Goal: Task Accomplishment & Management: Manage account settings

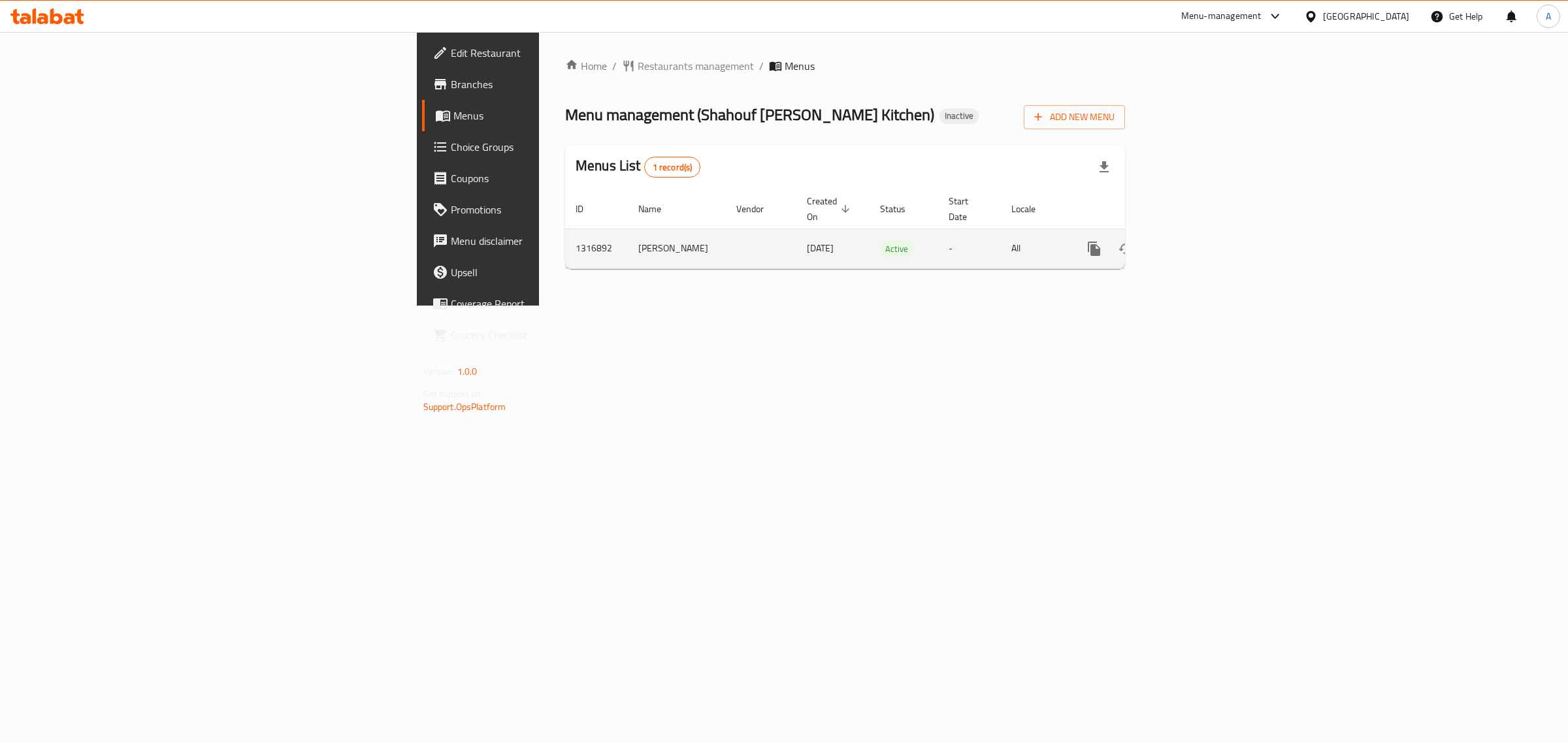
click at [1194, 243] on icon "enhanced table" at bounding box center [1189, 249] width 12 height 12
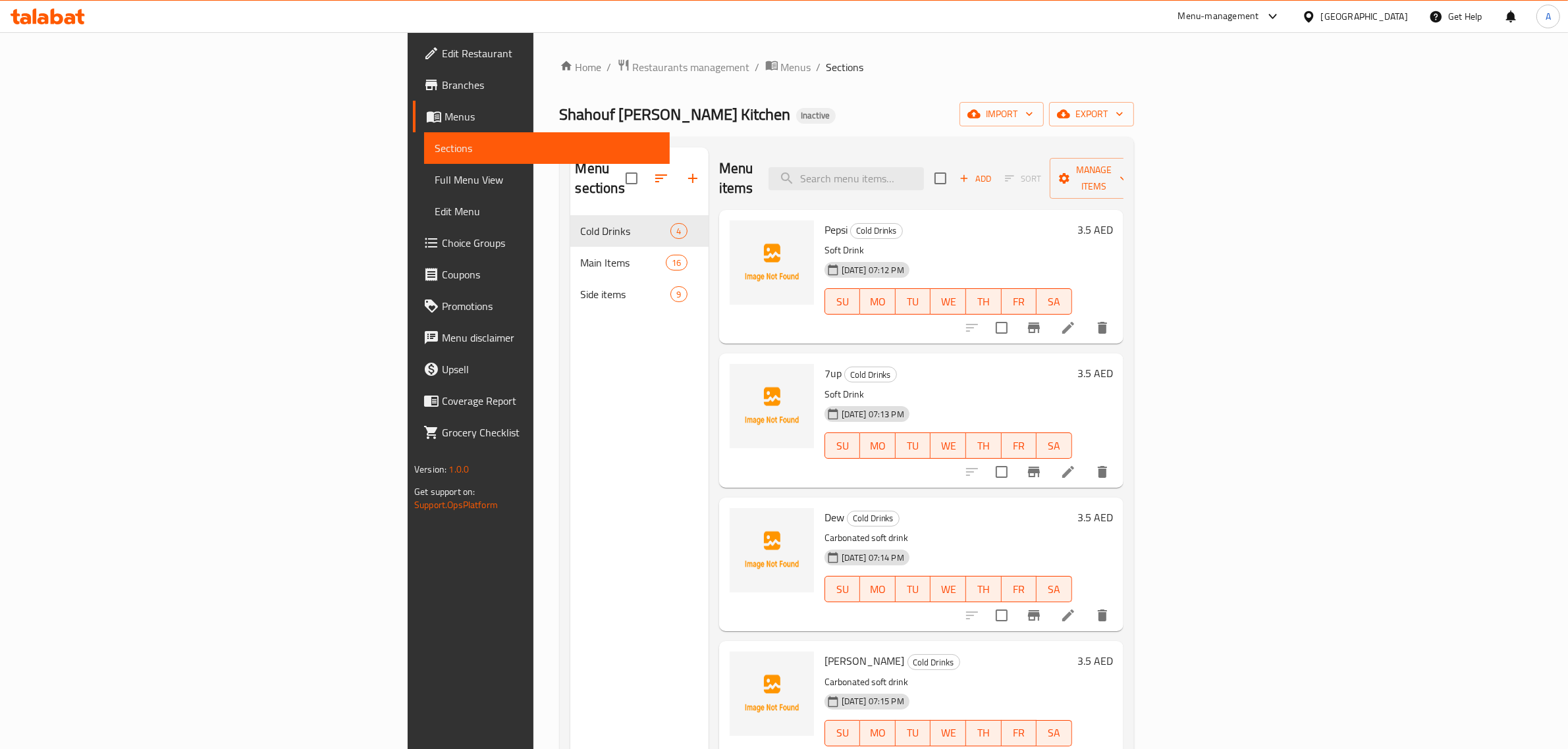
click at [435, 183] on span "Full Menu View" at bounding box center [547, 179] width 225 height 16
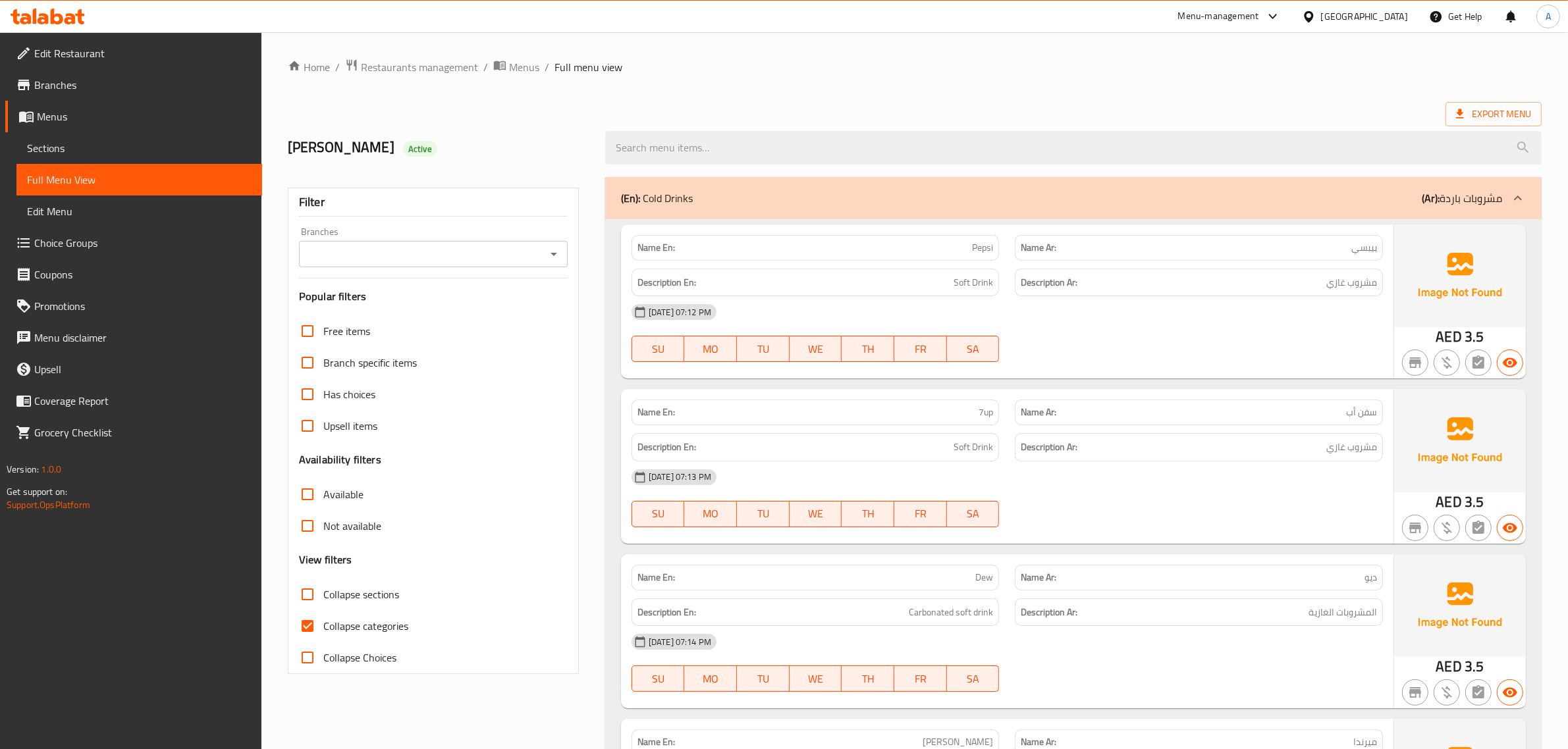
click at [373, 591] on span "Collapse sections" at bounding box center [361, 594] width 76 height 16
click at [324, 591] on input "Collapse sections" at bounding box center [308, 594] width 32 height 32
checkbox input "true"
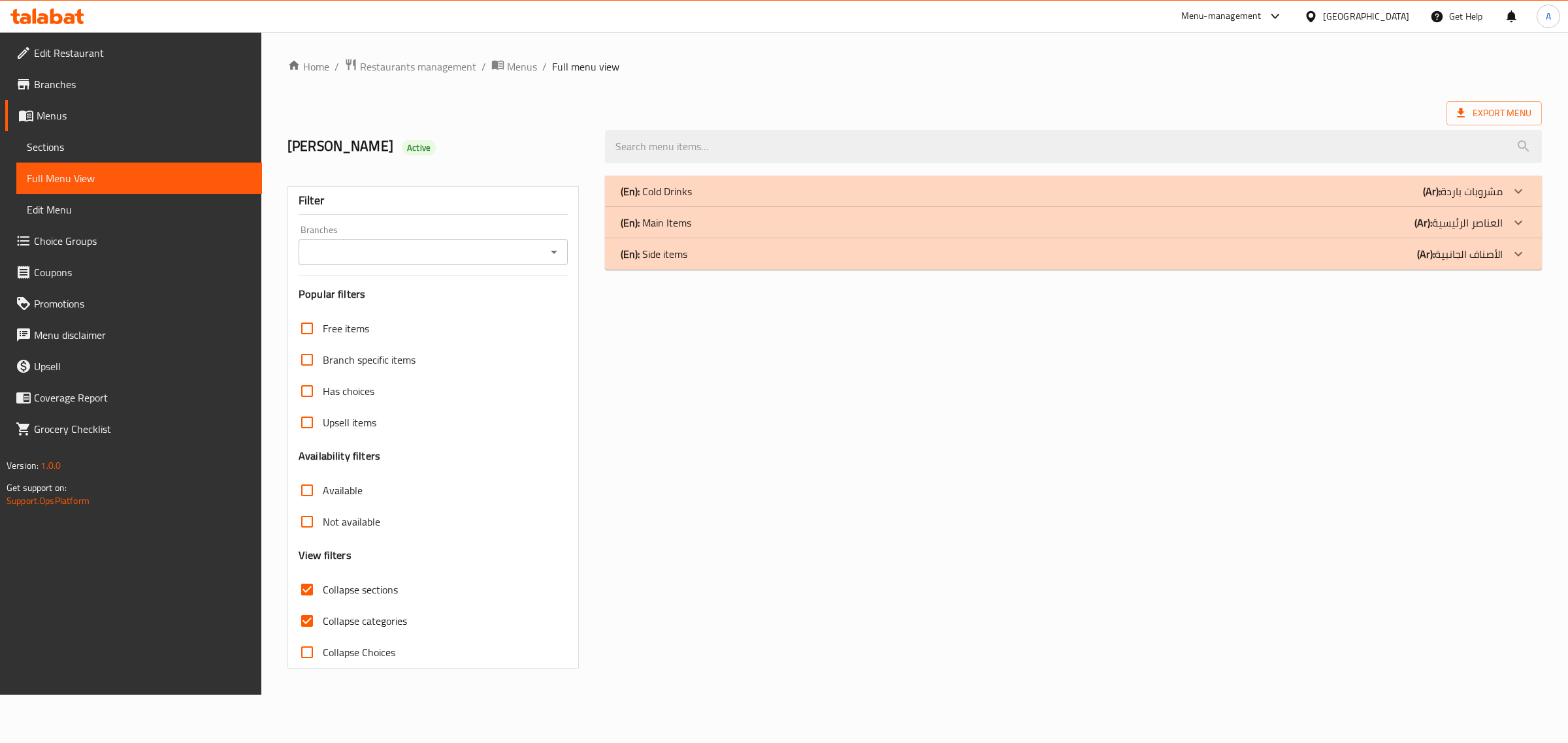
click at [92, 139] on span "Sections" at bounding box center [139, 146] width 225 height 15
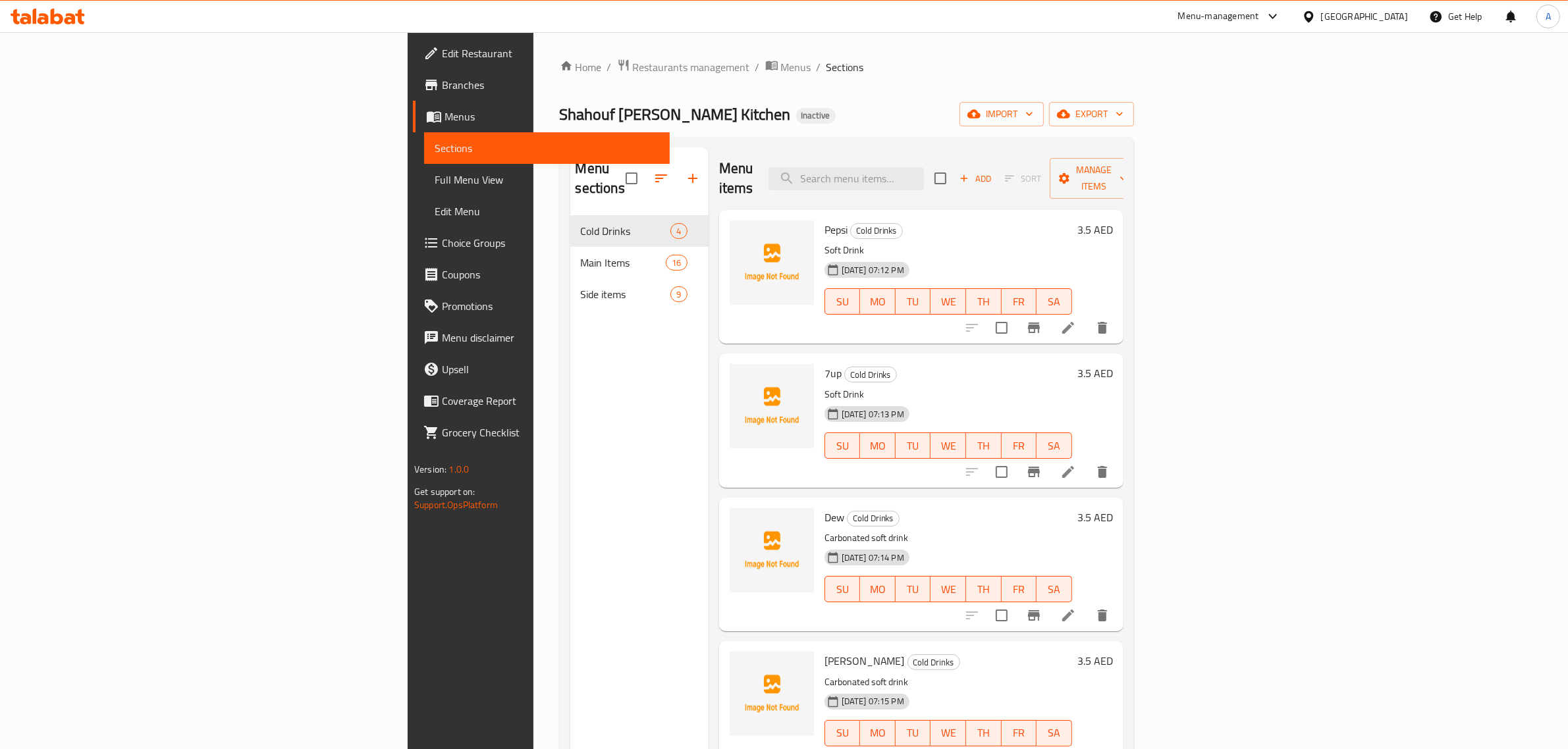
click at [435, 175] on span "Full Menu View" at bounding box center [547, 179] width 225 height 16
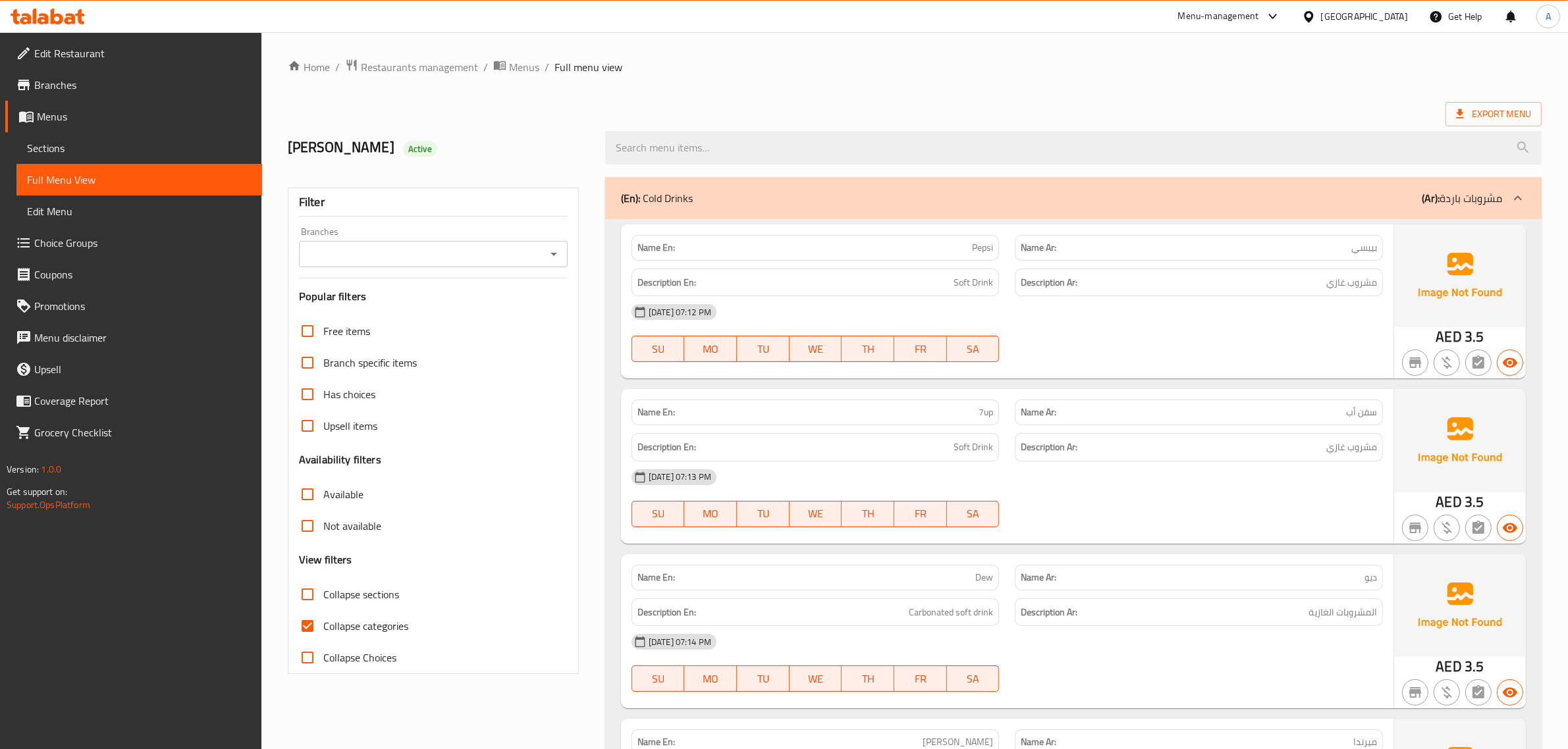
click at [359, 605] on label "Collapse sections" at bounding box center [345, 594] width 107 height 32
click at [324, 605] on input "Collapse sections" at bounding box center [308, 594] width 32 height 32
checkbox input "true"
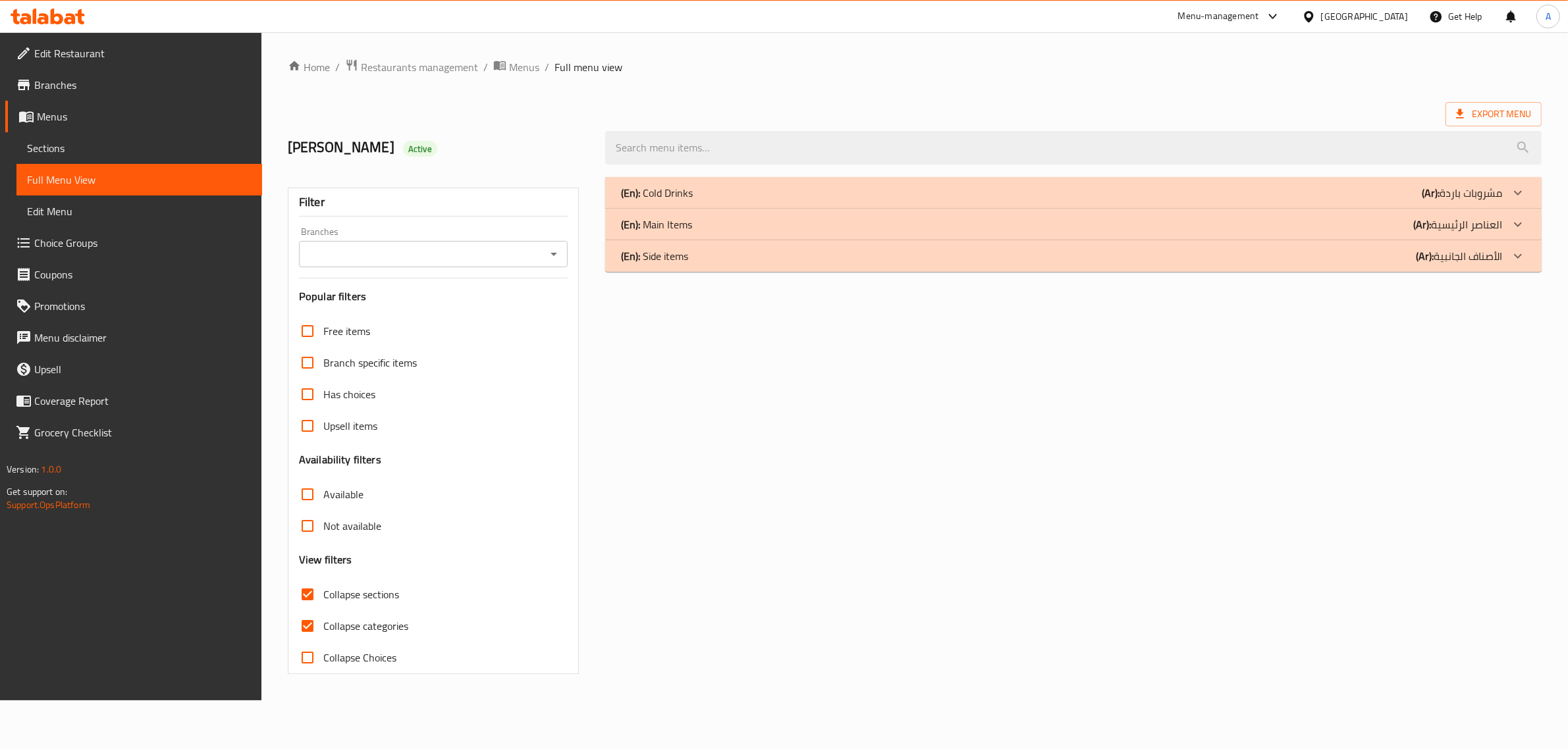
click at [336, 628] on span "Collapse categories" at bounding box center [366, 626] width 85 height 16
click at [324, 628] on input "Collapse categories" at bounding box center [308, 626] width 32 height 32
checkbox input "false"
click at [689, 254] on p "(En): Side items" at bounding box center [660, 256] width 67 height 16
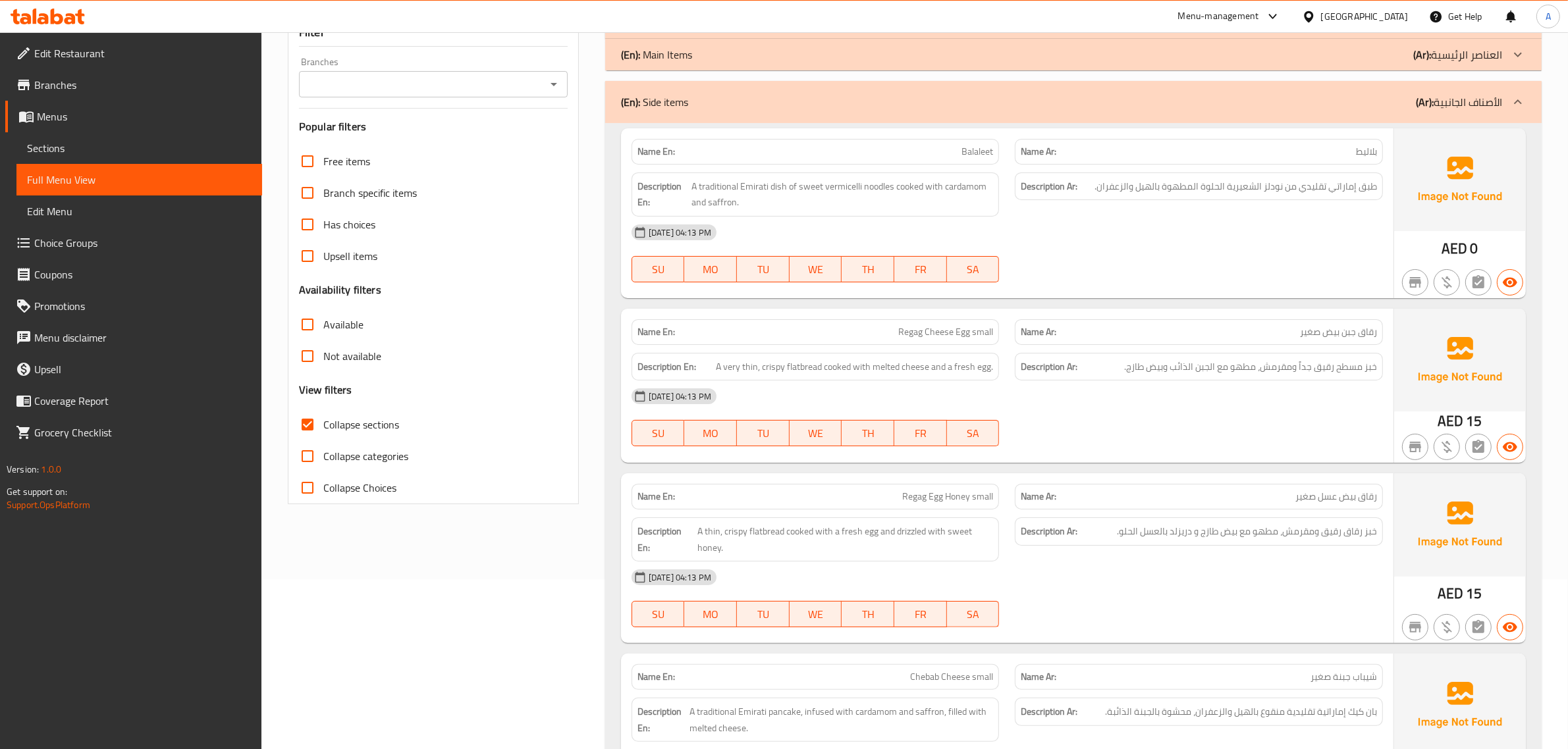
scroll to position [198, 0]
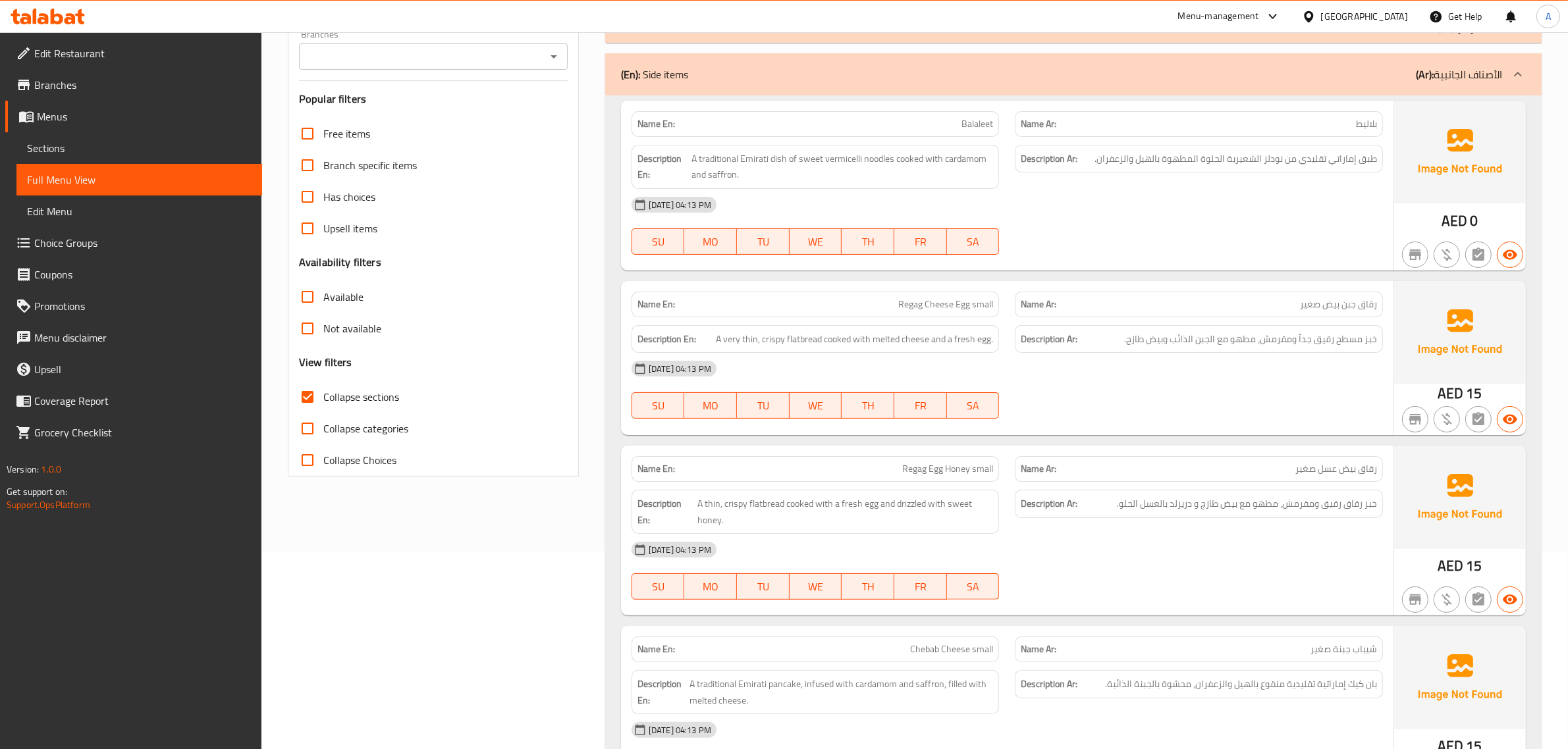
click at [906, 309] on span "Regag Cheese Egg small" at bounding box center [946, 304] width 95 height 14
click at [1002, 301] on div "Name En: Regag Cheese Egg small" at bounding box center [815, 305] width 384 height 42
click at [988, 297] on span "Regag Cheese Egg small" at bounding box center [946, 304] width 95 height 14
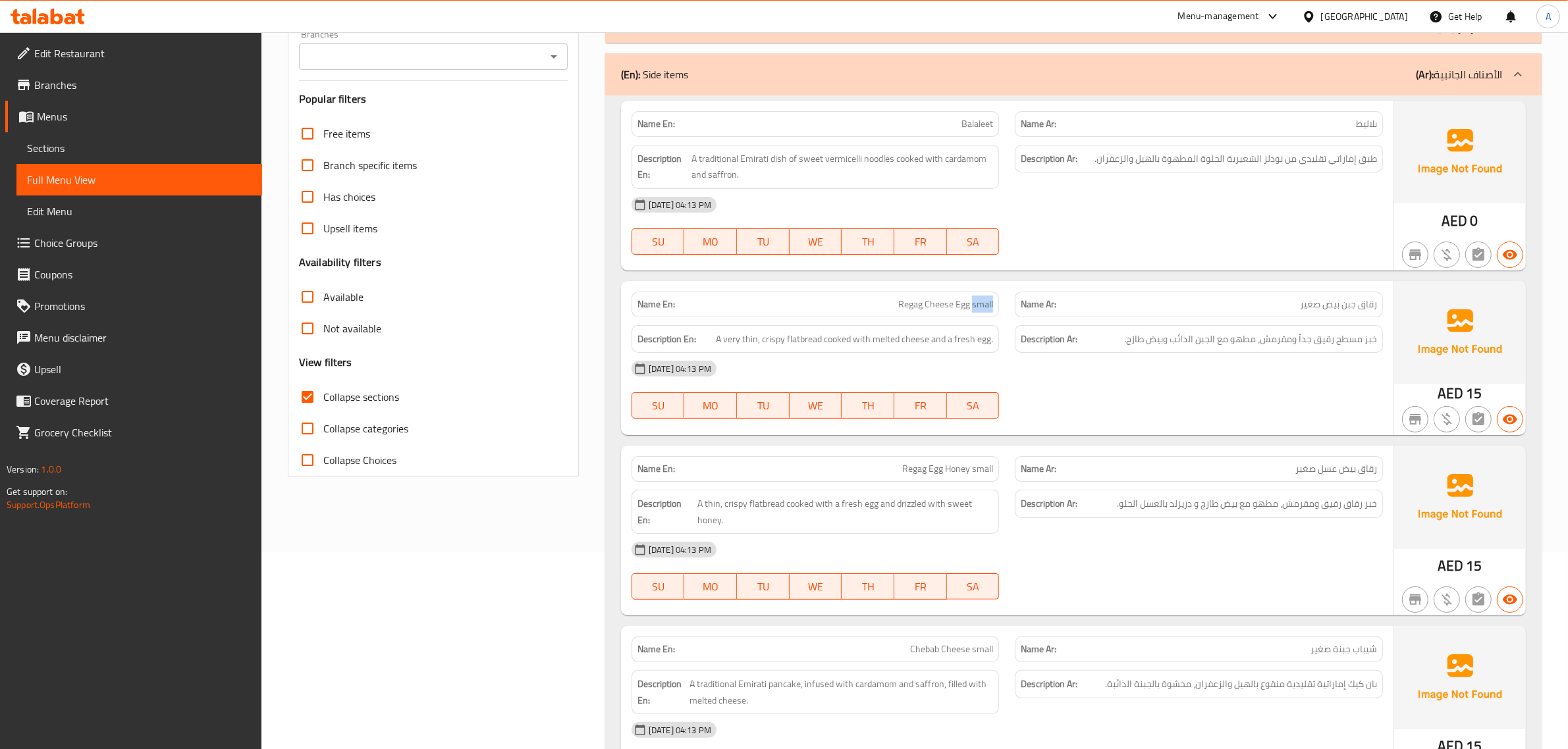
click at [988, 297] on span "Regag Cheese Egg small" at bounding box center [946, 304] width 95 height 14
copy span "small"
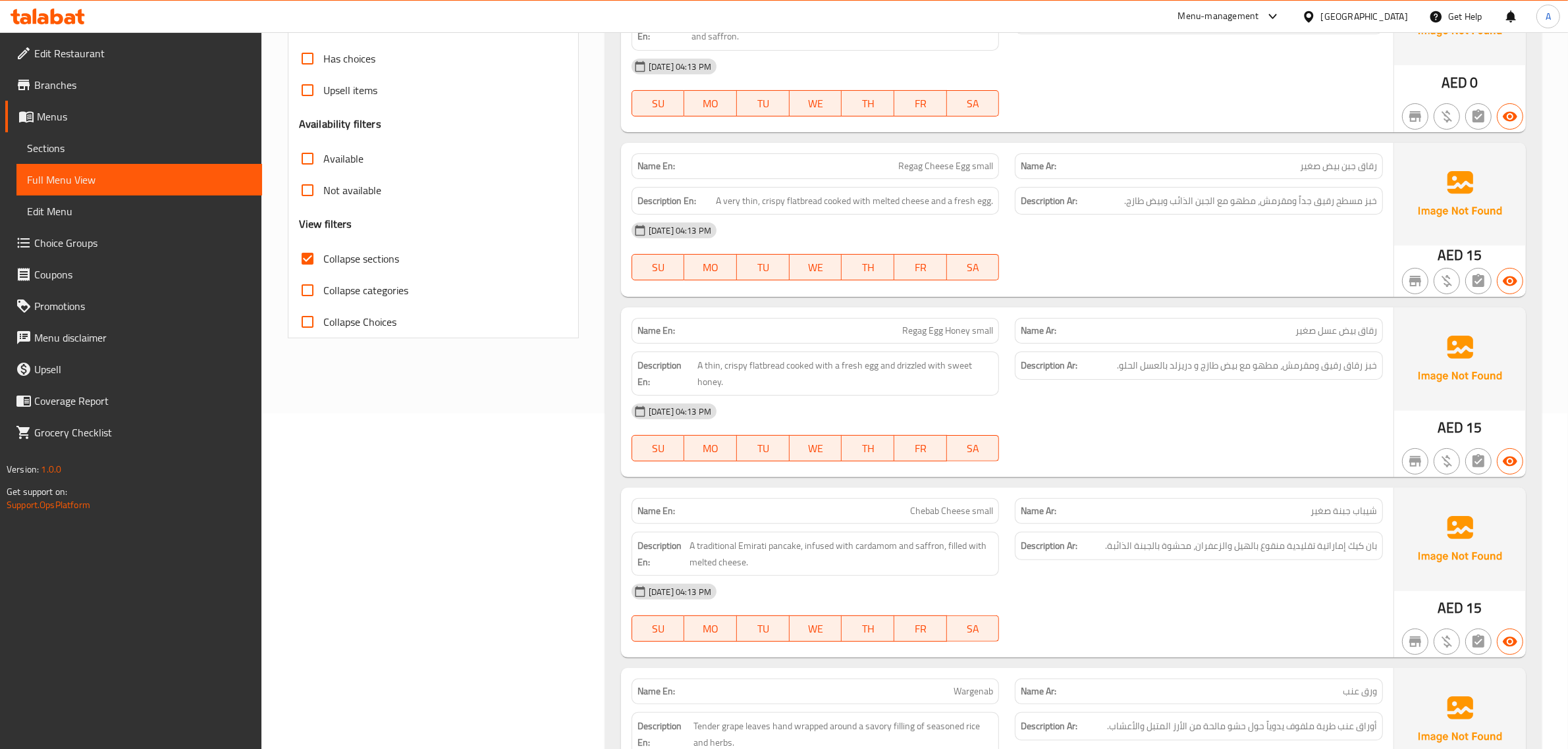
scroll to position [0, 0]
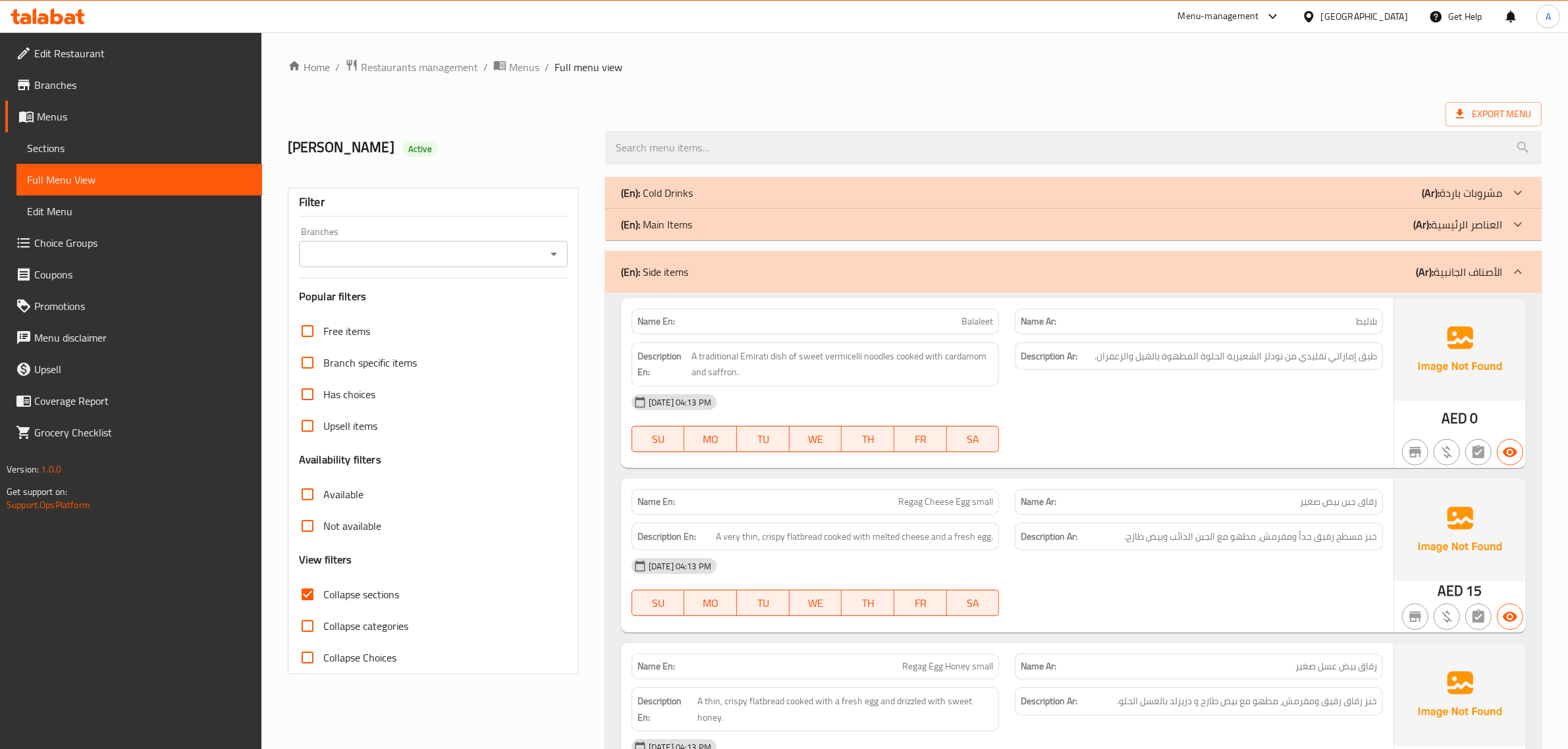
click at [934, 330] on div "Name En: Balaleet" at bounding box center [816, 322] width 368 height 26
copy span "Balaleet"
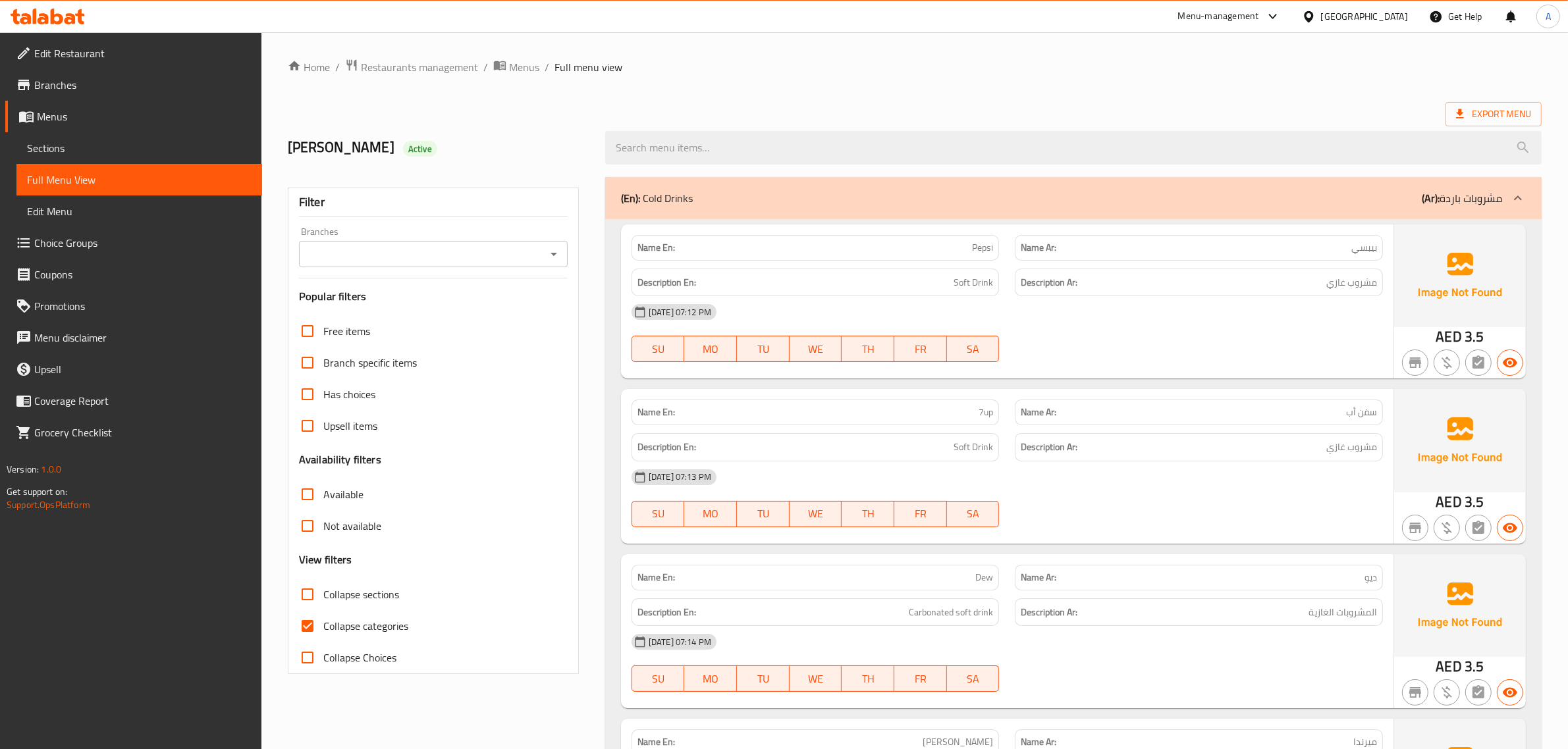
click at [50, 143] on span "Sections" at bounding box center [139, 148] width 225 height 16
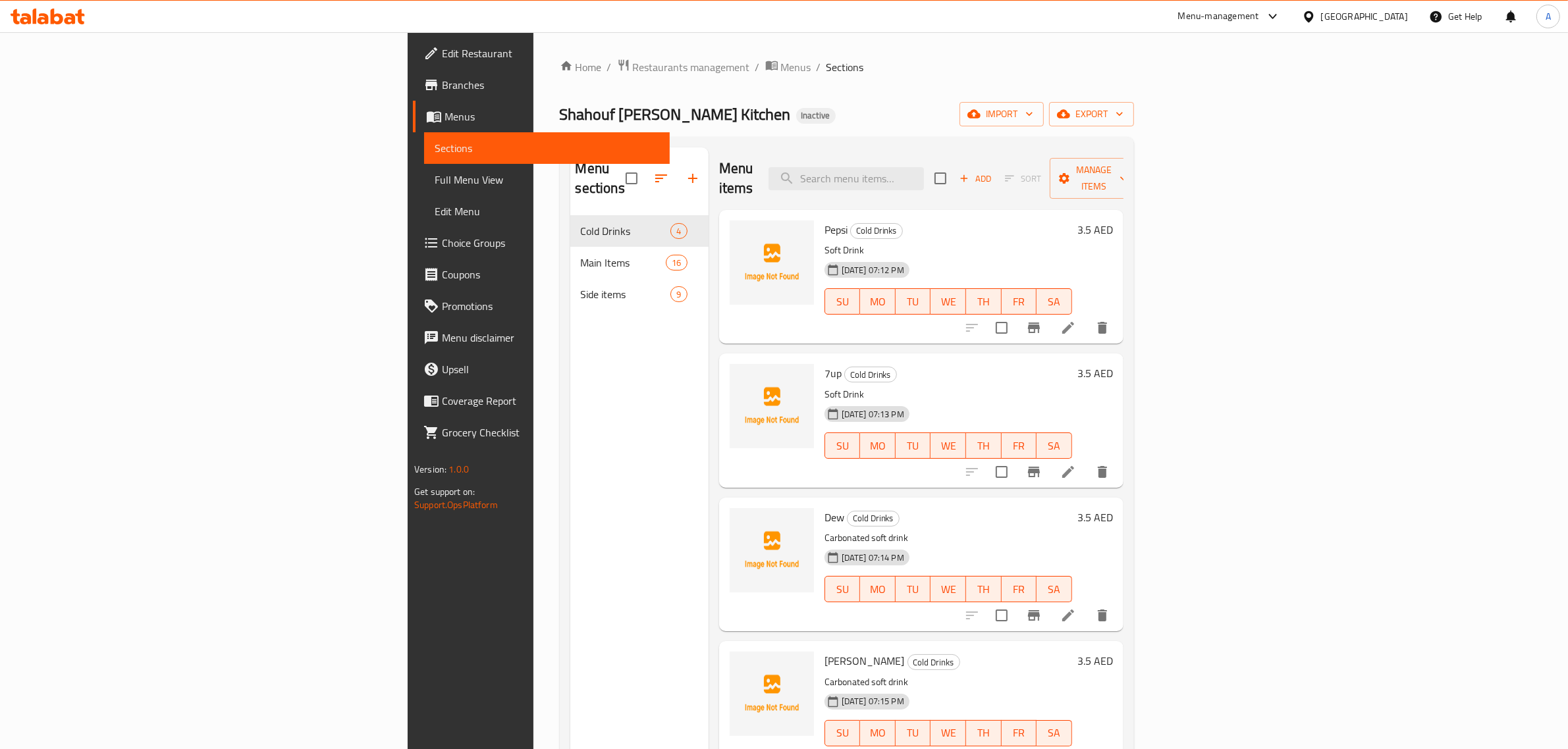
click at [1084, 178] on div "Menu items Add Sort Manage items" at bounding box center [921, 179] width 405 height 63
click at [924, 169] on input "search" at bounding box center [846, 179] width 155 height 23
paste input "Balaleet"
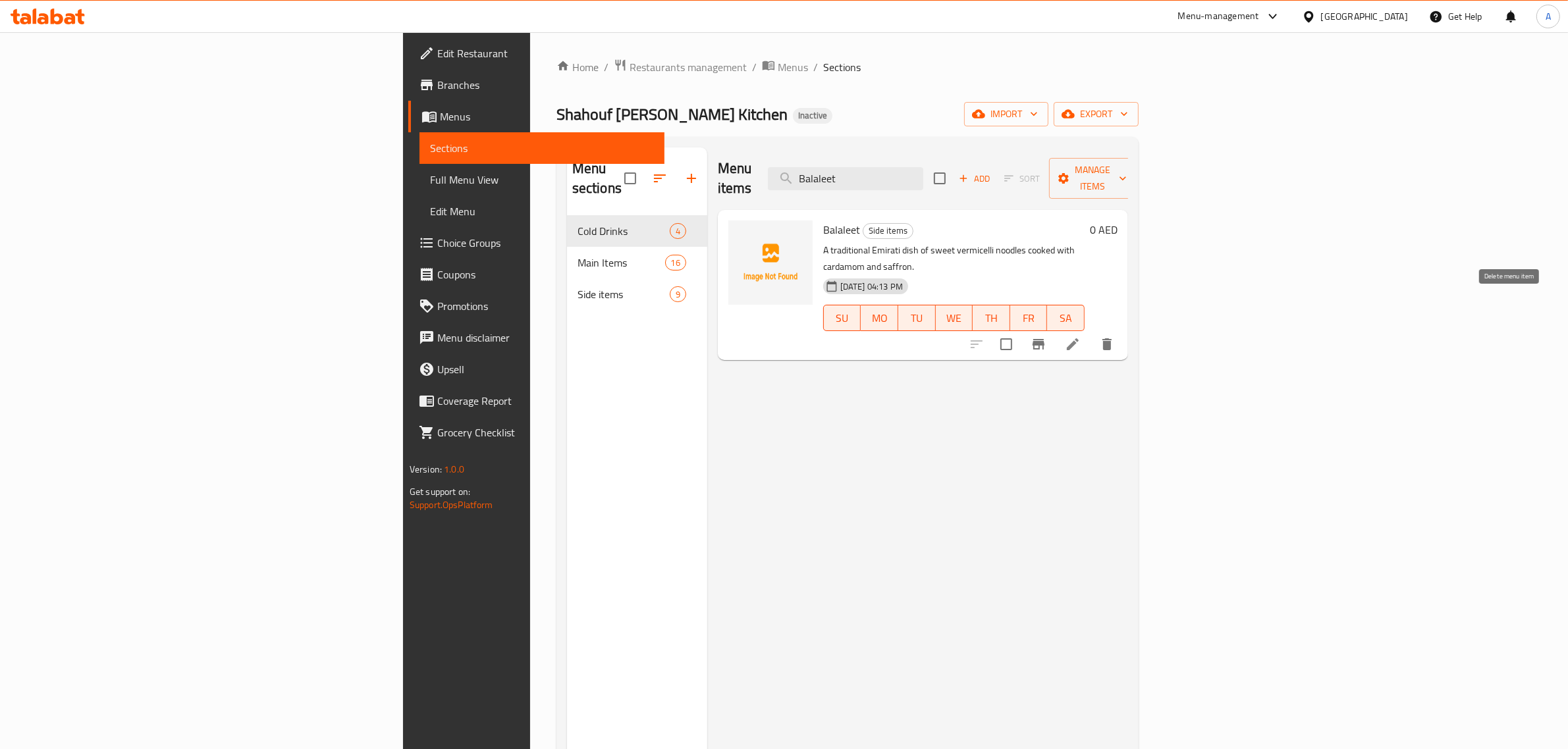
click at [1115, 336] on icon "delete" at bounding box center [1107, 344] width 16 height 16
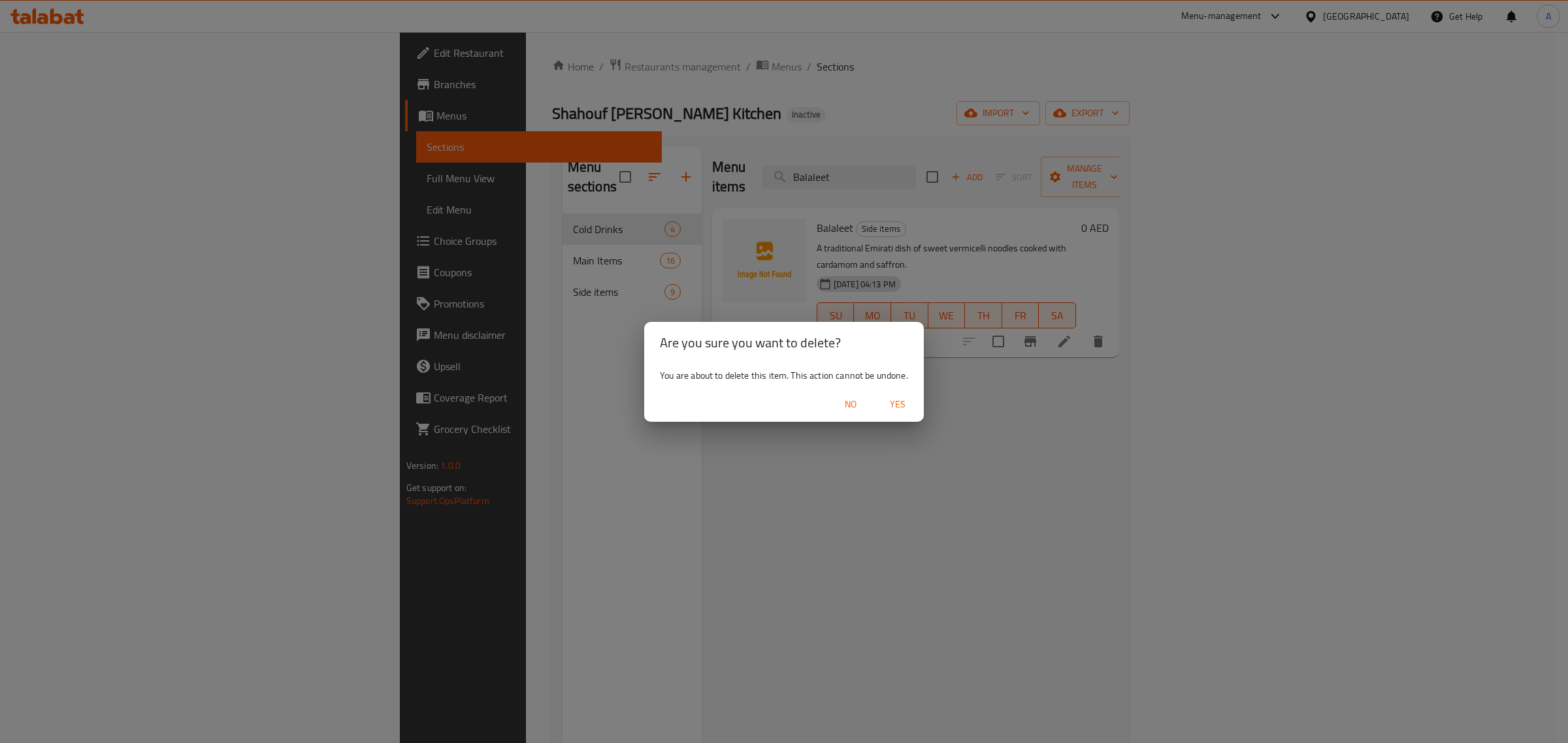
click at [893, 403] on span "Yes" at bounding box center [897, 405] width 31 height 16
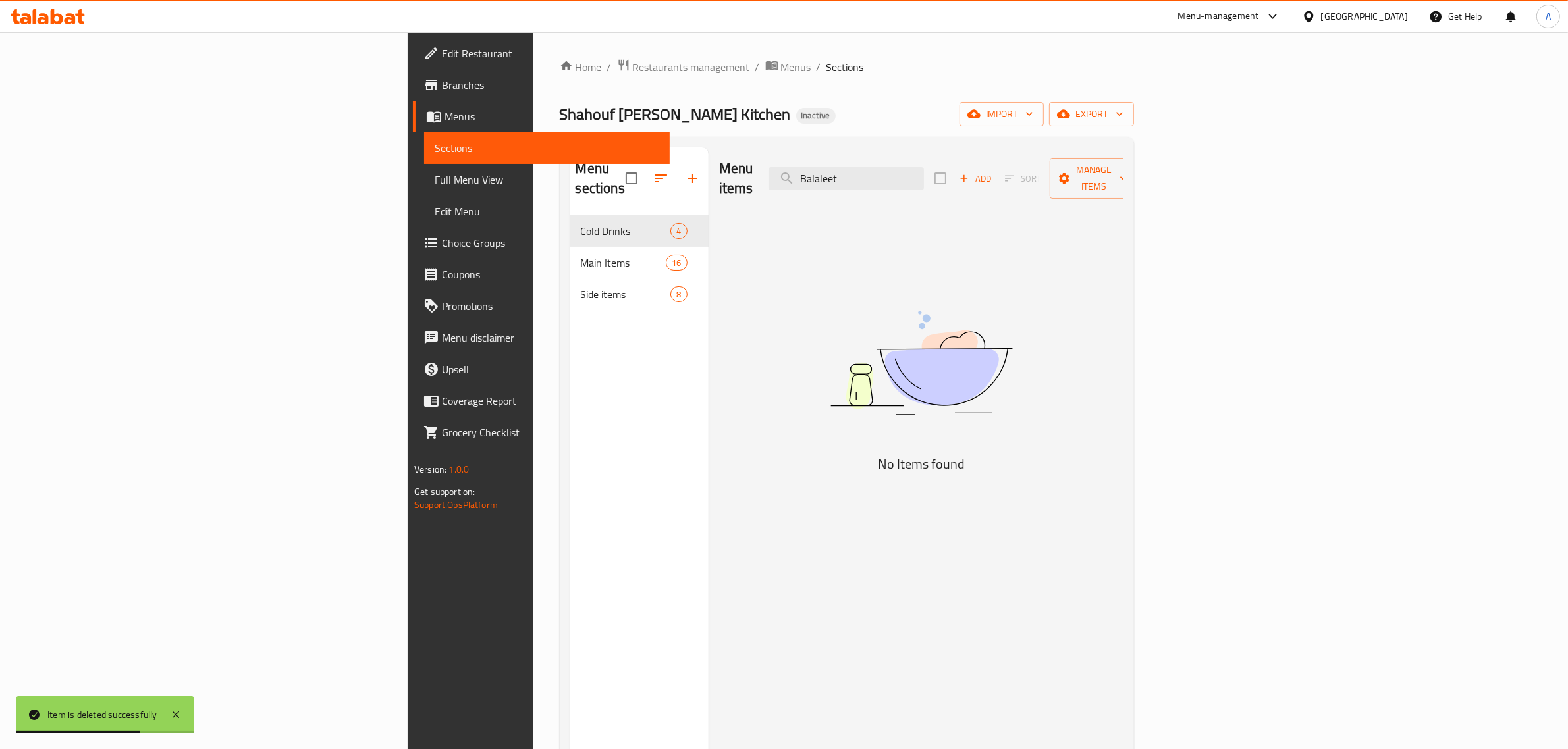
click at [983, 181] on div "Menu items Balaleet Add Sort Manage items" at bounding box center [921, 179] width 405 height 63
click at [924, 169] on input "Balaleet" at bounding box center [846, 179] width 155 height 23
paste input "Regag Cheese Egg small"
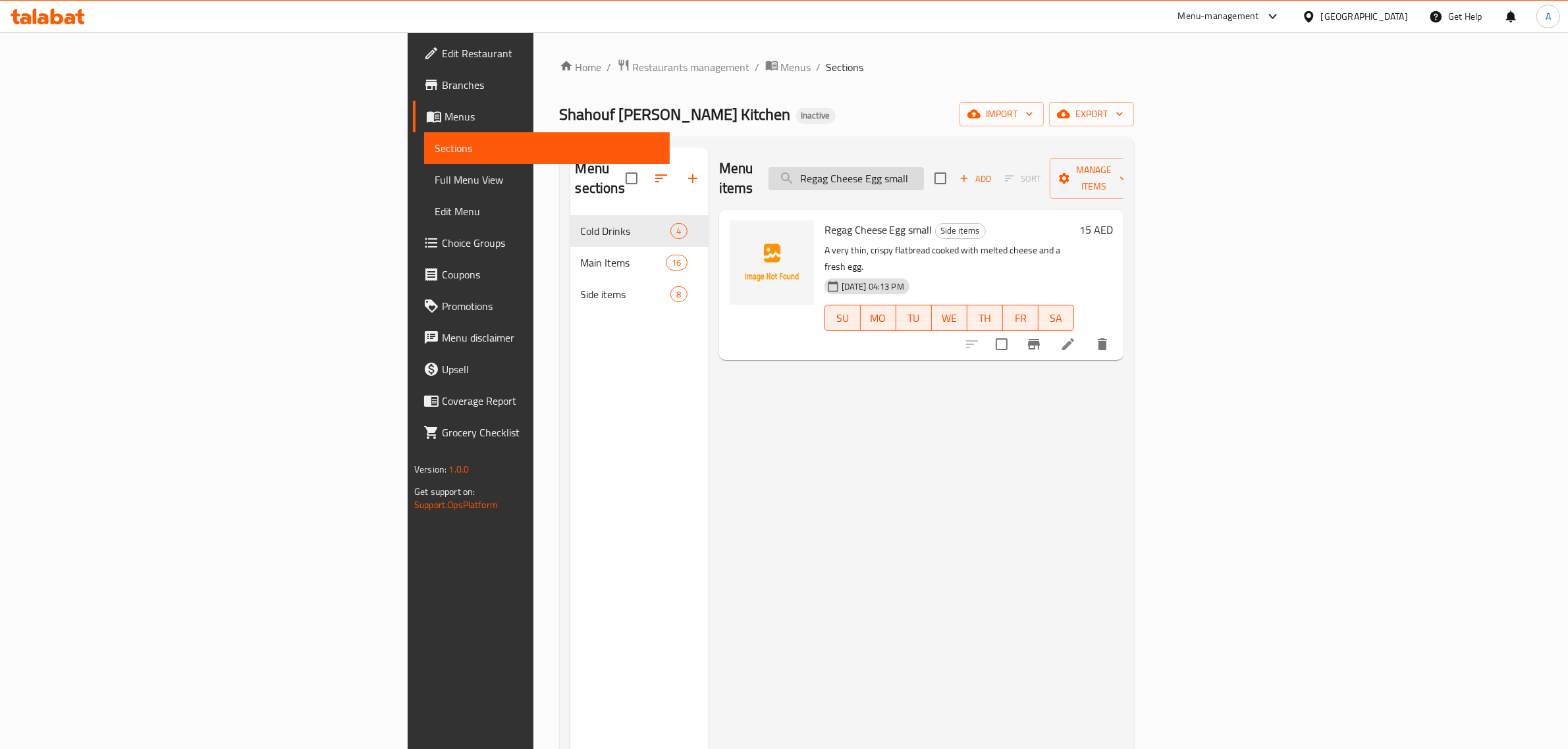
click at [924, 168] on input "Regag Cheese Egg small" at bounding box center [846, 179] width 155 height 23
paste input "Regag Egg Honey small"
click at [924, 168] on input "Regag Regag Egg Honey smallEgg small" at bounding box center [846, 179] width 155 height 23
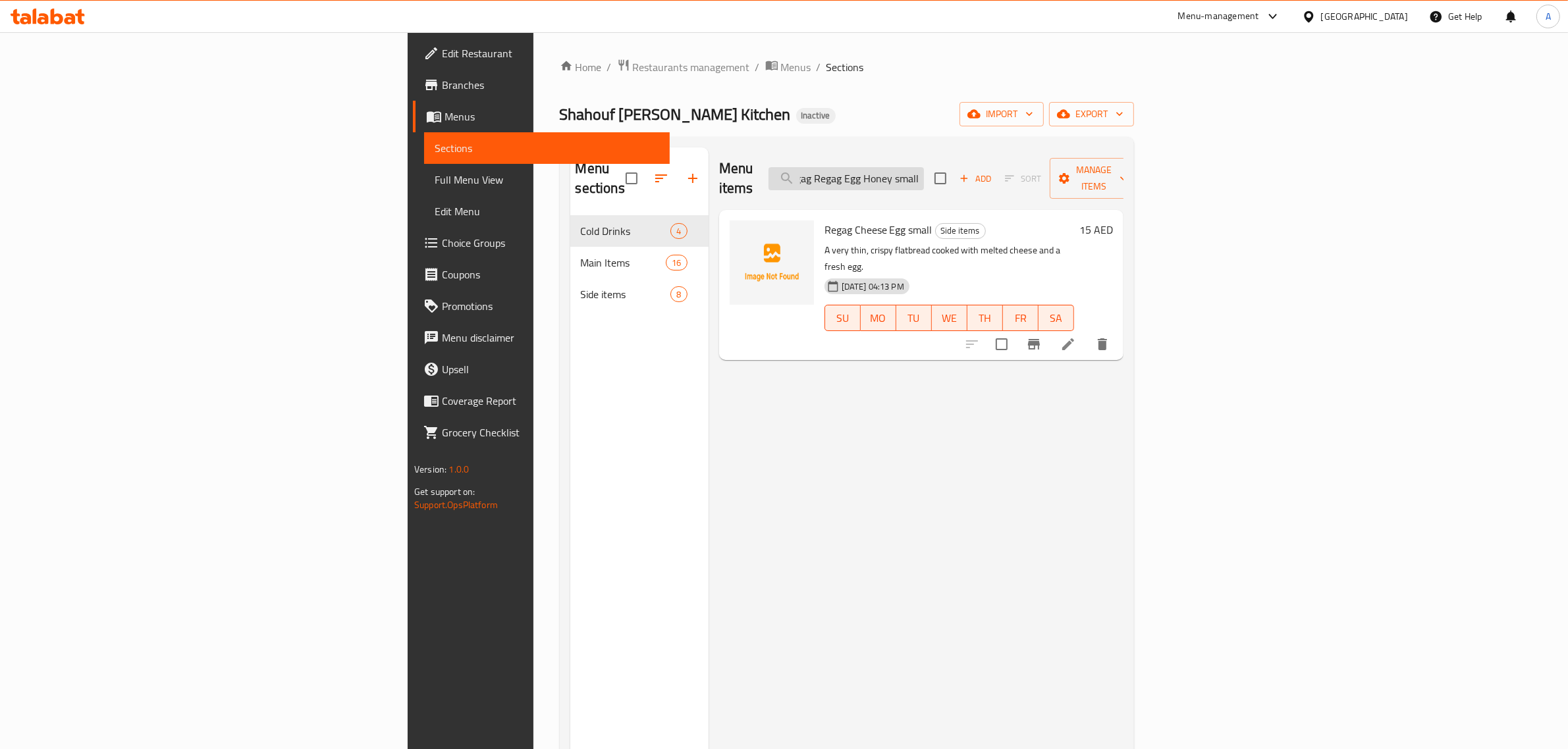
paste input "Egg Honey"
click at [924, 173] on input "Regag Egg Honey small" at bounding box center [846, 179] width 155 height 23
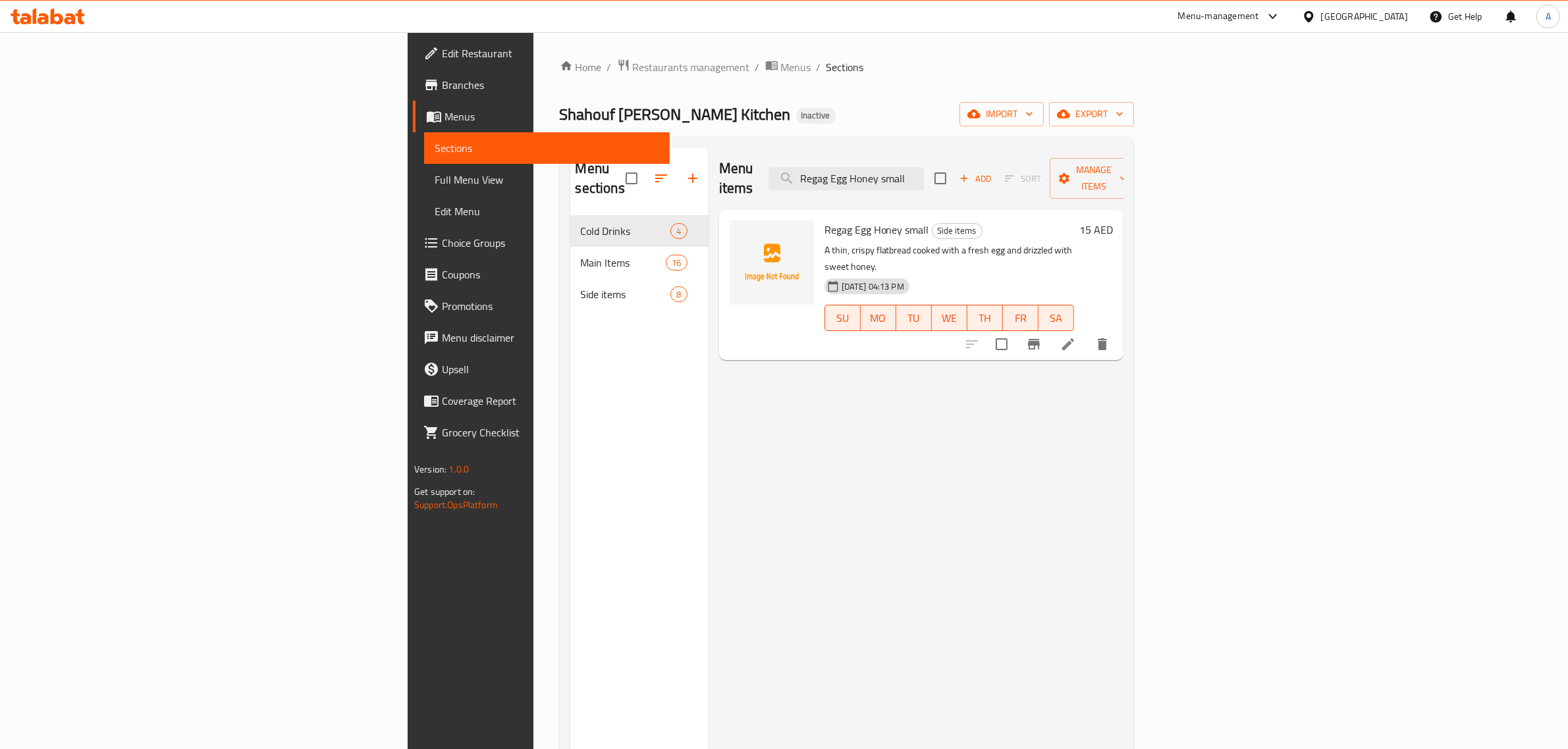
paste input "Chebab Cheese"
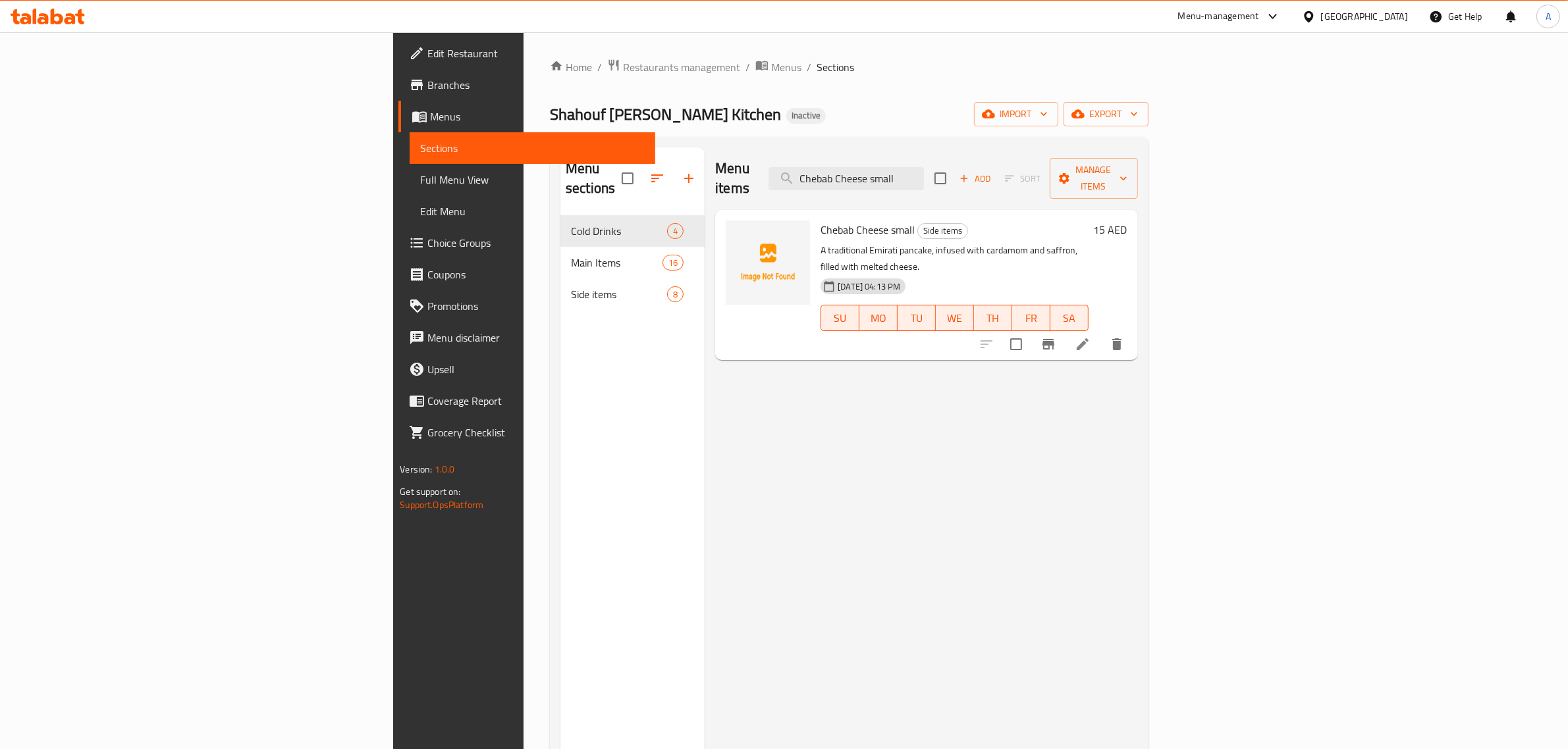
type input "Chebab Cheese small"
click at [1091, 336] on icon at bounding box center [1082, 344] width 16 height 16
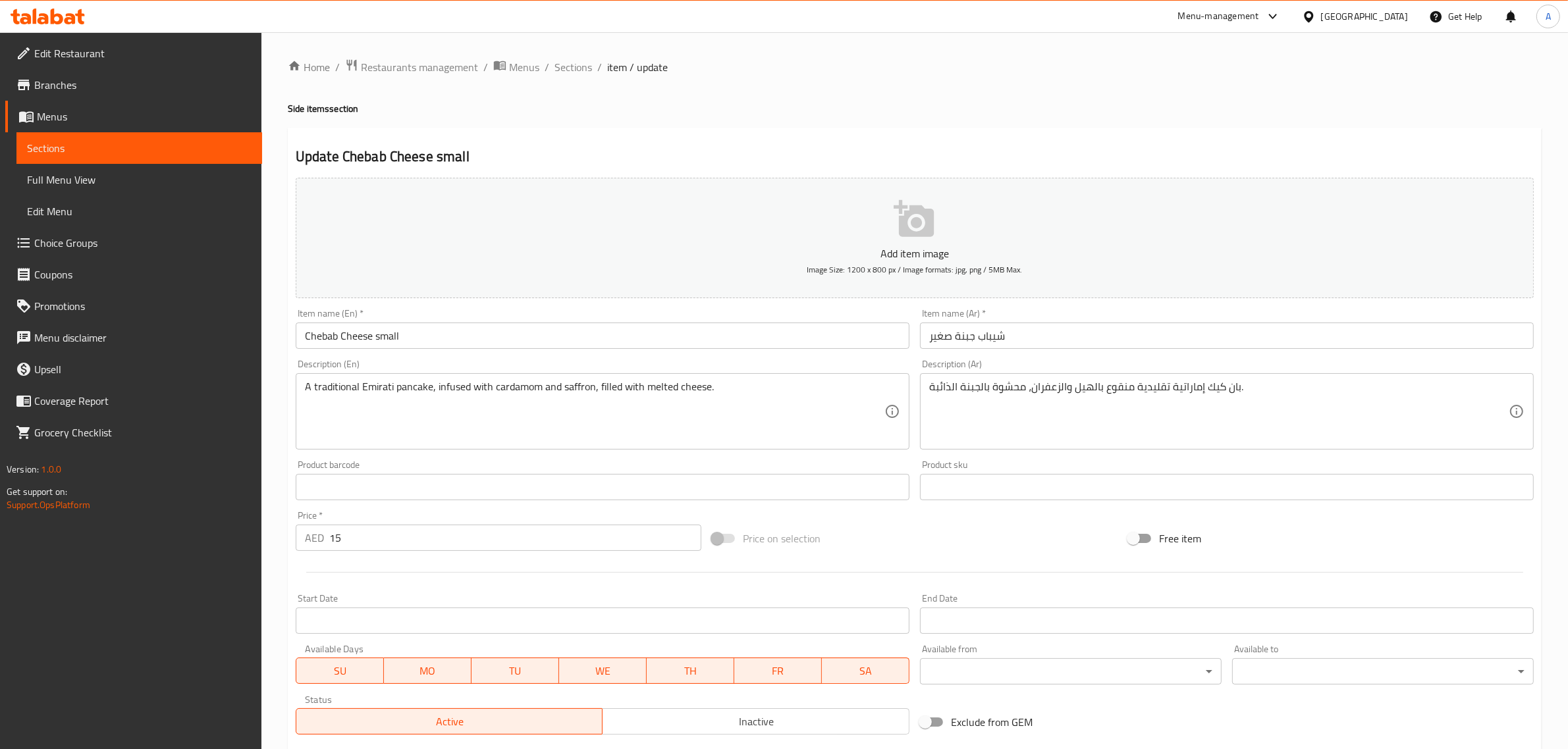
click at [1003, 336] on input "شيباب جبنة صغير" at bounding box center [1227, 336] width 614 height 26
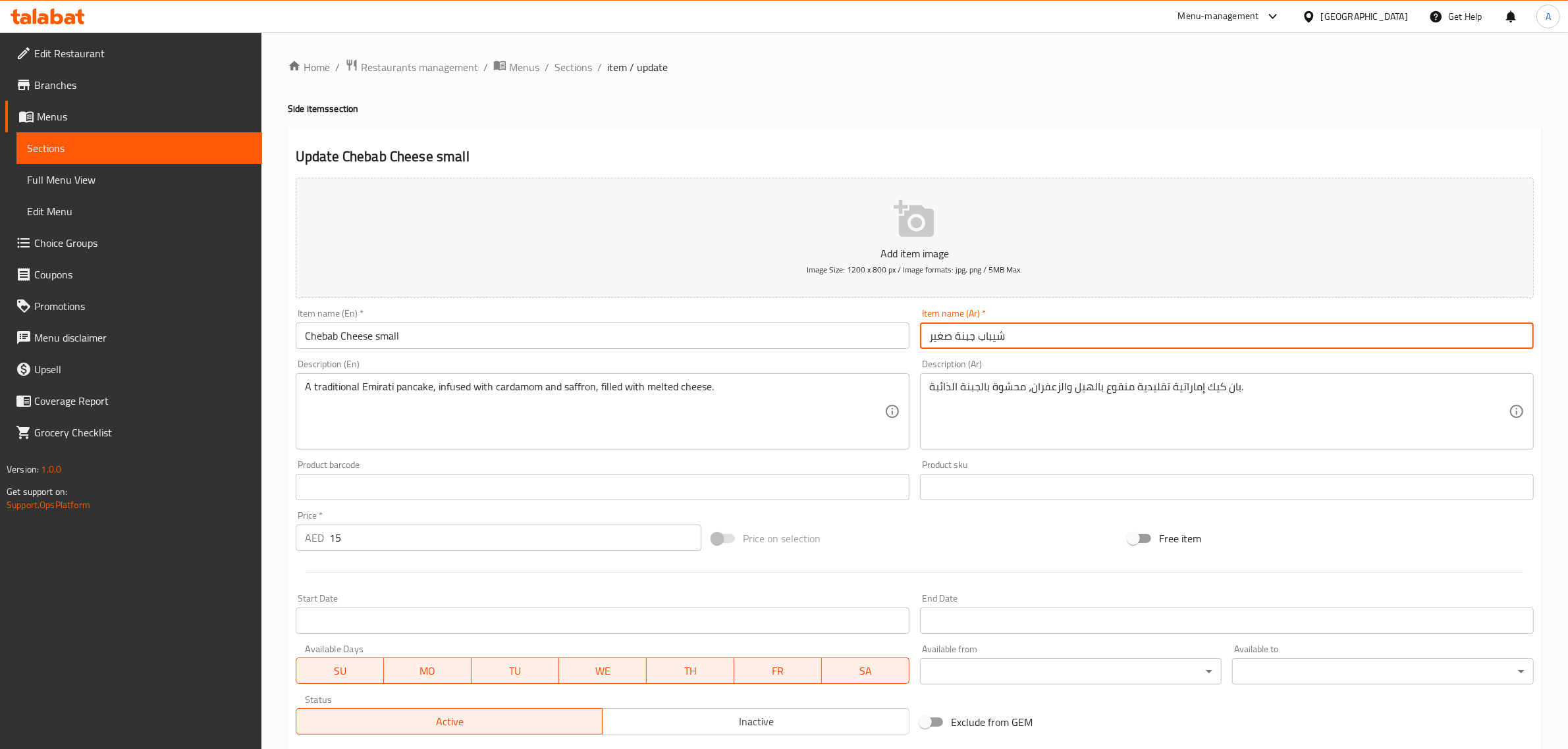
click at [1003, 336] on input "شيباب جبنة صغير" at bounding box center [1227, 336] width 614 height 26
click at [999, 330] on input "شيباب جبنة صغير" at bounding box center [1227, 336] width 614 height 26
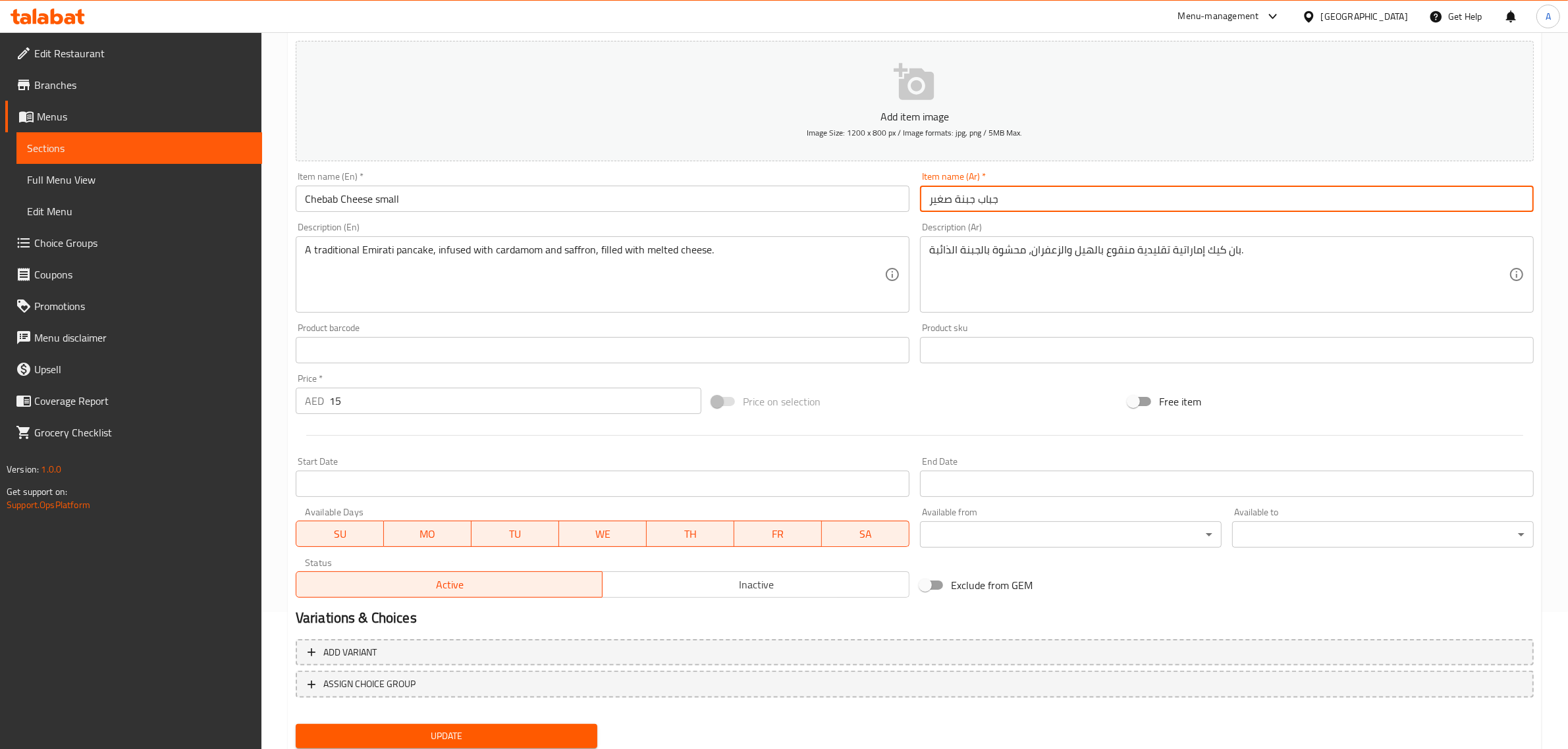
scroll to position [179, 0]
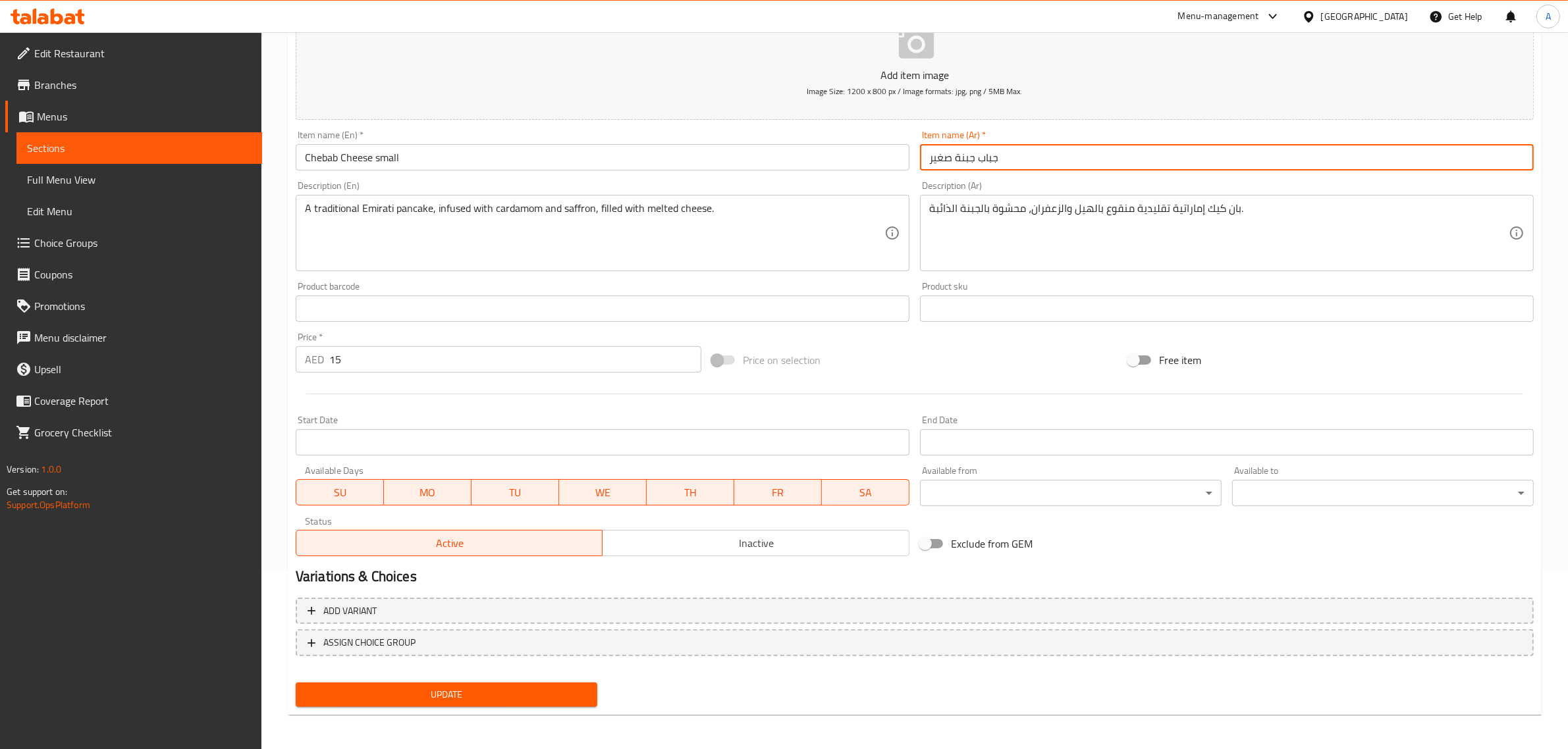
type input "جباب جبنة صغير"
click at [429, 683] on button "Update" at bounding box center [446, 695] width 301 height 24
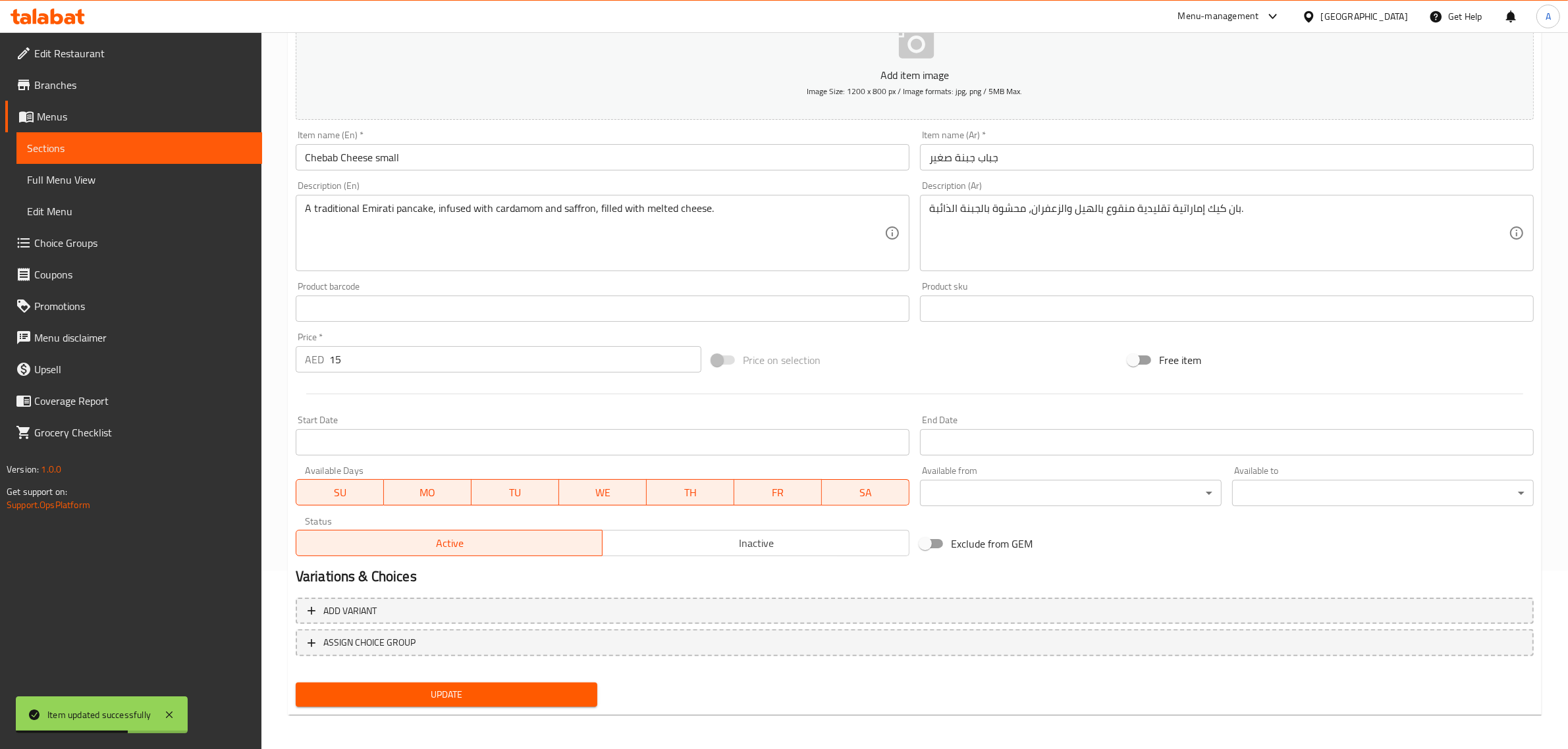
scroll to position [0, 0]
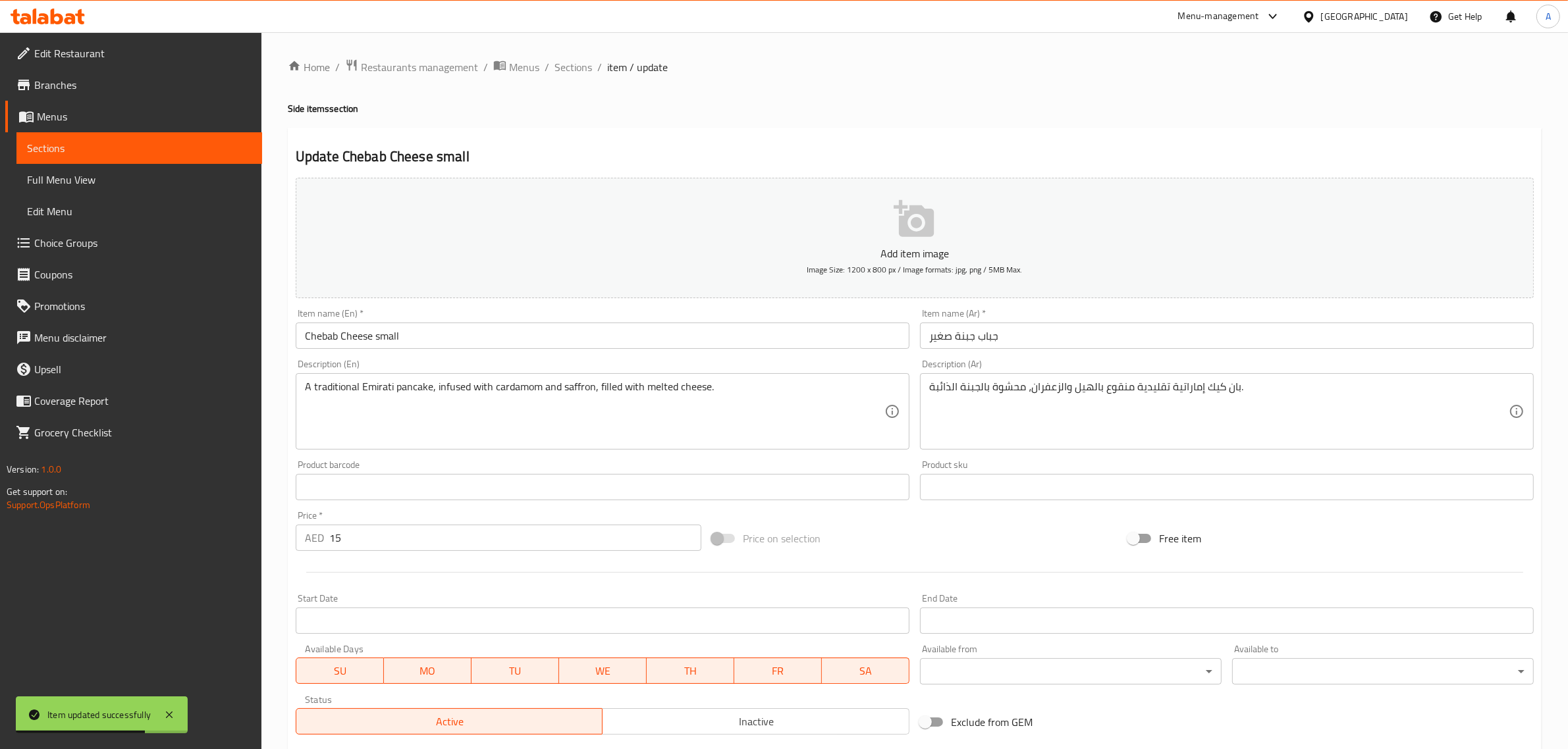
click at [549, 63] on ol "Home / Restaurants management / Menus / Sections / item / update" at bounding box center [914, 67] width 1254 height 17
click at [564, 63] on span "Sections" at bounding box center [573, 67] width 38 height 16
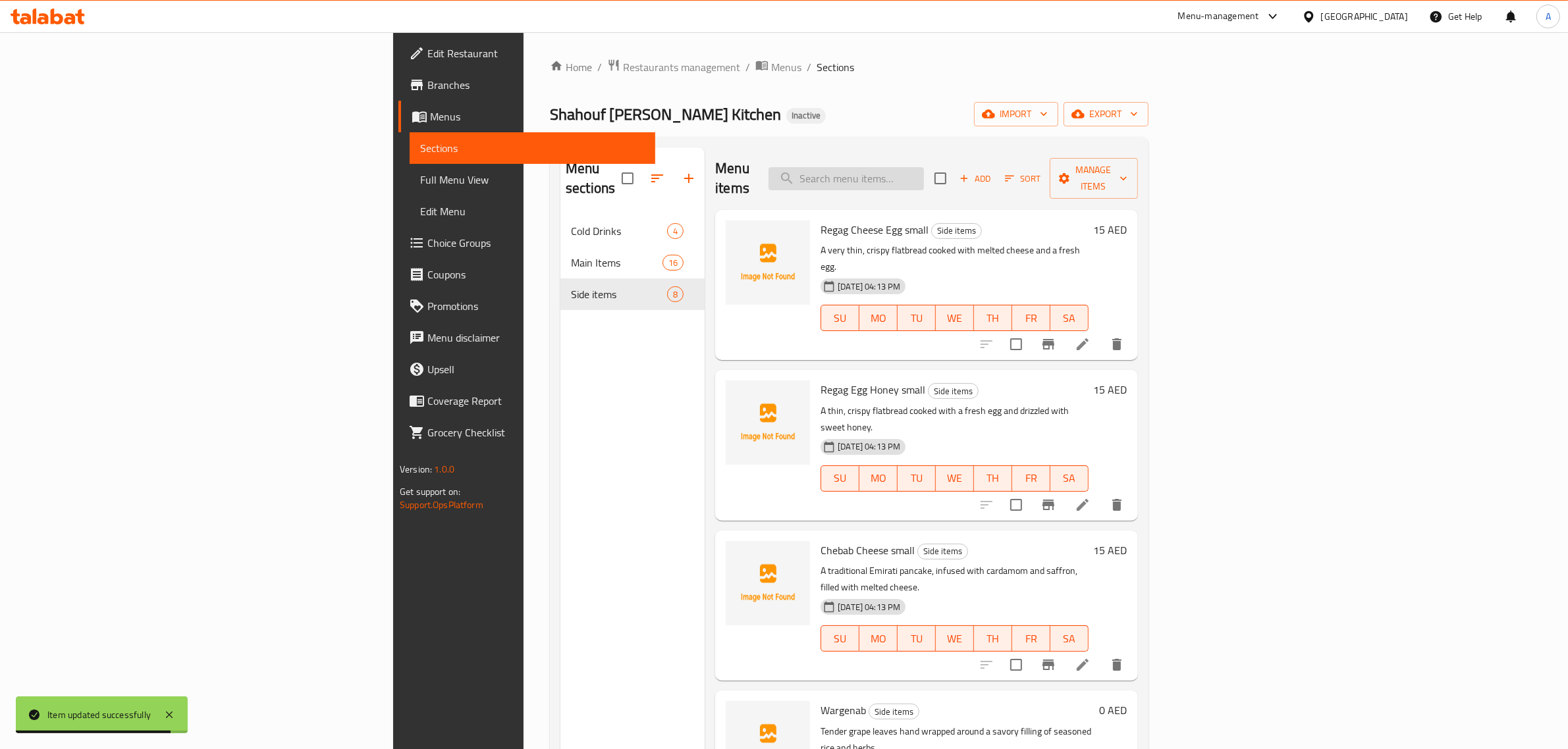
click at [924, 167] on input "search" at bounding box center [846, 179] width 155 height 23
paste input "Regag Egg Honey small"
click at [1016, 142] on div "Menu sections Cold Drinks 4 Main Items 16 Side items 8 Menu items Regag Egg Hon…" at bounding box center [849, 522] width 599 height 771
drag, startPoint x: 1043, startPoint y: 169, endPoint x: 1067, endPoint y: 172, distance: 24.2
click at [924, 172] on input "Regag Egg Honey small" at bounding box center [846, 179] width 155 height 23
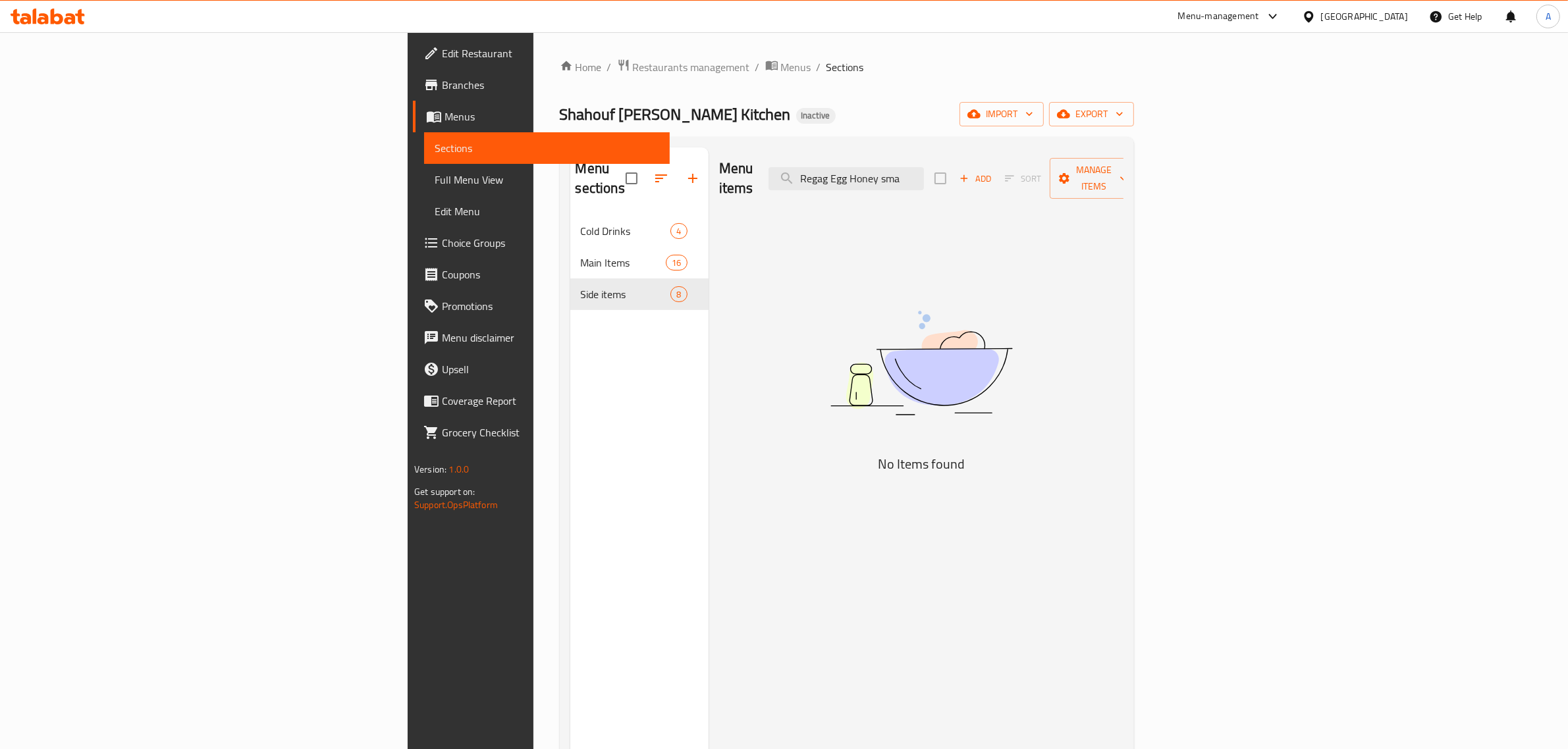
click at [1011, 156] on div "Menu items Regag Egg Honey sma Add Sort Manage items" at bounding box center [921, 179] width 405 height 63
click at [924, 173] on input "Regag Egg Honey sma" at bounding box center [846, 179] width 155 height 23
drag, startPoint x: 1051, startPoint y: 175, endPoint x: 922, endPoint y: 170, distance: 129.1
click at [924, 169] on input "Regag Egg Honey sma" at bounding box center [846, 179] width 155 height 23
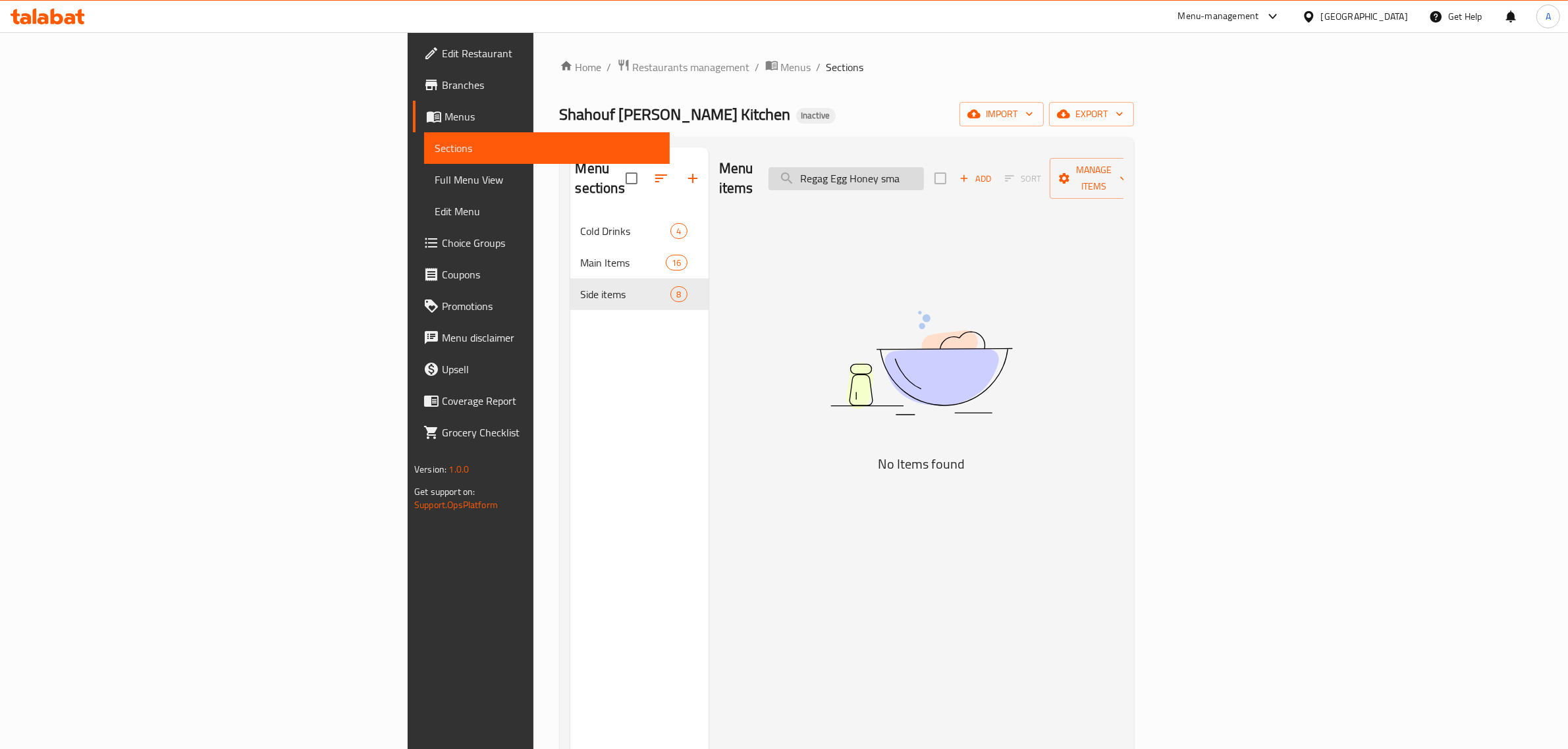
click at [924, 170] on input "Regag Egg Honey sma" at bounding box center [846, 179] width 155 height 23
drag, startPoint x: 981, startPoint y: 165, endPoint x: 1078, endPoint y: 159, distance: 97.2
click at [1078, 159] on div "Menu items Regag Egg Honey sma Add Sort Manage items" at bounding box center [921, 179] width 405 height 63
click at [924, 173] on input "Regag Egg Honey sma" at bounding box center [846, 179] width 155 height 23
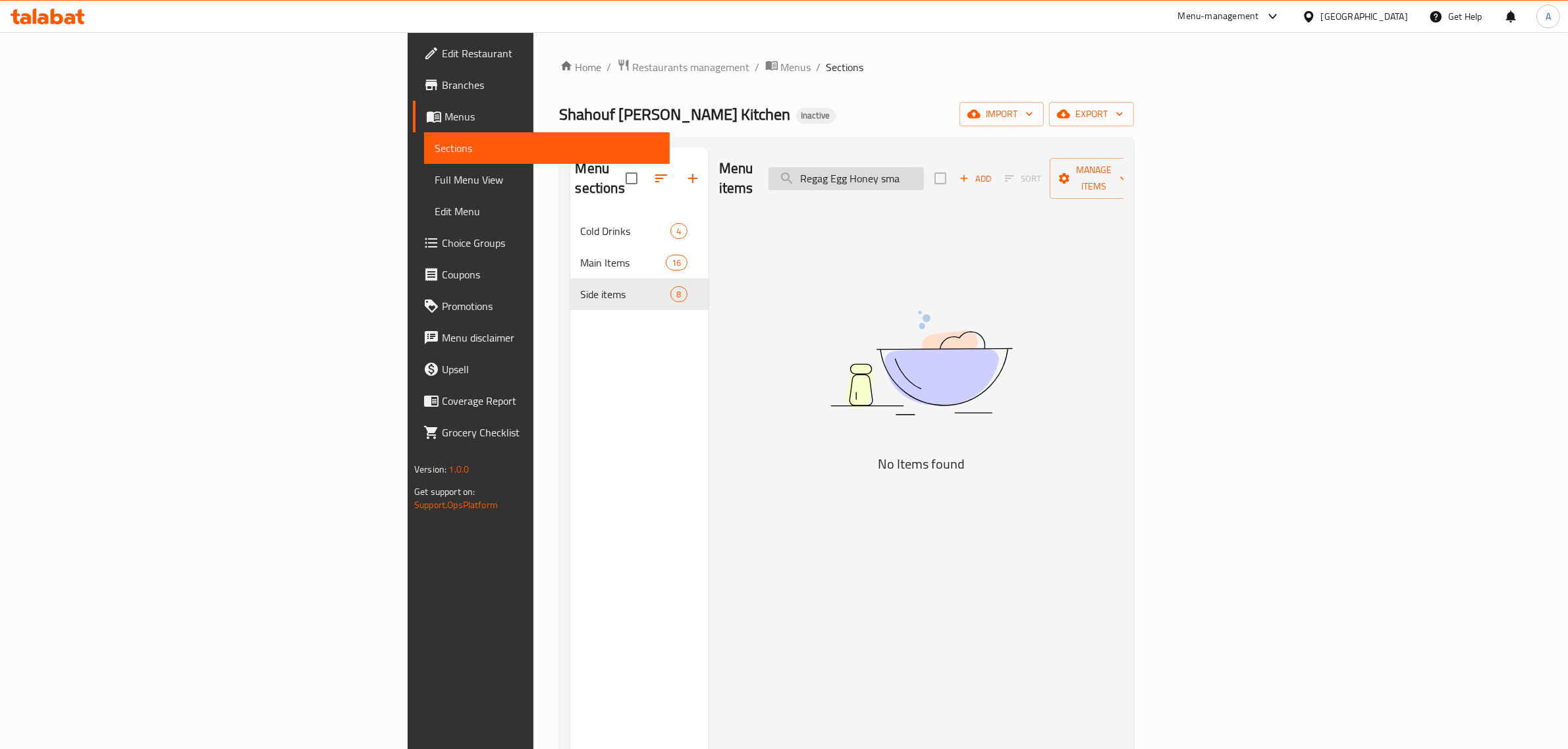
click at [924, 173] on input "Regag Egg Honey sma" at bounding box center [846, 179] width 155 height 23
paste input "search"
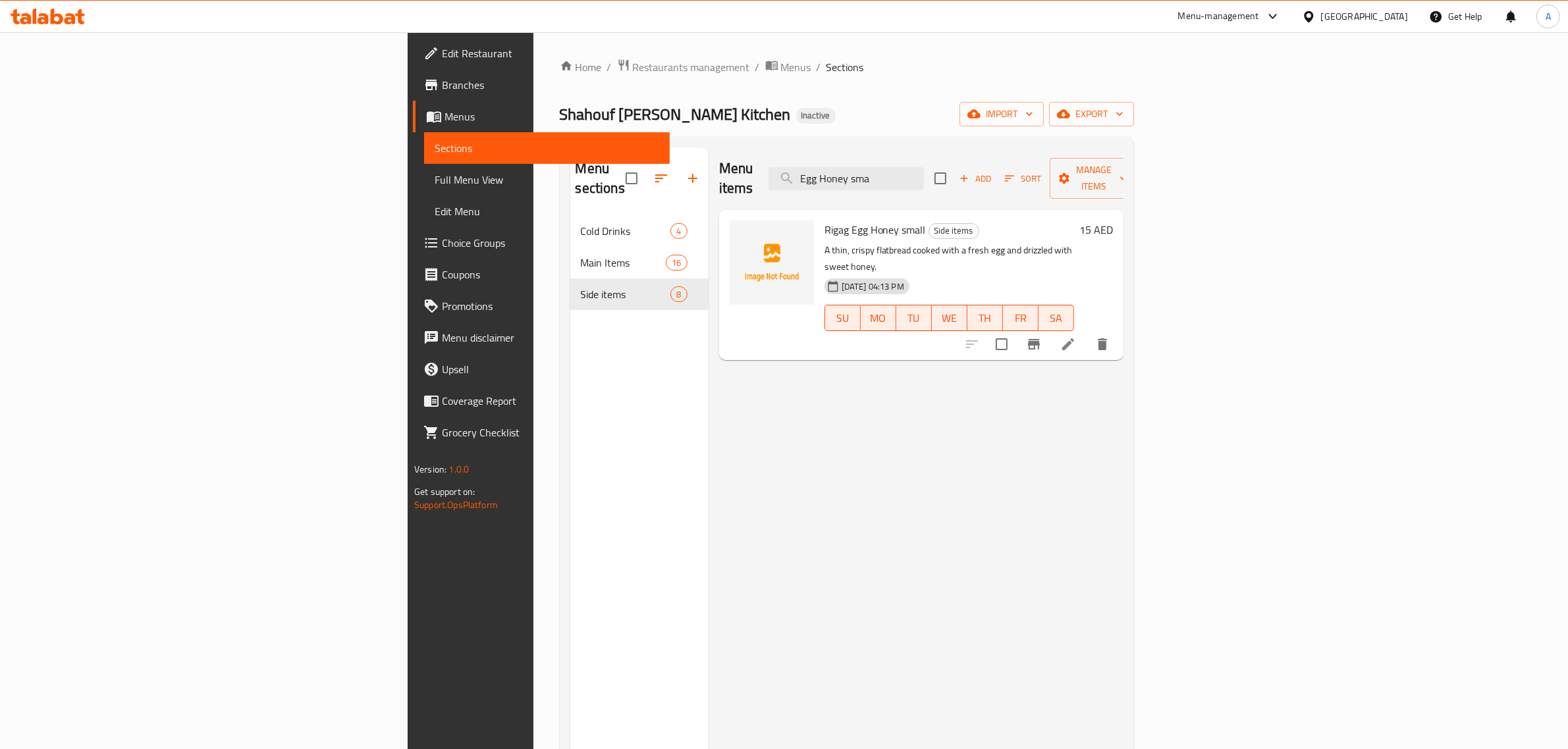
type input "Egg Honey sma"
click at [1076, 336] on icon at bounding box center [1068, 344] width 16 height 16
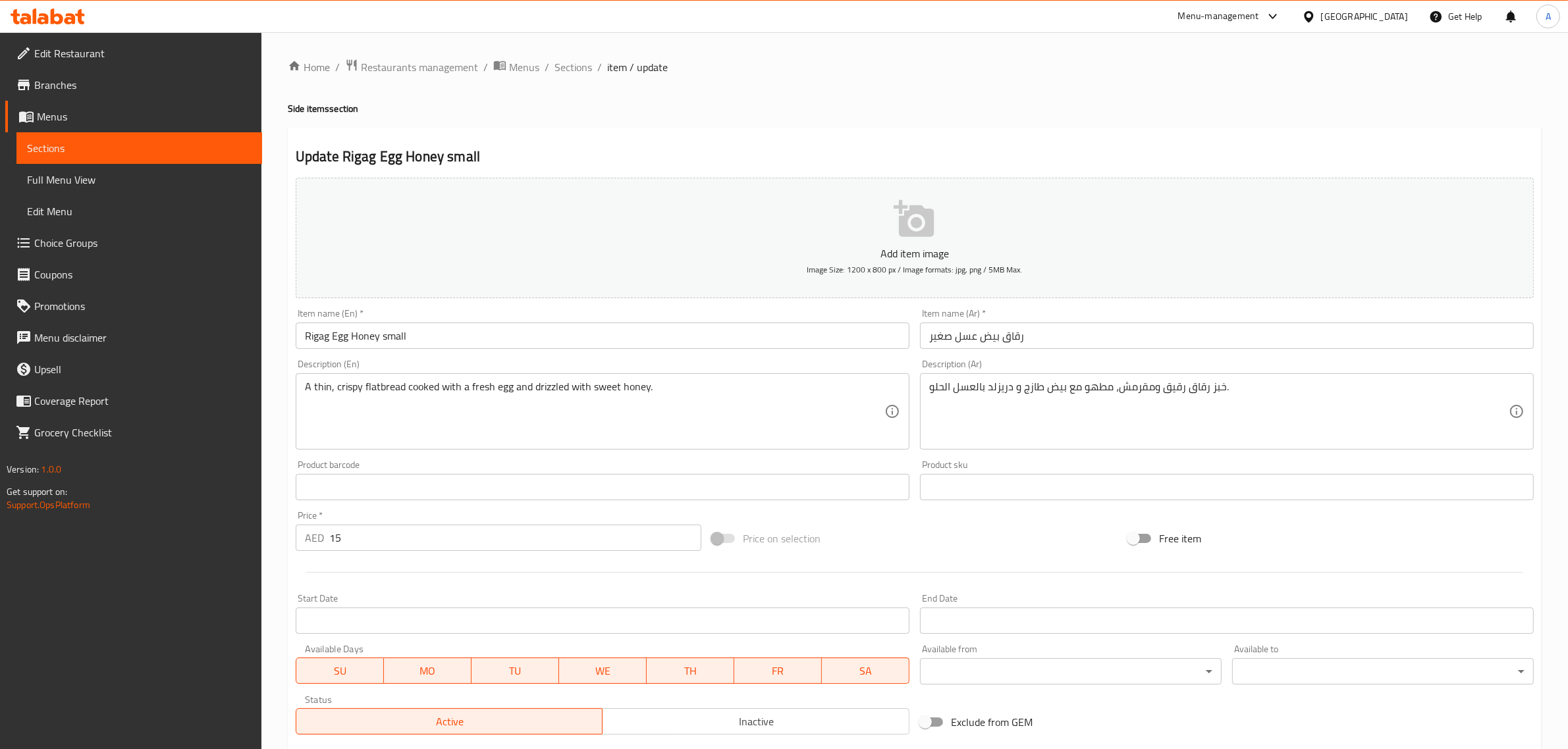
click at [604, 305] on div "Item name (En)   * Rigag Egg Honey small Item name (En) *" at bounding box center [603, 328] width 625 height 51
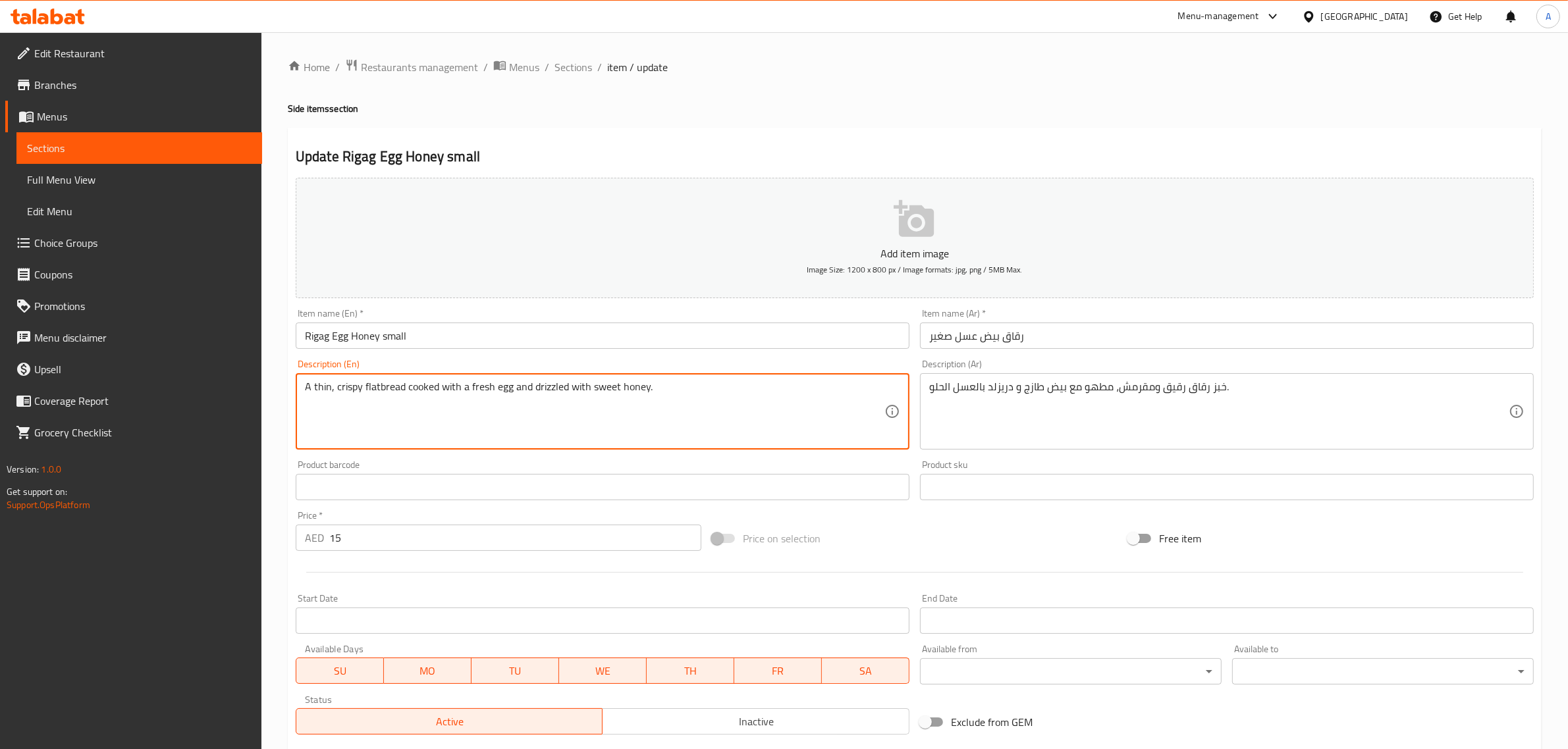
click at [512, 390] on textarea "A thin, crispy flatbread cooked with a fresh egg and drizzled with sweet honey." at bounding box center [594, 411] width 579 height 63
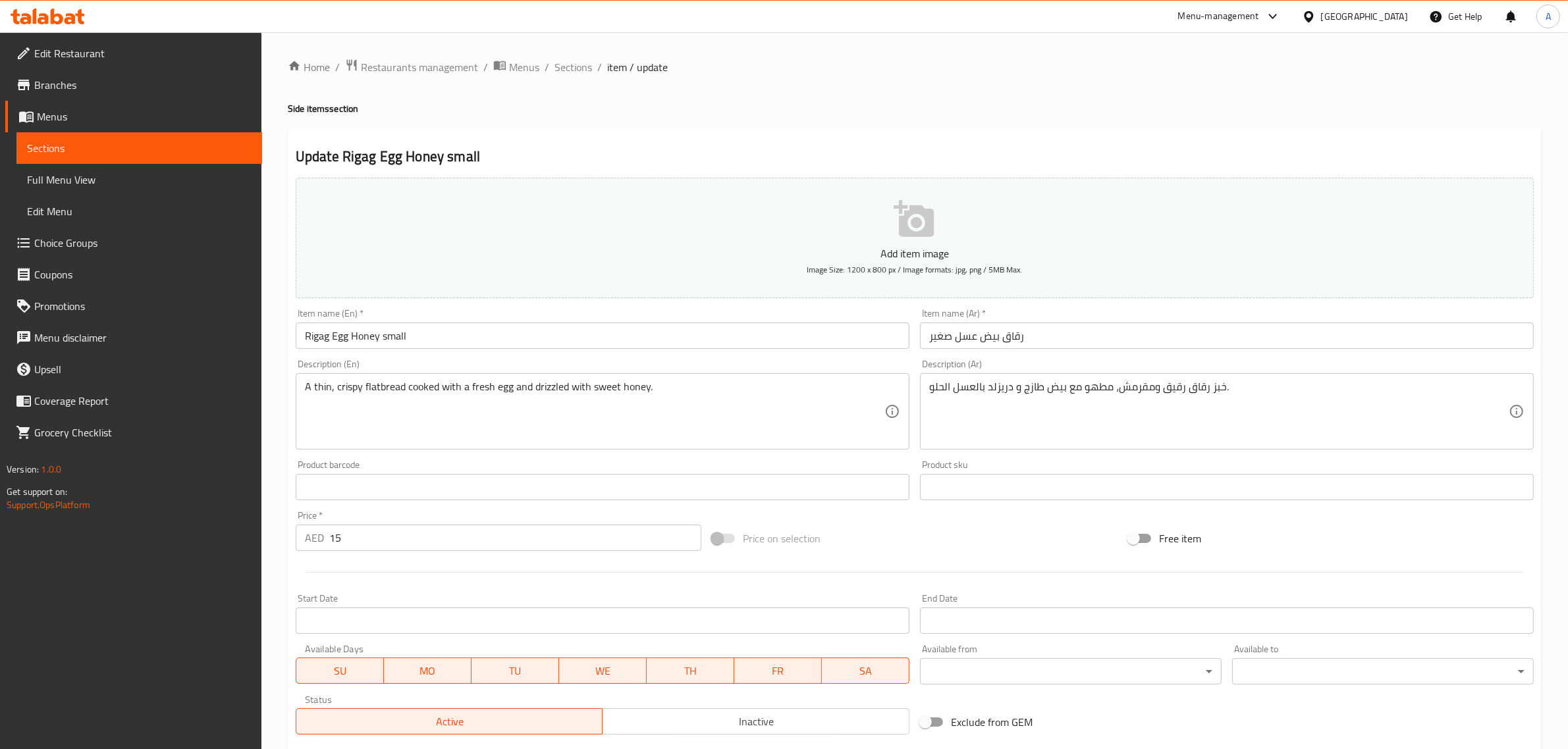
click at [1143, 395] on textarea "خبز رقاق رقيق ومقرمش، مطهو مع بيض طازج و دريزلد بالعسل الحلو." at bounding box center [1219, 411] width 579 height 63
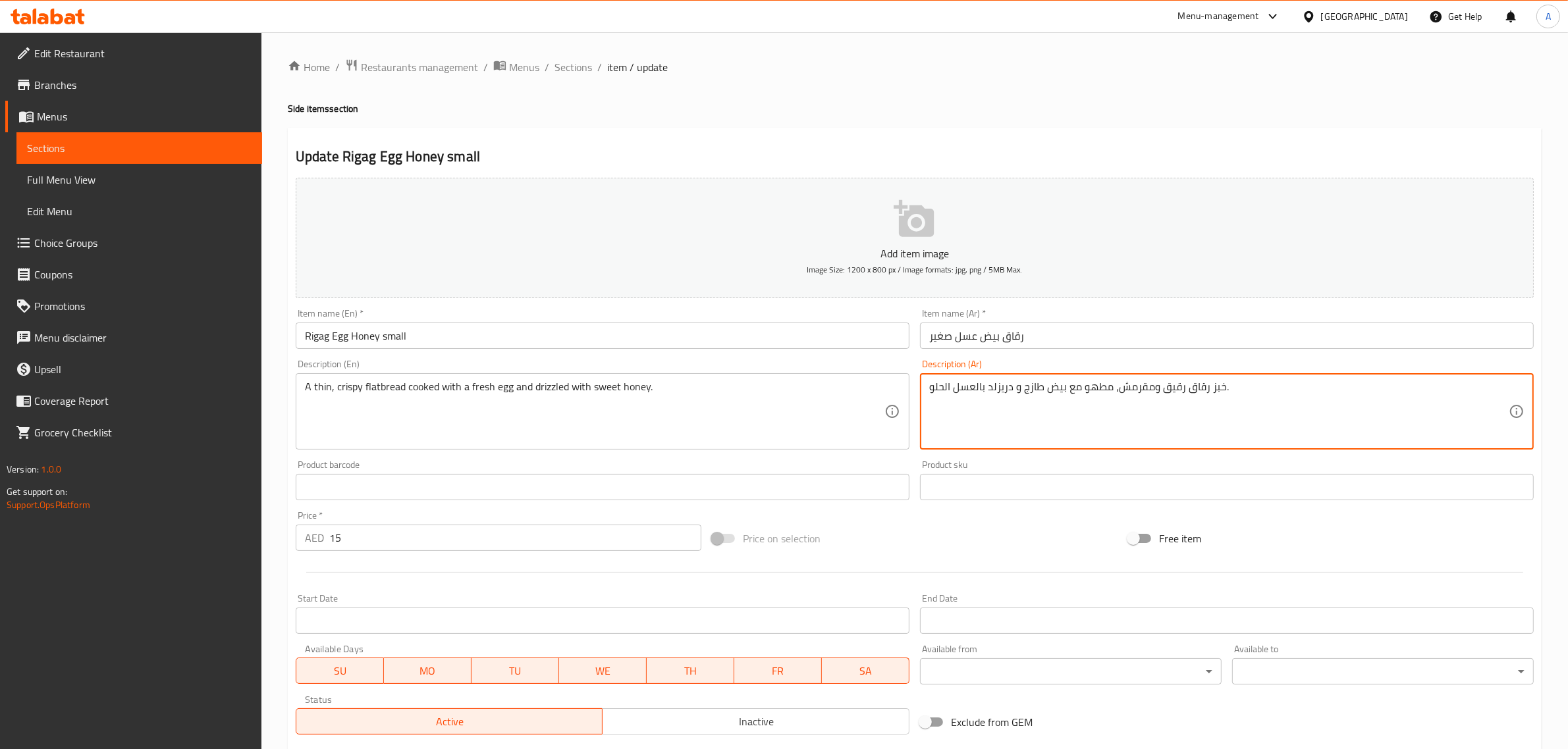
click at [1143, 395] on textarea "خبز رقاق رقيق ومقرمش، مطهو مع بيض طازج و دريزلد بالعسل الحلو." at bounding box center [1219, 411] width 579 height 63
paste textarea "مسطح رقيق ومقرمش مطبوخ ببيضة طازجة ومزين بالعسل الحلو."
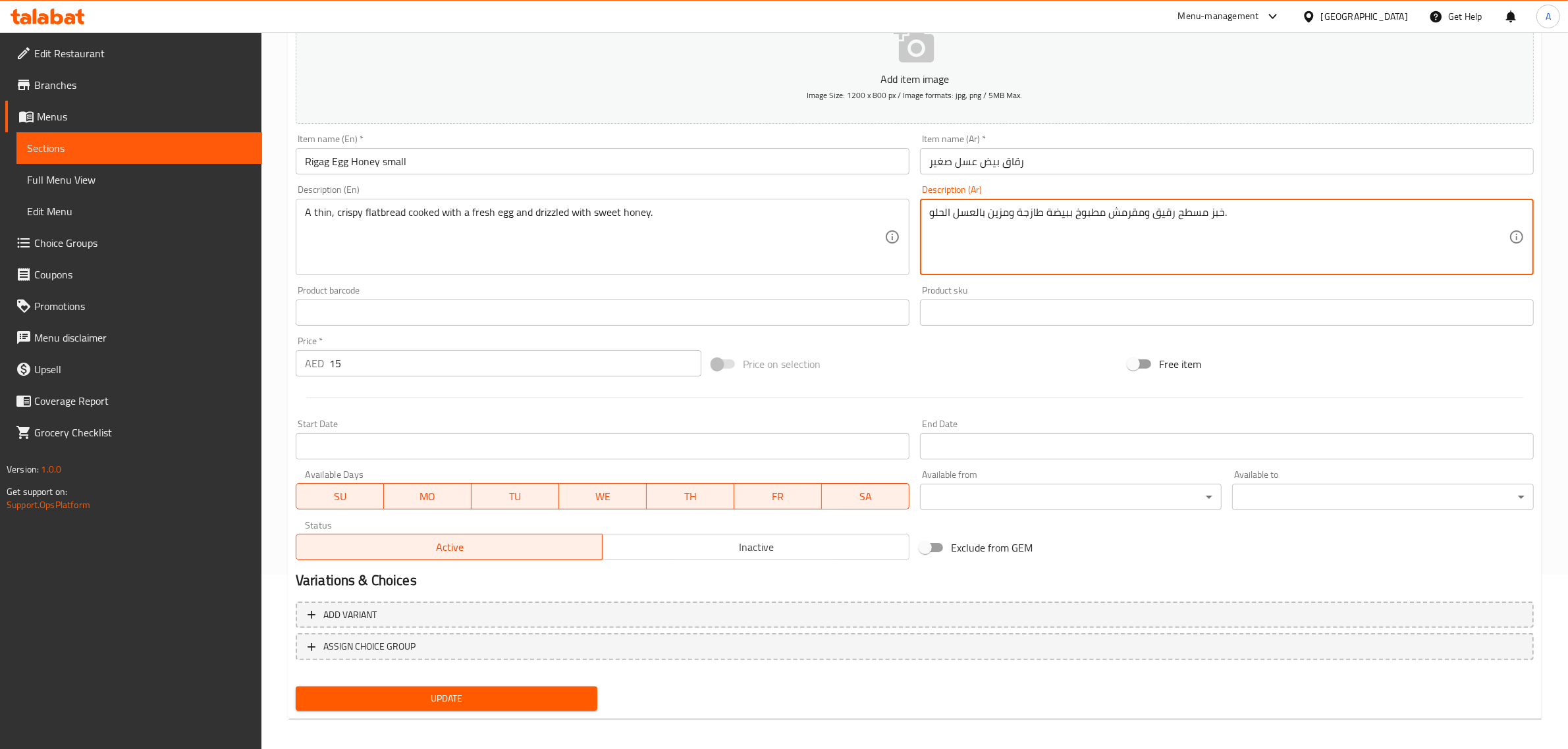
scroll to position [179, 0]
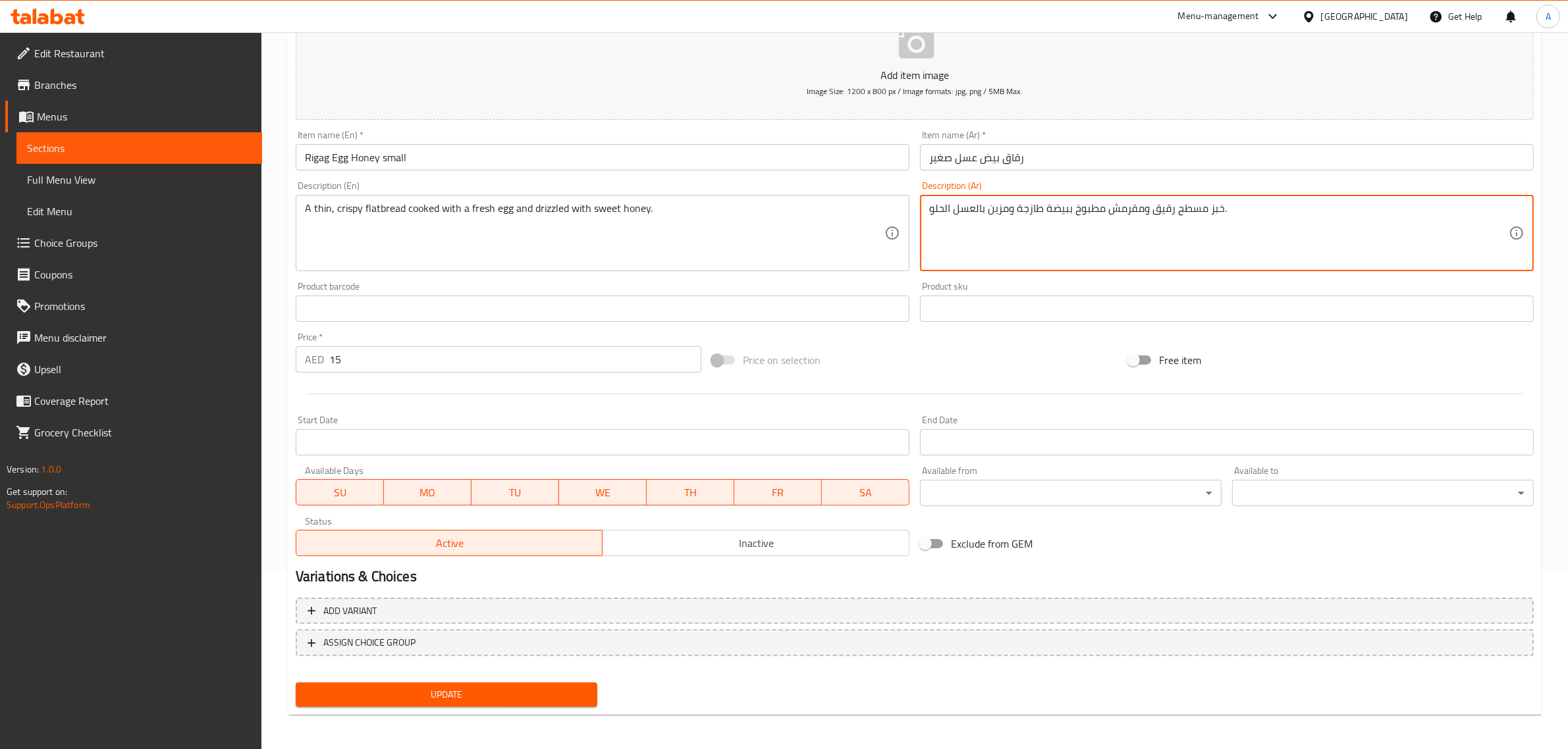
click at [1047, 216] on textarea "خبز مسطح رقيق ومقرمش مطبوخ ببيضة طازجة ومزين بالعسل الحلو." at bounding box center [1219, 233] width 579 height 63
click at [1024, 209] on textarea "خبز مسطح رقيق ومقرمش مطبوخ ببيض طازجة ومزين بالعسل الحلو." at bounding box center [1219, 233] width 579 height 63
click at [1059, 211] on textarea "خبز مسطح رقيق ومقرمش مطبوخ ببيض طازج ومزين بالعسل الحلو." at bounding box center [1219, 233] width 579 height 63
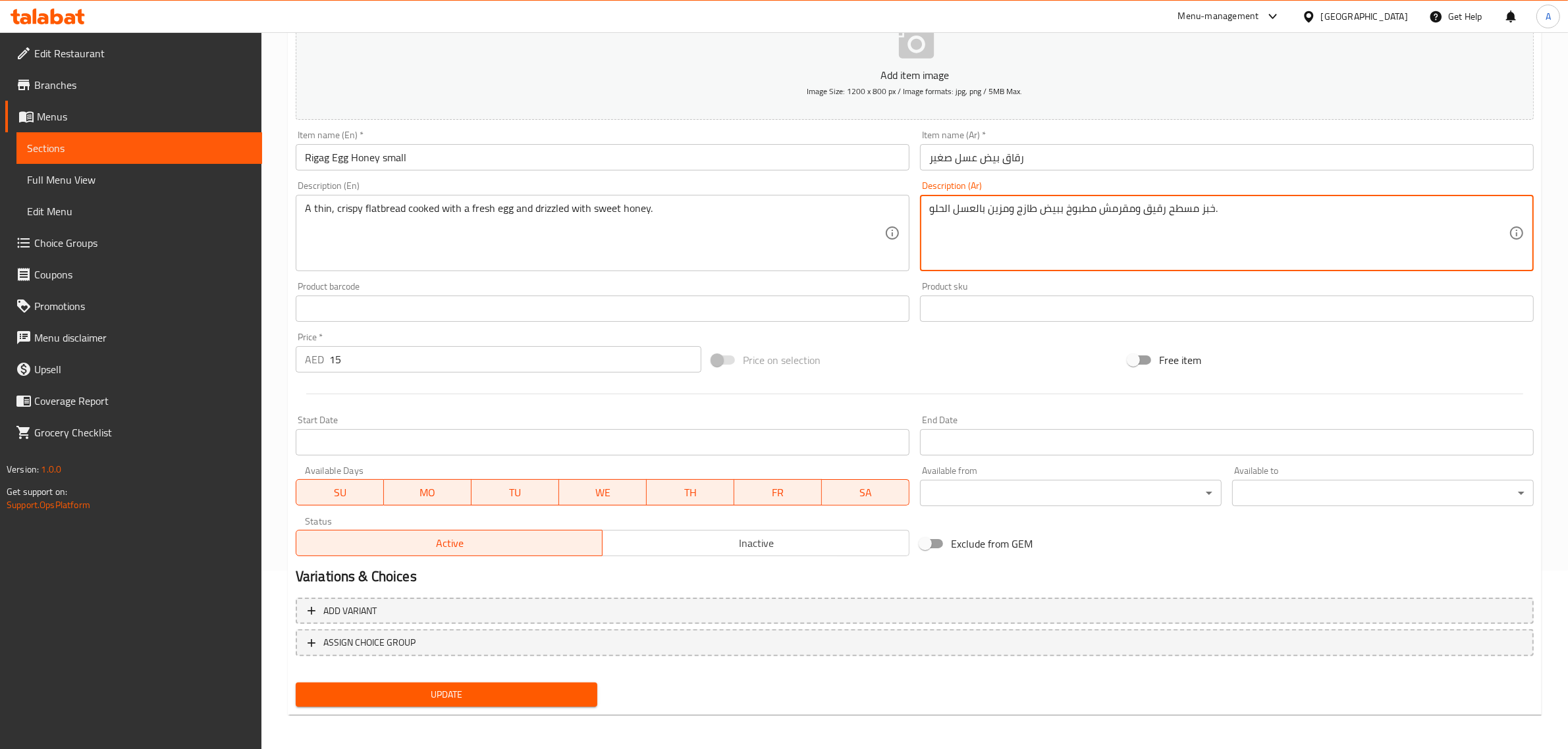
type textarea "خبز مسطح رقيق ومقرمش مطبوخ ببيض طازج ومزين بالعسل الحلو."
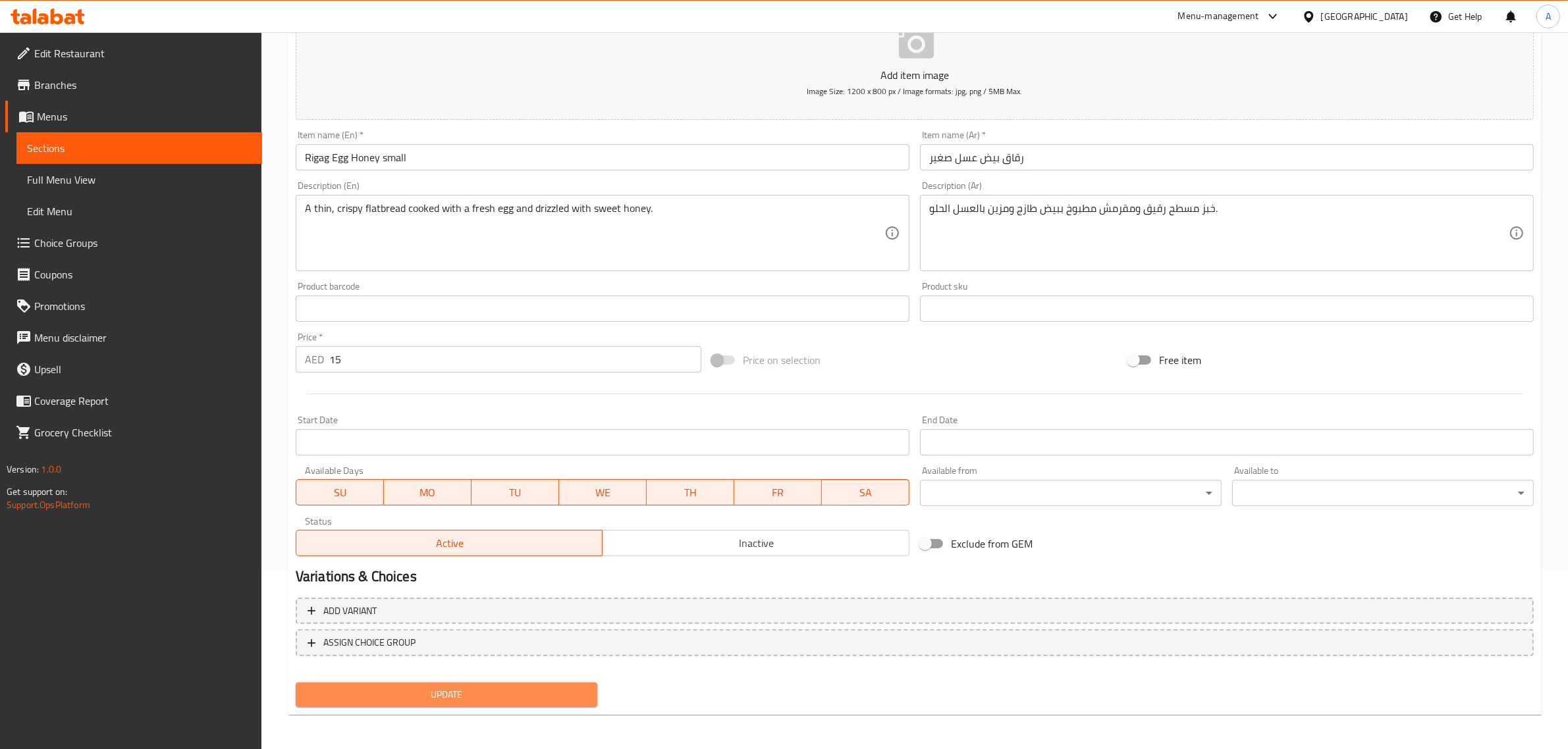
click at [546, 683] on button "Update" at bounding box center [446, 695] width 301 height 24
click at [460, 698] on span "Update" at bounding box center [446, 695] width 281 height 16
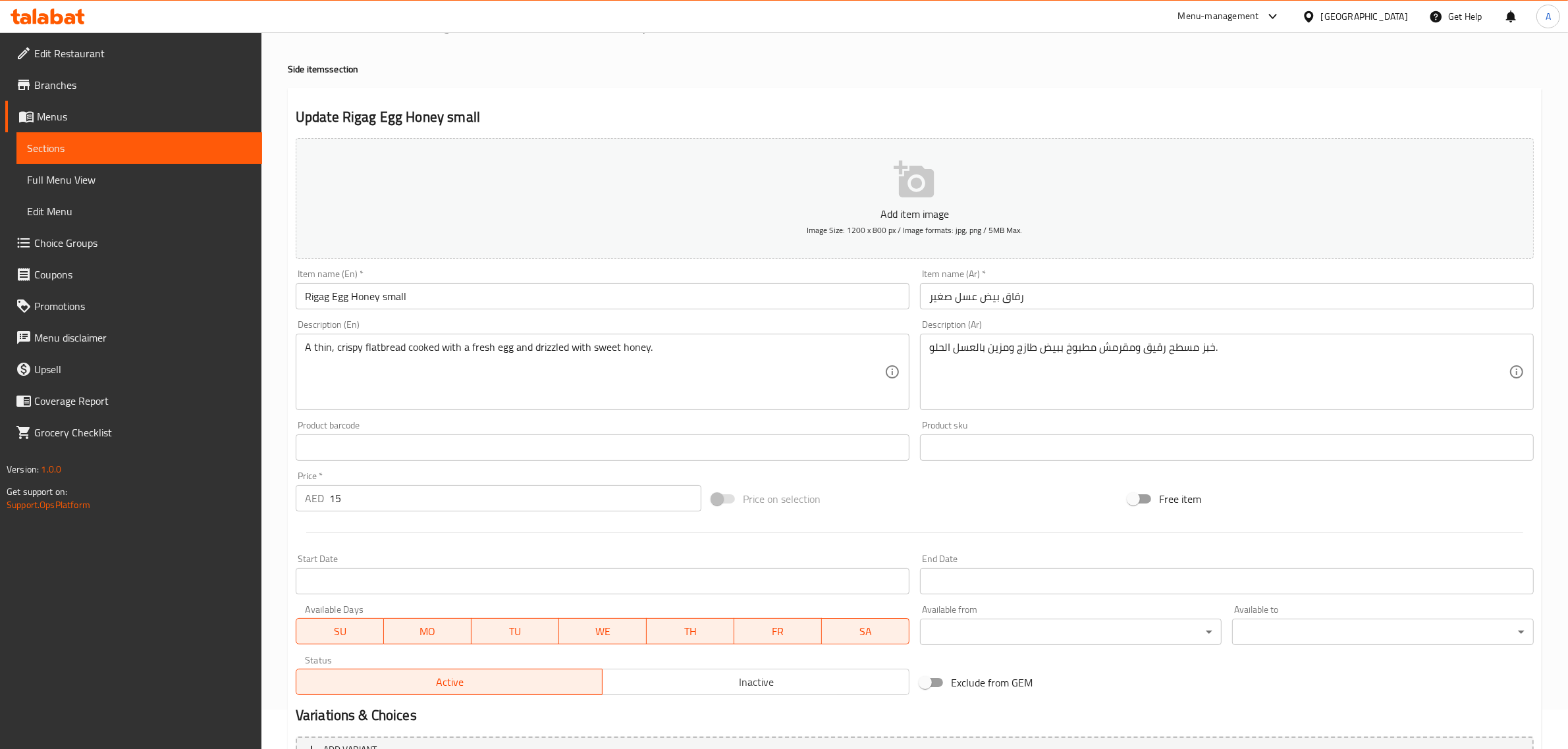
scroll to position [0, 0]
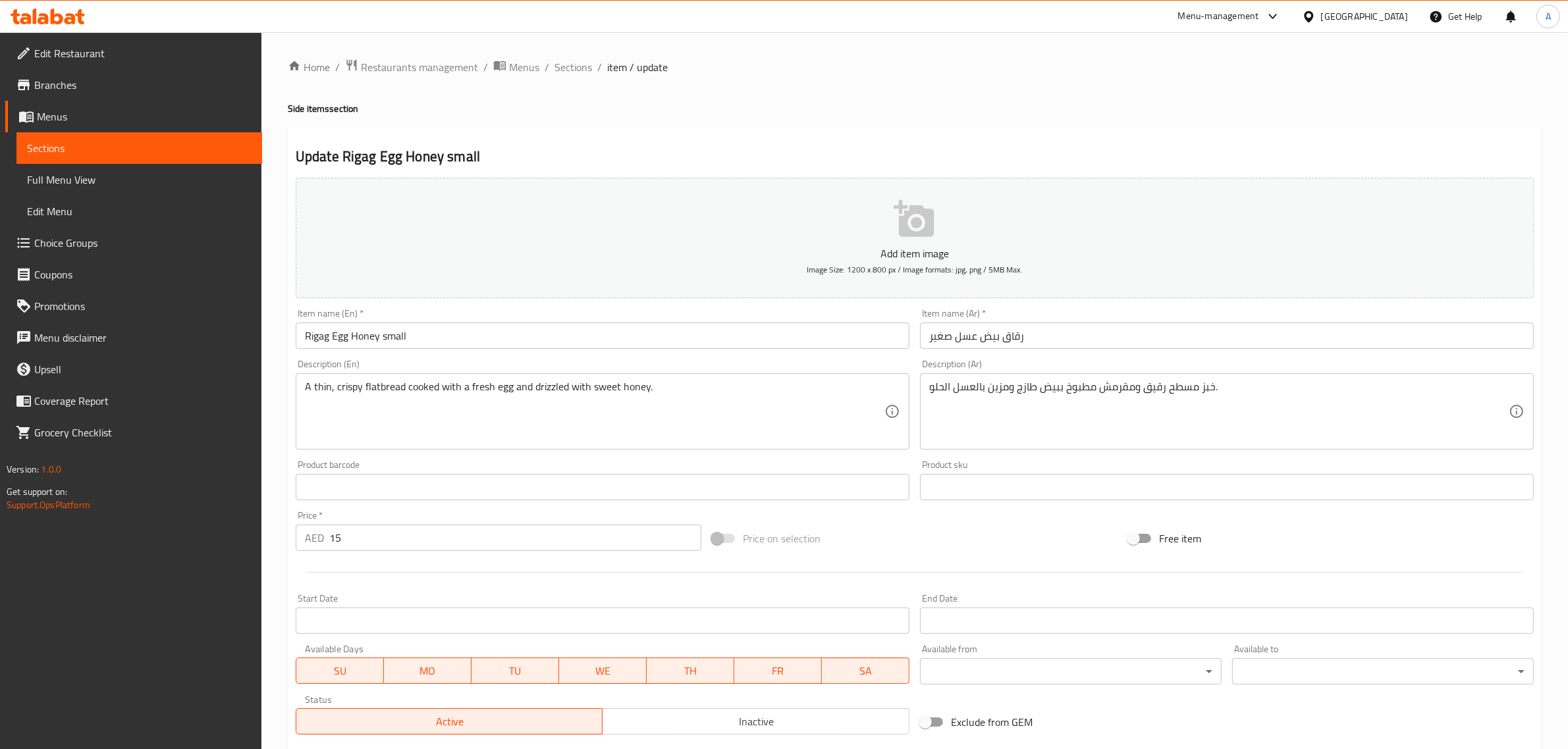
drag, startPoint x: 575, startPoint y: 70, endPoint x: 618, endPoint y: 92, distance: 48.3
click at [575, 70] on span "Sections" at bounding box center [573, 67] width 38 height 16
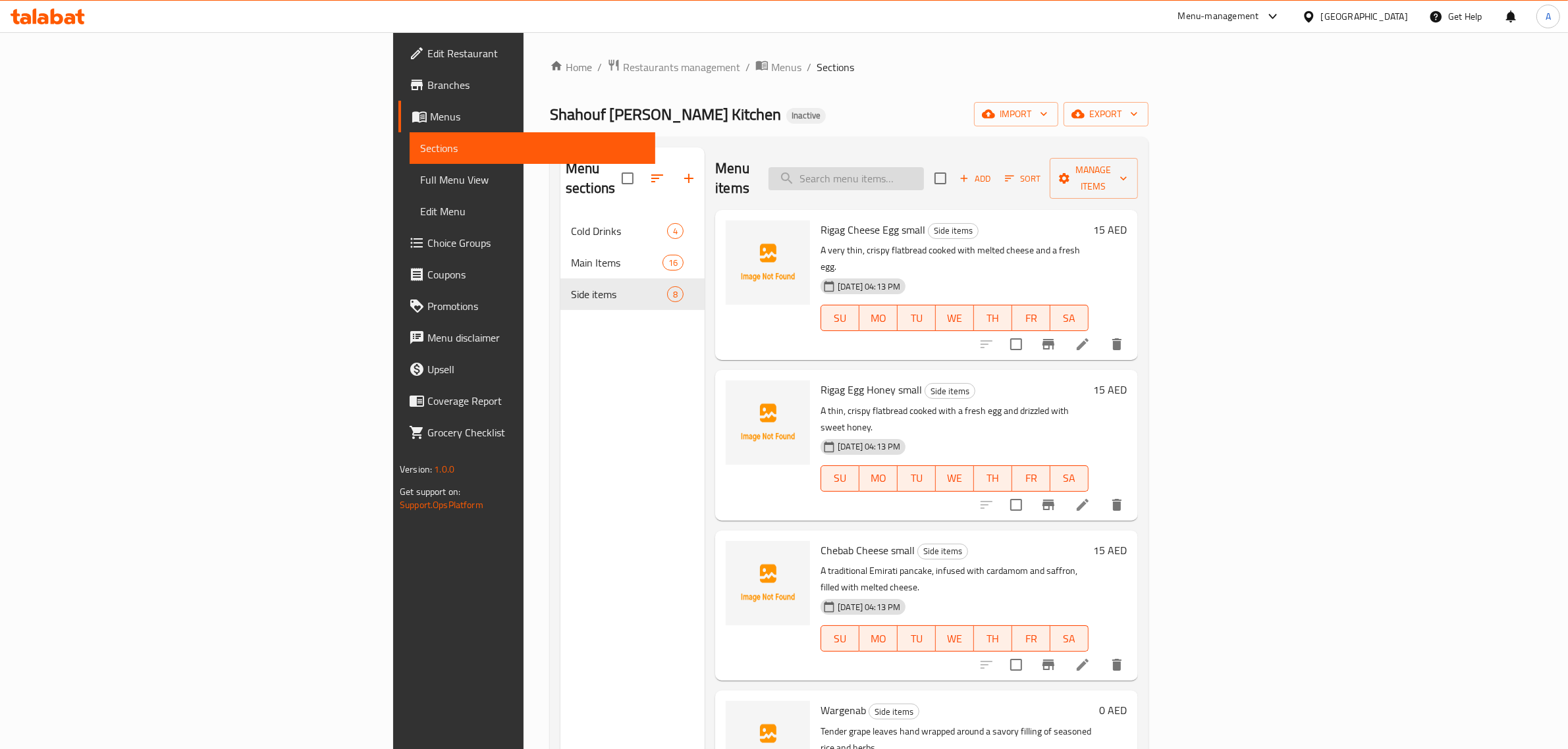
drag, startPoint x: 1004, startPoint y: 182, endPoint x: 1003, endPoint y: 165, distance: 17.0
click at [1004, 178] on div "Menu items Add Sort Manage items" at bounding box center [927, 179] width 422 height 63
click at [924, 167] on input "search" at bounding box center [846, 179] width 155 height 23
paste input "Shatta small"
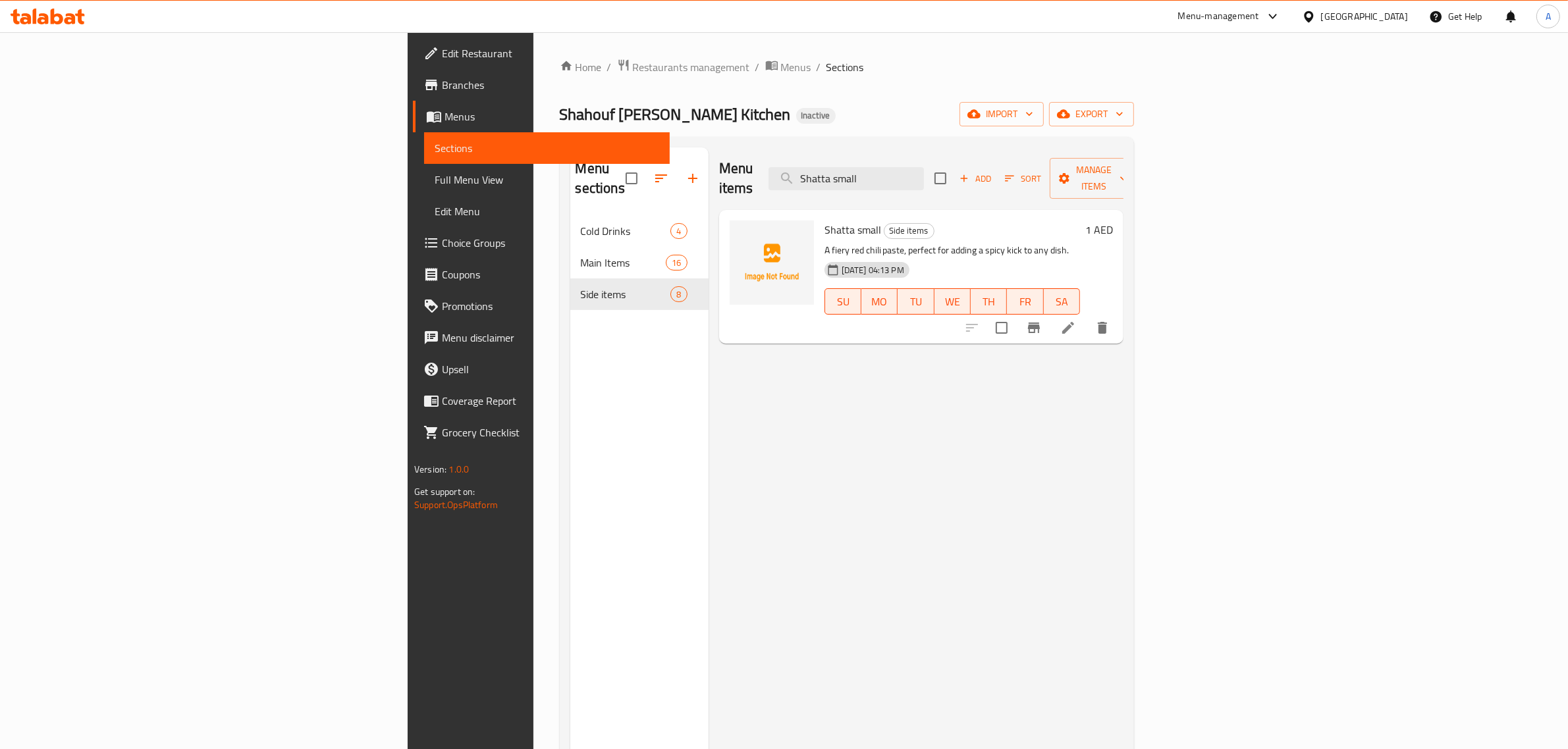
type input "Shatta small"
click at [1076, 320] on icon at bounding box center [1068, 328] width 16 height 16
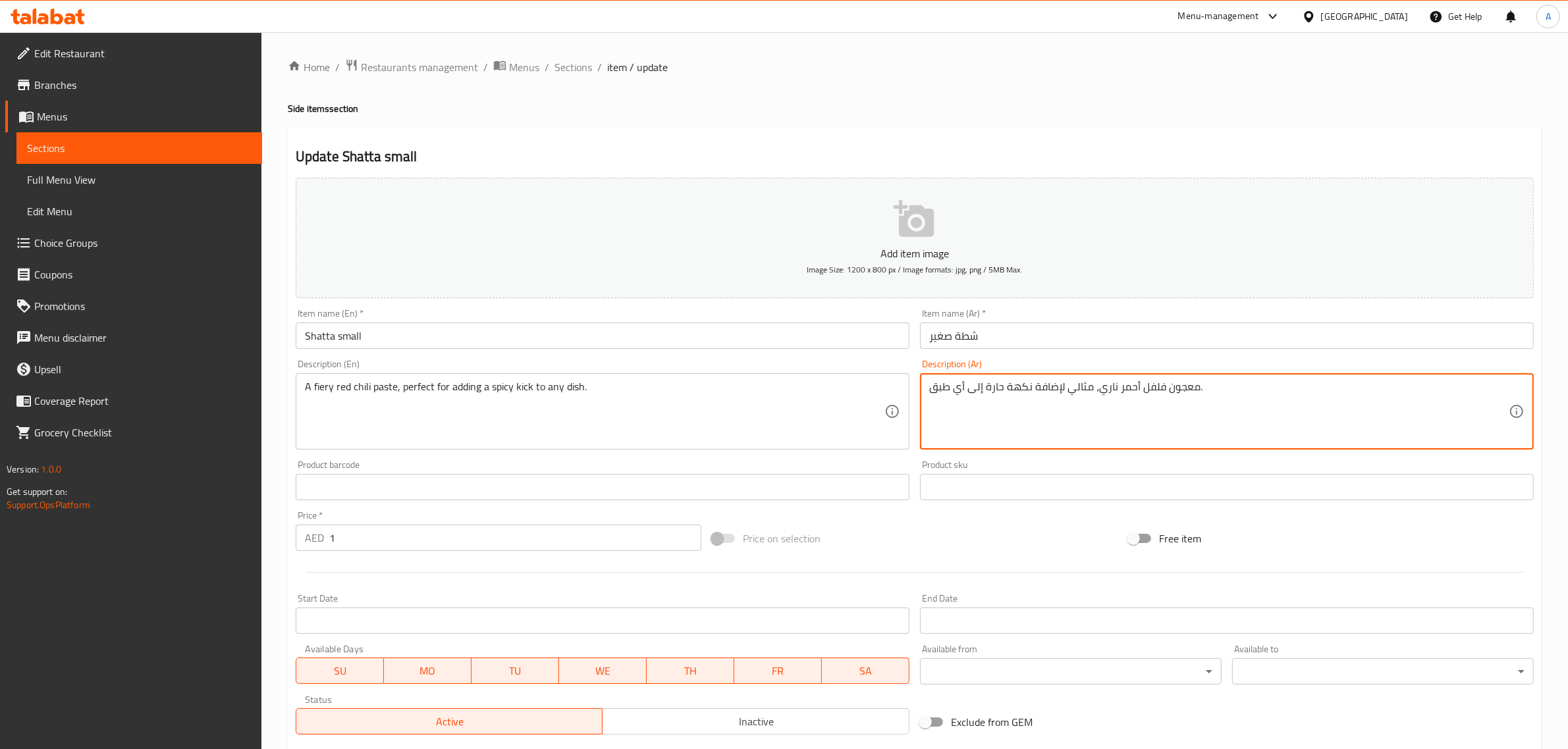
click at [1114, 393] on textarea "معجون فلفل أحمر ناري، مثالي لإضافة نكهة حارة إلى أي طبق." at bounding box center [1219, 411] width 579 height 63
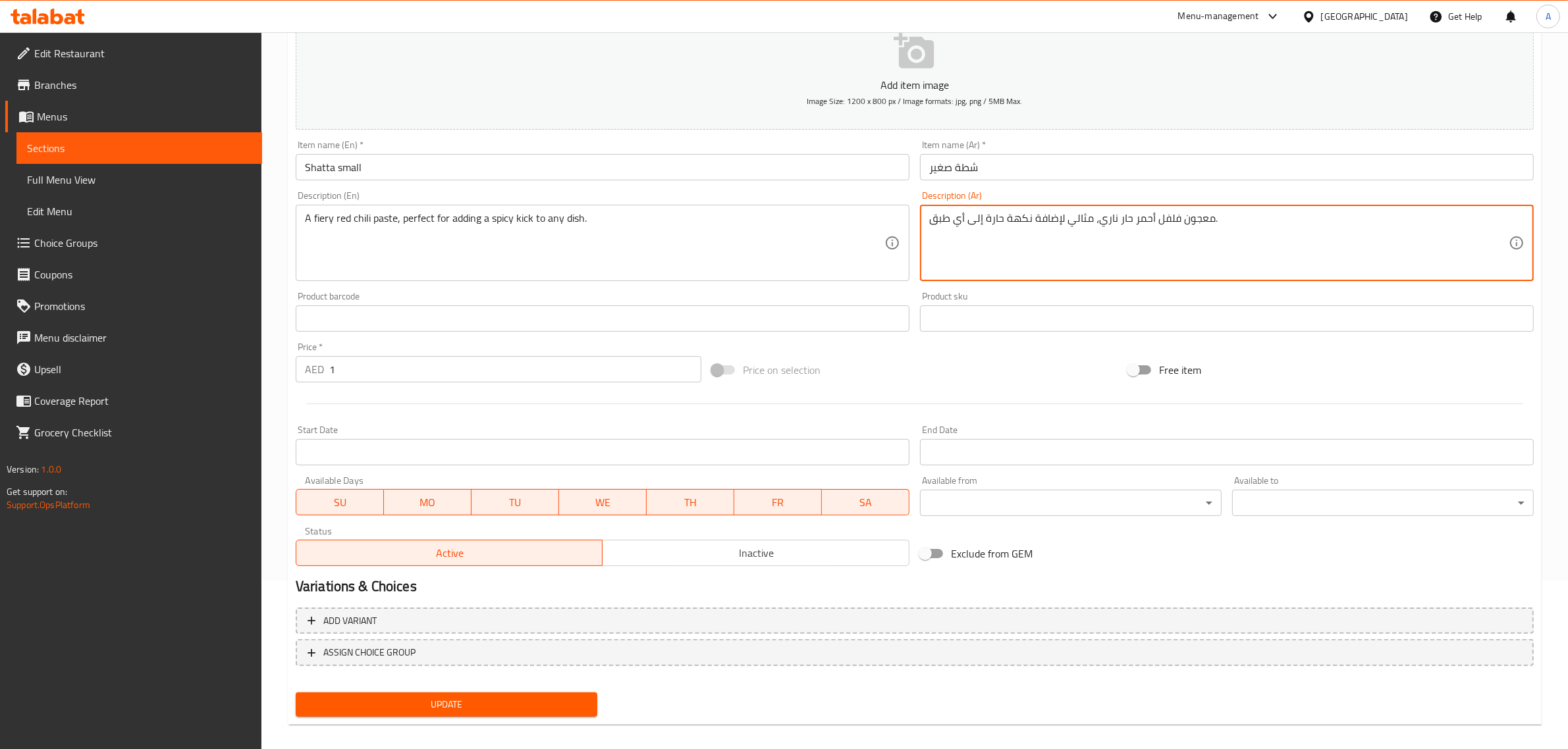
scroll to position [179, 0]
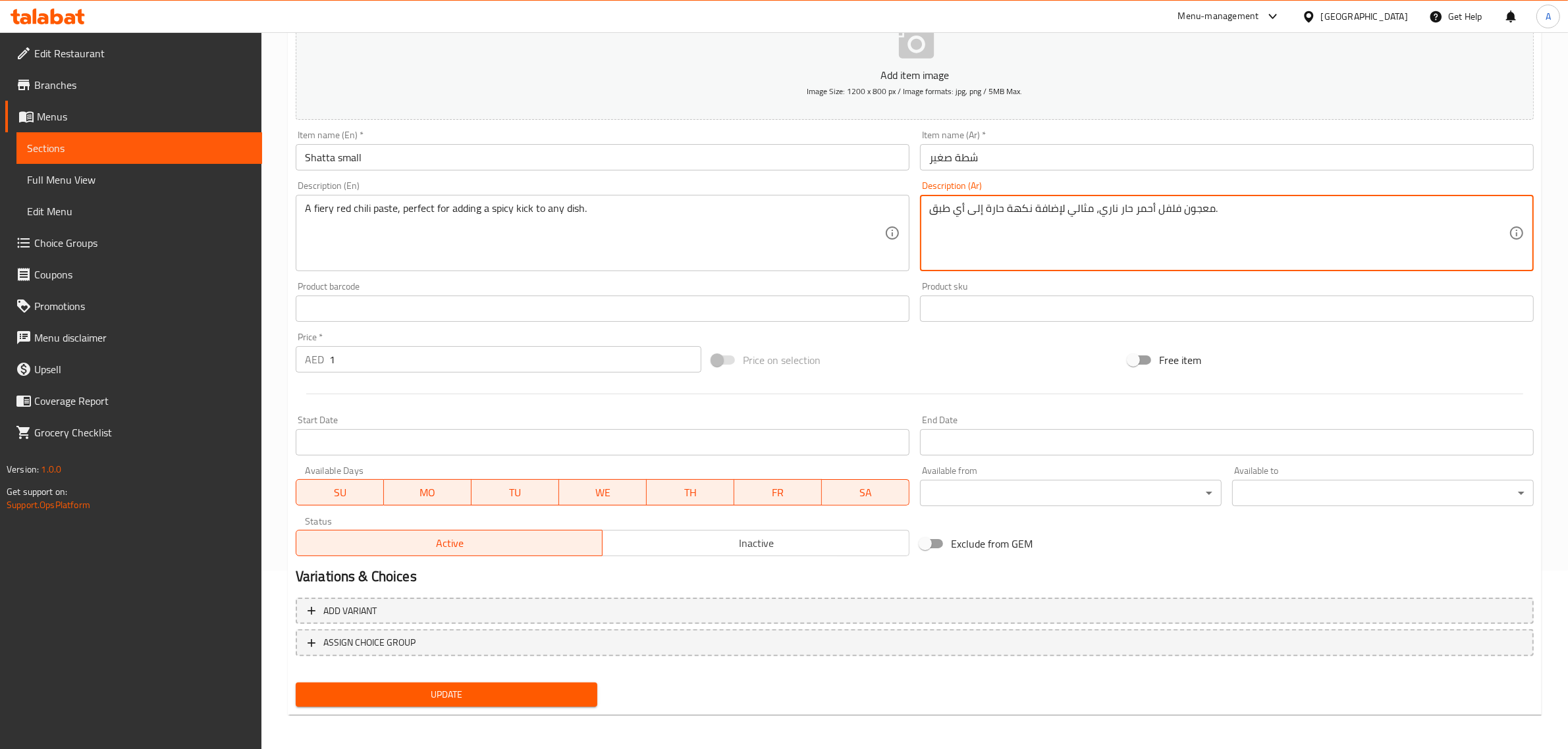
type textarea "معجون فلفل أحمر حار ناري، مثالي لإضافة نكهة حارة إلى أي طبق."
click at [478, 687] on span "Update" at bounding box center [446, 695] width 281 height 16
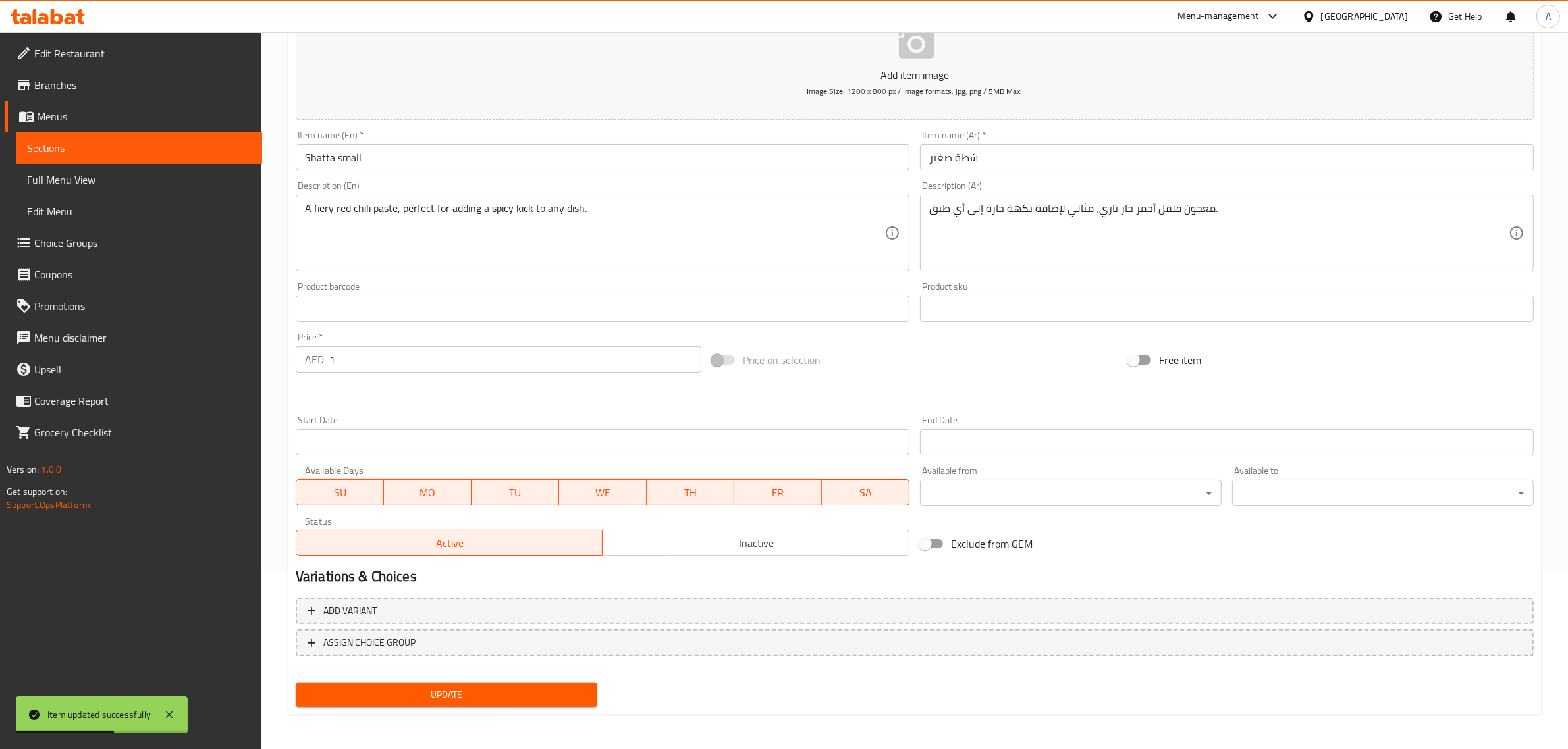
scroll to position [0, 0]
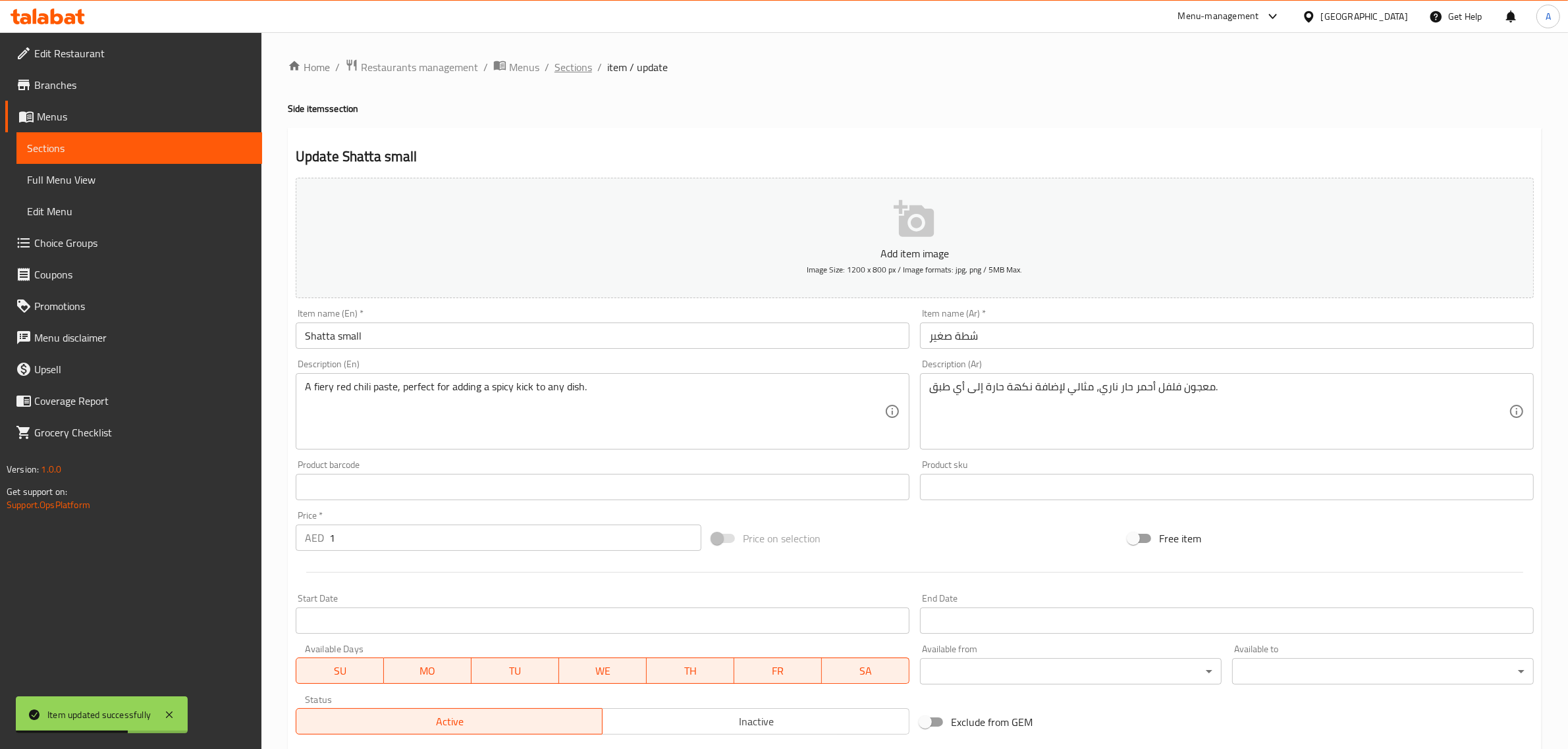
click at [571, 65] on span "Sections" at bounding box center [573, 67] width 38 height 16
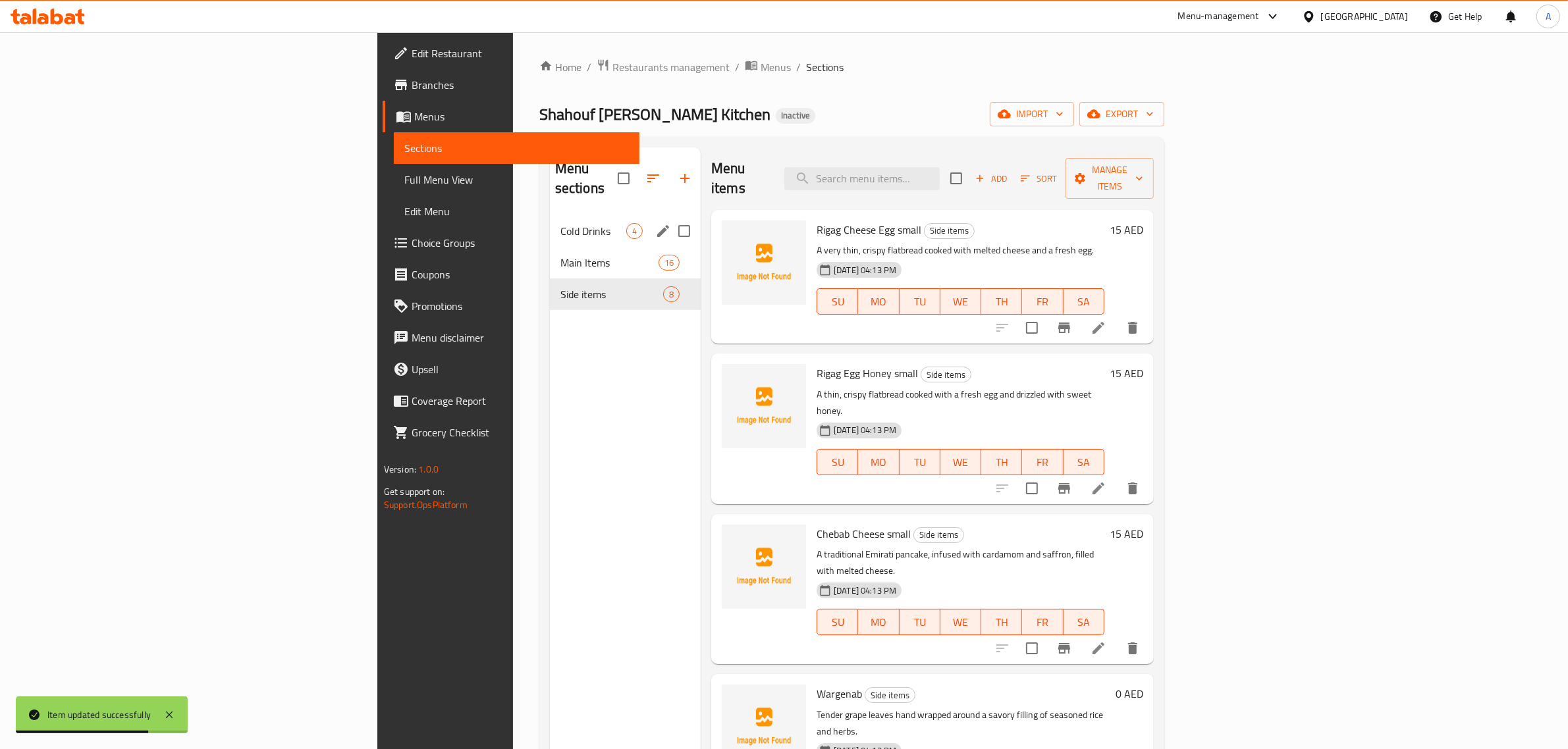
click at [550, 225] on div "Cold Drinks 4" at bounding box center [625, 231] width 151 height 32
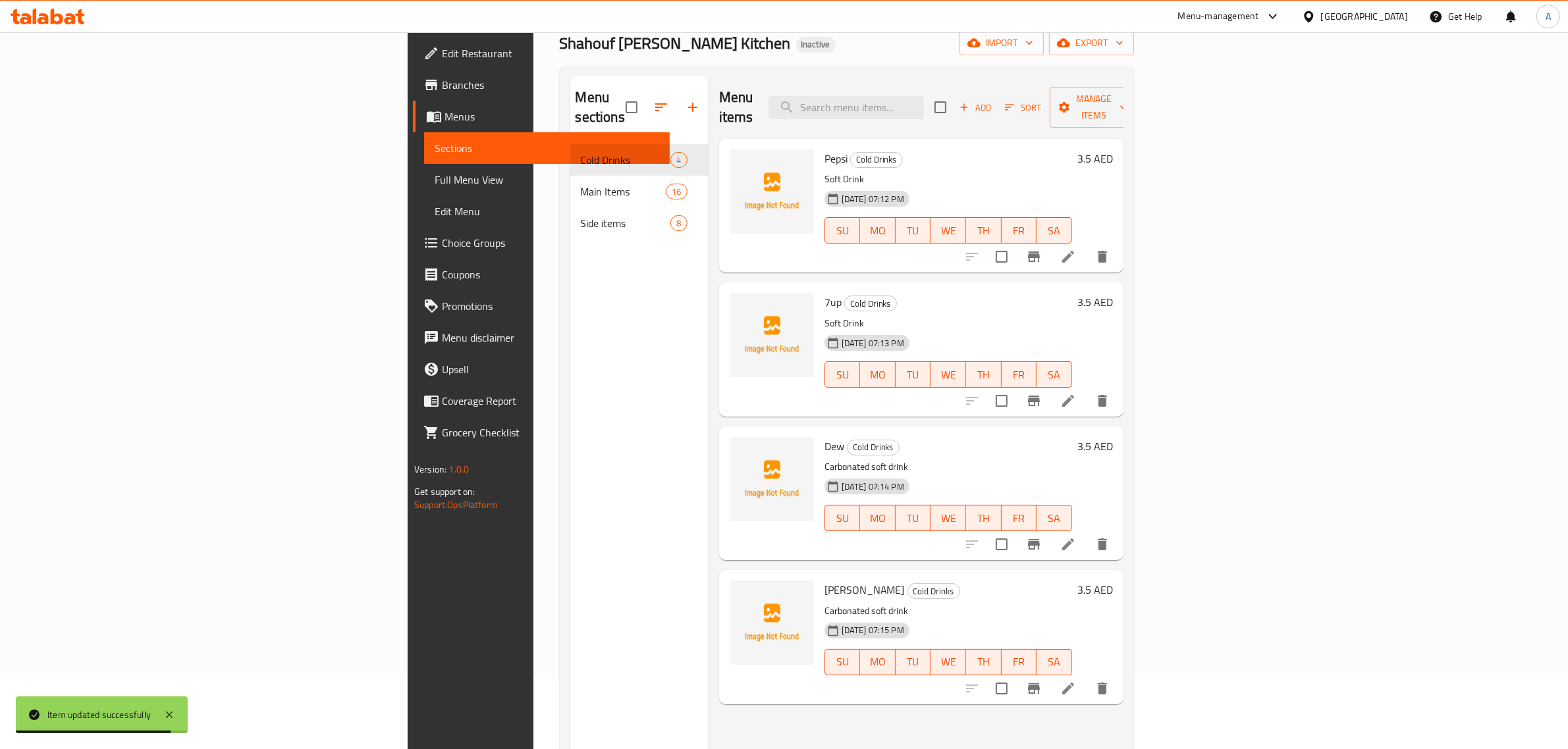
scroll to position [83, 0]
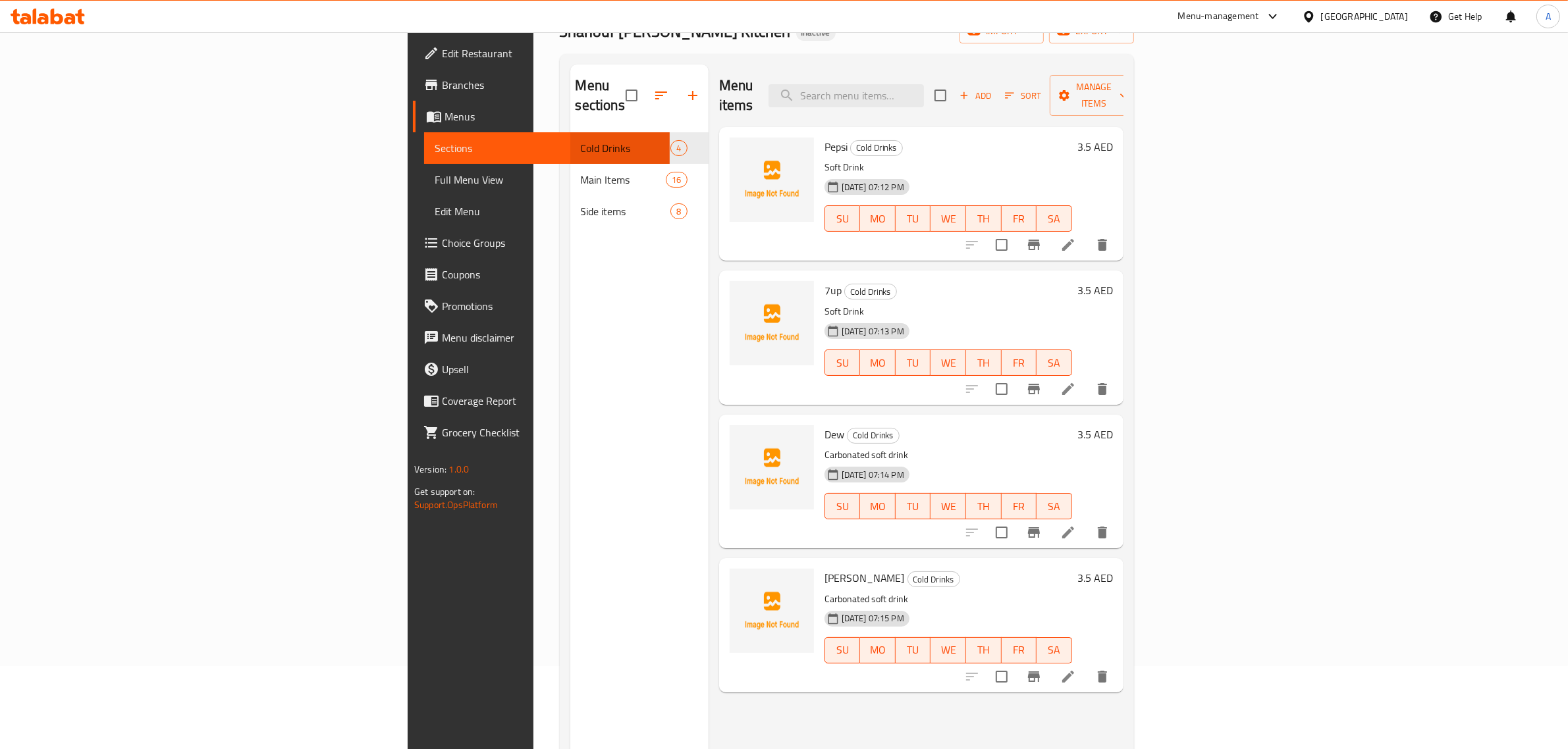
click at [1026, 70] on div "Menu items Add Sort Manage items" at bounding box center [921, 96] width 405 height 63
click at [924, 84] on input "search" at bounding box center [846, 96] width 155 height 23
paste input "Chicken Polao"
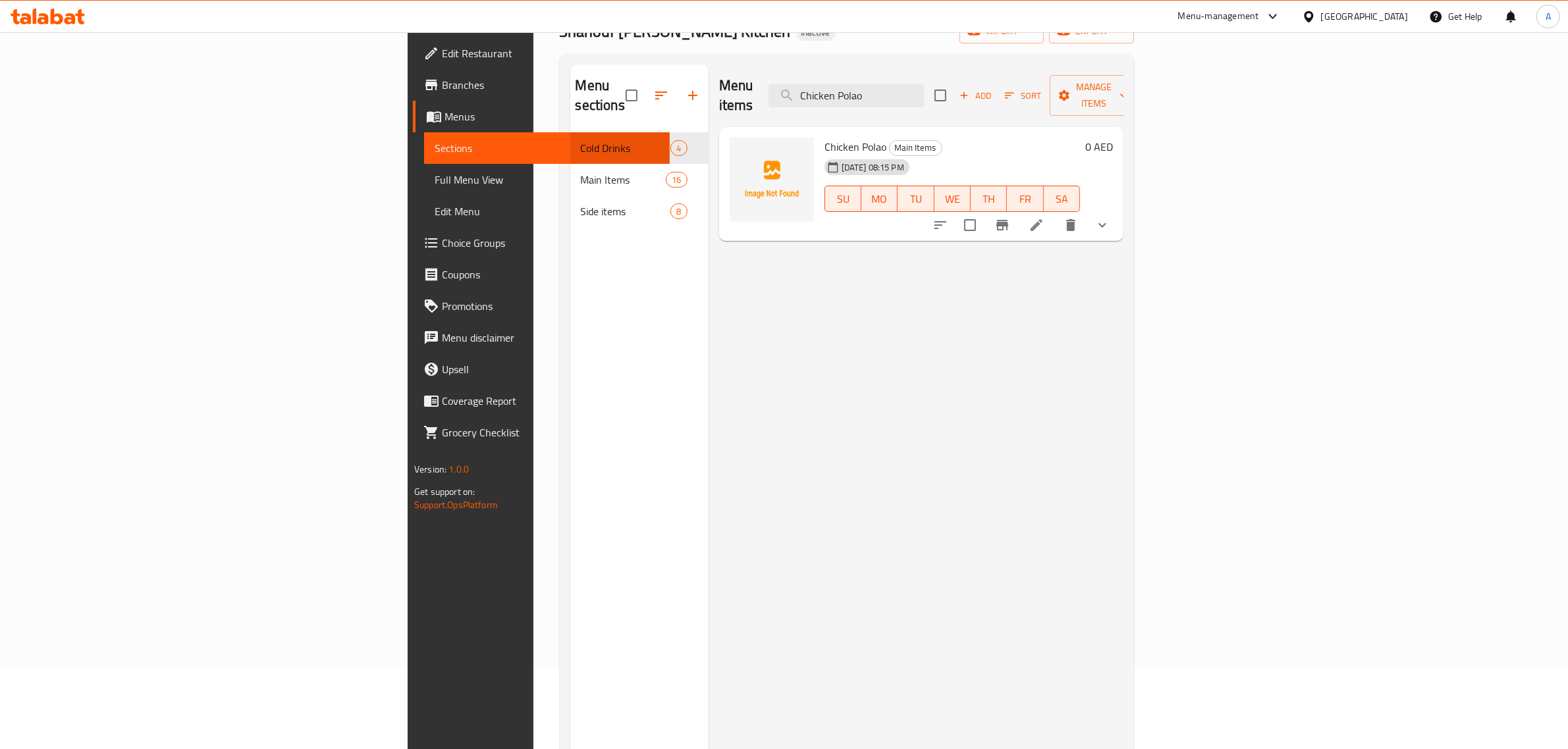
type input "Chicken Polao"
click at [1043, 219] on icon at bounding box center [1037, 225] width 12 height 12
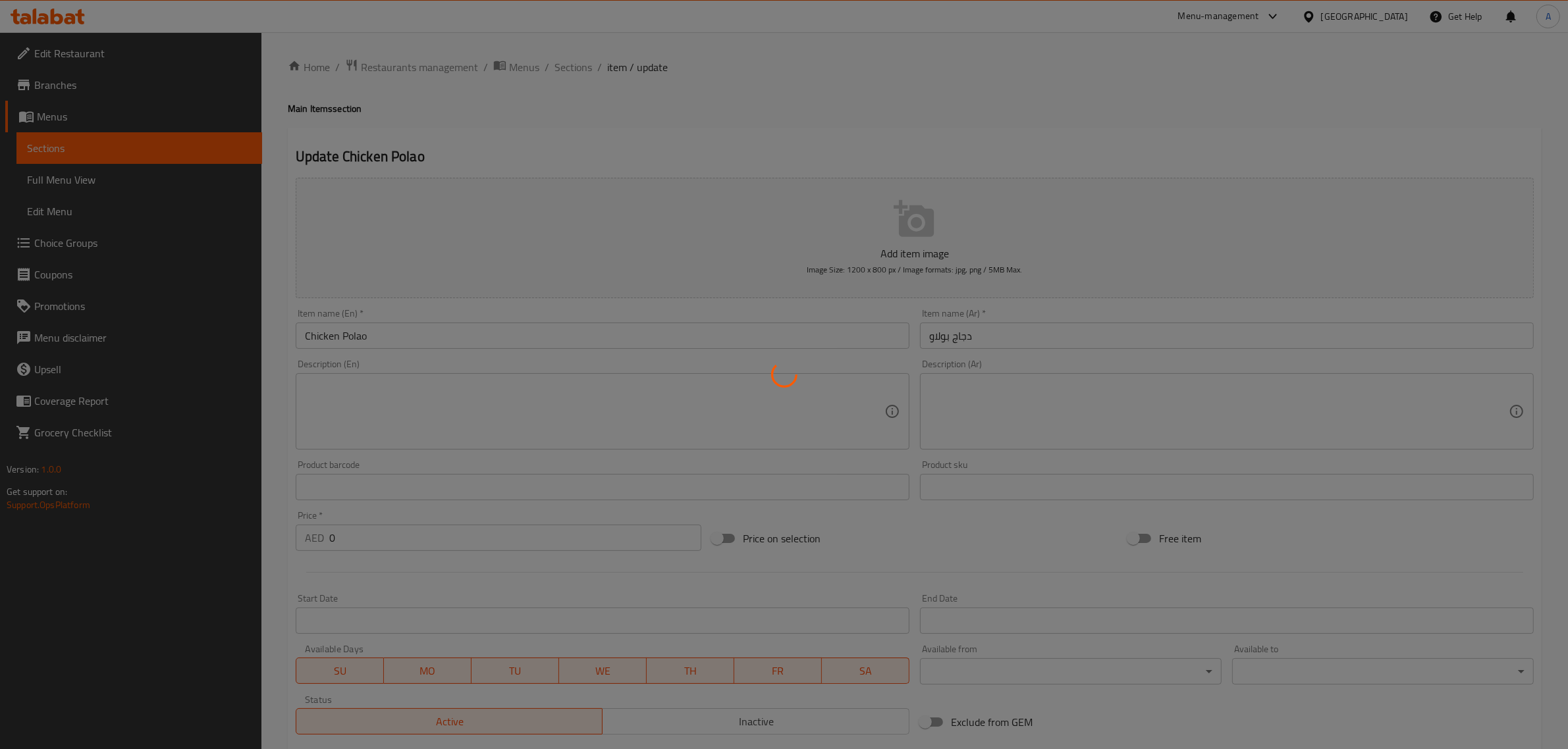
type input "إختيارك من:"
type input "0"
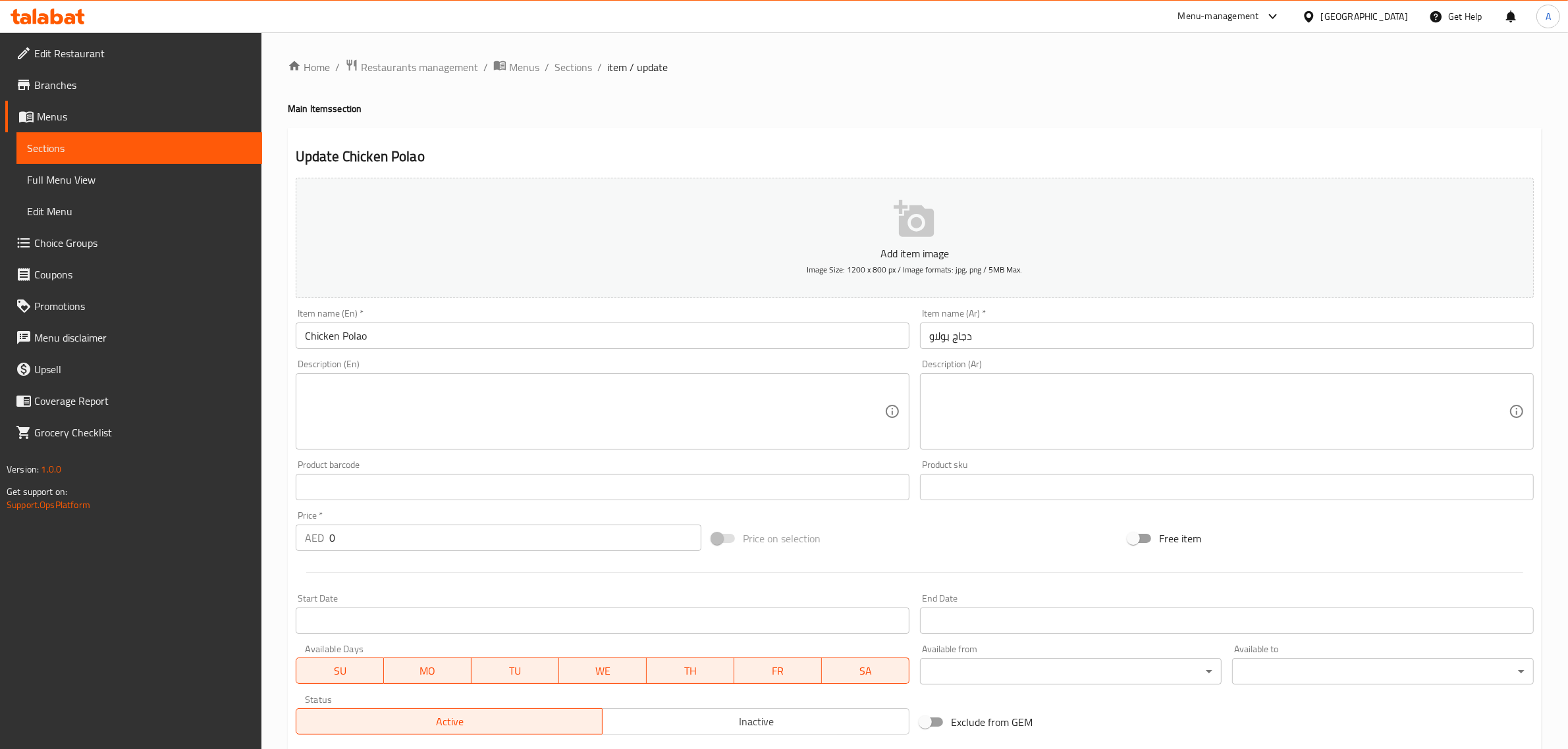
scroll to position [202, 0]
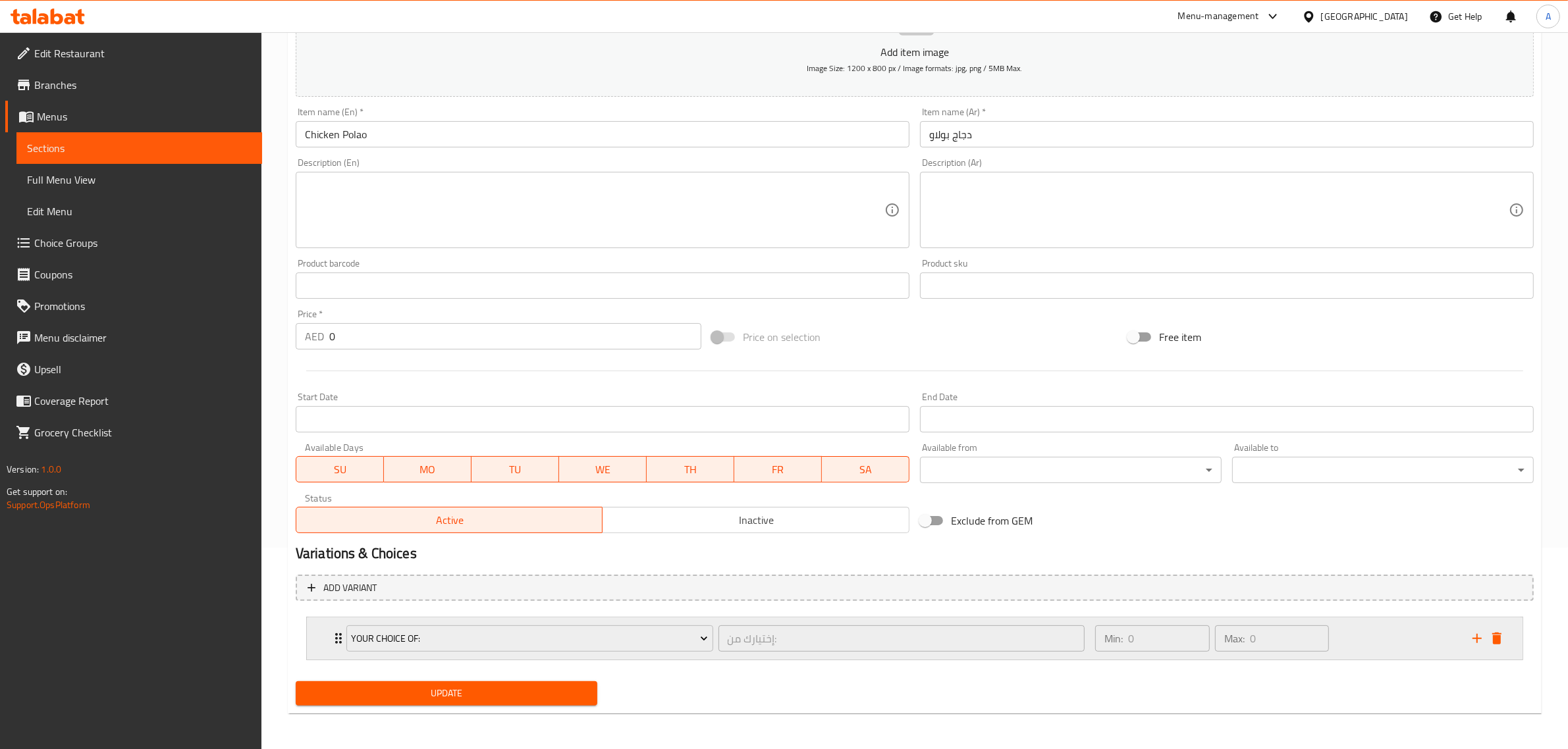
click at [1354, 656] on div "Min: 0 ​ Max: 0 ​" at bounding box center [1276, 638] width 378 height 42
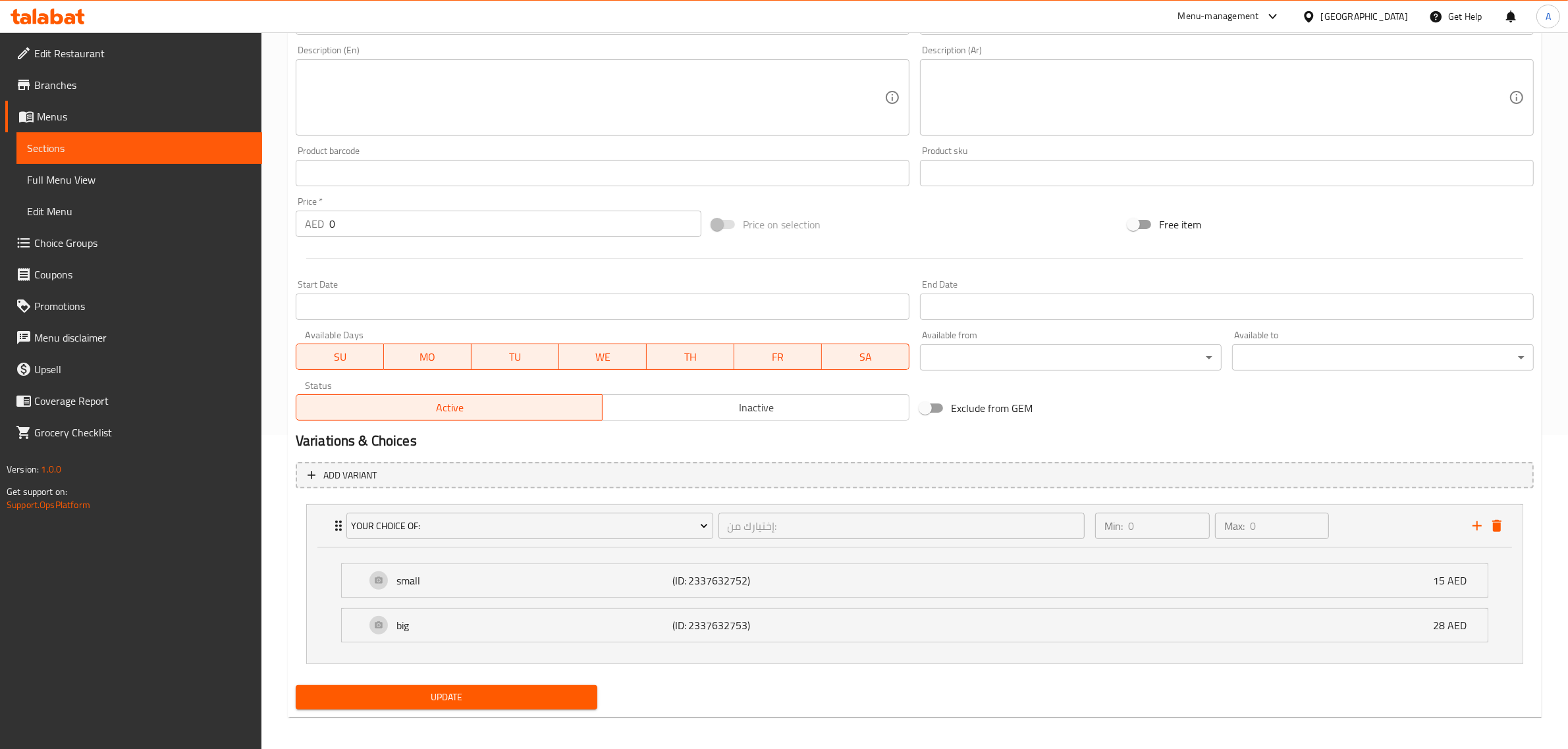
scroll to position [320, 0]
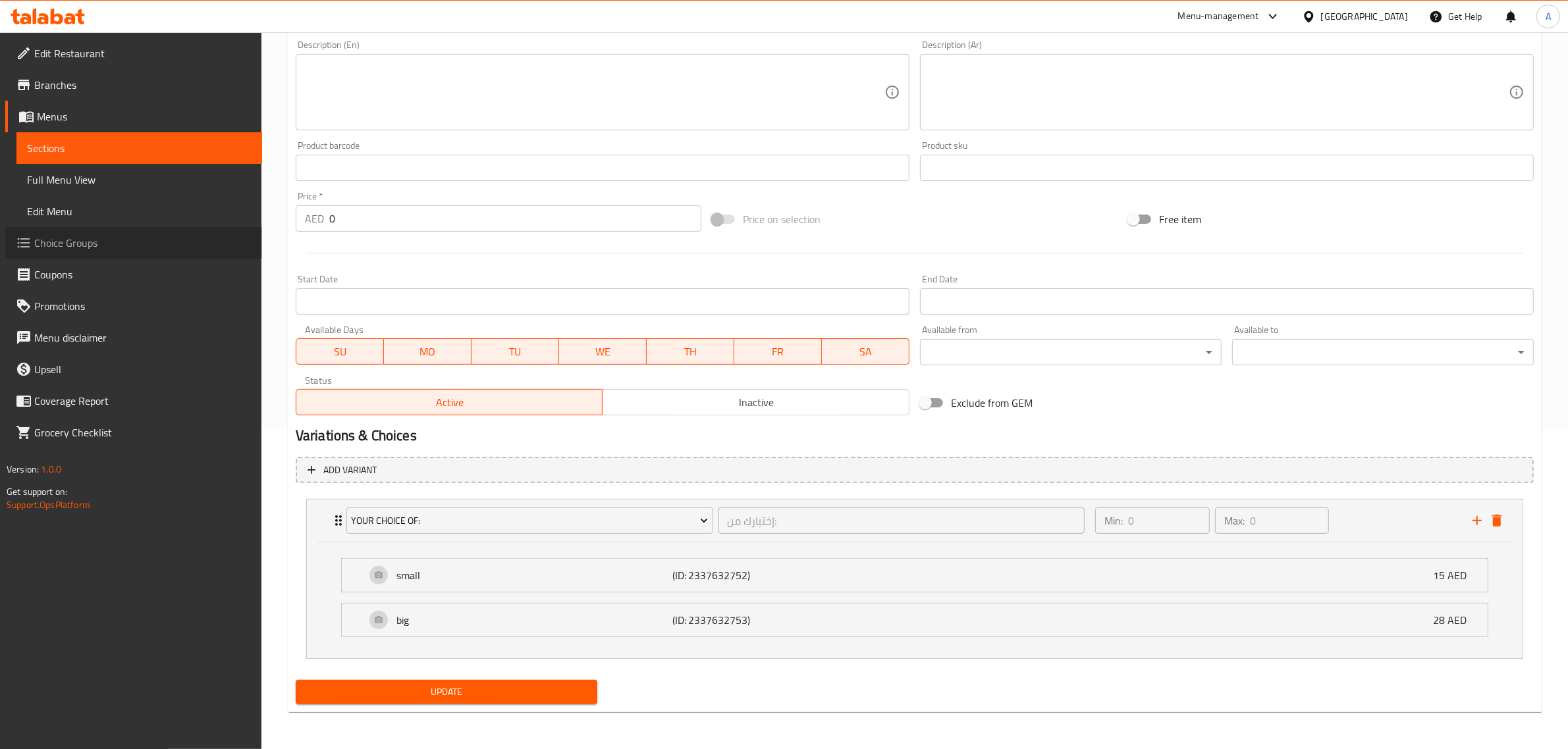
click at [91, 242] on span "Choice Groups" at bounding box center [143, 243] width 217 height 16
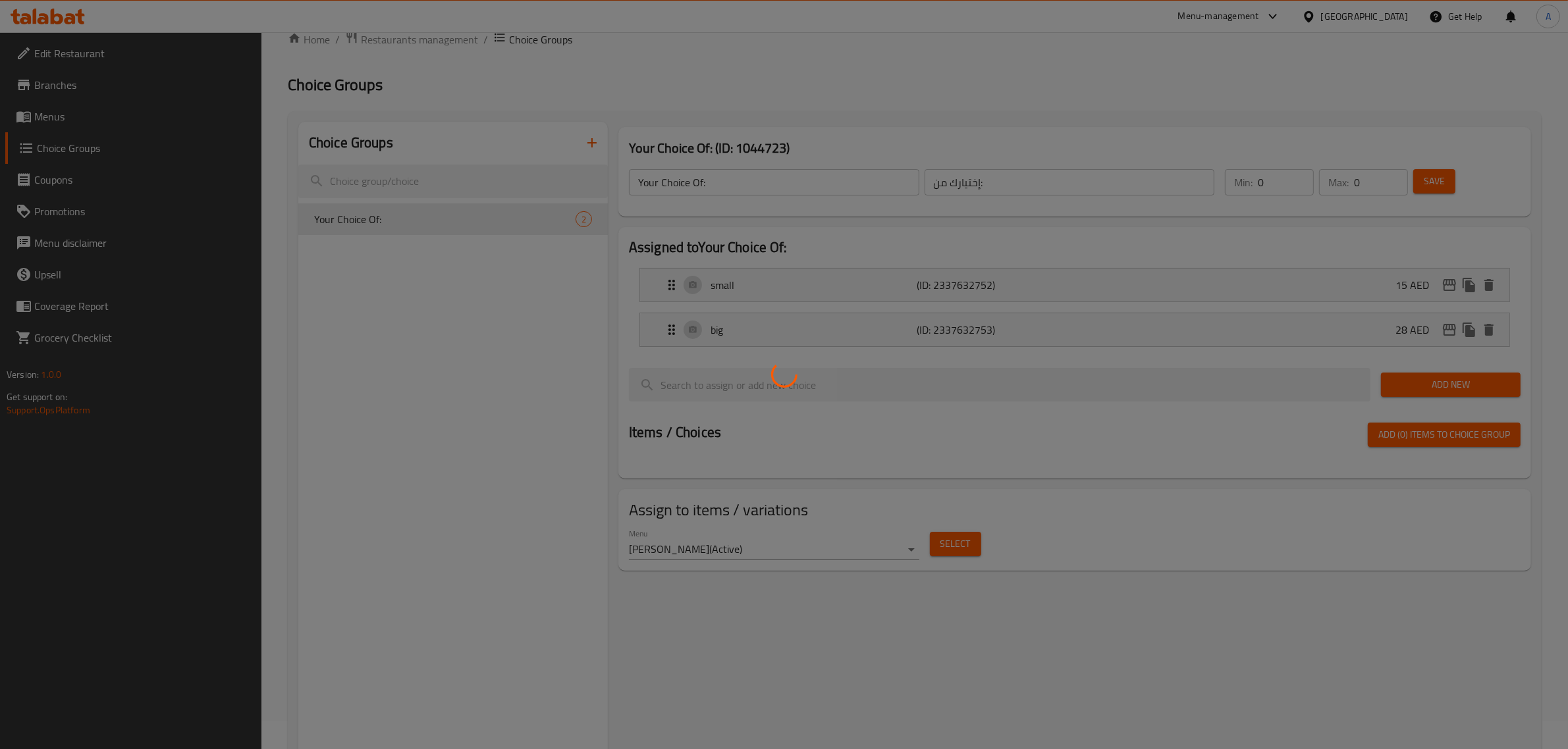
scroll to position [22, 0]
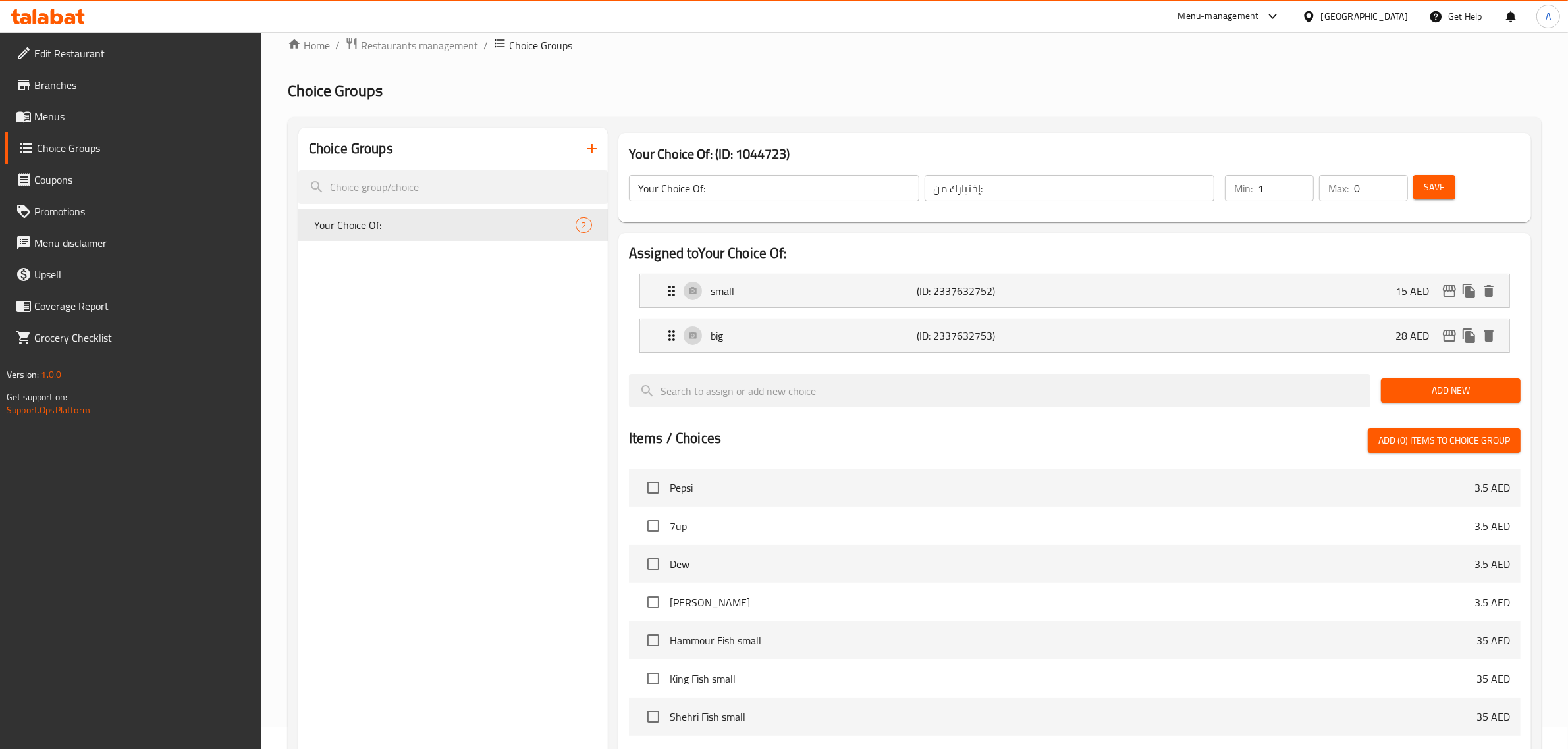
type input "1"
click at [1302, 181] on input "1" at bounding box center [1285, 188] width 56 height 26
type input "1"
click at [1395, 179] on input "1" at bounding box center [1381, 188] width 54 height 26
click at [1430, 188] on span "Save" at bounding box center [1434, 187] width 21 height 16
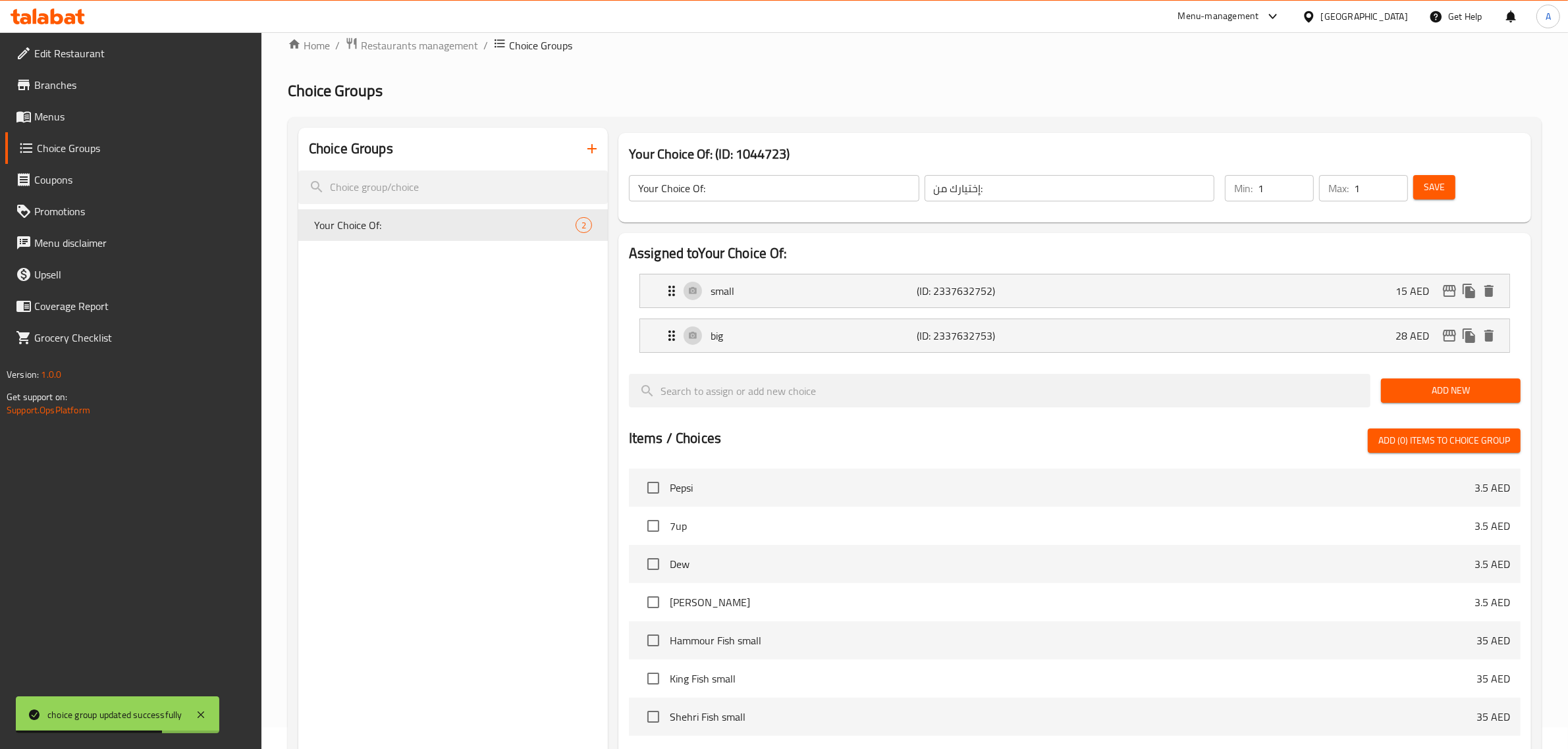
click at [111, 121] on span "Menus" at bounding box center [143, 116] width 217 height 16
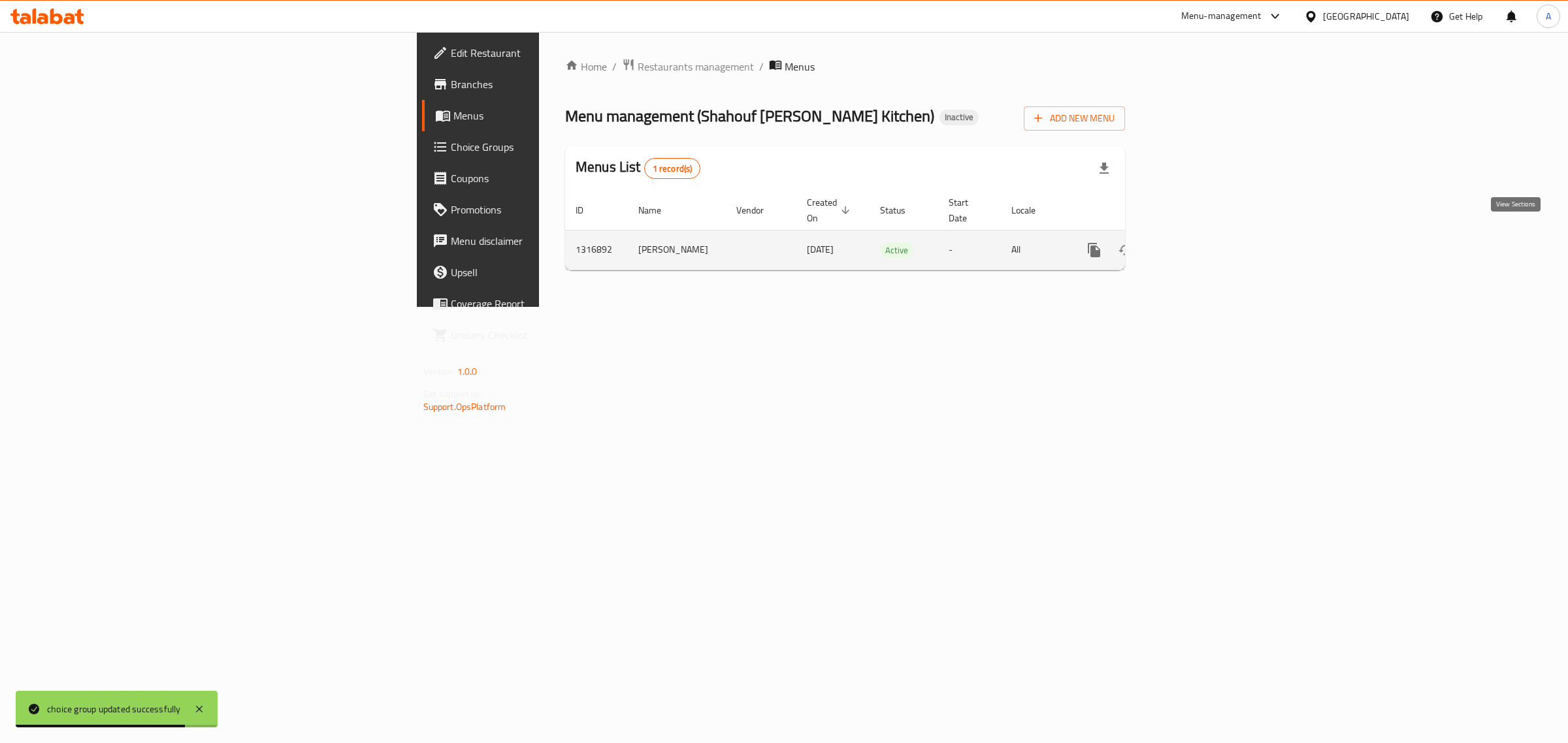
click at [1196, 242] on icon "enhanced table" at bounding box center [1188, 249] width 15 height 15
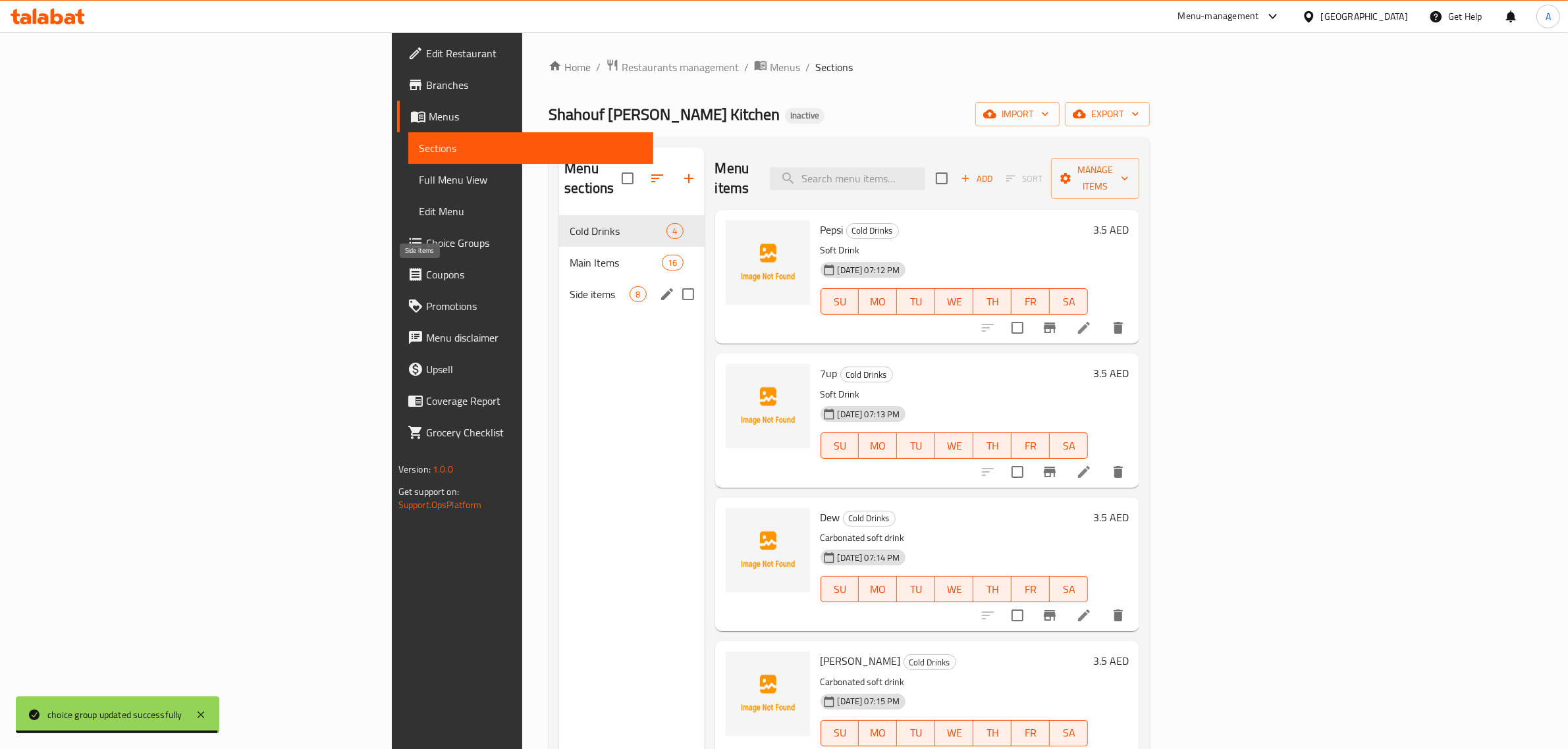
click at [570, 287] on span "Side items" at bounding box center [600, 294] width 60 height 16
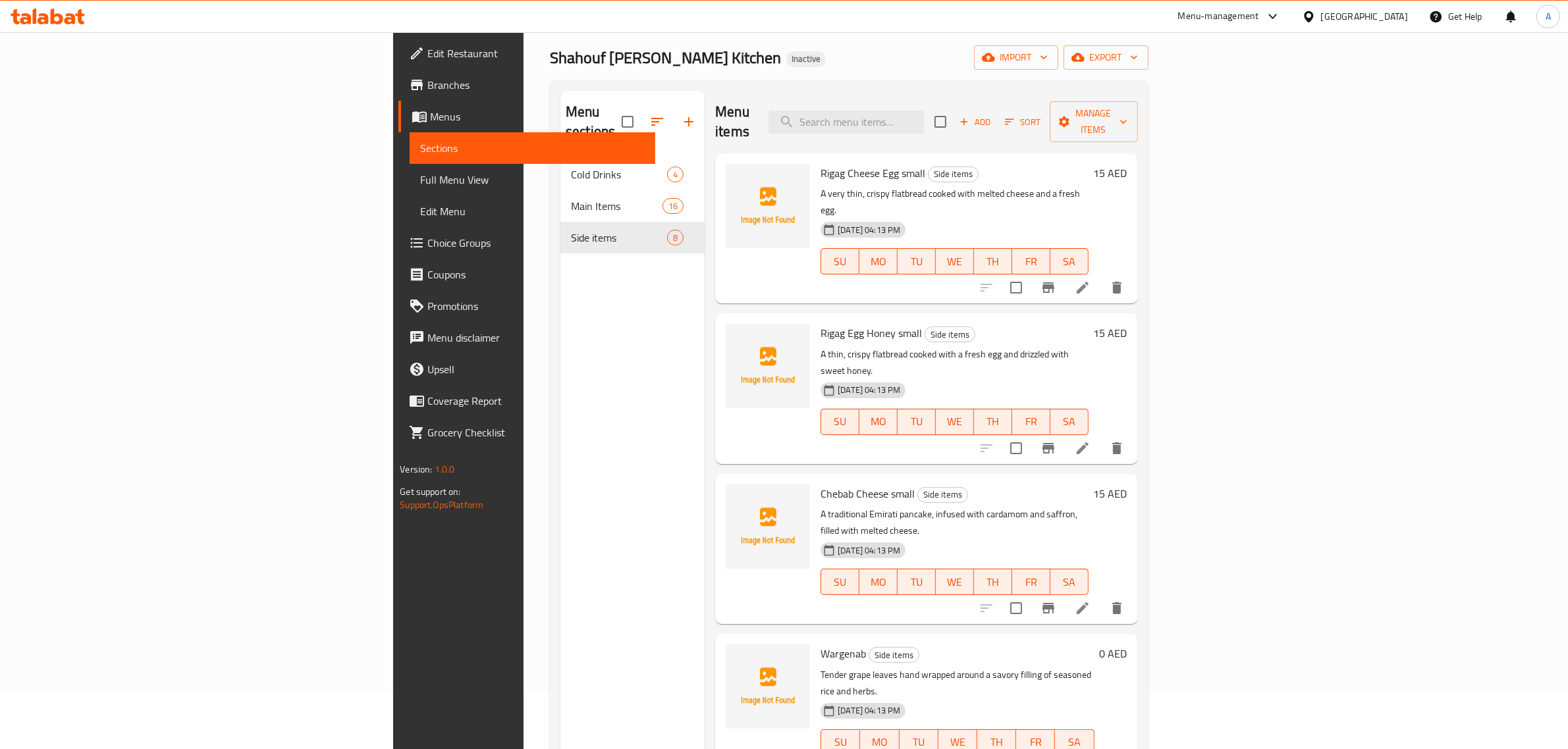
scroll to position [60, 0]
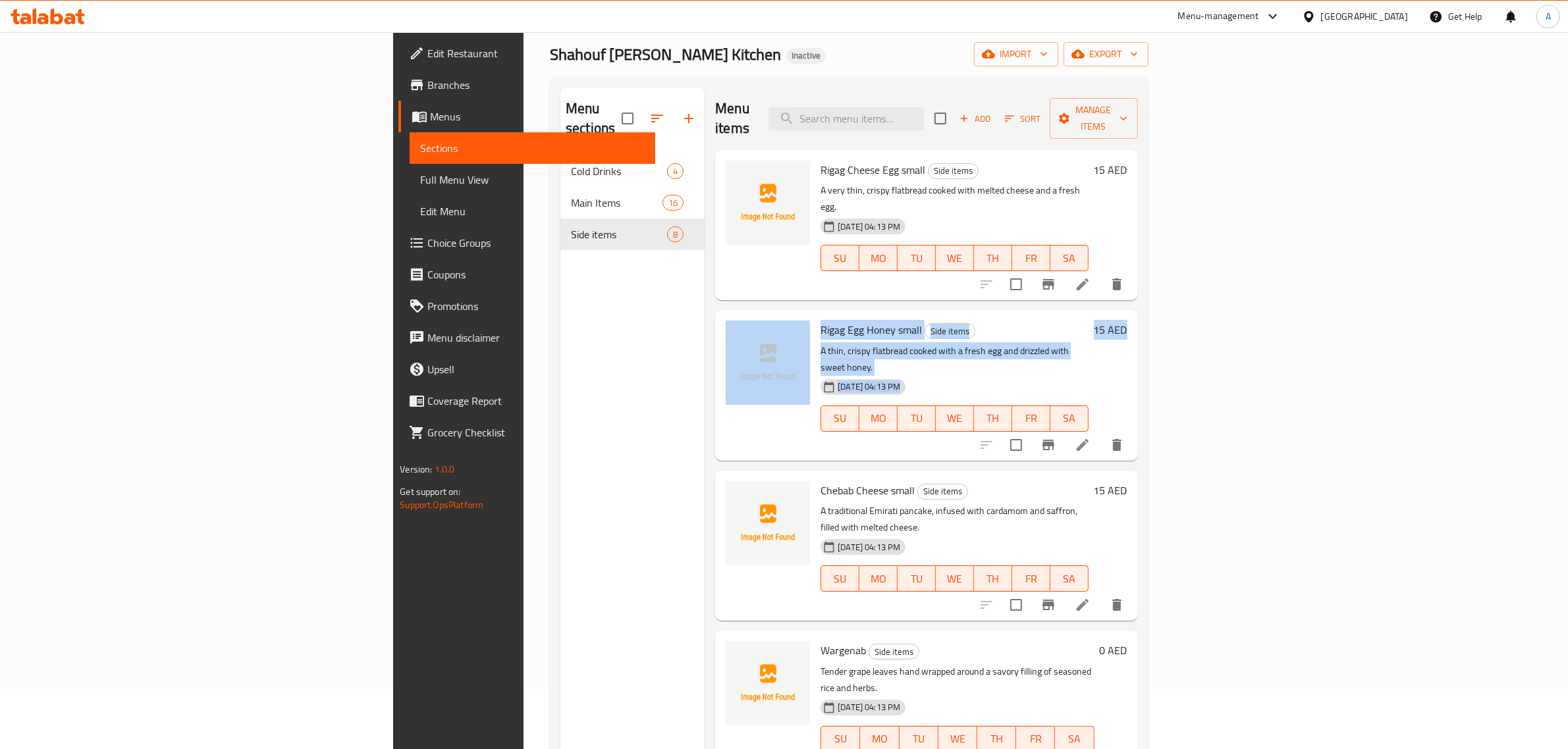
drag, startPoint x: 1516, startPoint y: 245, endPoint x: 1523, endPoint y: 271, distance: 26.9
click at [1138, 271] on div "Menu items Add Sort Manage items Rigag Cheese Egg small Side items A very thin,…" at bounding box center [921, 462] width 433 height 749
click at [1175, 289] on div "Home / Restaurants management / Menus / Sections Shahouf Al Fareej Kitchen Inac…" at bounding box center [849, 423] width 651 height 901
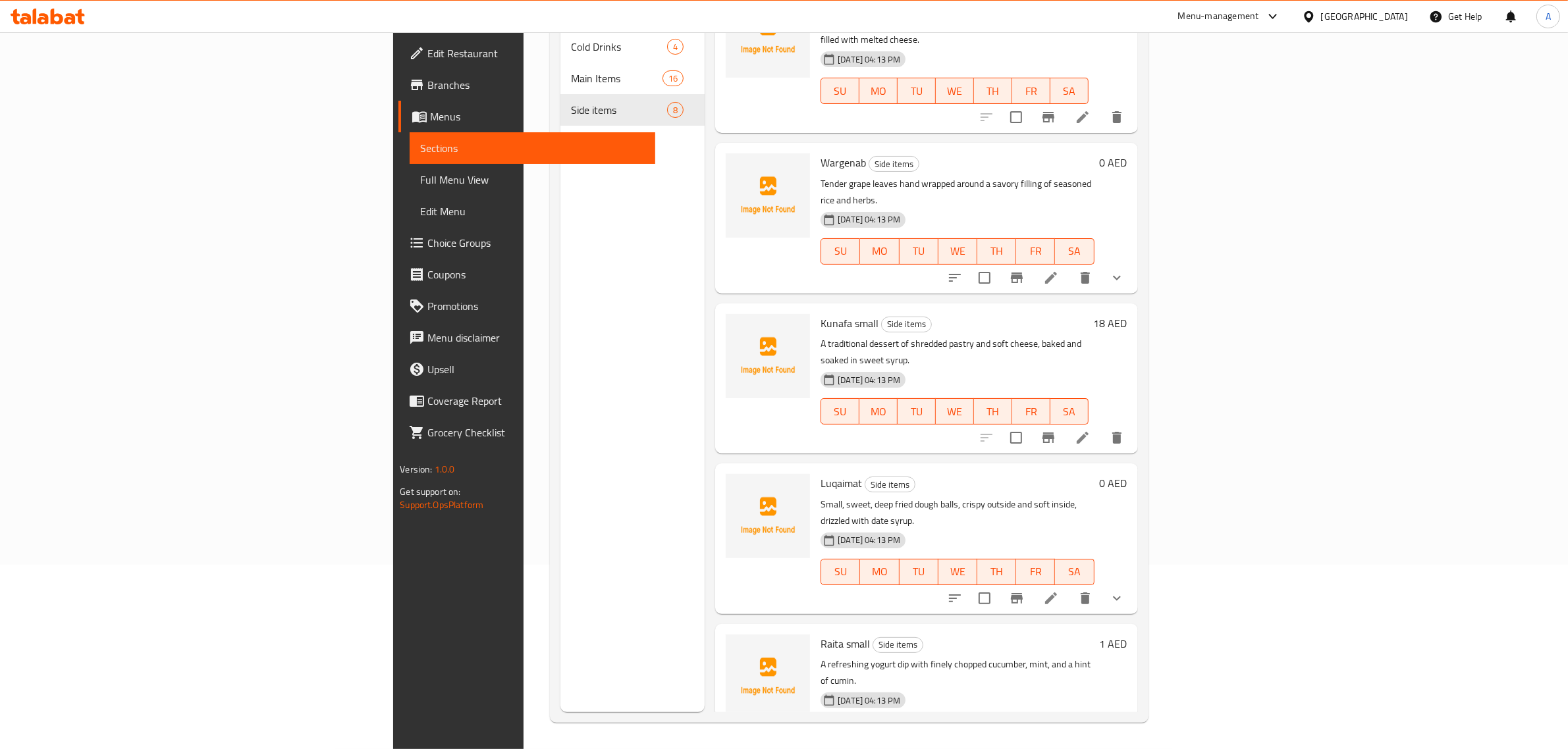
scroll to position [433, 0]
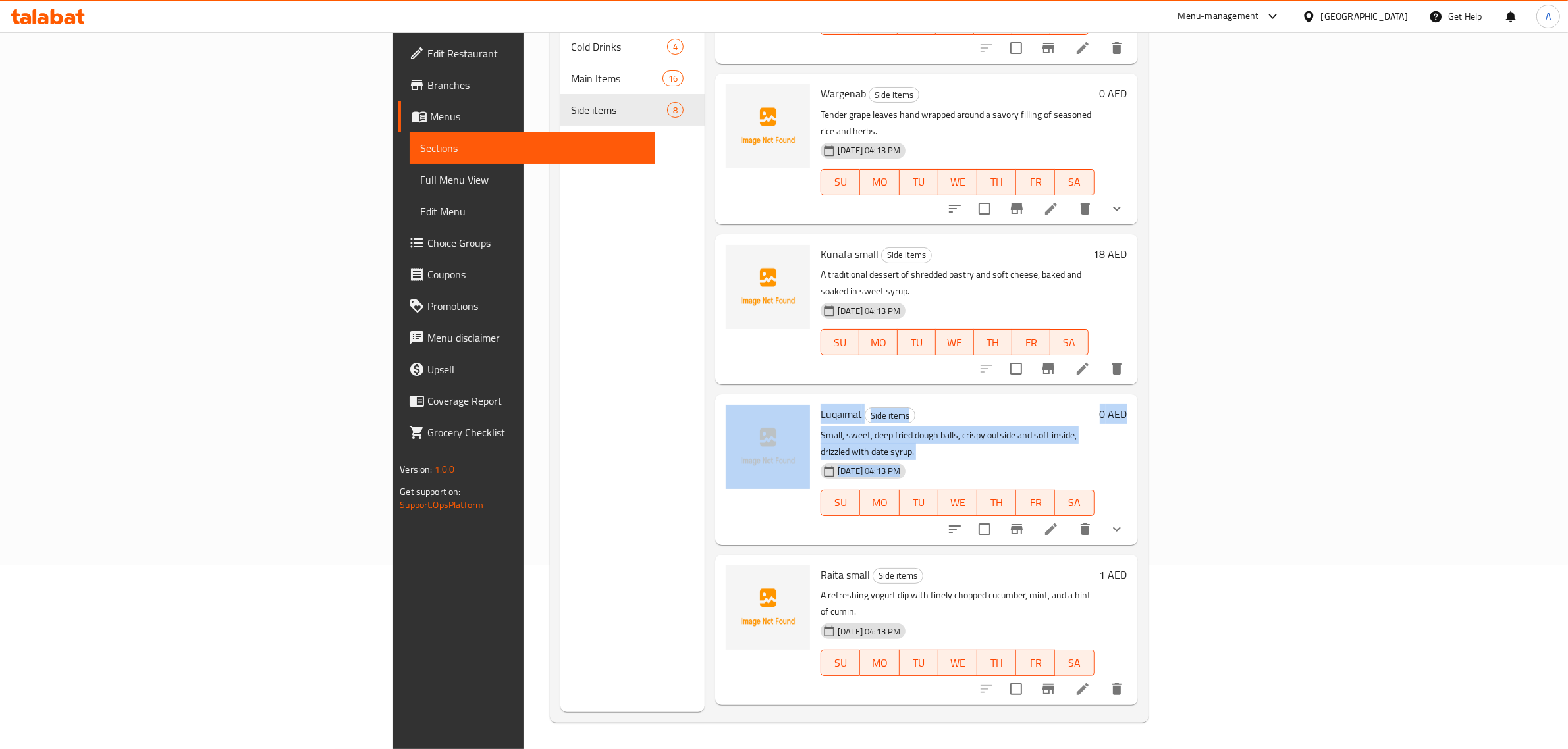
drag, startPoint x: 1517, startPoint y: 363, endPoint x: 1508, endPoint y: 169, distance: 194.2
click at [1175, 210] on div "Home / Restaurants management / Menus / Sections Shahouf Al Fareej Kitchen Inac…" at bounding box center [849, 298] width 651 height 901
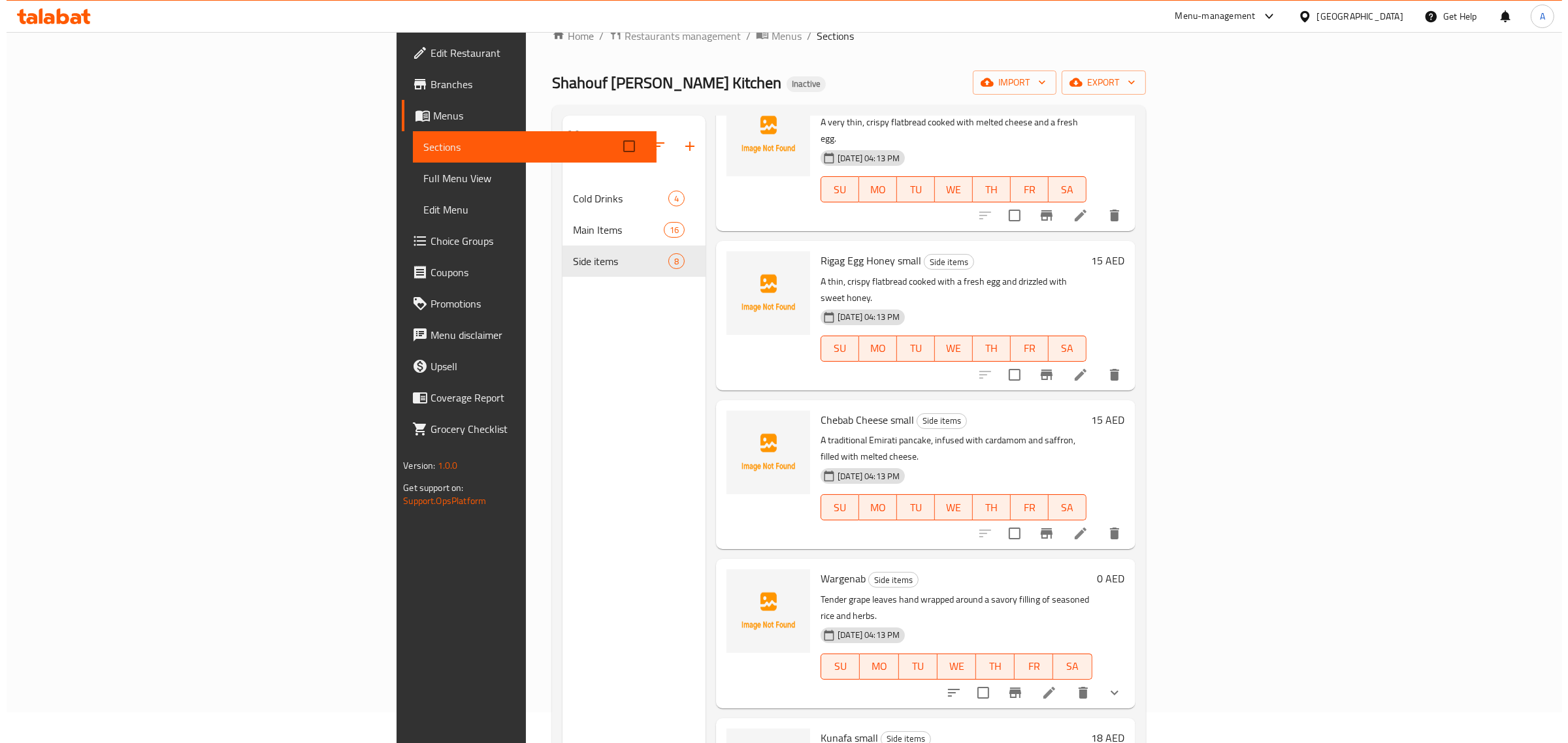
scroll to position [14, 0]
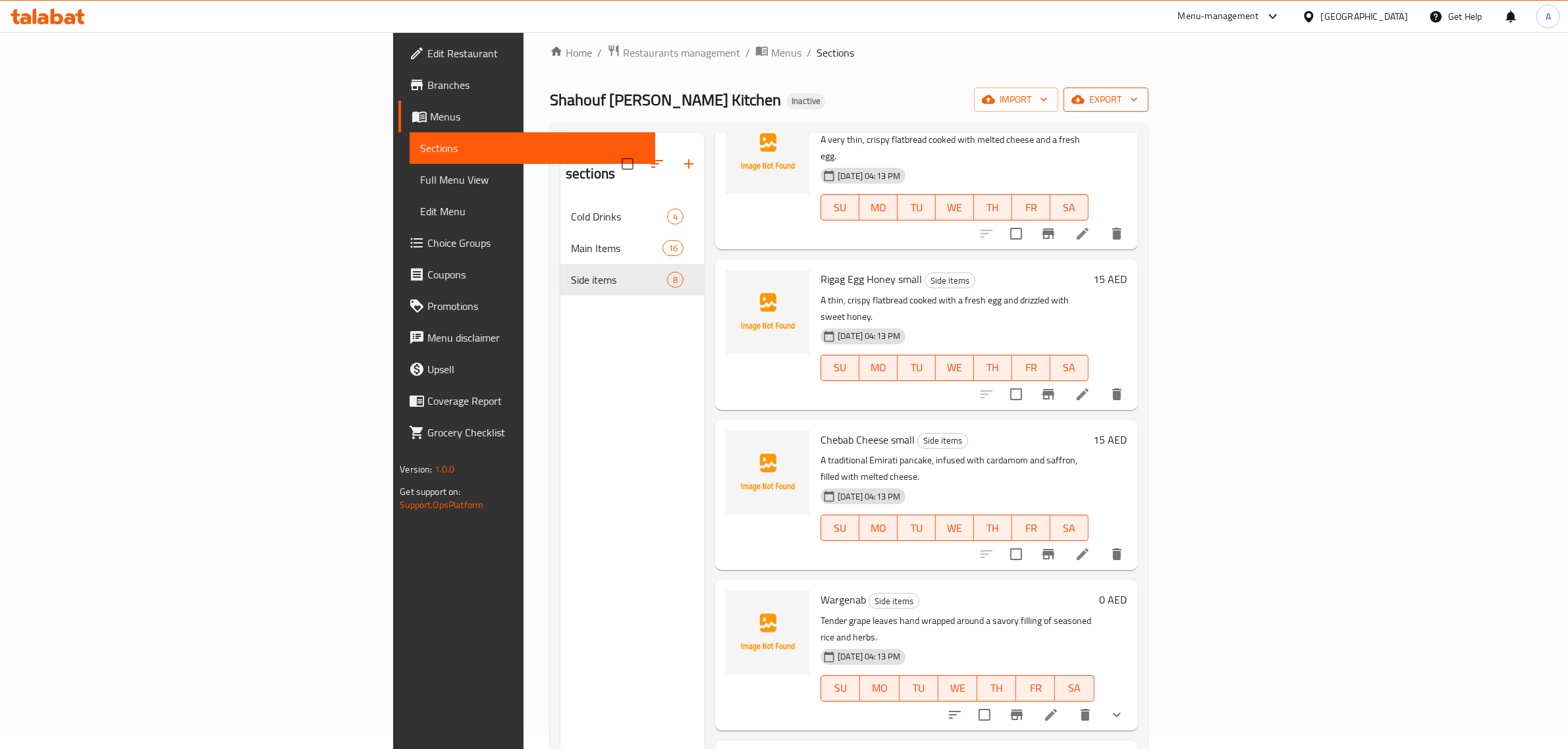
click at [1138, 93] on span "export" at bounding box center [1106, 100] width 64 height 16
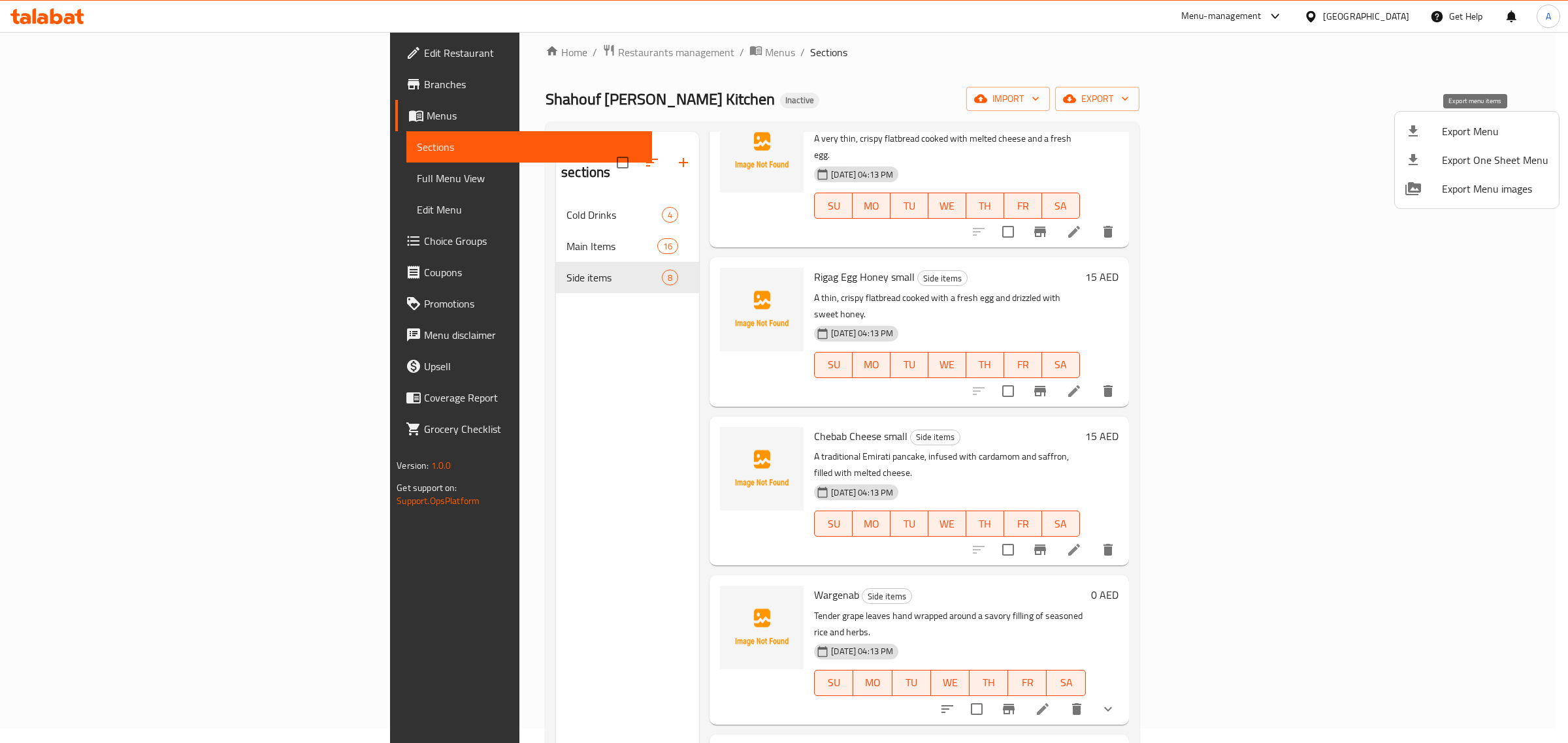
click at [1432, 137] on div at bounding box center [1424, 131] width 37 height 15
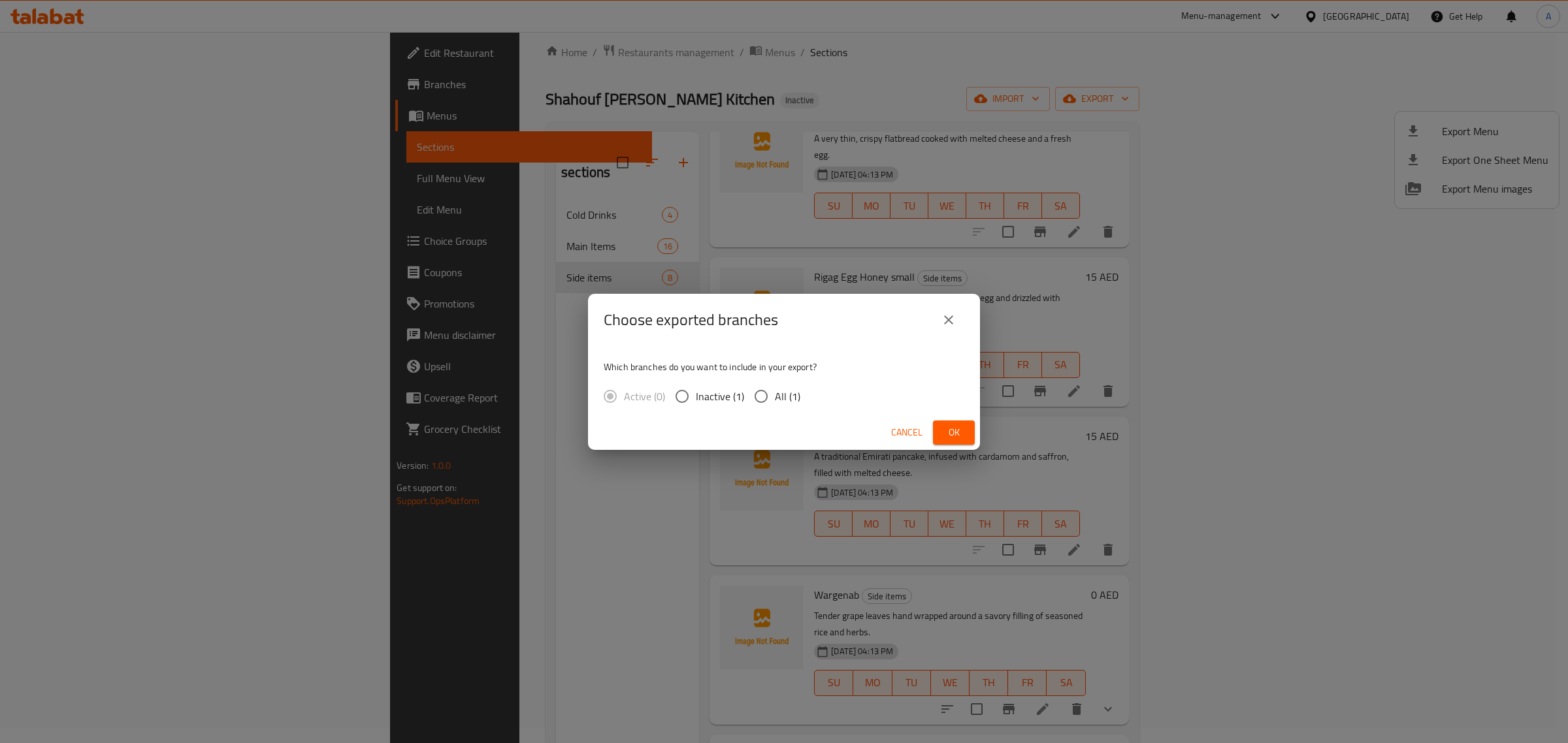
click at [781, 396] on span "All (1)" at bounding box center [787, 396] width 25 height 15
click at [775, 396] on input "All (1)" at bounding box center [761, 396] width 27 height 27
radio input "true"
click at [959, 427] on span "Ok" at bounding box center [953, 433] width 21 height 16
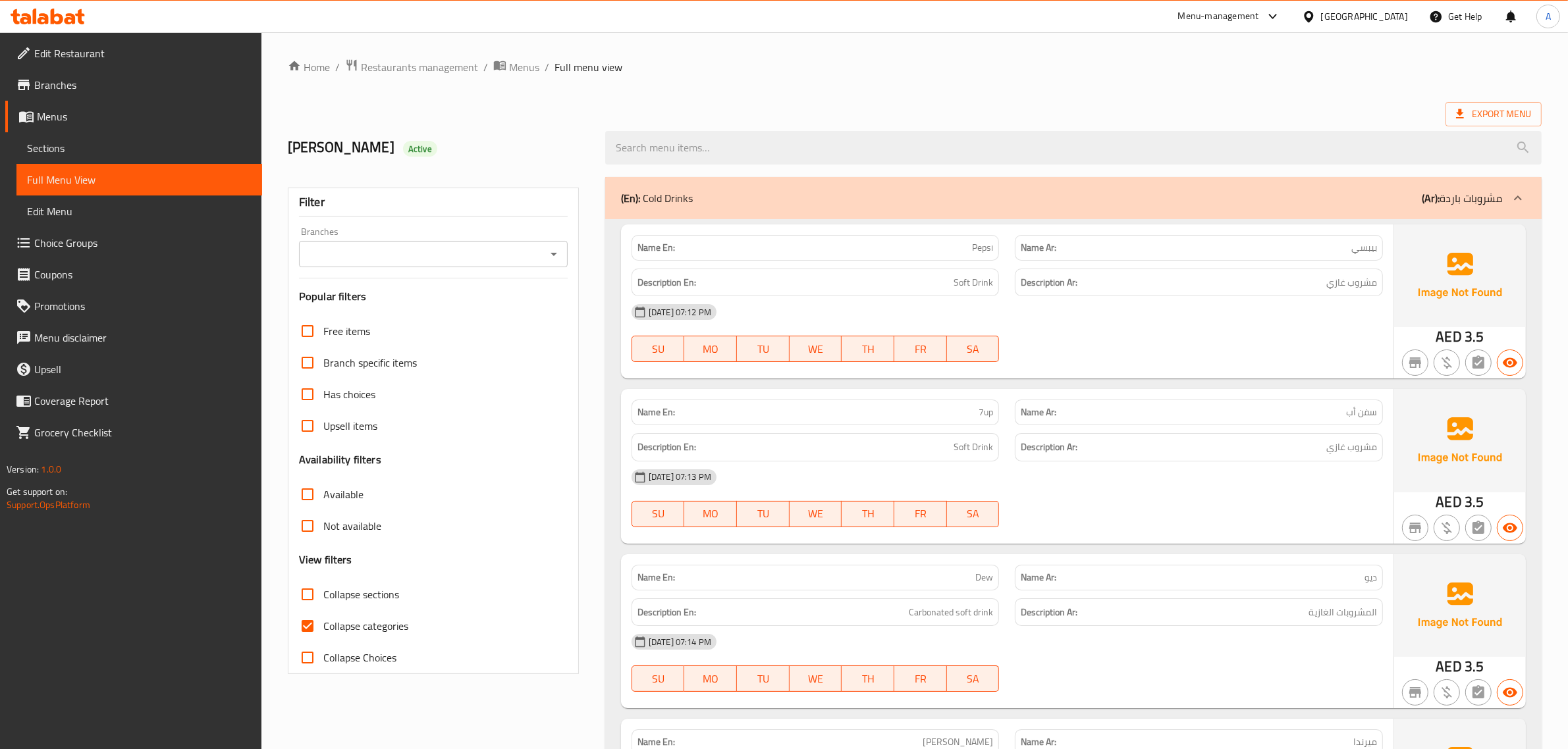
click at [349, 591] on span "Collapse sections" at bounding box center [361, 594] width 76 height 16
click at [324, 591] on input "Collapse sections" at bounding box center [308, 594] width 32 height 32
checkbox input "true"
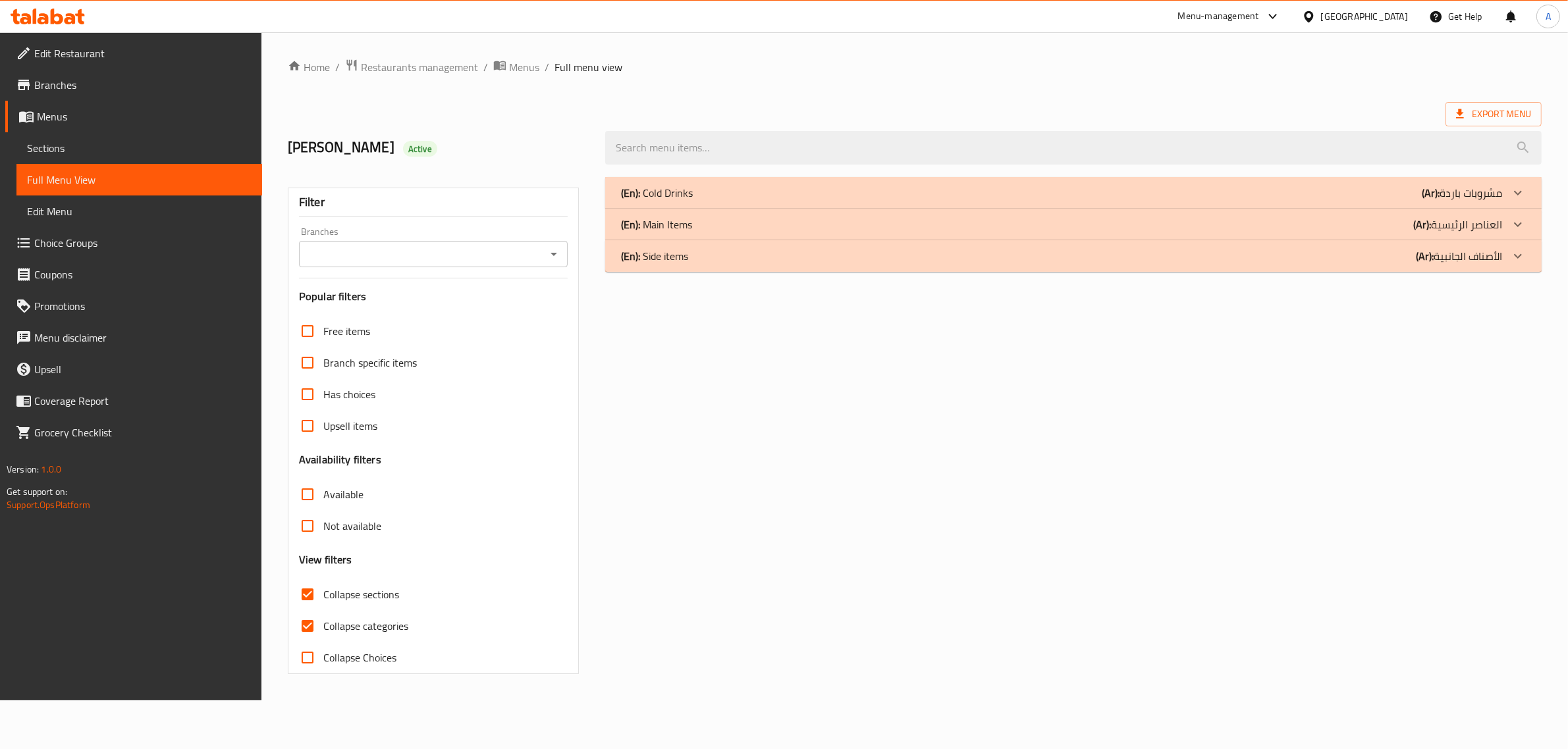
click at [318, 637] on input "Collapse categories" at bounding box center [308, 626] width 32 height 32
checkbox input "false"
click at [695, 227] on p "(En): Main Items" at bounding box center [661, 224] width 71 height 16
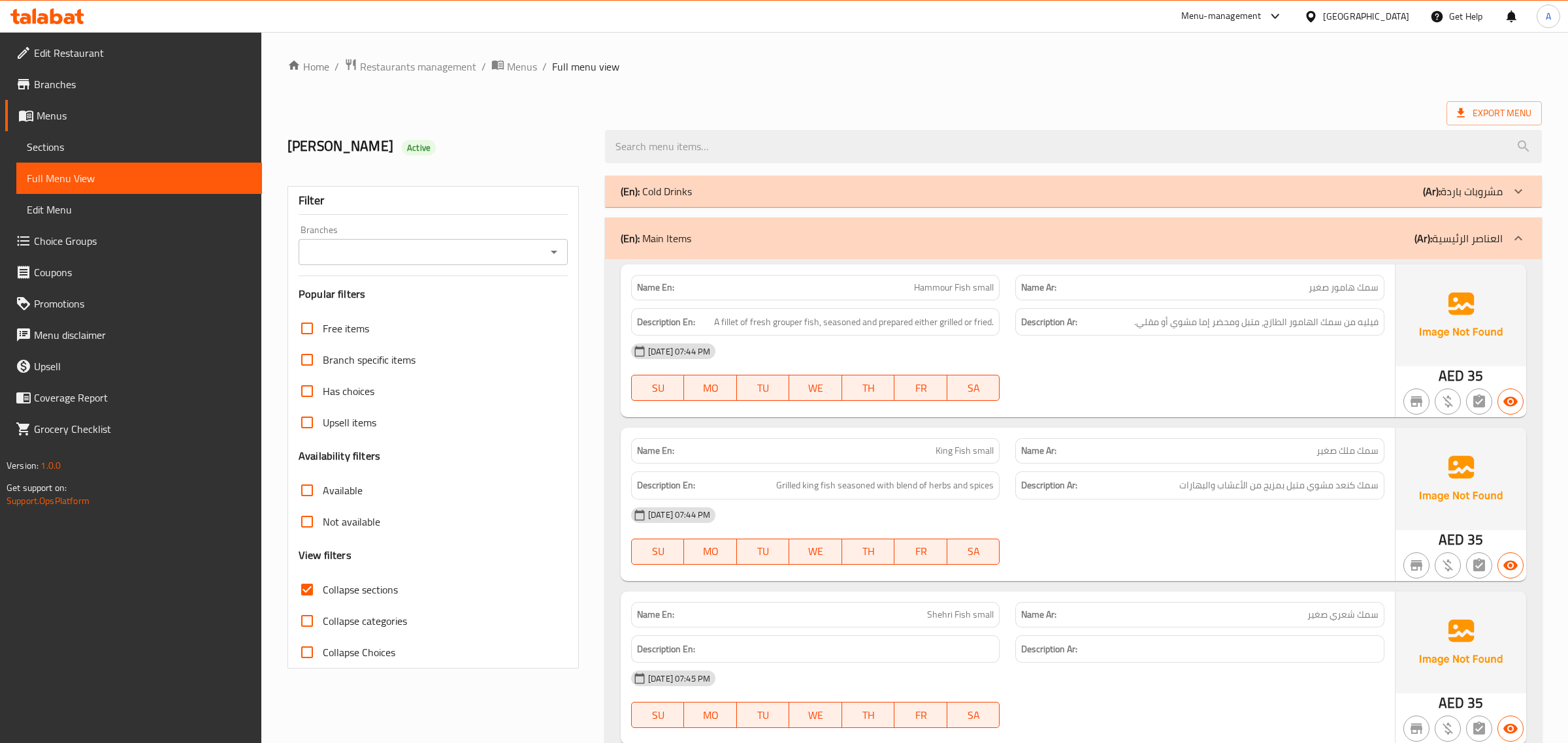
click at [690, 227] on div "(En): Main Items (Ar): العناصر الرئيسية" at bounding box center [1073, 238] width 937 height 42
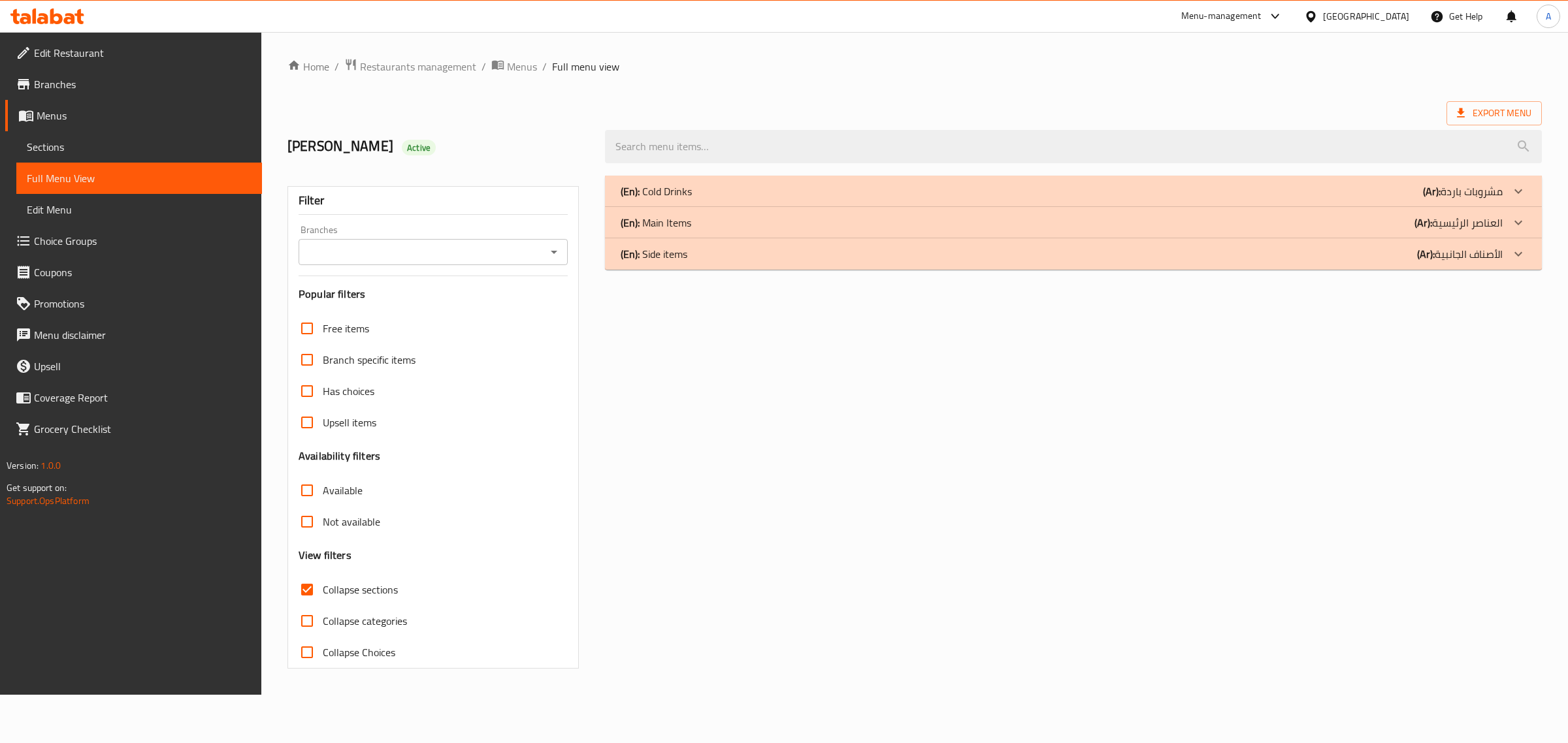
click at [700, 266] on div "(En): Side items (Ar): الأصناف الجانبية" at bounding box center [1073, 253] width 937 height 31
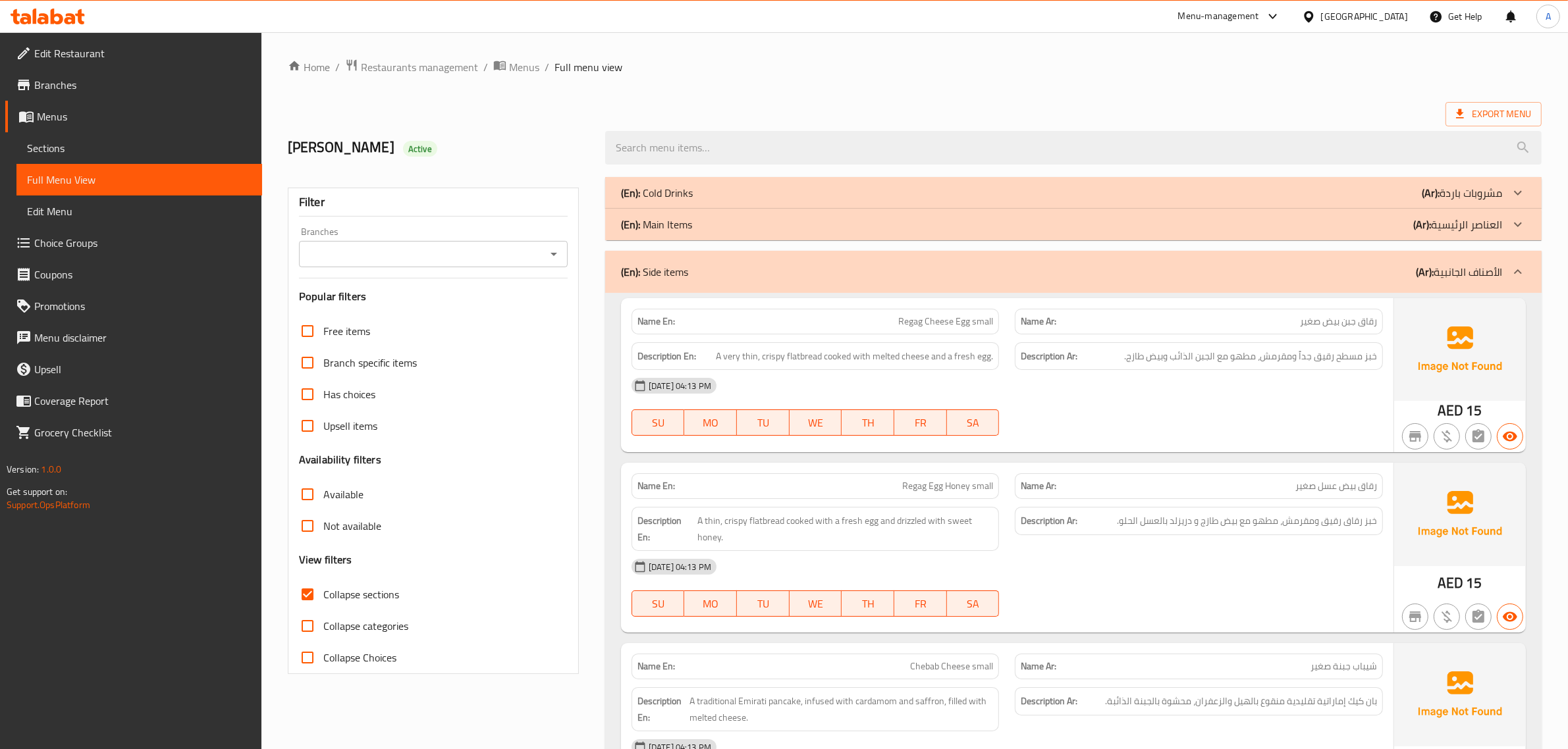
scroll to position [155, 0]
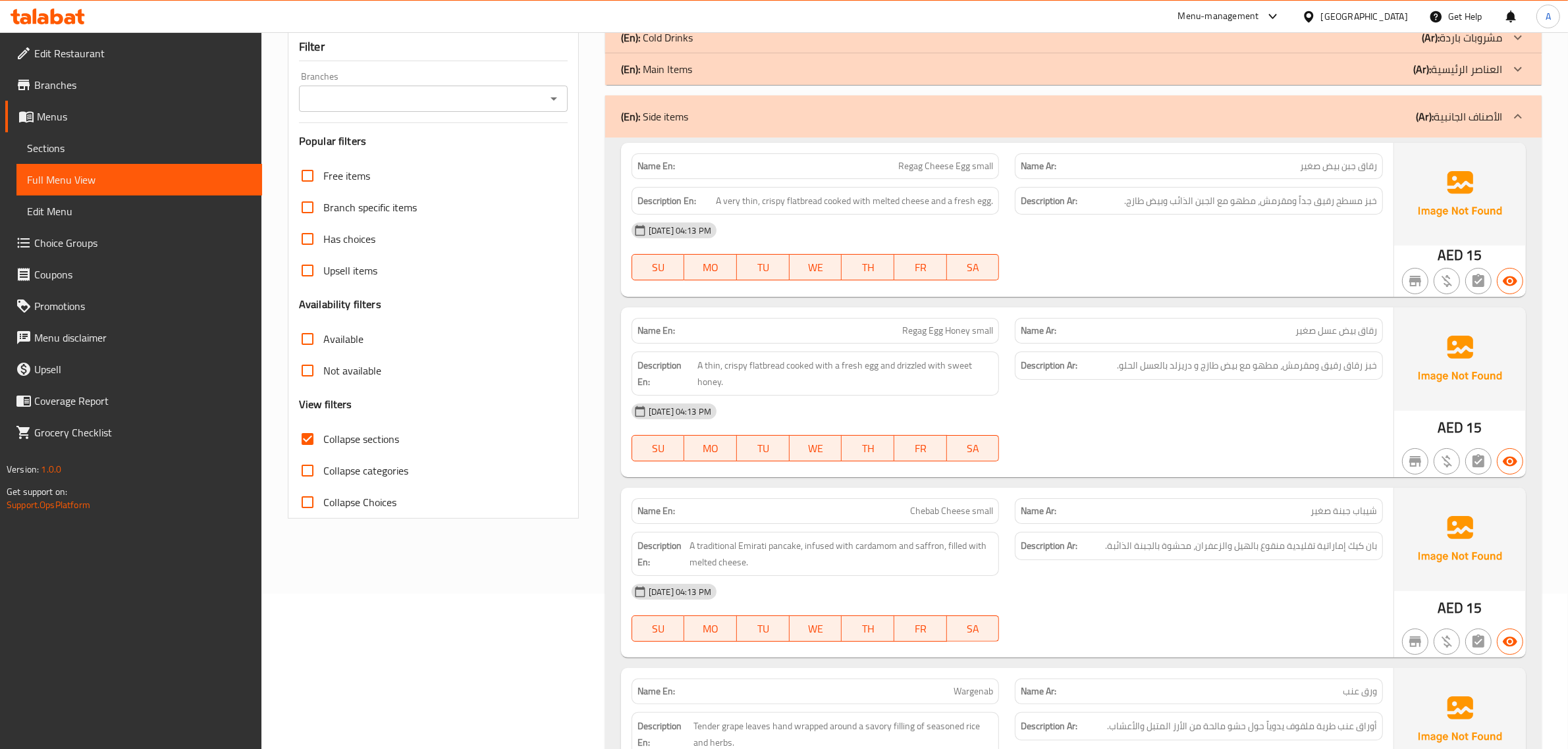
click at [1373, 179] on div "Description Ar: خبز مسطح رقيق جداً ومقرمش، مطهو مع الجبن الذائب وبيض طازج." at bounding box center [1198, 201] width 384 height 44
click at [1345, 168] on span "رقاق جبن بيض صغير" at bounding box center [1339, 166] width 77 height 14
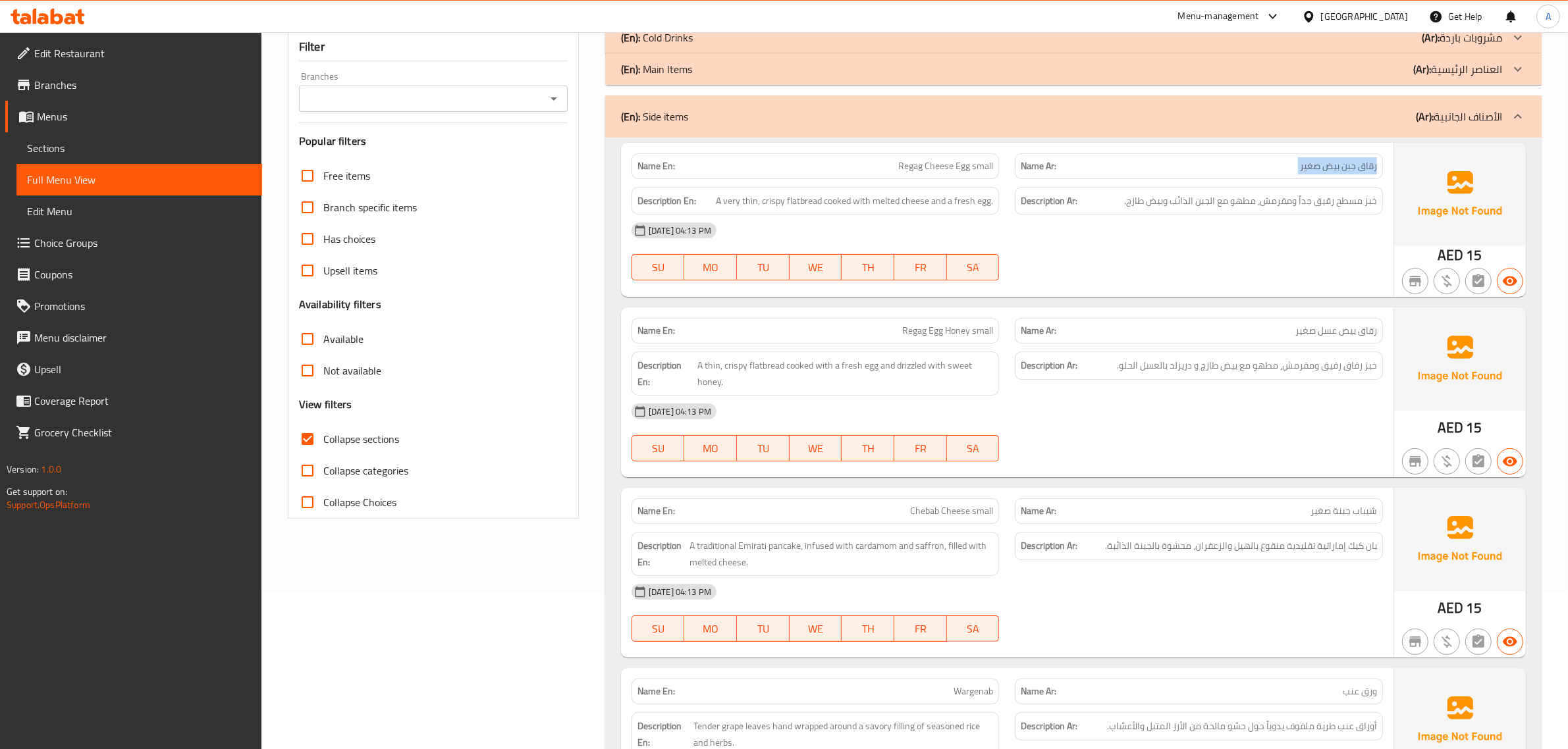
click at [1345, 168] on span "رقاق جبن بيض صغير" at bounding box center [1339, 166] width 77 height 14
click at [869, 171] on p "Name En: Regag Cheese Egg small" at bounding box center [815, 166] width 356 height 14
click at [869, 170] on p "Name En: Regag Cheese Egg small" at bounding box center [815, 166] width 356 height 14
click at [922, 169] on span "Regag Cheese Egg small" at bounding box center [946, 166] width 95 height 14
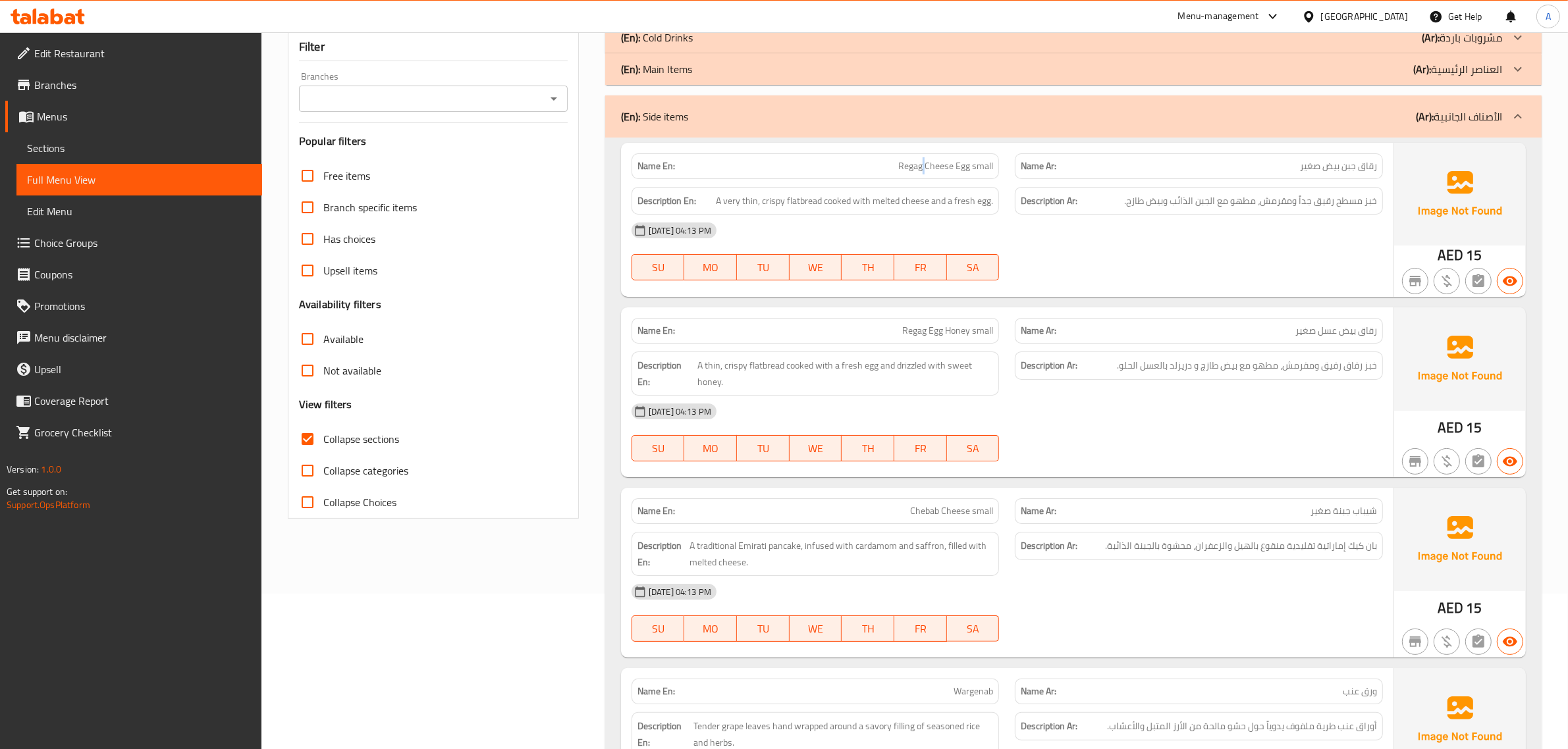
click at [922, 169] on span "Regag Cheese Egg small" at bounding box center [946, 166] width 95 height 14
click at [980, 341] on div "Name En: Regag Egg Honey small" at bounding box center [816, 331] width 368 height 26
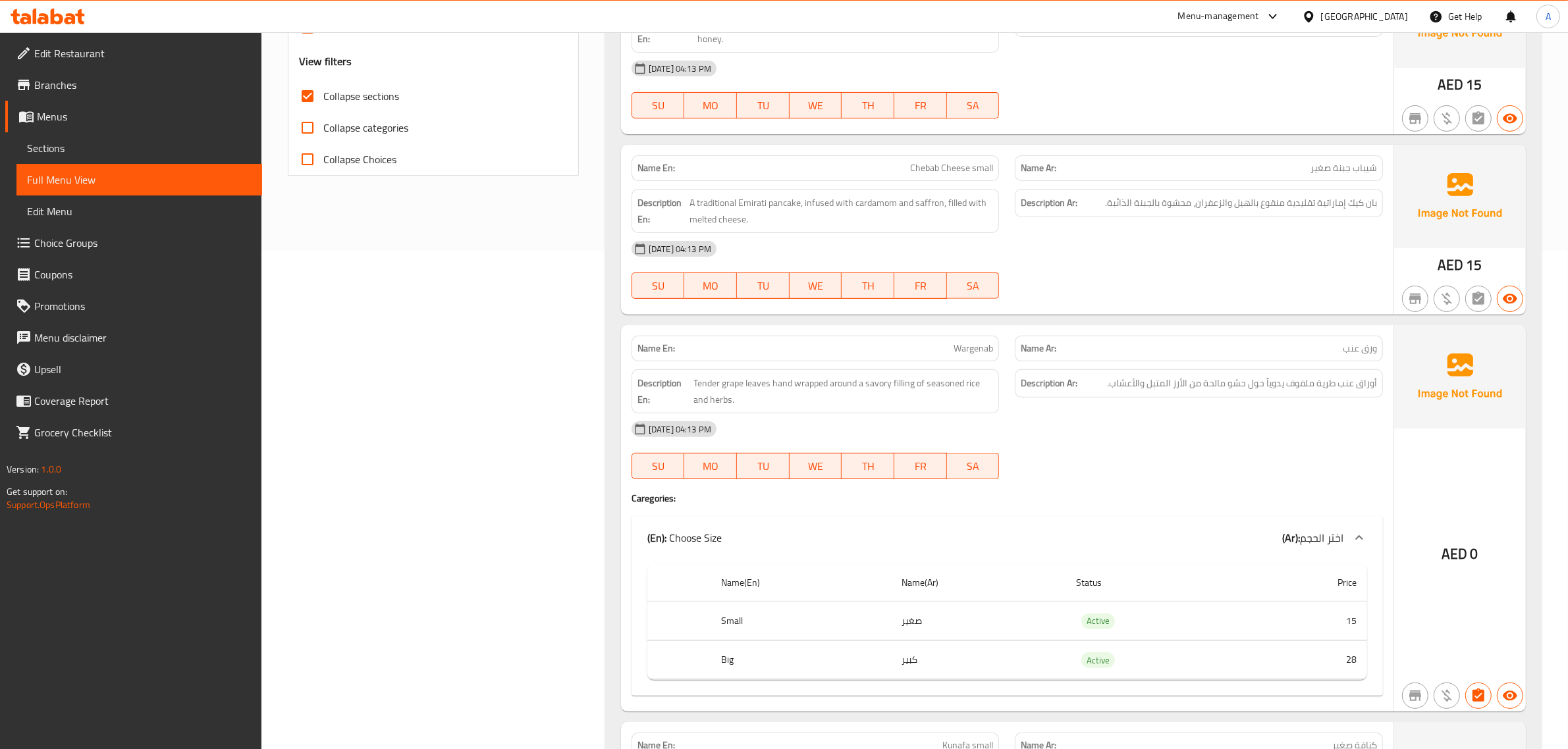
scroll to position [516, 0]
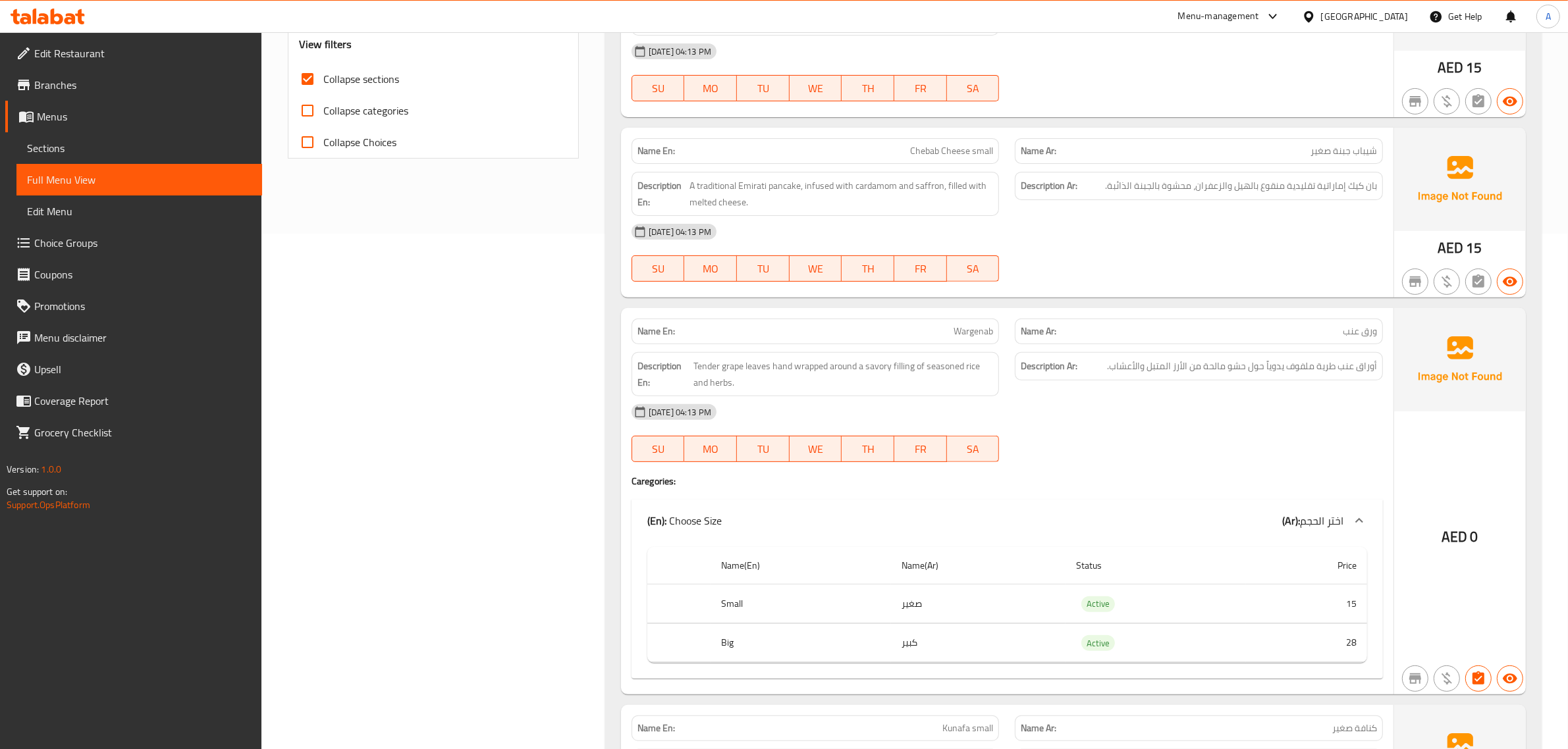
click at [906, 158] on p "Name En: Chebab Cheese small" at bounding box center [815, 151] width 356 height 14
copy span "Chebab Cheese small"
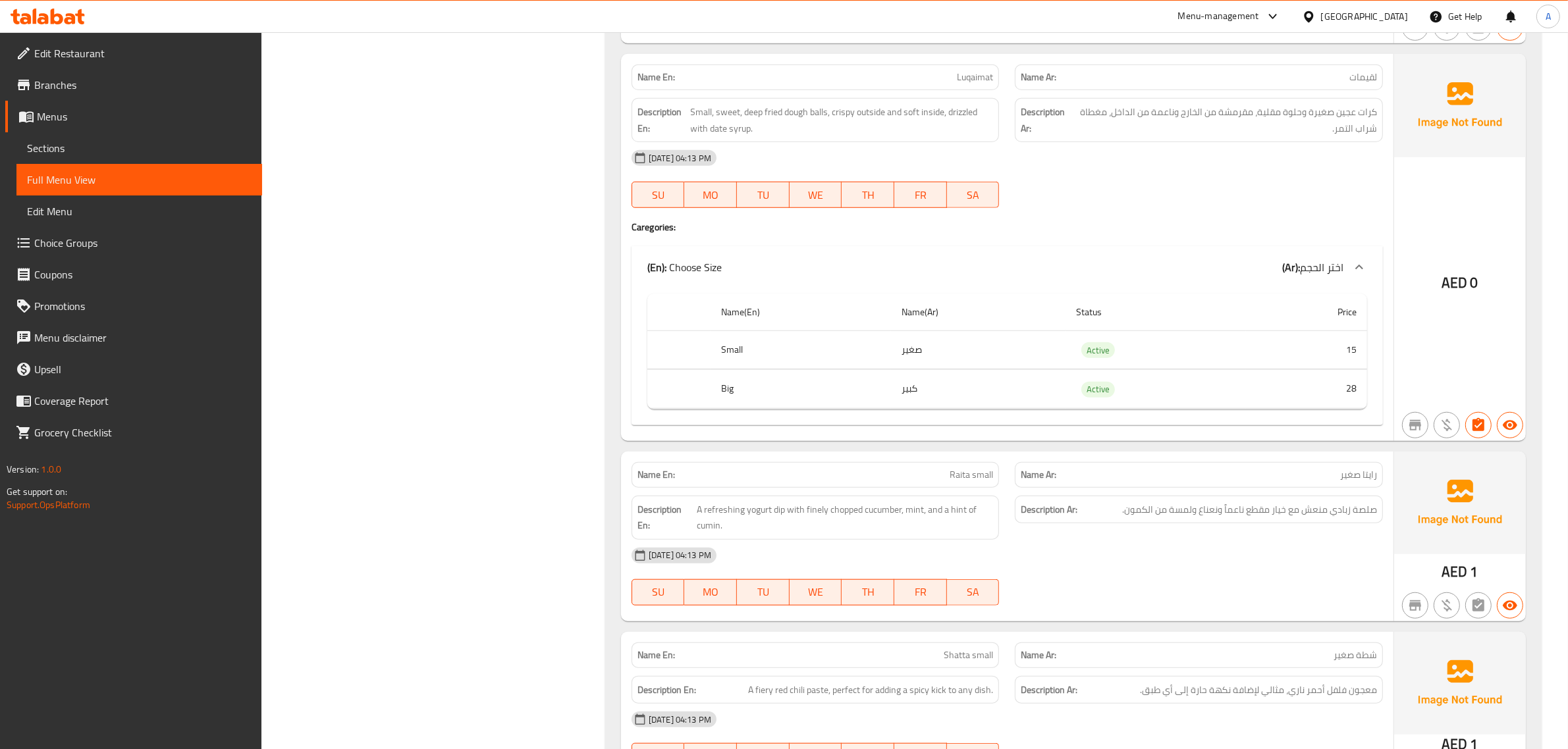
scroll to position [1443, 0]
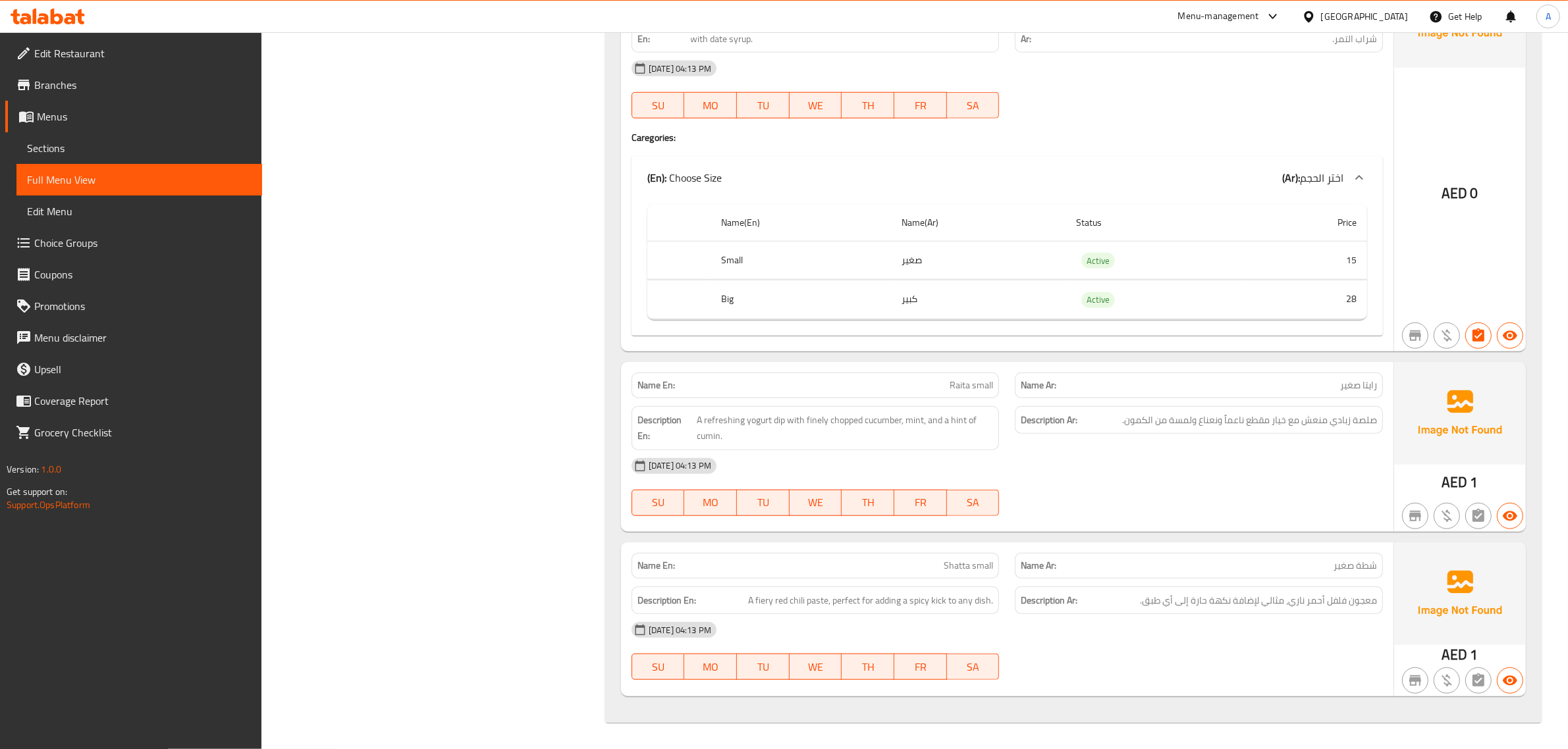
click at [997, 567] on div "Name En: [PERSON_NAME]" at bounding box center [816, 566] width 368 height 26
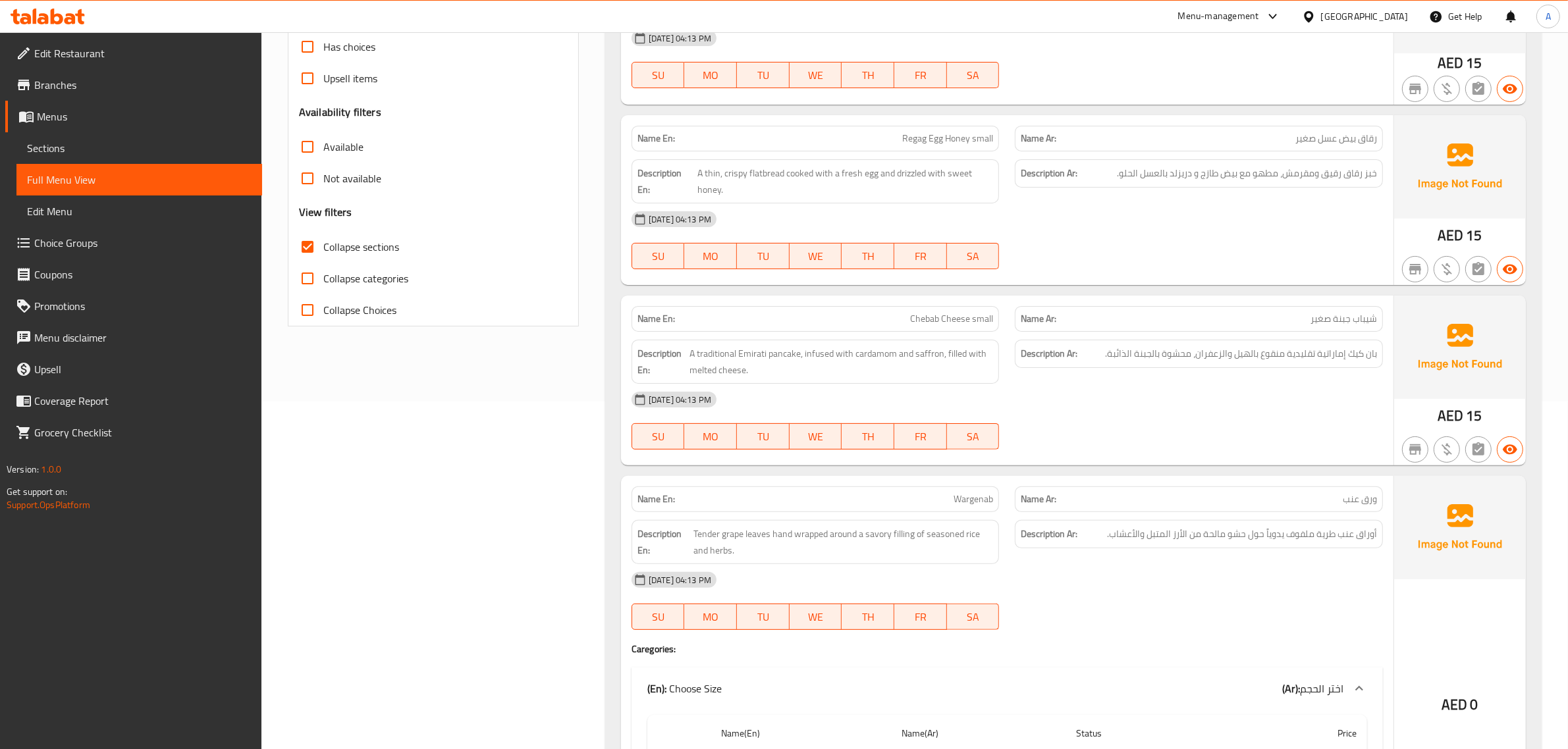
scroll to position [0, 0]
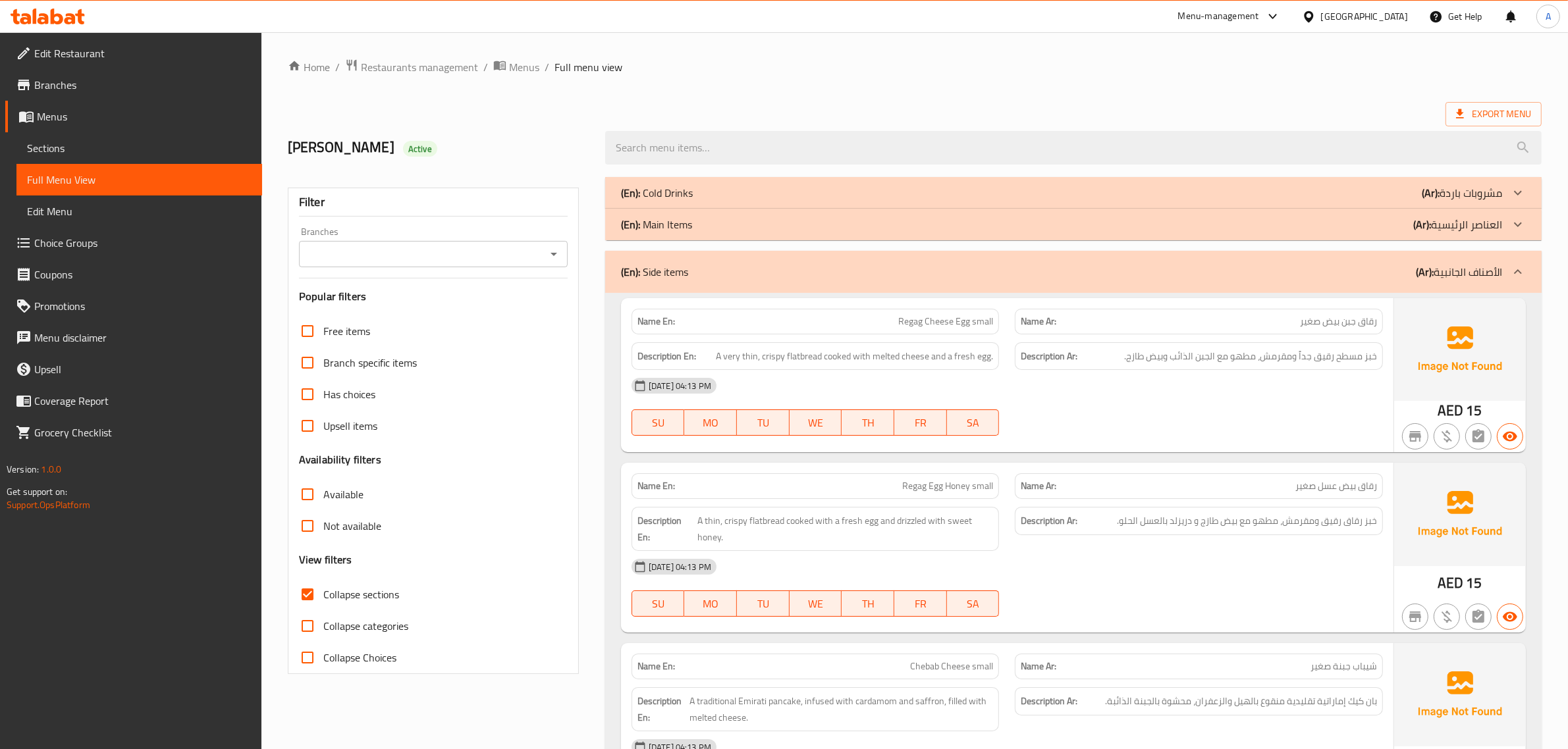
click at [1436, 191] on b "(Ar):" at bounding box center [1431, 192] width 18 height 20
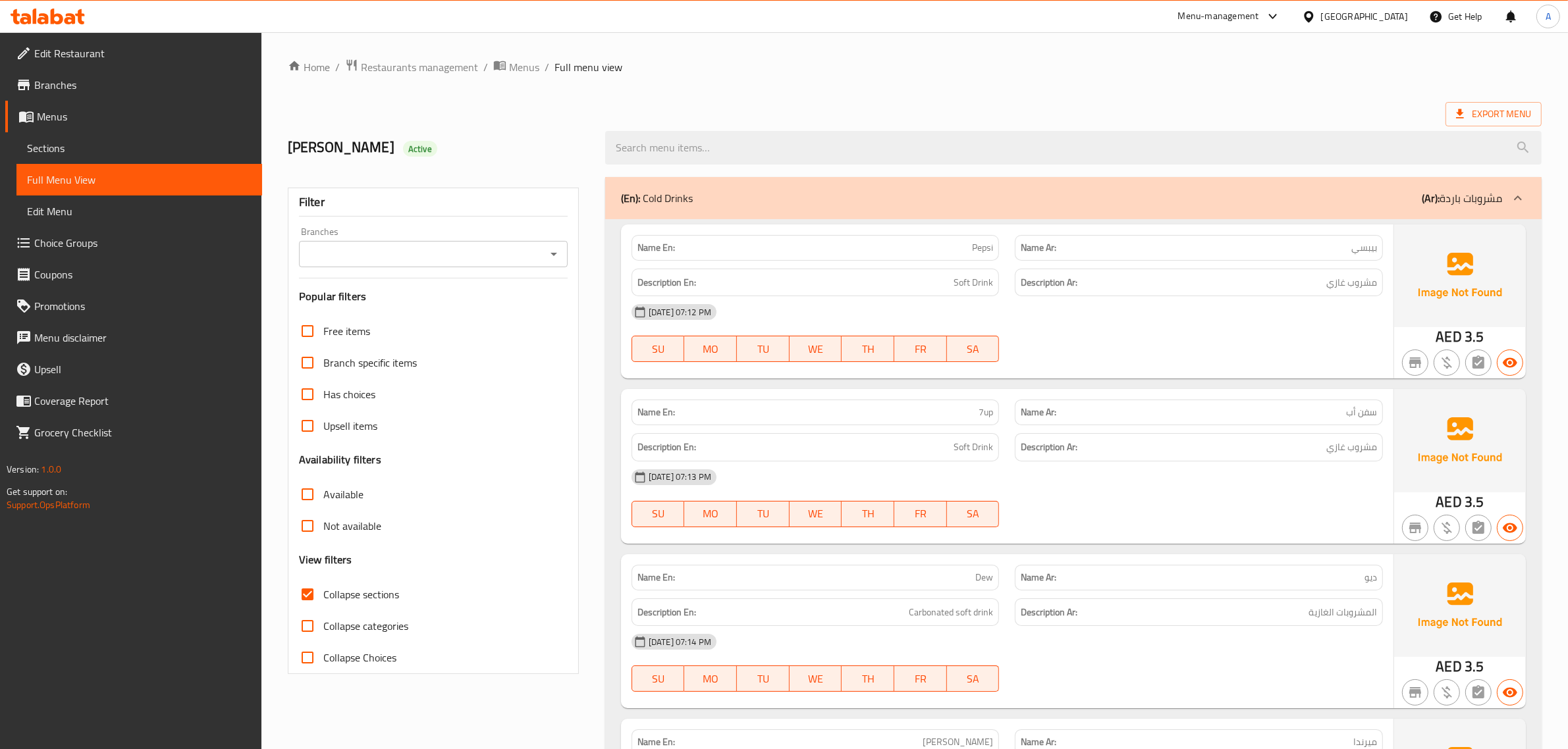
scroll to position [274, 0]
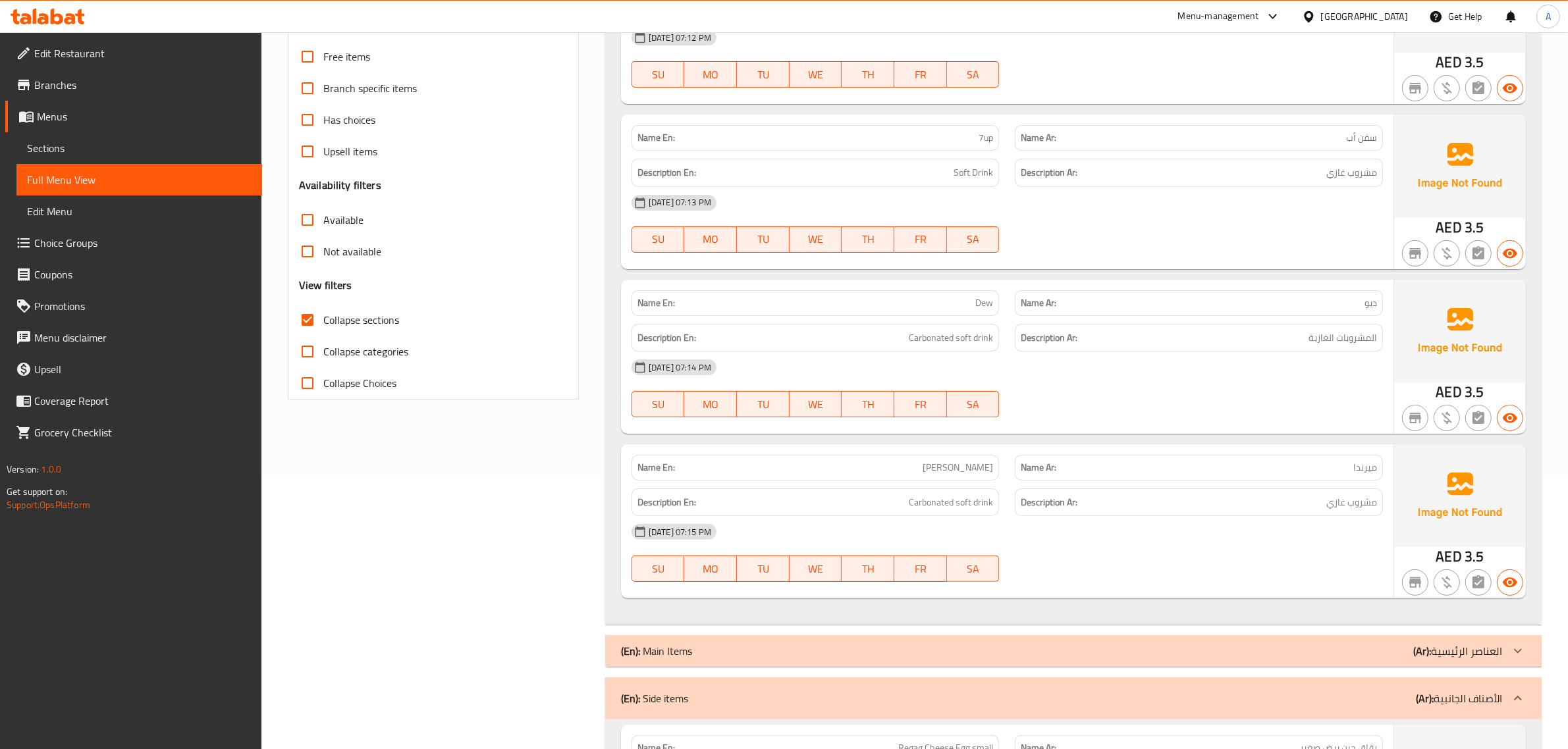
drag, startPoint x: 1579, startPoint y: 98, endPoint x: 1579, endPoint y: 167, distance: 69.0
click at [362, 322] on span "Collapse sections" at bounding box center [361, 320] width 76 height 16
click at [324, 322] on input "Collapse sections" at bounding box center [308, 320] width 32 height 32
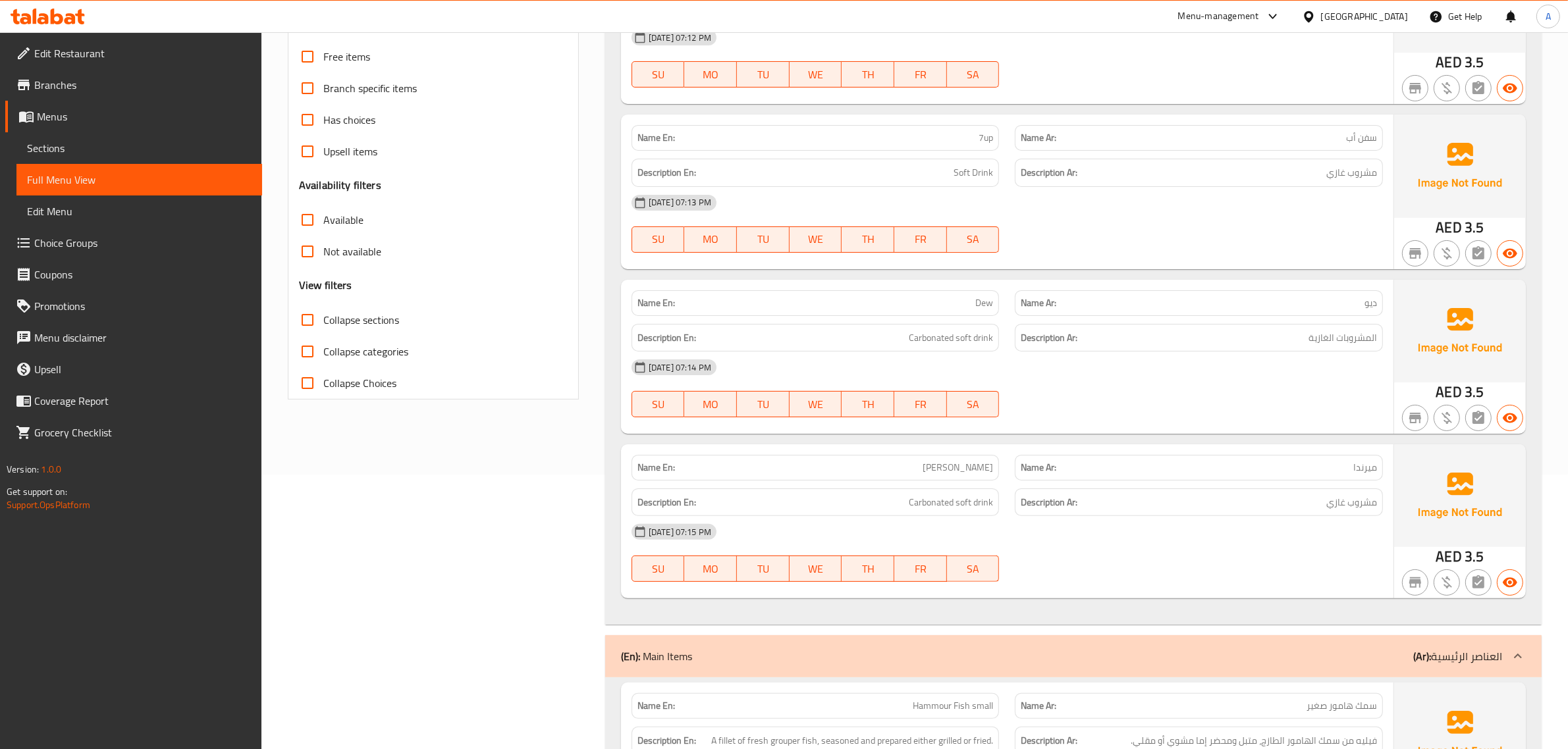
click at [362, 322] on span "Collapse sections" at bounding box center [361, 320] width 76 height 16
click at [324, 322] on input "Collapse sections" at bounding box center [308, 320] width 32 height 32
checkbox input "true"
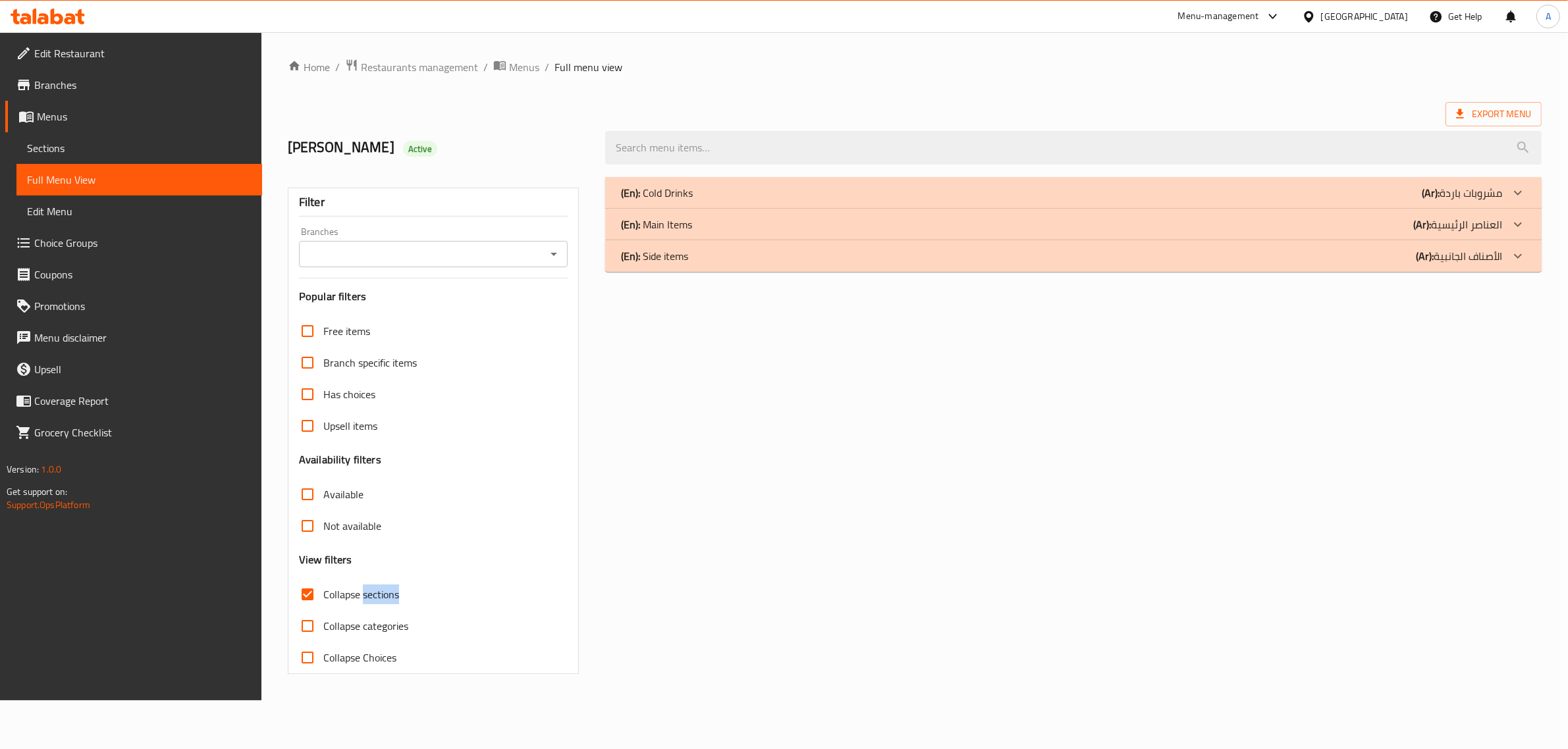
scroll to position [0, 0]
click at [777, 267] on div "(En): Side items (Ar): الأصناف الجانبية" at bounding box center [1082, 256] width 944 height 32
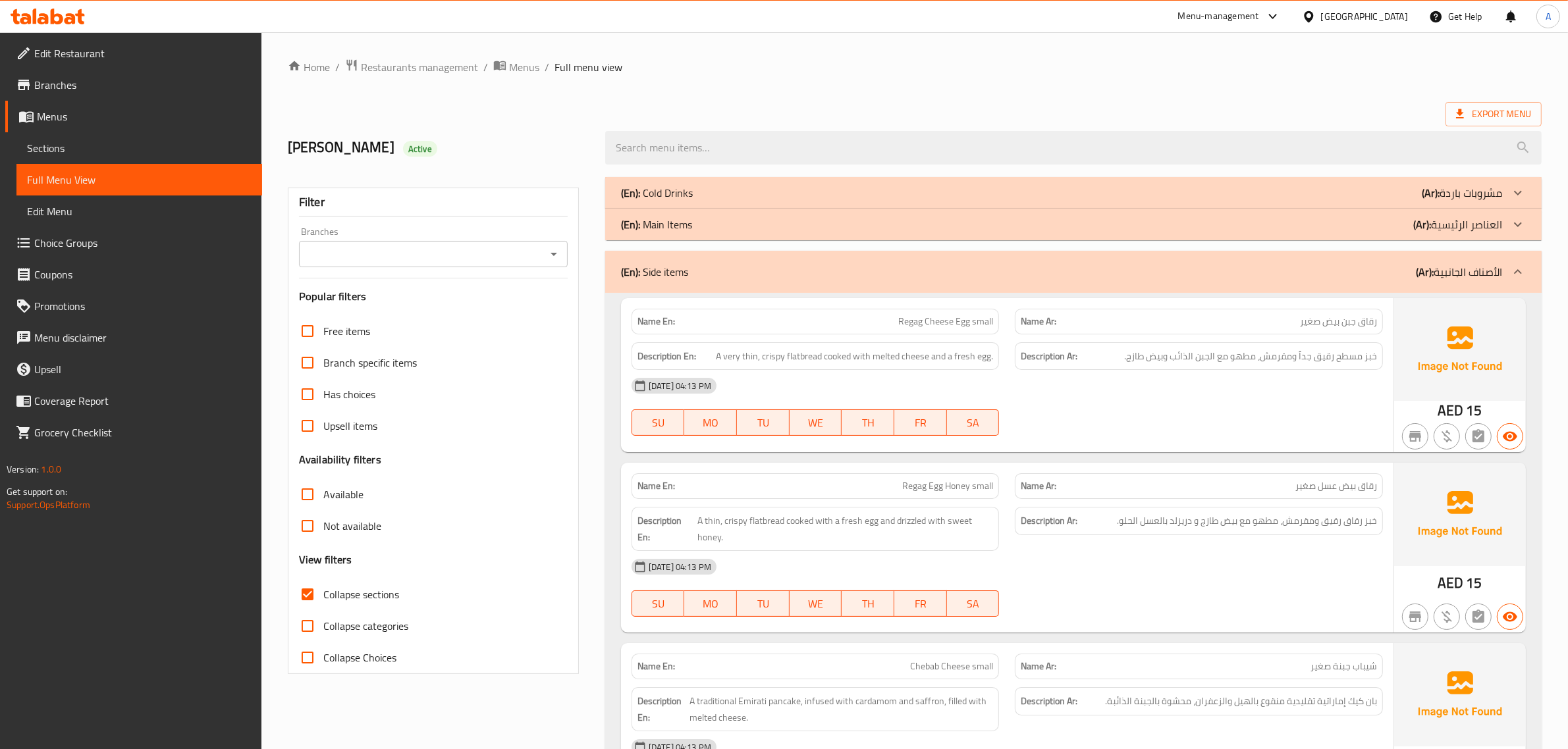
click at [910, 344] on div "Description En: A very thin, crispy flatbread cooked with melted cheese and a f…" at bounding box center [816, 357] width 368 height 28
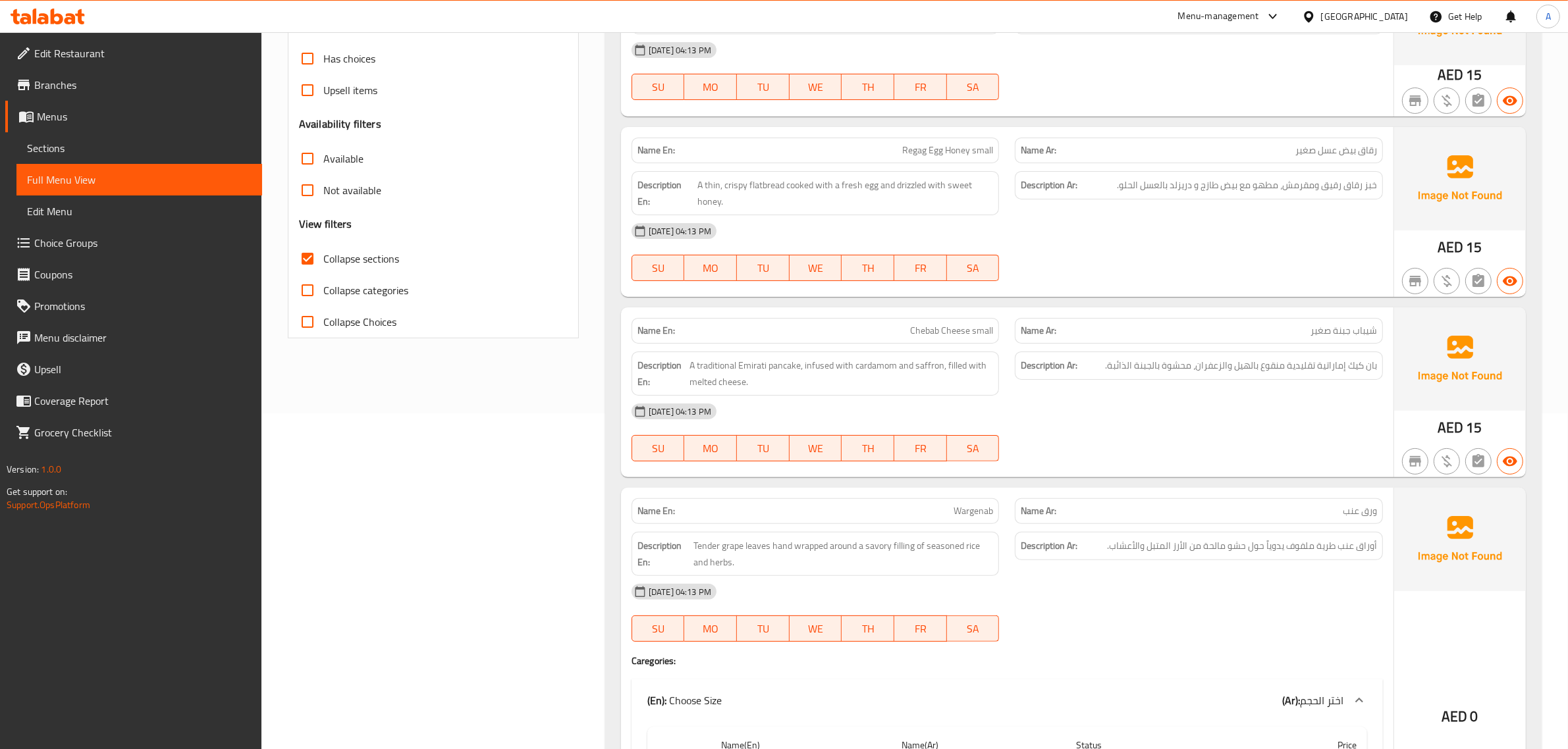
scroll to position [343, 0]
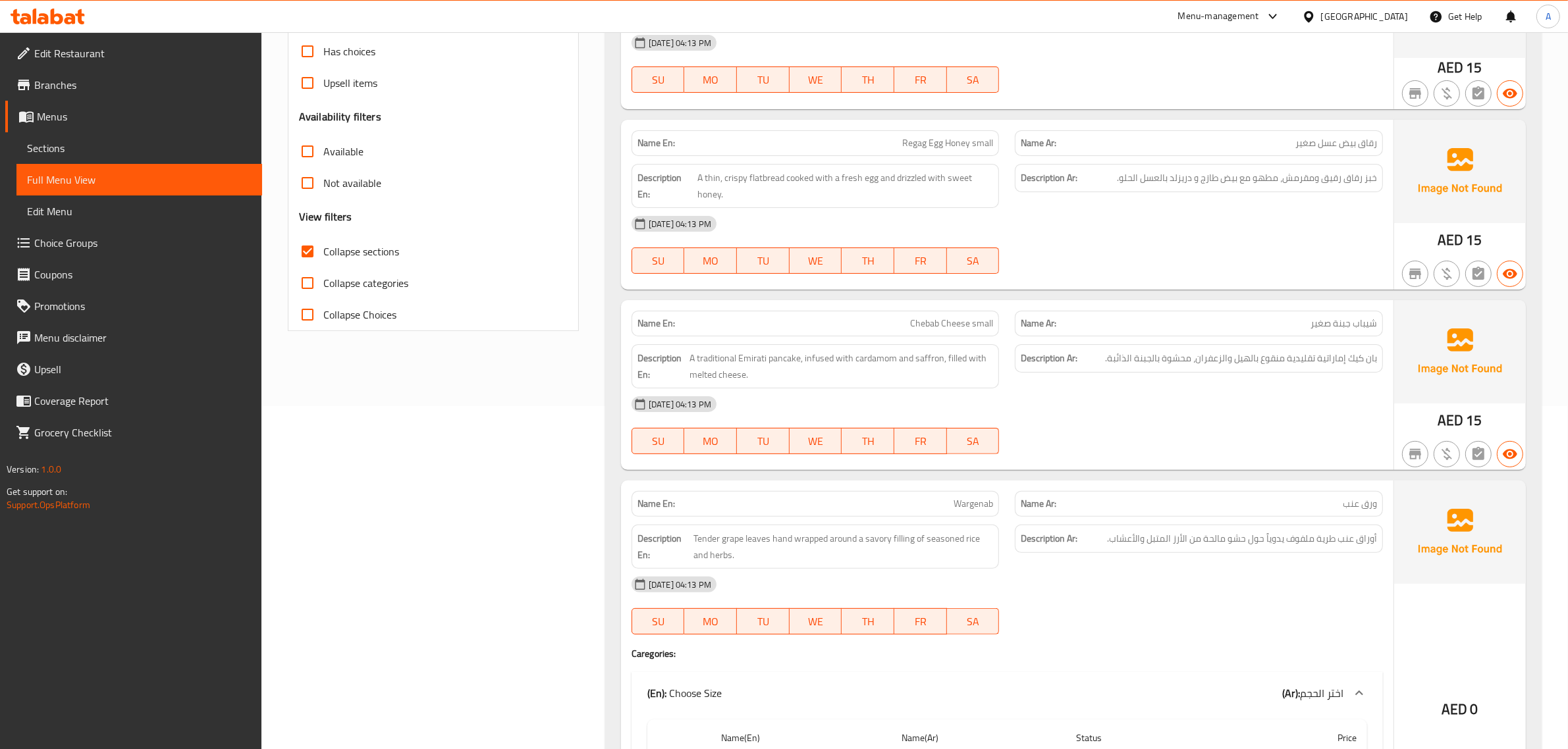
click at [1318, 169] on div "Description Ar: خبز رقاق رقيق ومقرمش، مطهو مع بيض طازج و دريزلد بالعسل الحلو." at bounding box center [1199, 178] width 368 height 28
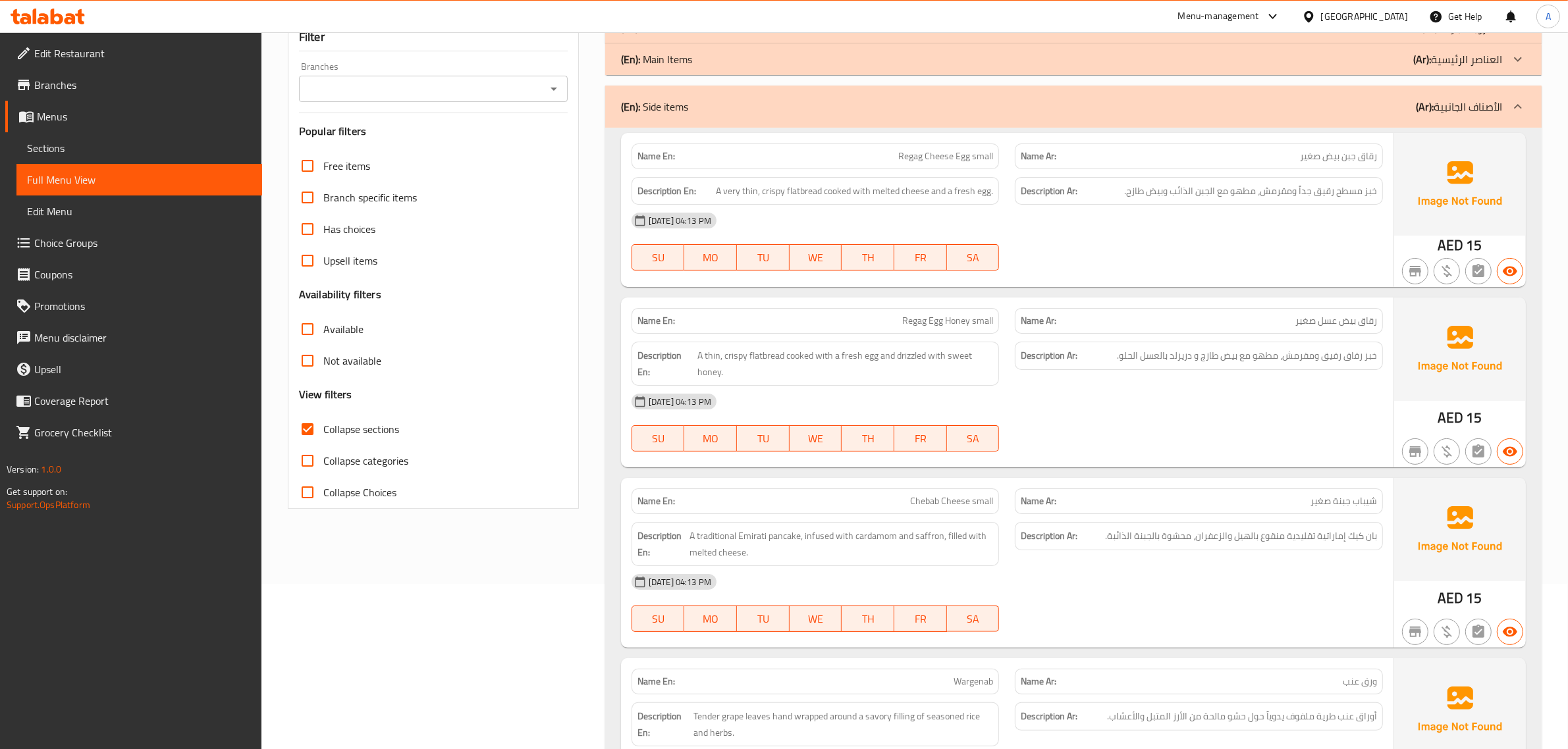
click at [879, 152] on p "Name En: Regag Cheese Egg small" at bounding box center [815, 156] width 356 height 14
click at [935, 285] on div "Name En: Regag Cheese Egg small Name Ar: رقاق جبن بيض صغير Description En: A ve…" at bounding box center [1008, 210] width 773 height 154
click at [923, 307] on div "Name En: Regag Egg Honey small" at bounding box center [815, 321] width 384 height 42
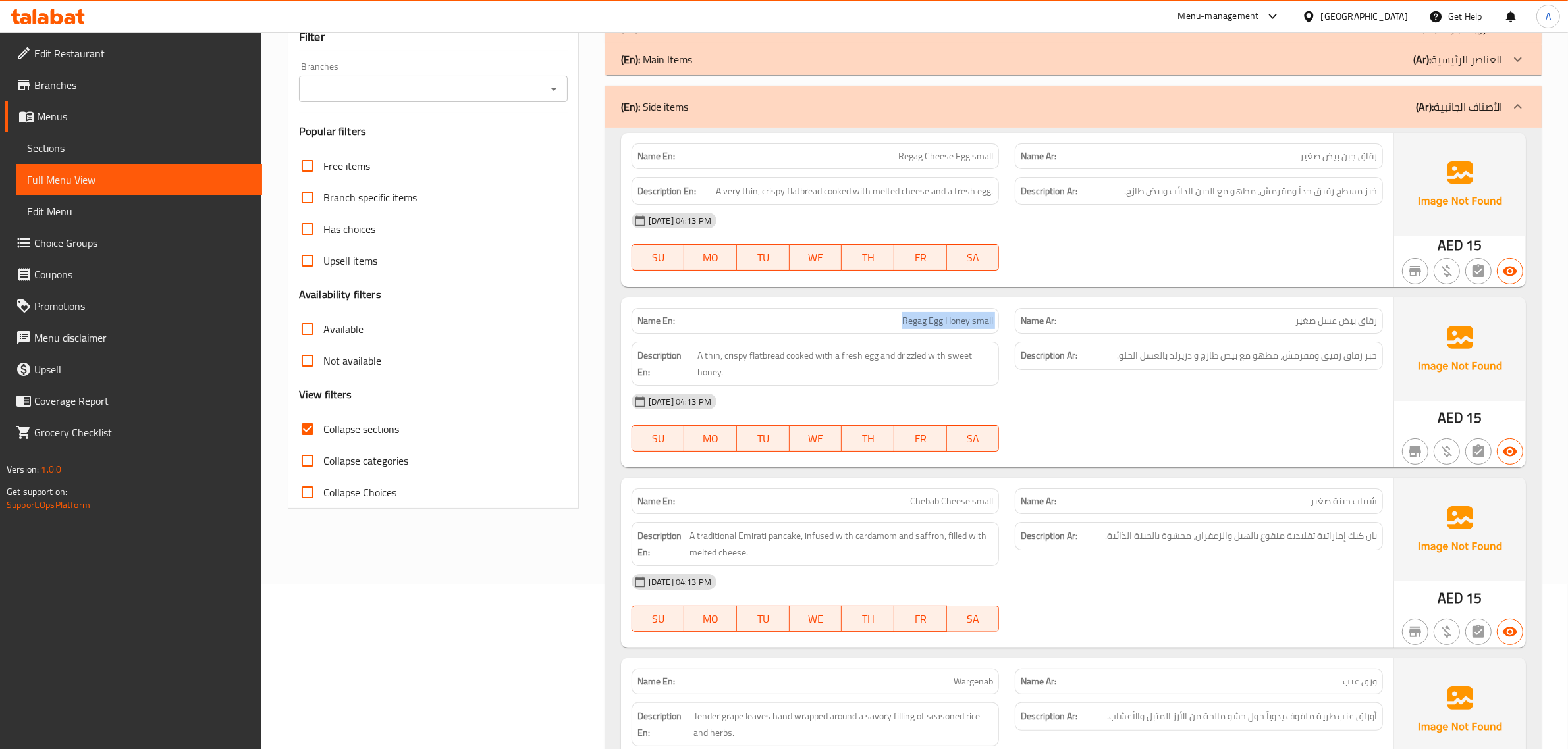
copy span "Regag Egg Honey small"
click at [906, 347] on div "Description En: A thin, crispy flatbread cooked with a fresh egg and drizzled w…" at bounding box center [816, 363] width 368 height 44
copy span "A thin, crispy flatbread cooked with a fresh egg and drizzled with sweet honey."
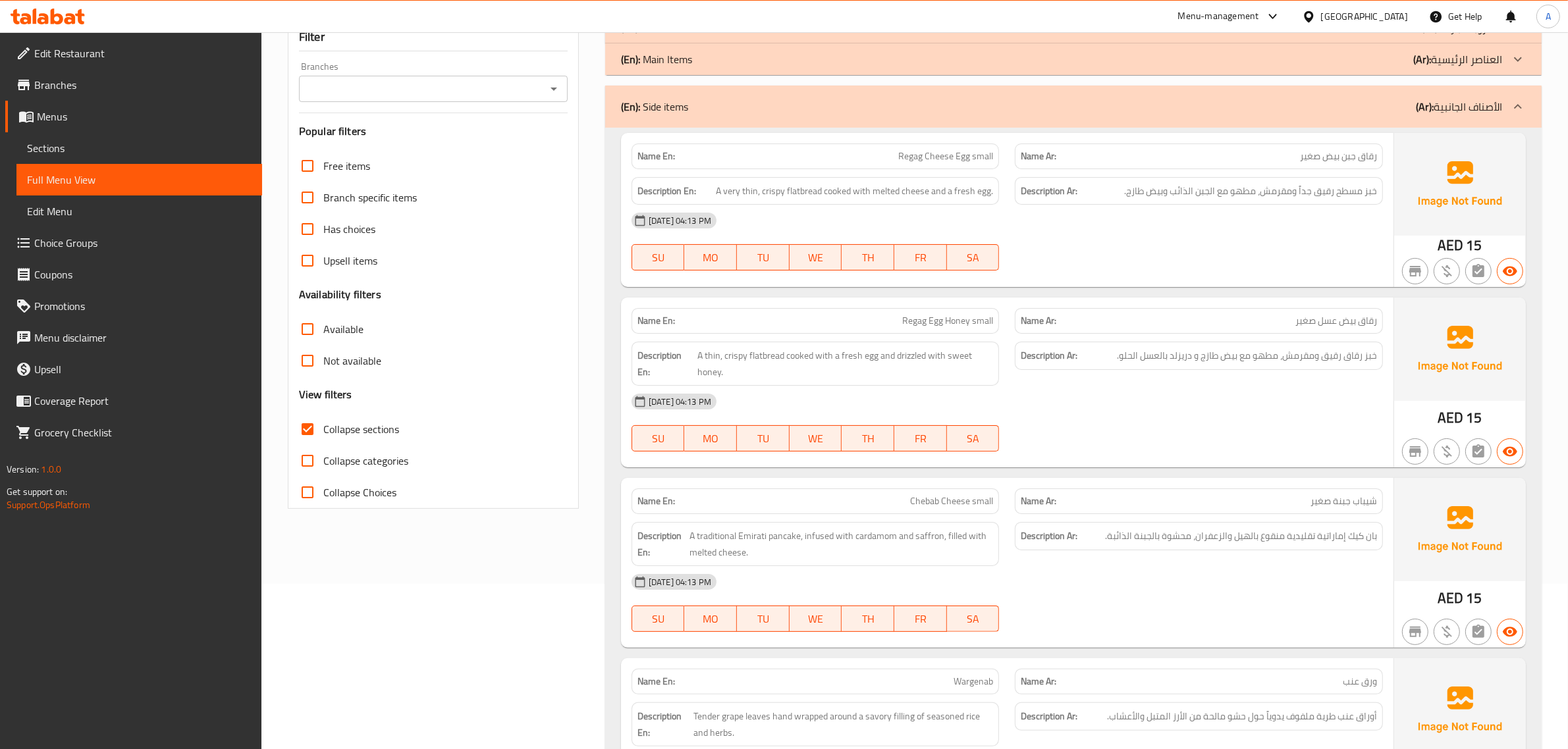
click at [1245, 367] on div "Description Ar: خبز رقاق رقيق ومقرمش، مطهو مع بيض طازج و دريزلد بالعسل الحلو." at bounding box center [1199, 356] width 368 height 28
copy div "خبز رقاق رقيق ومقرمش، مطهو مع بيض طازج و دريزلد بالعسل الحلو."
click at [904, 314] on span "Regag Egg Honey small" at bounding box center [948, 321] width 91 height 14
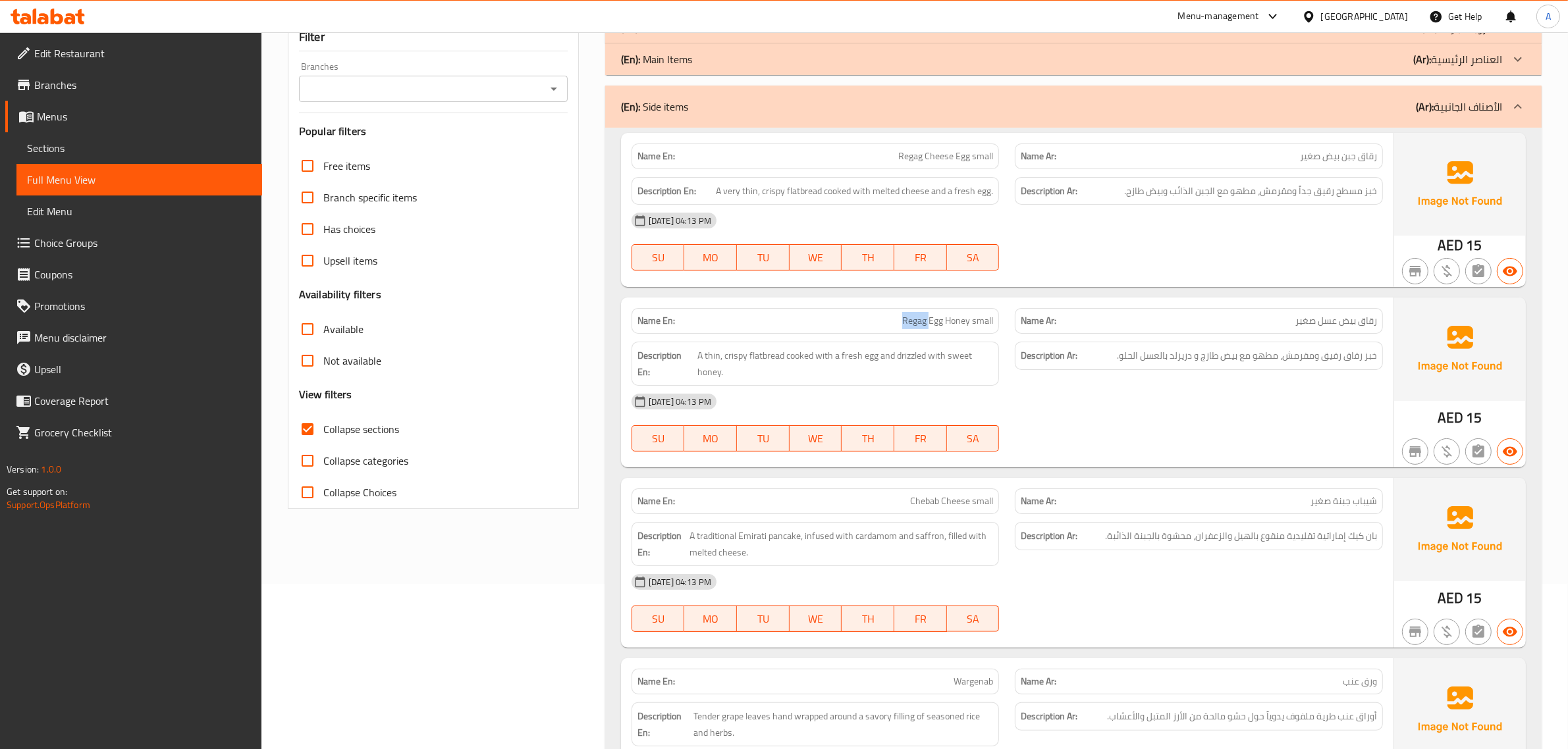
click at [904, 314] on span "Regag Egg Honey small" at bounding box center [948, 321] width 91 height 14
copy span "Regag Egg Honey small"
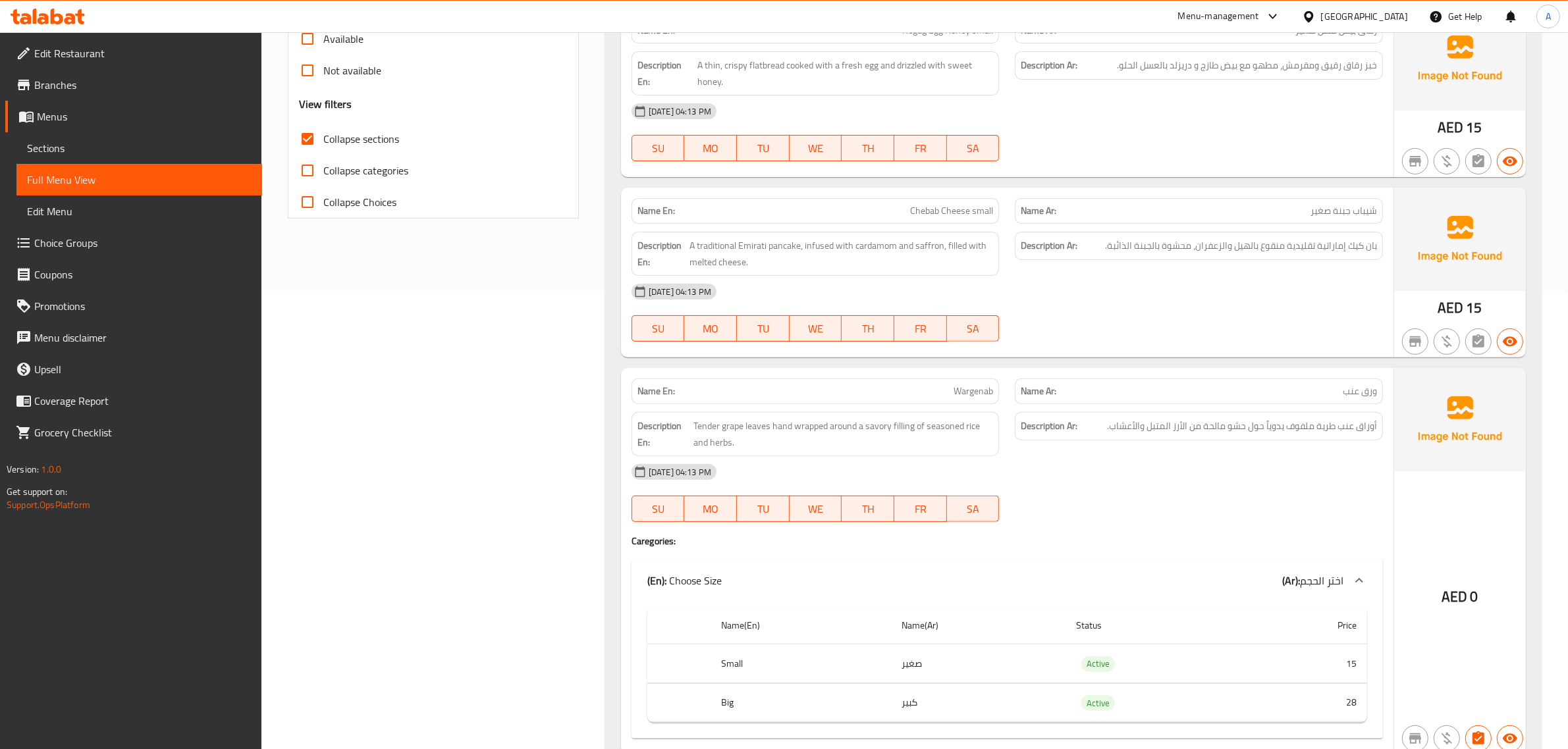
scroll to position [506, 0]
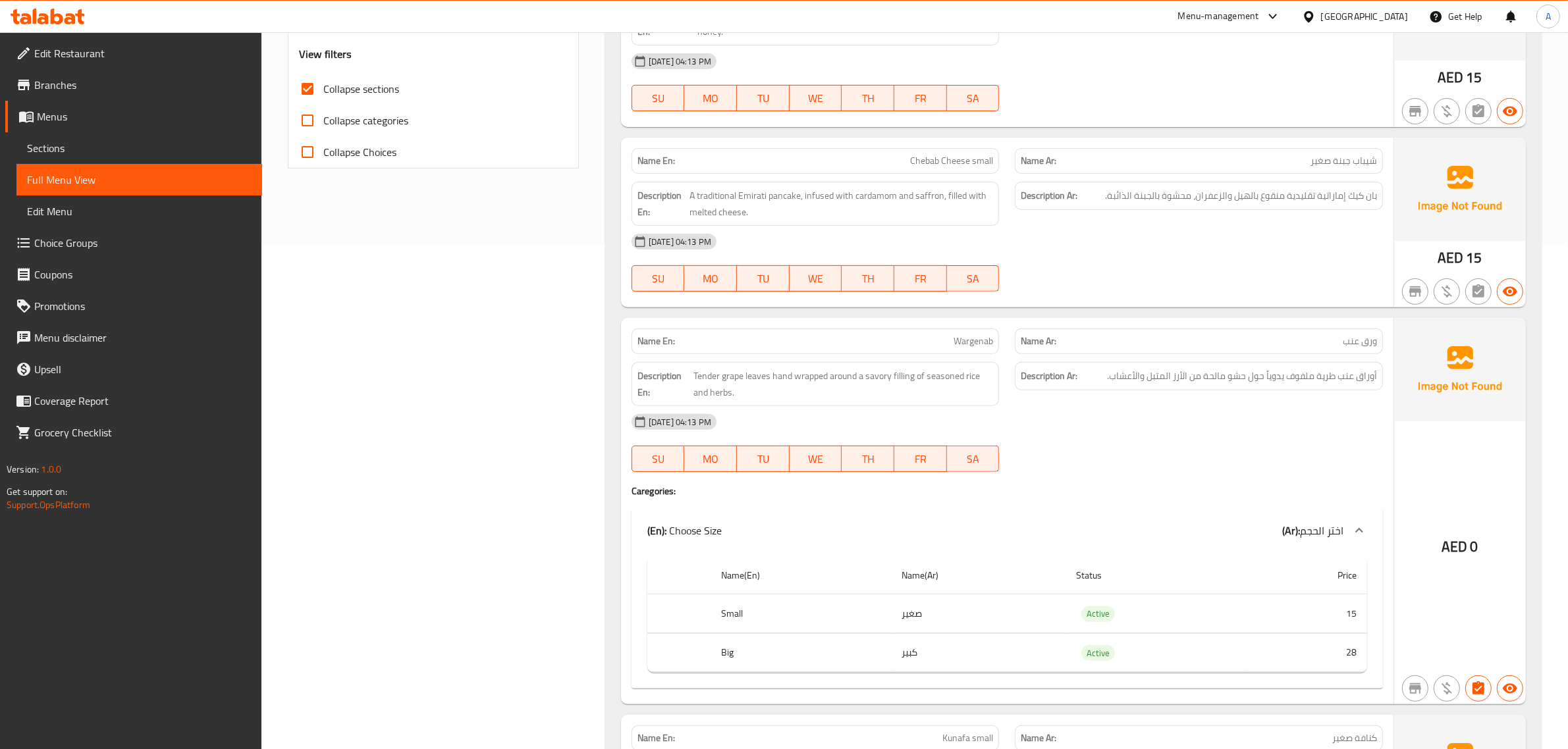
click at [972, 167] on span "Chebab Cheese small" at bounding box center [952, 161] width 83 height 14
copy span "Chebab Cheese small"
click at [1229, 156] on p "Name Ar: شيباب جبنة صغير" at bounding box center [1199, 161] width 356 height 14
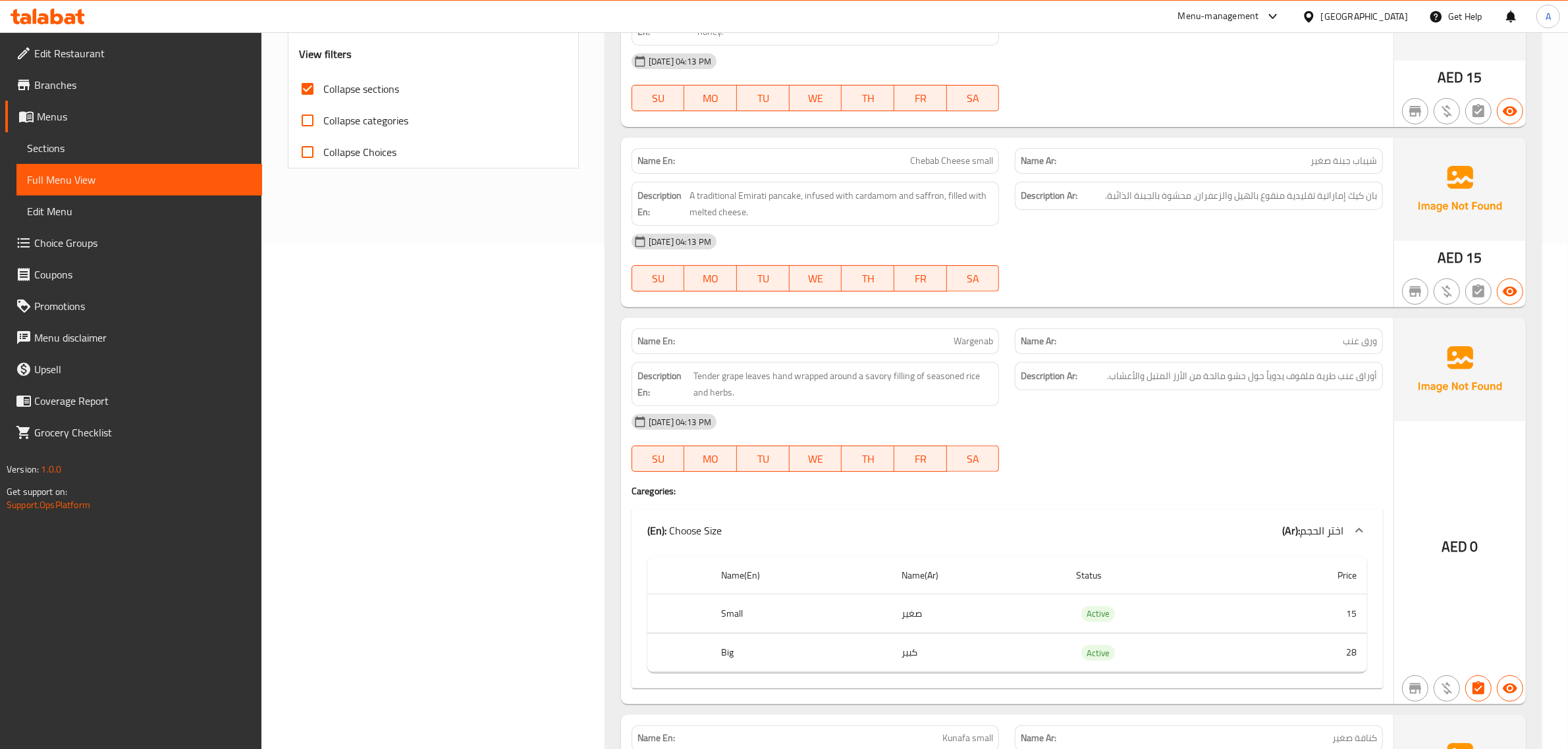
click at [1229, 156] on p "Name Ar: شيباب جبنة صغير" at bounding box center [1199, 161] width 356 height 14
copy span "شيباب جبنة صغير"
click at [1239, 152] on div "Name Ar: شيباب جبنة صغير" at bounding box center [1199, 161] width 368 height 26
drag, startPoint x: 972, startPoint y: 156, endPoint x: 908, endPoint y: 107, distance: 80.6
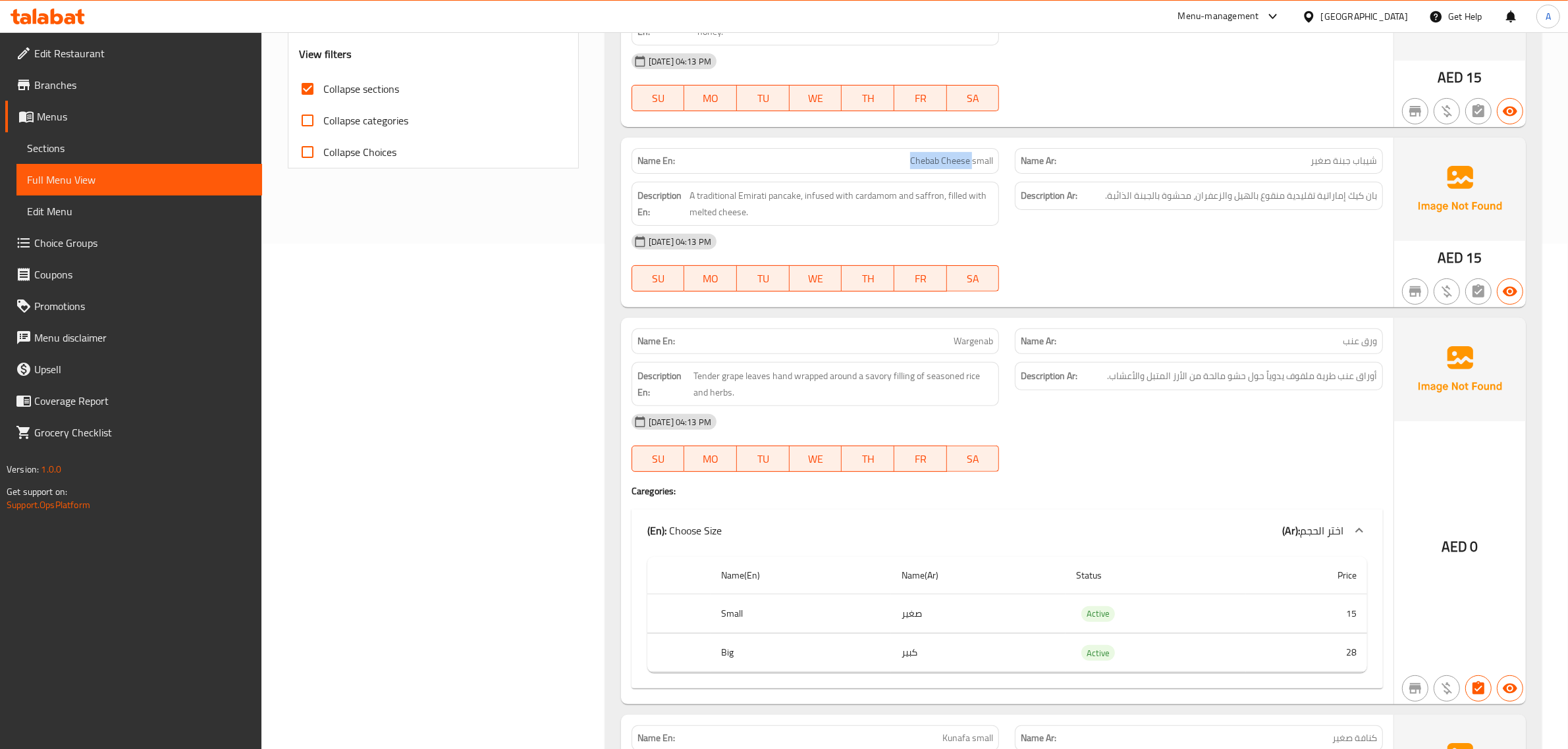
click at [867, 156] on p "Name En: Chebab Cheese small" at bounding box center [815, 161] width 356 height 14
copy span "Chebab Cheese"
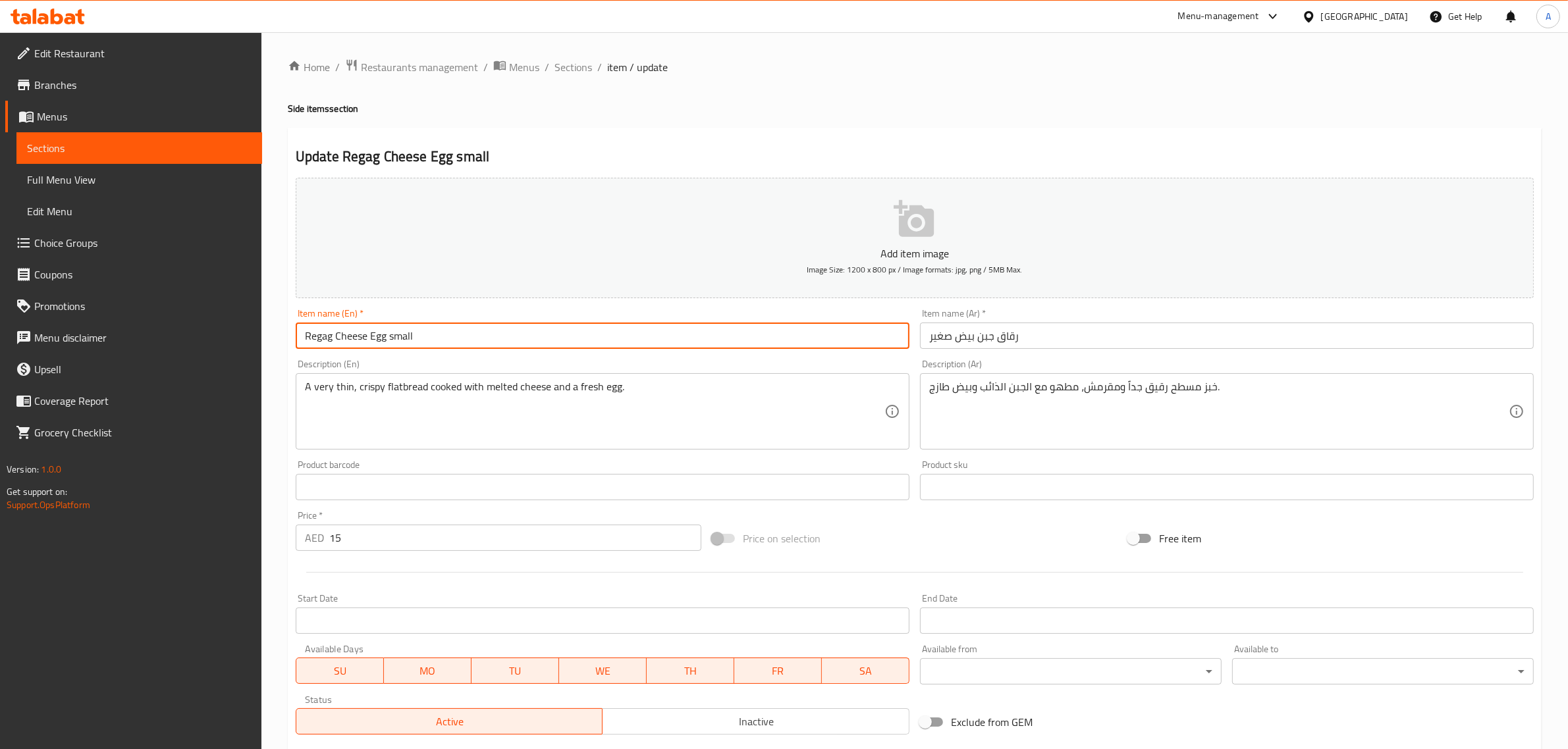
click at [326, 336] on input "Regag Cheese Egg small" at bounding box center [602, 336] width 614 height 26
paste input "i"
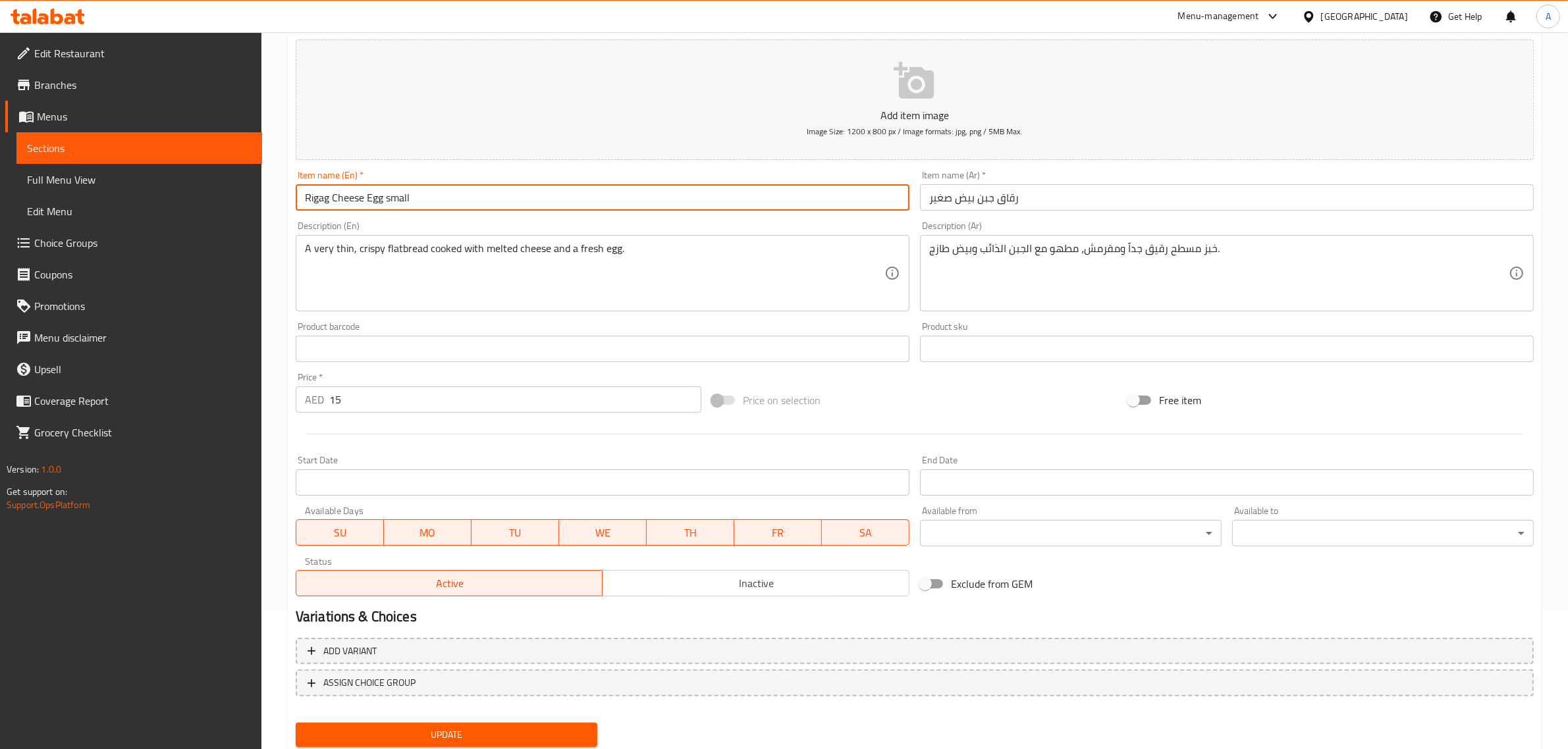
scroll to position [179, 0]
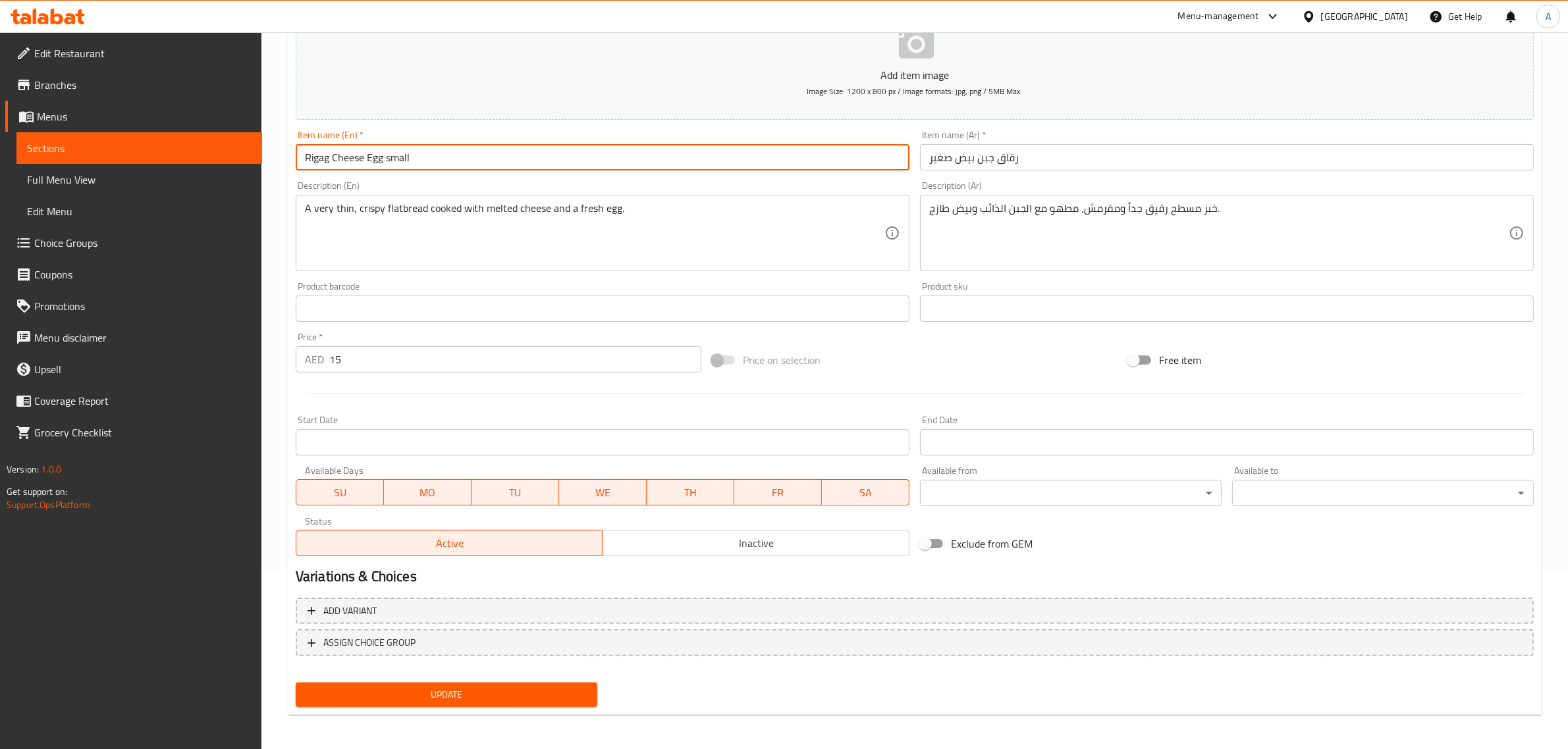
type input "Rigag Cheese Egg small"
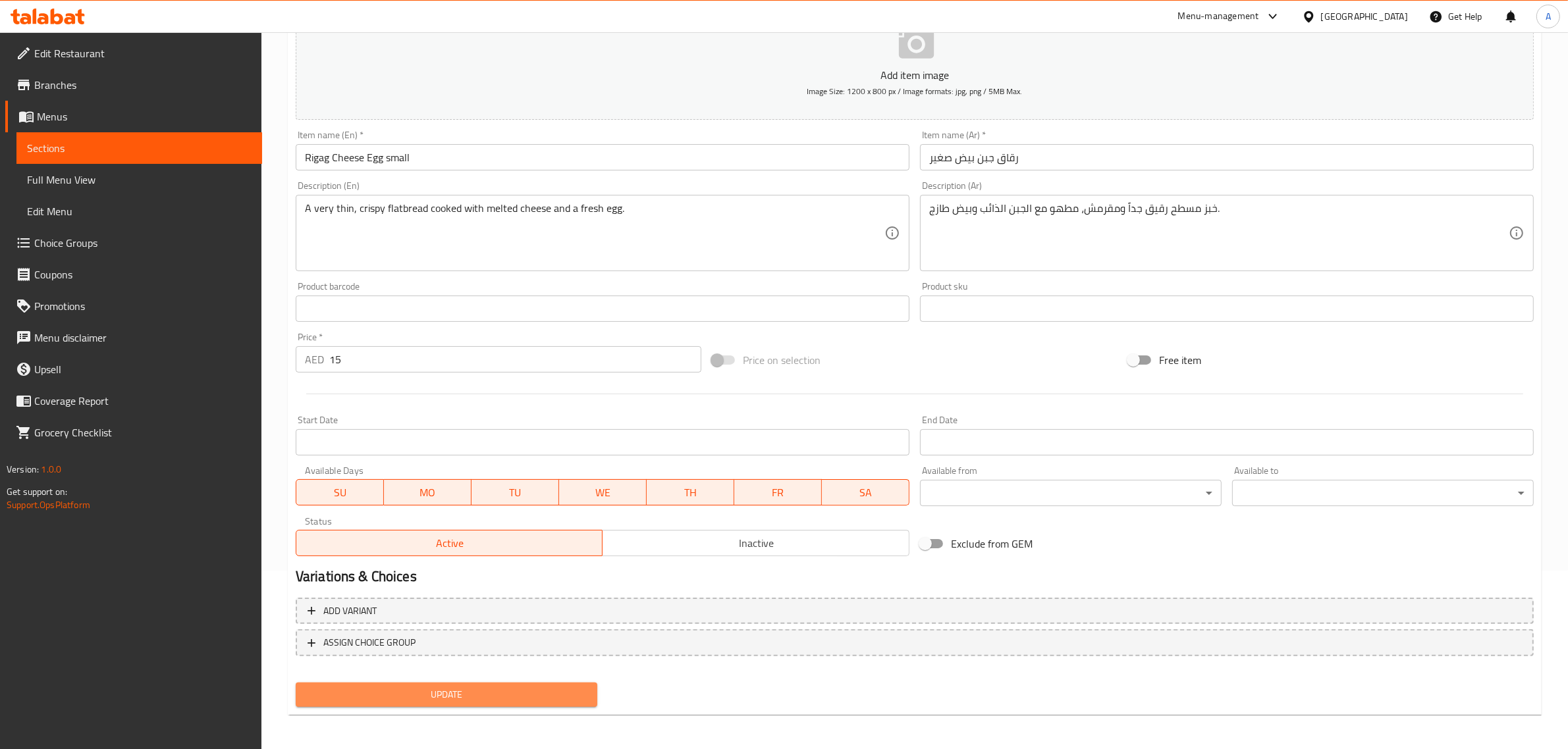
drag, startPoint x: 495, startPoint y: 690, endPoint x: 509, endPoint y: 682, distance: 16.1
click at [496, 690] on span "Update" at bounding box center [446, 695] width 281 height 16
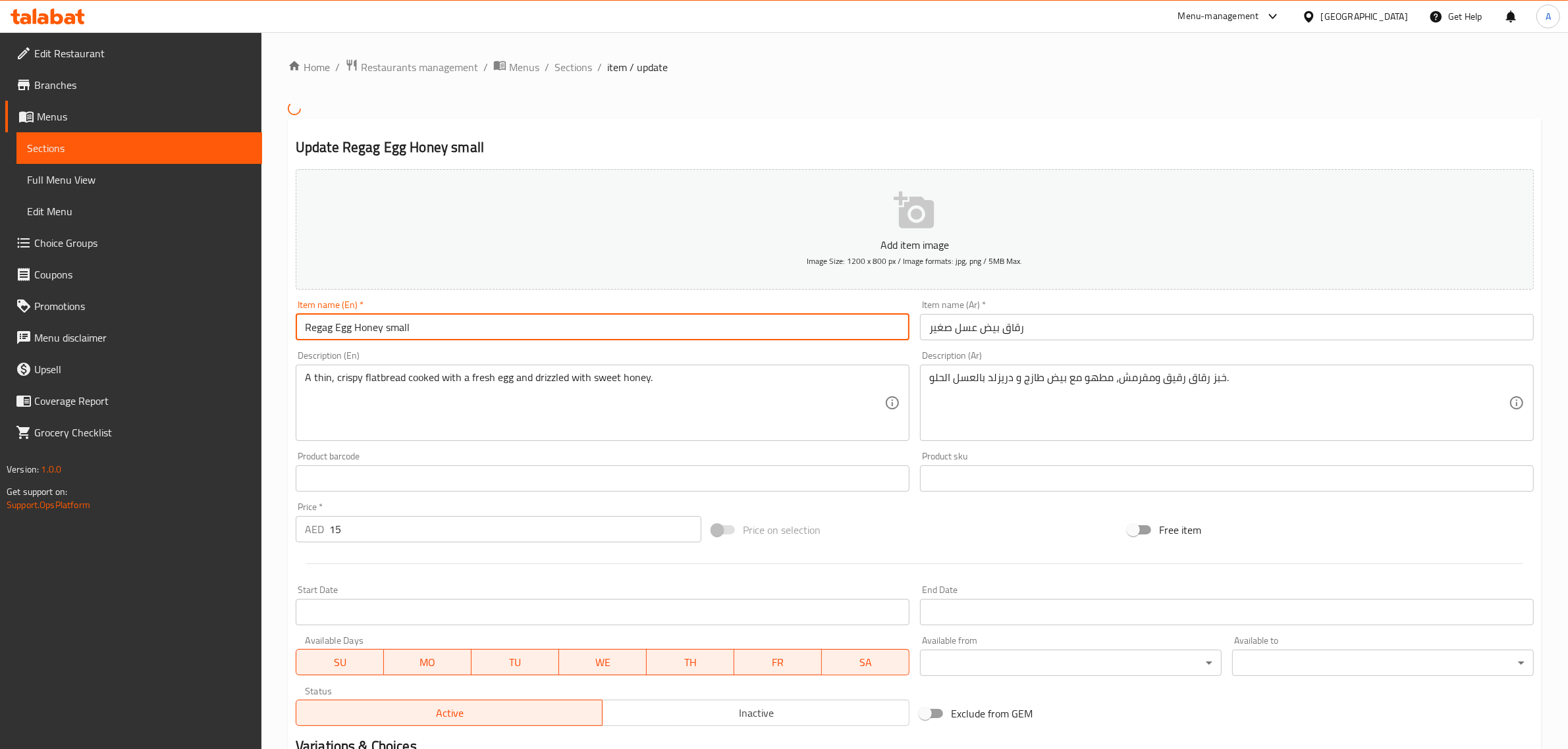
click at [312, 330] on input "Regag Egg Honey small" at bounding box center [602, 327] width 614 height 26
paste input "i"
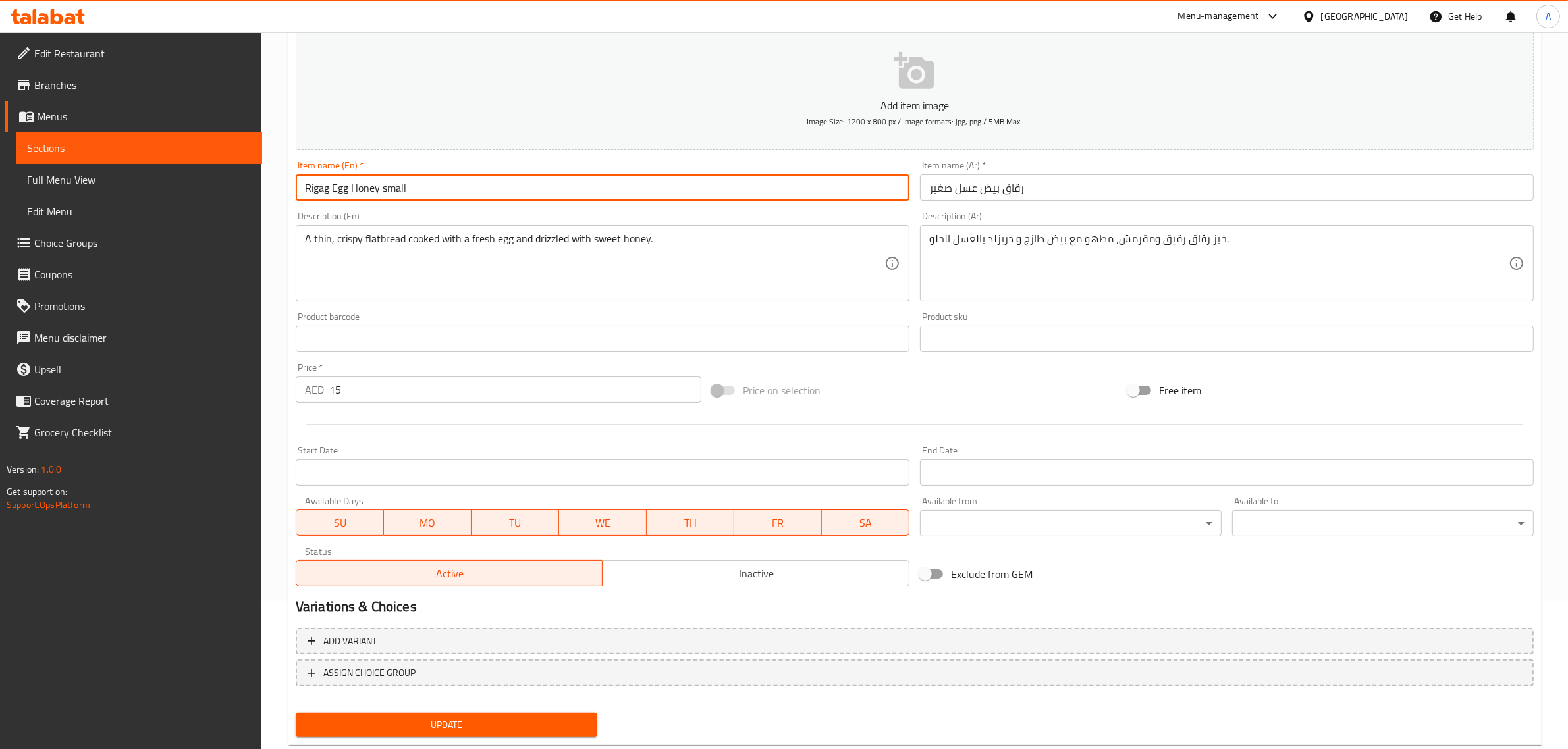
scroll to position [156, 0]
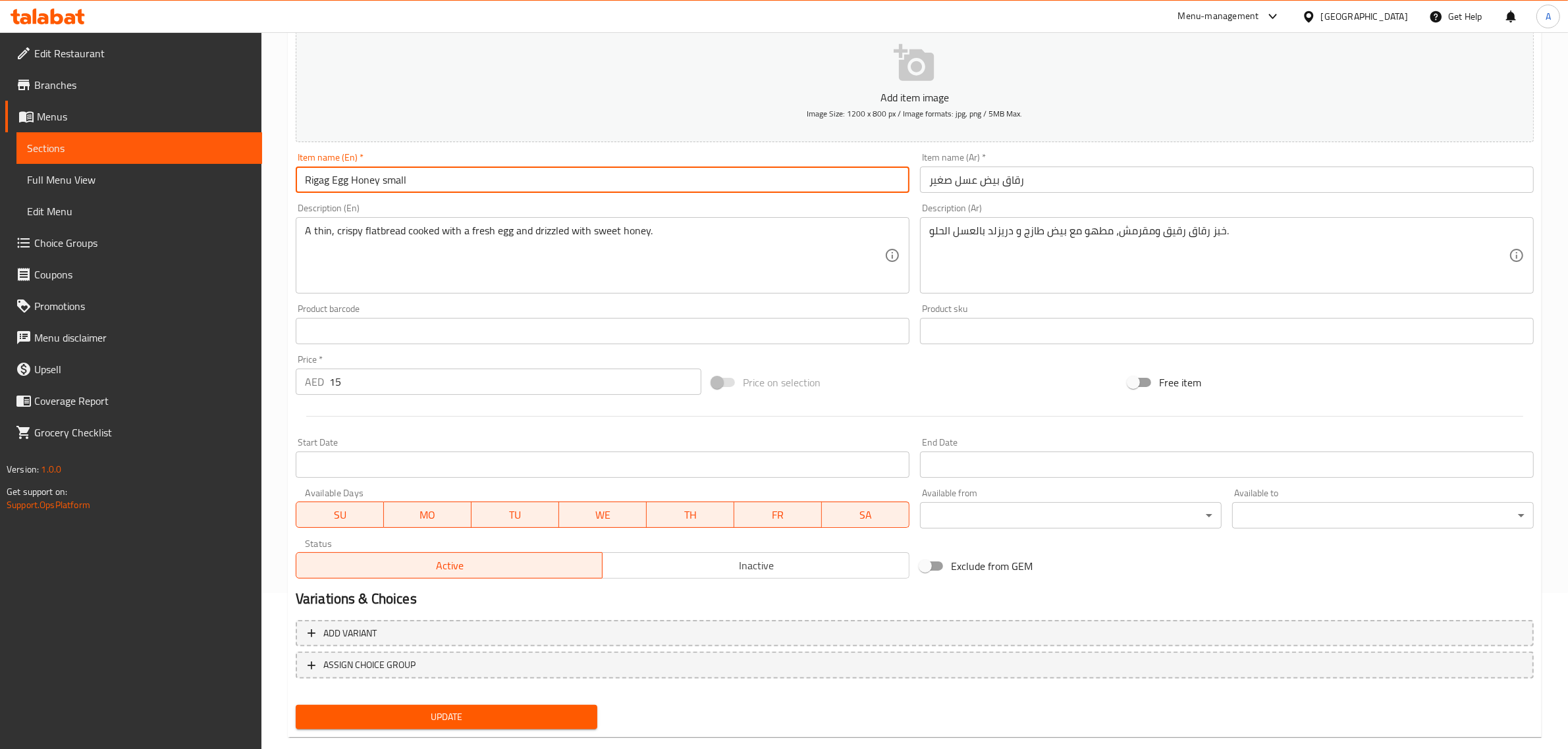
type input "Rigag Egg Honey small"
click at [550, 724] on button "Update" at bounding box center [446, 717] width 301 height 24
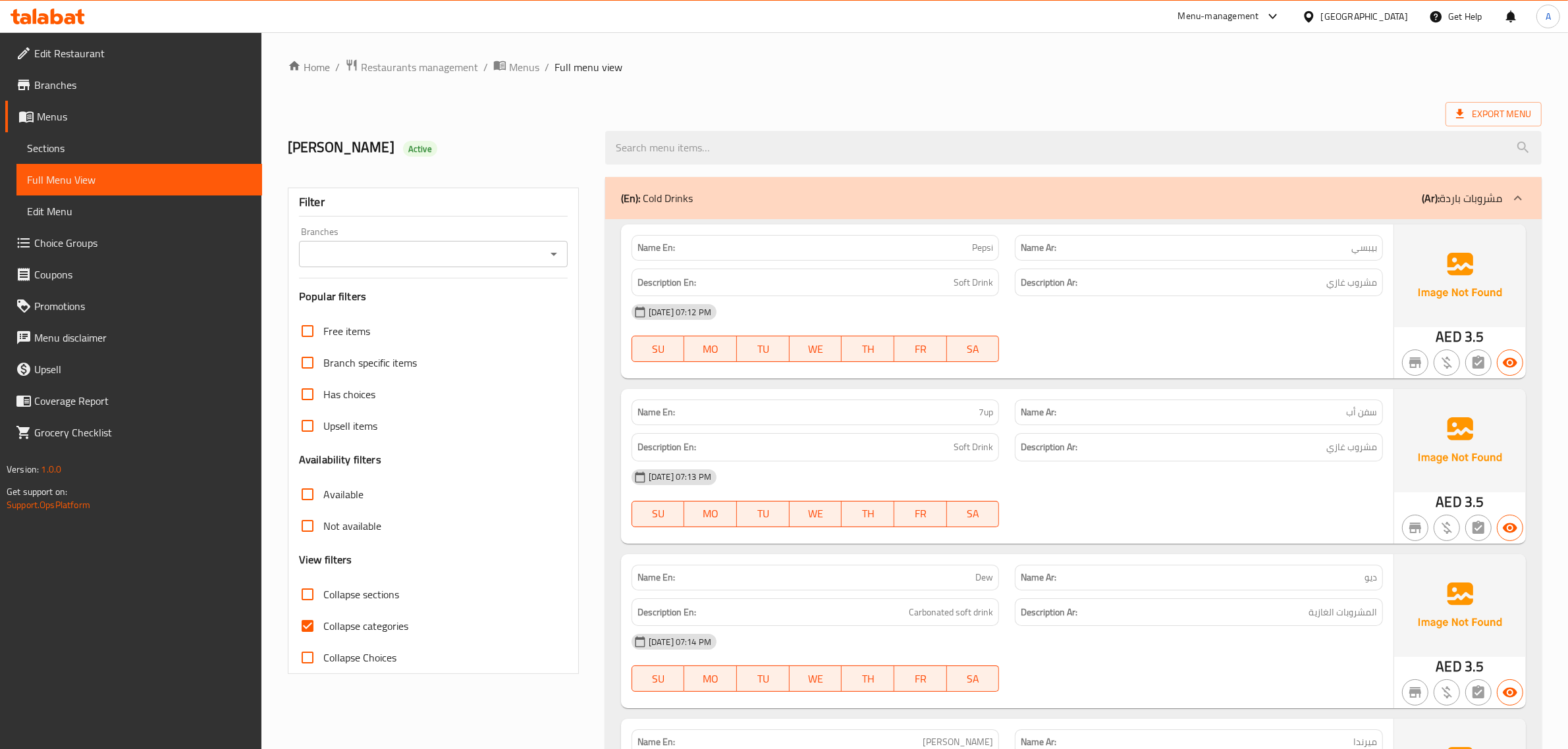
click at [343, 593] on span "Collapse sections" at bounding box center [361, 594] width 76 height 16
click at [324, 593] on input "Collapse sections" at bounding box center [308, 594] width 32 height 32
checkbox input "true"
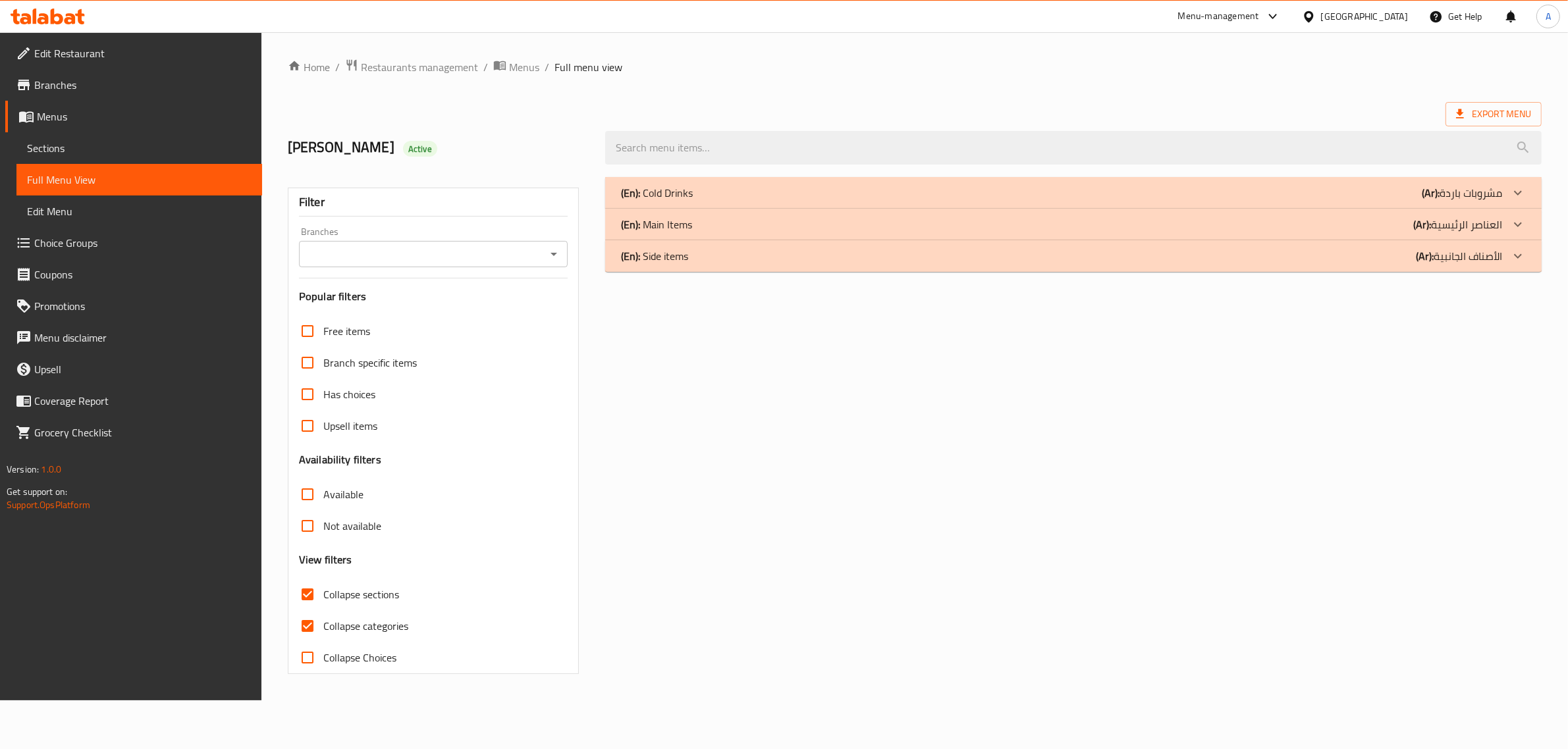
click at [327, 633] on span "Collapse categories" at bounding box center [366, 626] width 85 height 16
click at [324, 633] on input "Collapse categories" at bounding box center [308, 626] width 32 height 32
checkbox input "false"
click at [755, 179] on div "(En): Cold Drinks (Ar): مشروبات باردة" at bounding box center [1082, 193] width 944 height 32
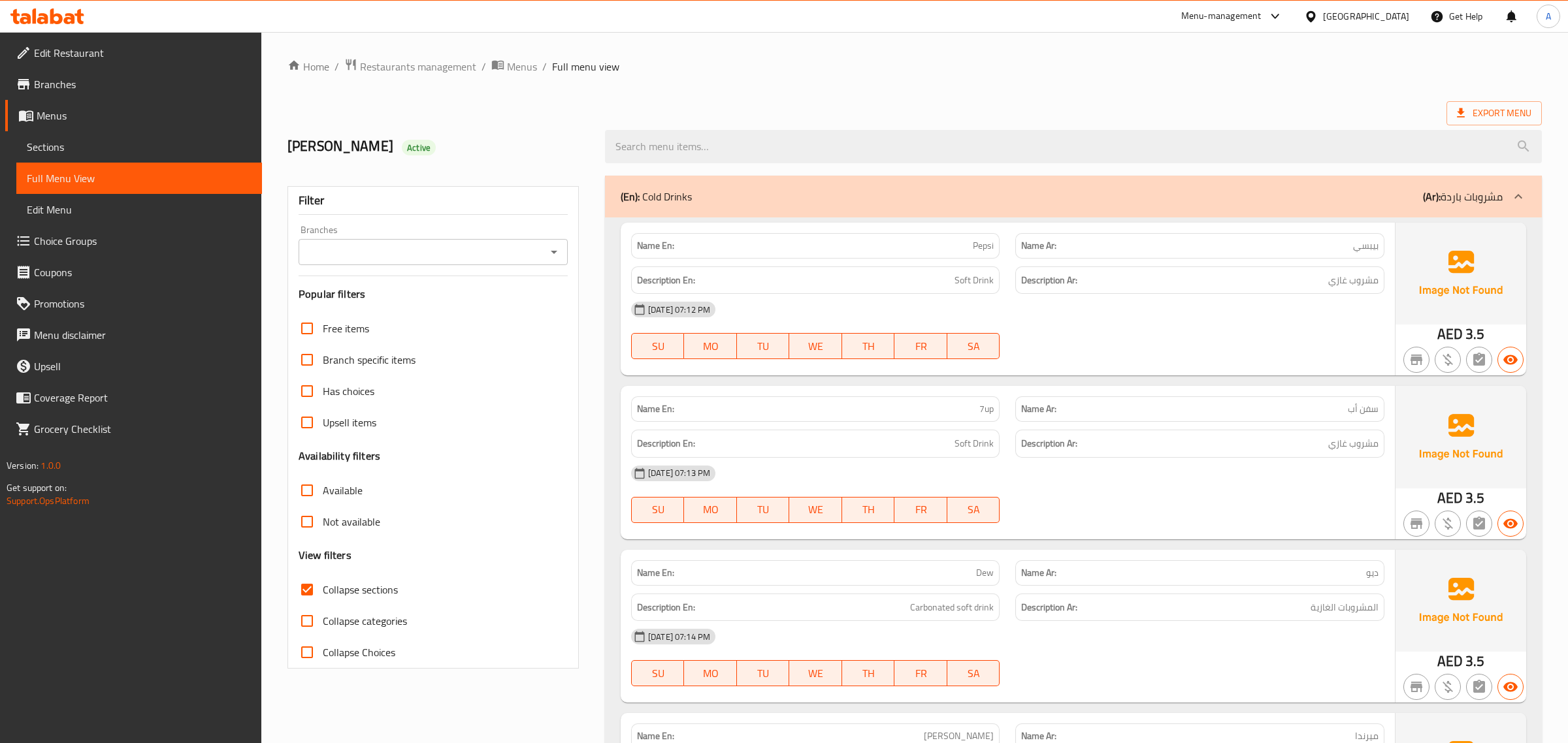
click at [749, 178] on div "(En): Cold Drinks (Ar): مشروبات باردة" at bounding box center [1073, 197] width 937 height 42
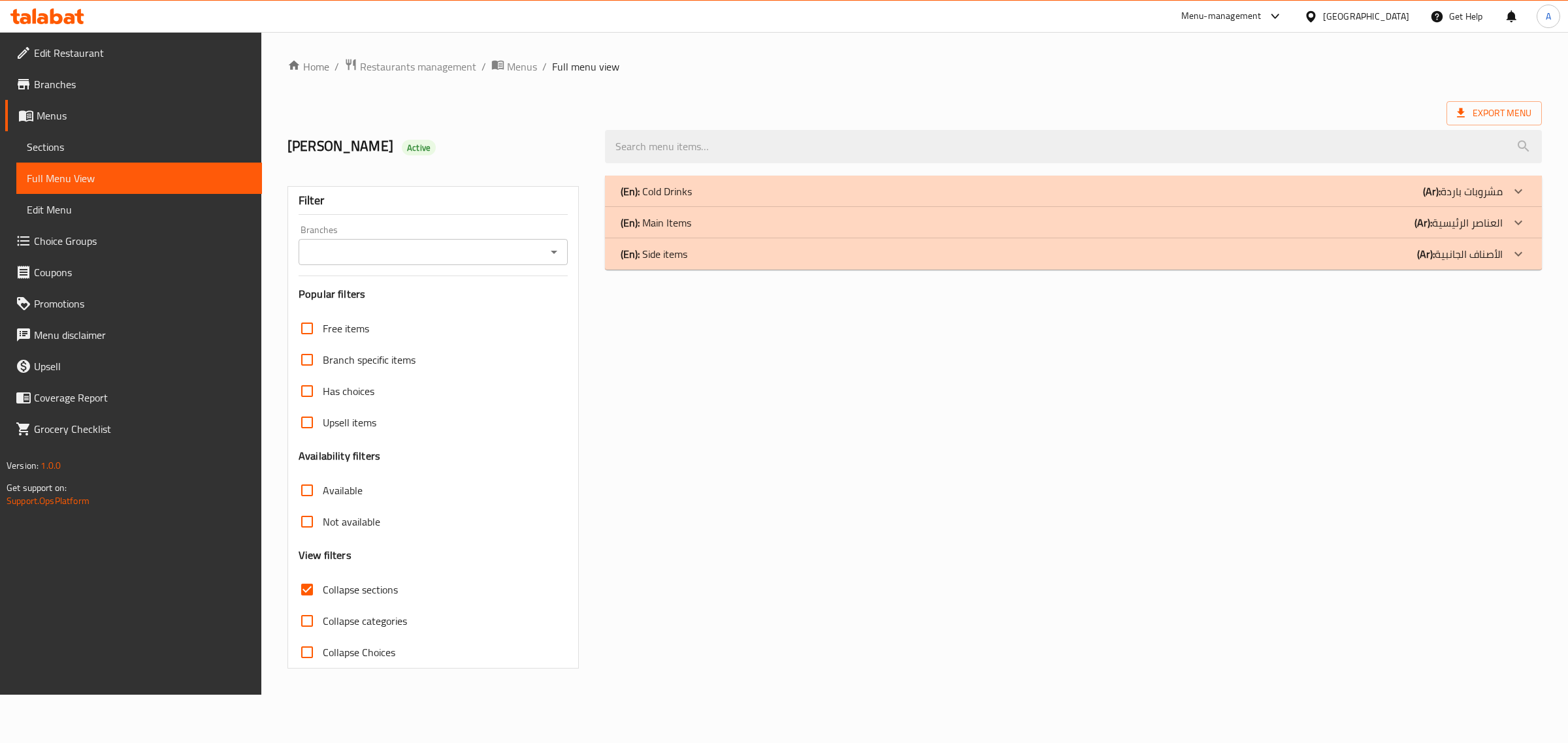
click at [700, 240] on div "(En): Side items (Ar): الأصناف الجانبية" at bounding box center [1073, 253] width 937 height 31
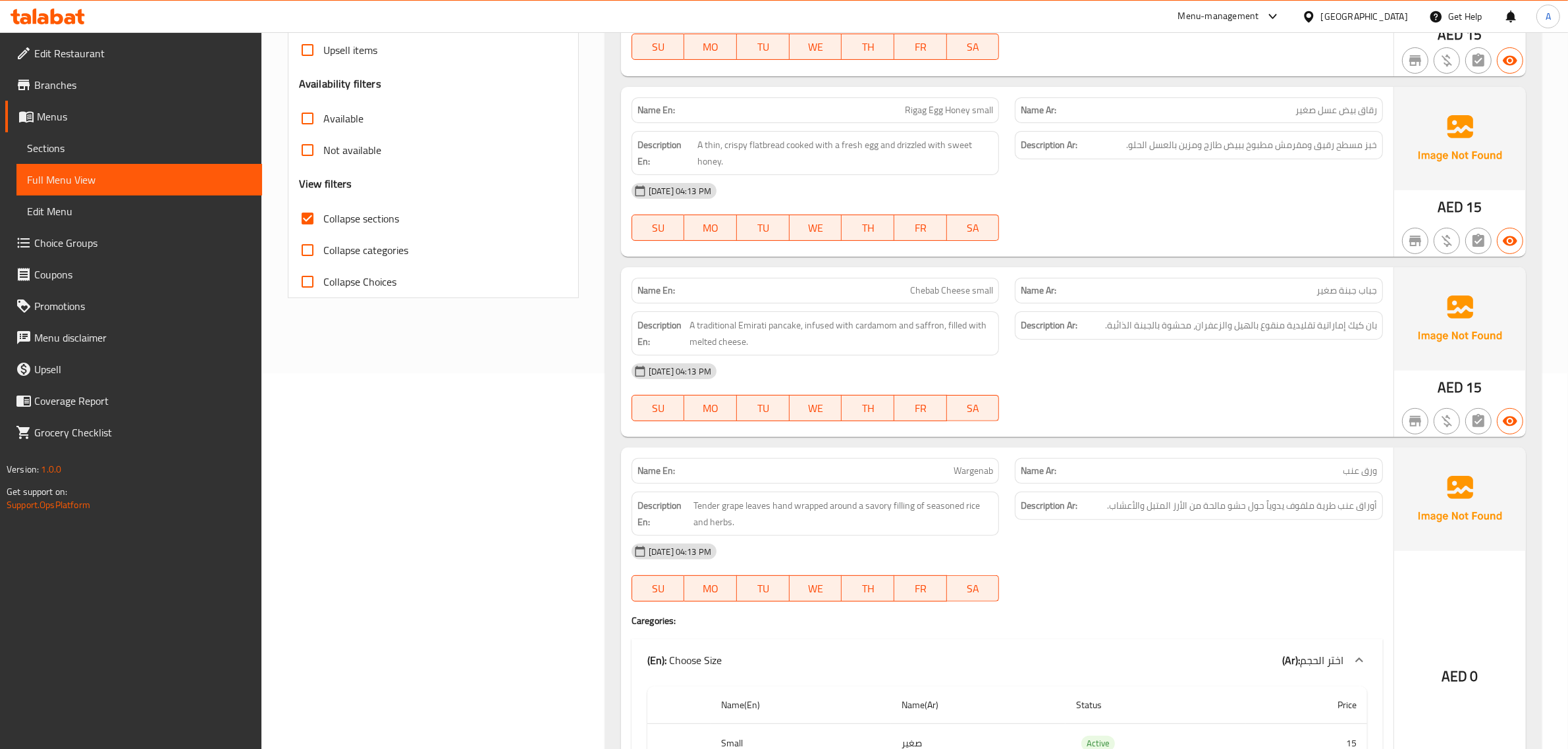
scroll to position [423, 0]
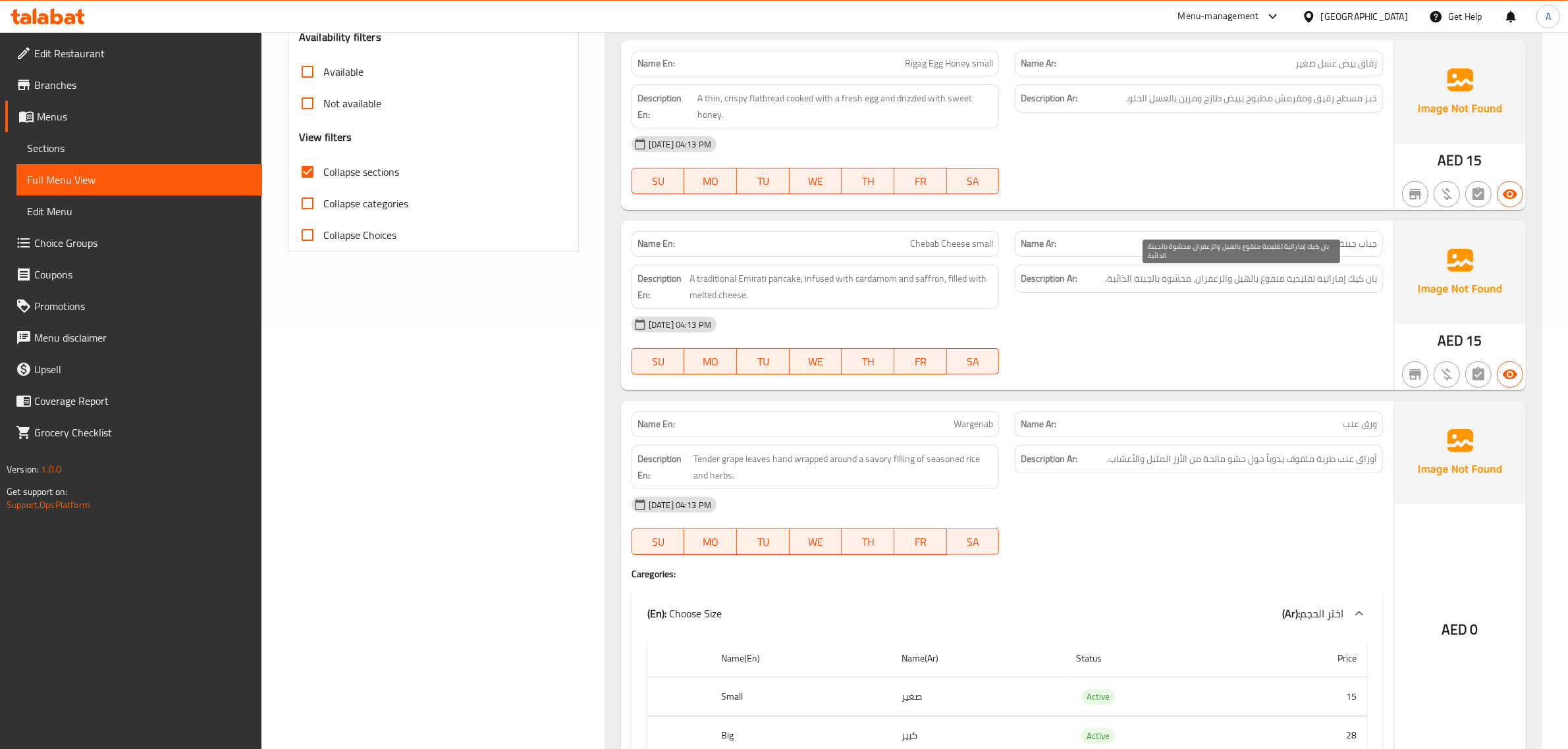
click at [1327, 280] on span "بان كيك إماراتية تقليدية منقوع بالهيل والزعفران، محشوة بالجبنة الذائبة." at bounding box center [1241, 278] width 272 height 16
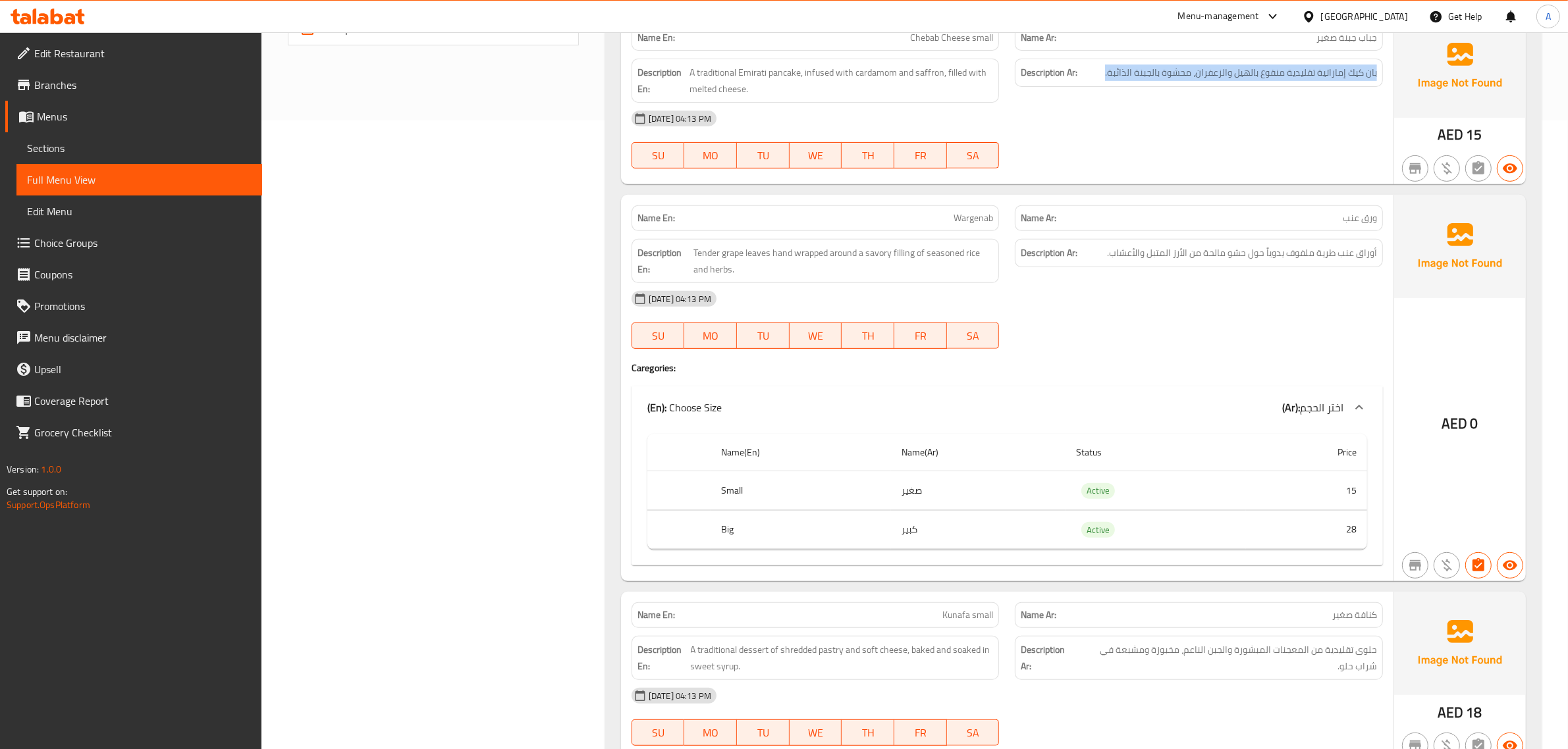
scroll to position [636, 0]
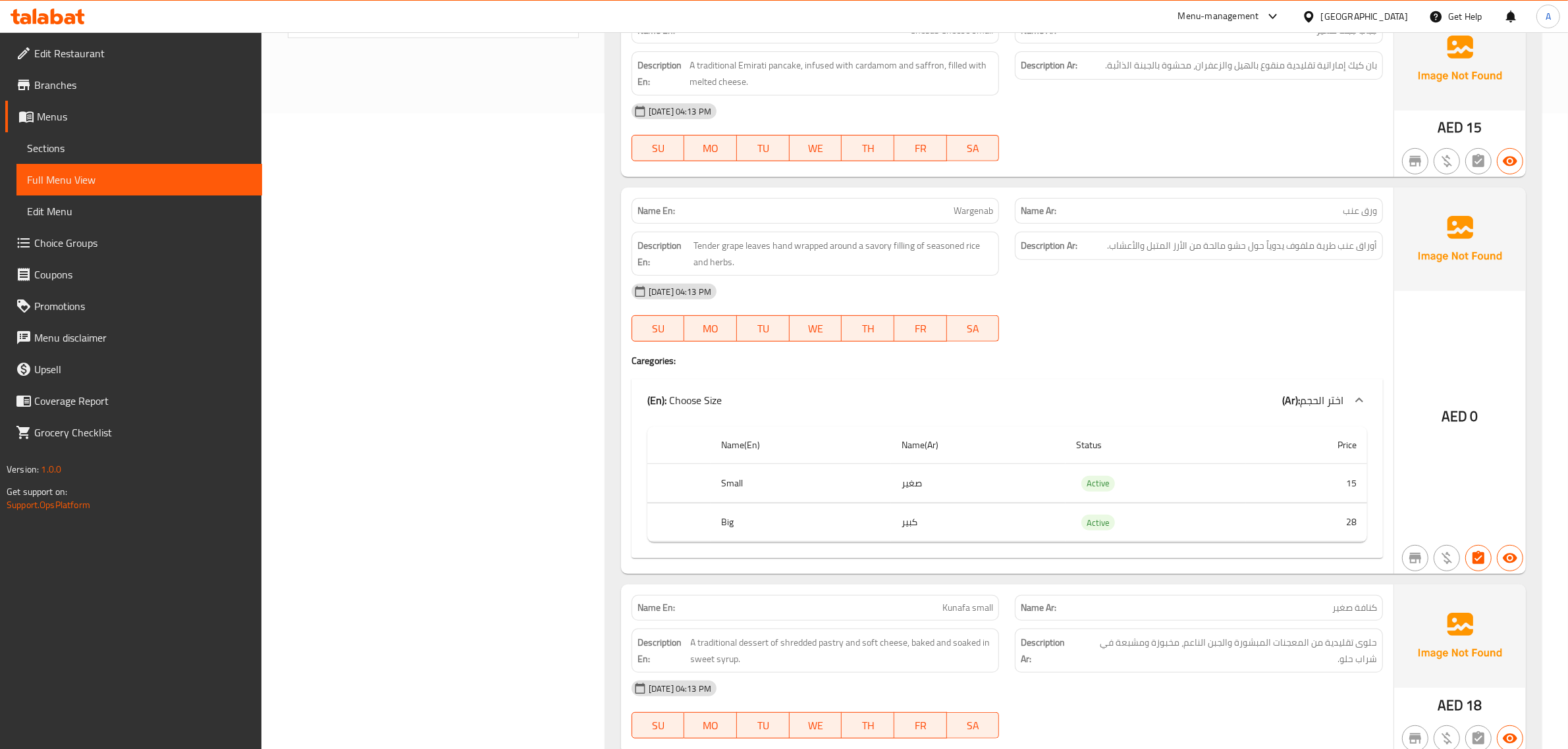
click at [1314, 254] on span "أوراق عنب طرية ملفوف يدوياً حول حشو مالحة من الأرز المتبل والأعشاب." at bounding box center [1242, 246] width 270 height 16
click at [884, 264] on span "Tender grape leaves hand wrapped around a savory filling of seasoned rice and h…" at bounding box center [843, 254] width 299 height 32
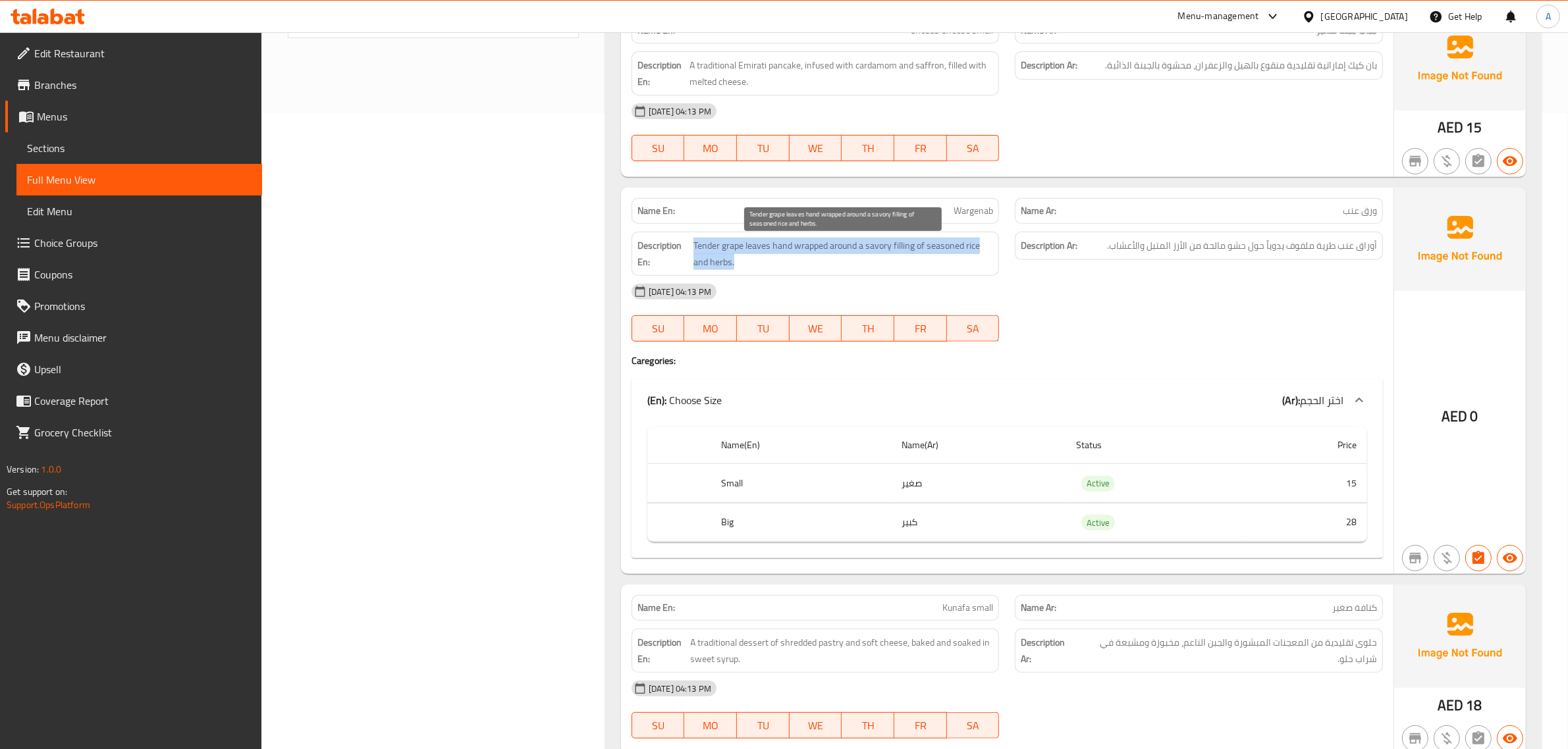
click at [884, 264] on span "Tender grape leaves hand wrapped around a savory filling of seasoned rice and h…" at bounding box center [843, 254] width 299 height 32
click at [1345, 238] on div "Description Ar: أوراق عنب طرية ملفوف يدوياً حول حشو مالحة من الأرز المتبل والأع…" at bounding box center [1199, 246] width 368 height 28
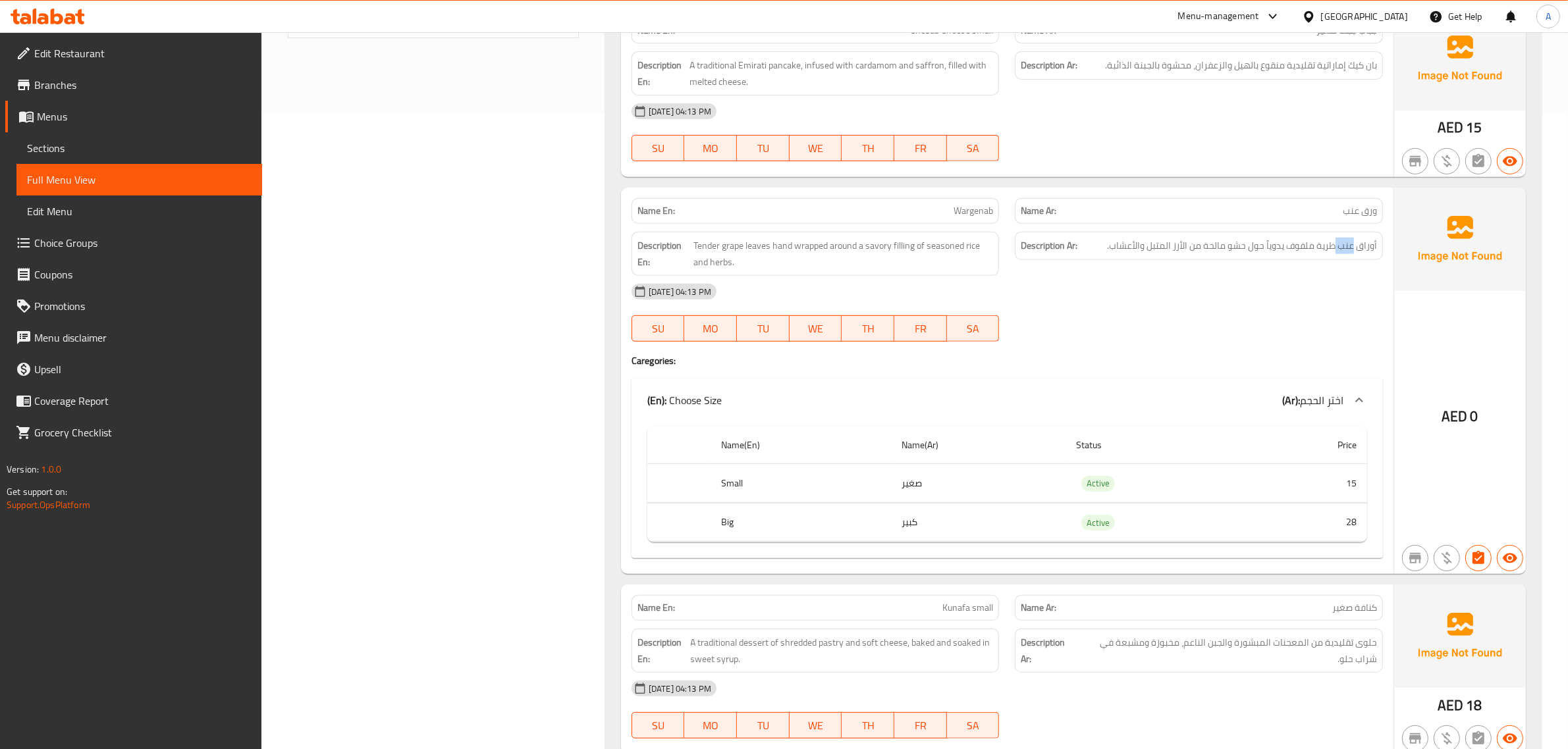
click at [1345, 238] on div "Description Ar: أوراق عنب طرية ملفوف يدوياً حول حشو مالحة من الأرز المتبل والأع…" at bounding box center [1199, 246] width 368 height 28
drag, startPoint x: 1345, startPoint y: 238, endPoint x: 1420, endPoint y: 274, distance: 83.2
click at [1348, 239] on div "Description Ar: أوراق عنب طرية ملفوف يدوياً حول حشو مالحة من الأرز المتبل والأع…" at bounding box center [1199, 246] width 368 height 28
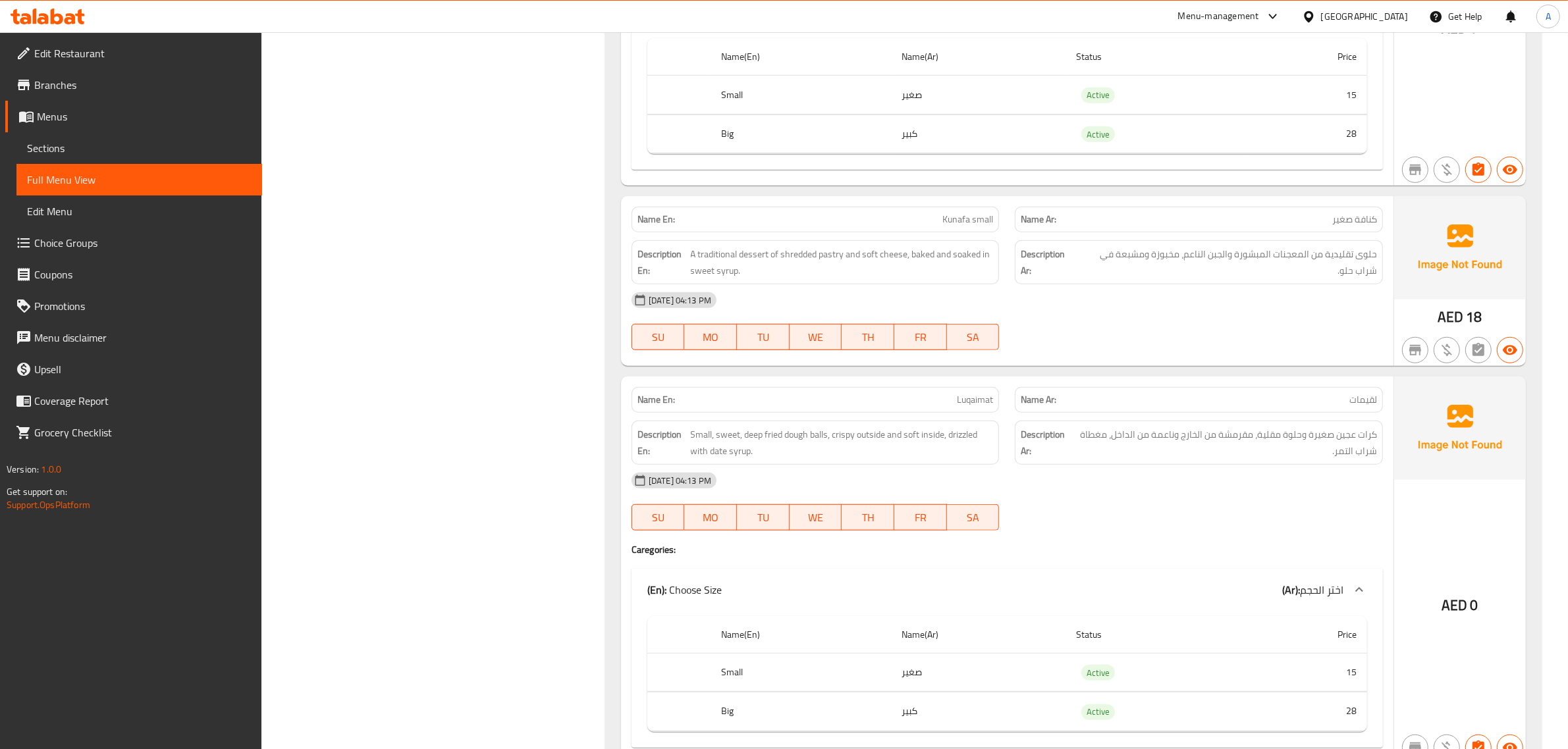
scroll to position [1037, 0]
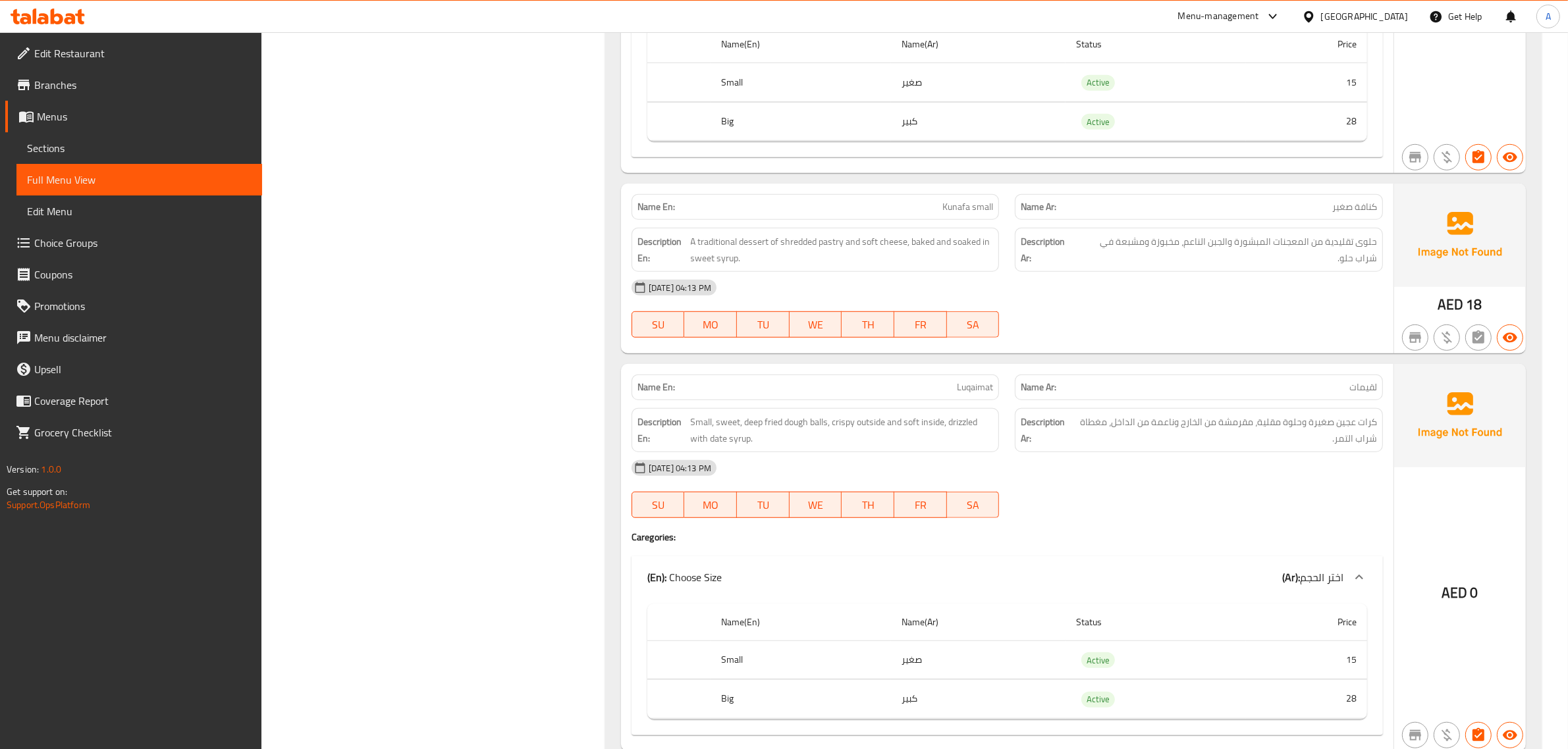
click at [1282, 220] on div "Name Ar: كنافة صغير" at bounding box center [1199, 207] width 368 height 26
click at [1194, 258] on span "حلوى تقليدية من المعجنات المبشورة والجبن الناعم، مخبوزة ومشبعة في شراب حلو." at bounding box center [1227, 250] width 300 height 32
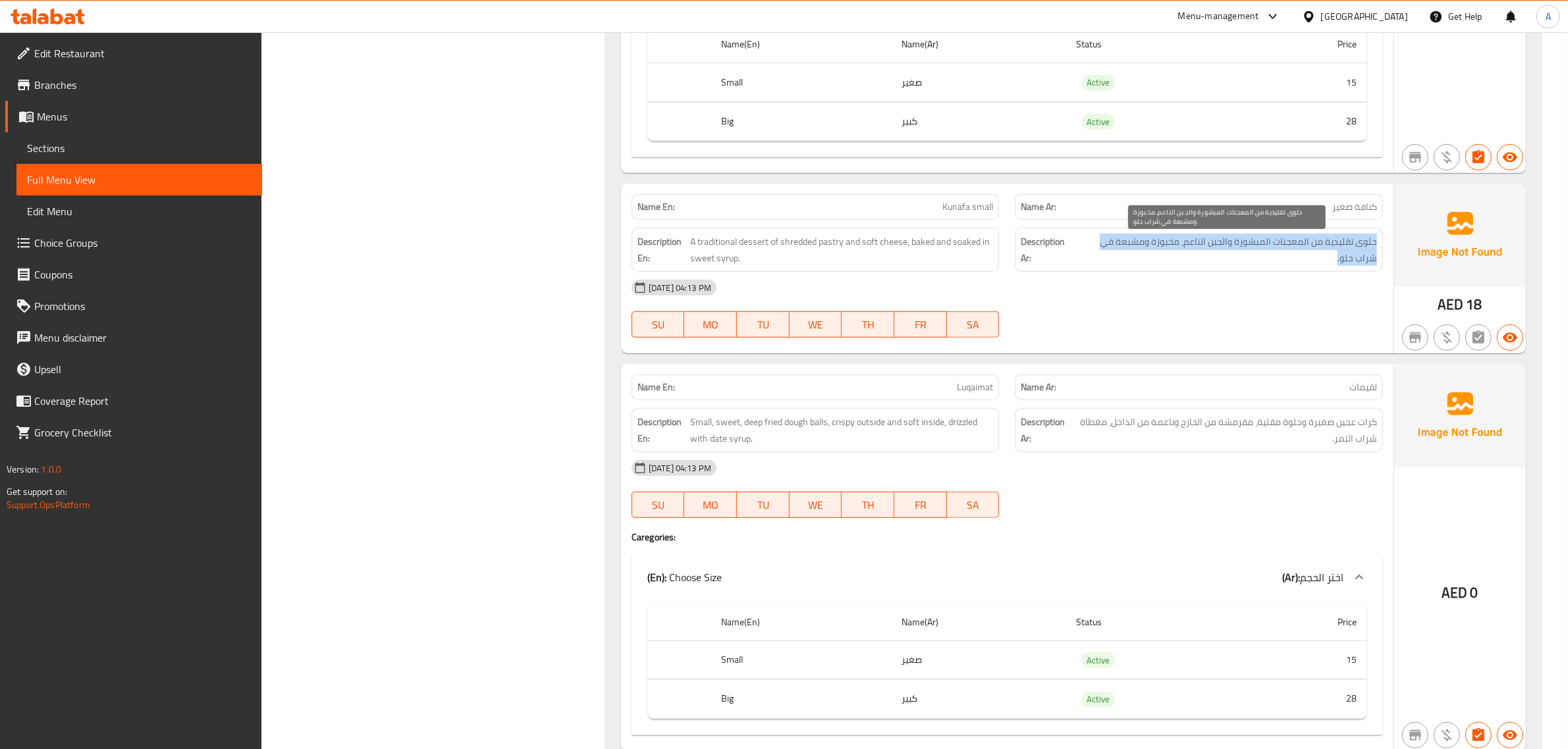
click at [1194, 258] on span "حلوى تقليدية من المعجنات المبشورة والجبن الناعم، مخبوزة ومشبعة في شراب حلو." at bounding box center [1227, 250] width 300 height 32
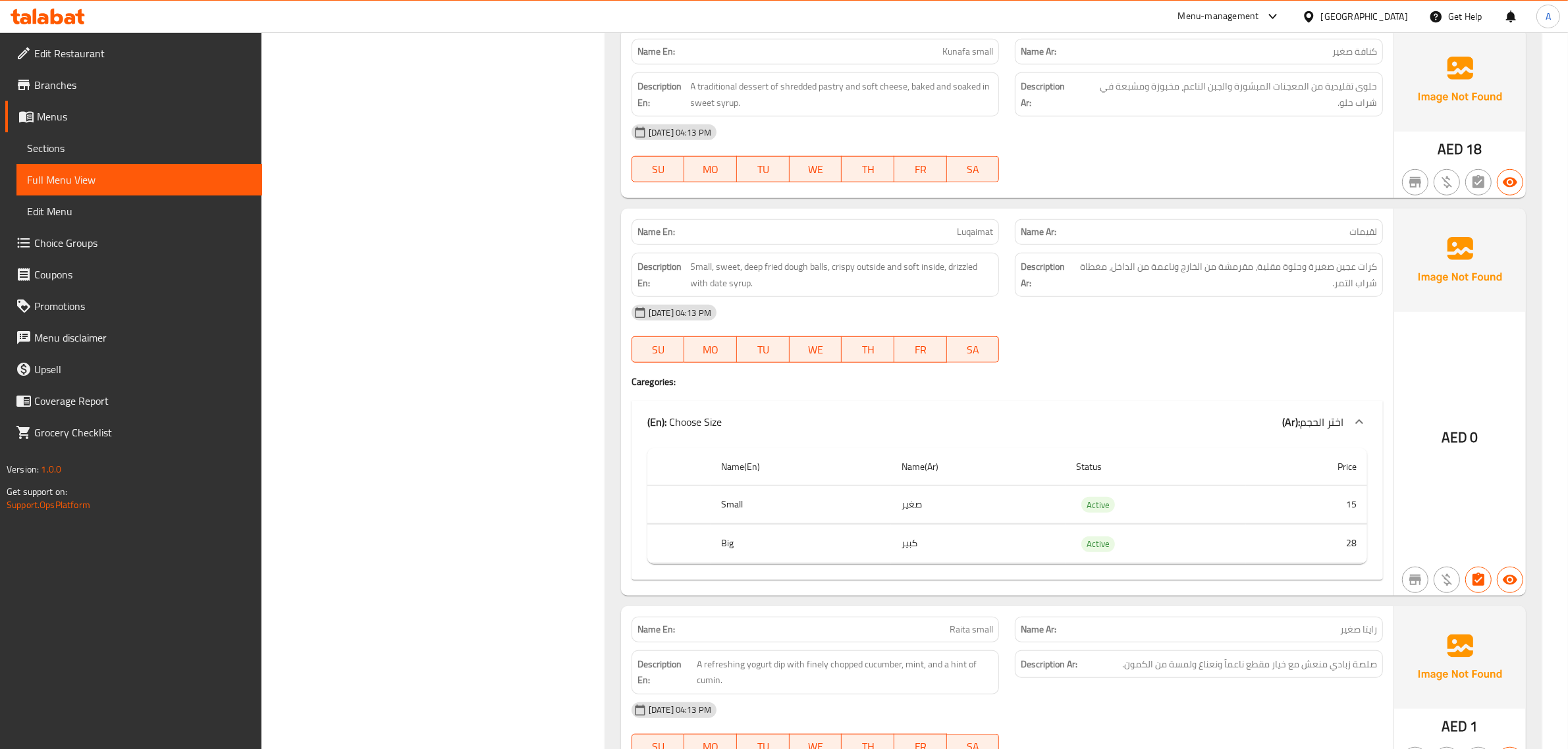
scroll to position [1239, 0]
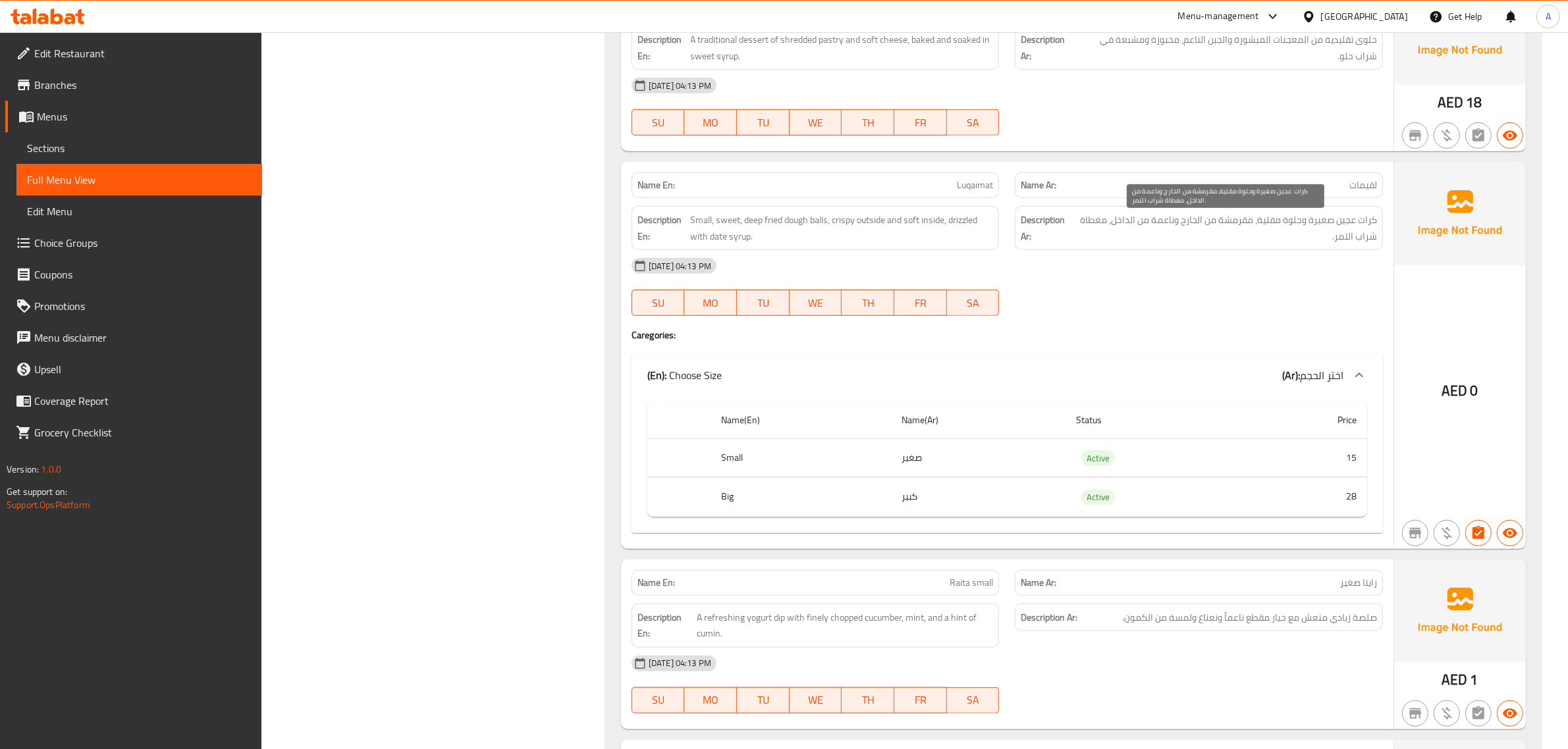
click at [1181, 239] on span "كرات عجين صغيرة وحلوة مقلية، مقرمشة من الخارج وناعمة من الداخل، مغطاة شراب التم…" at bounding box center [1225, 228] width 303 height 32
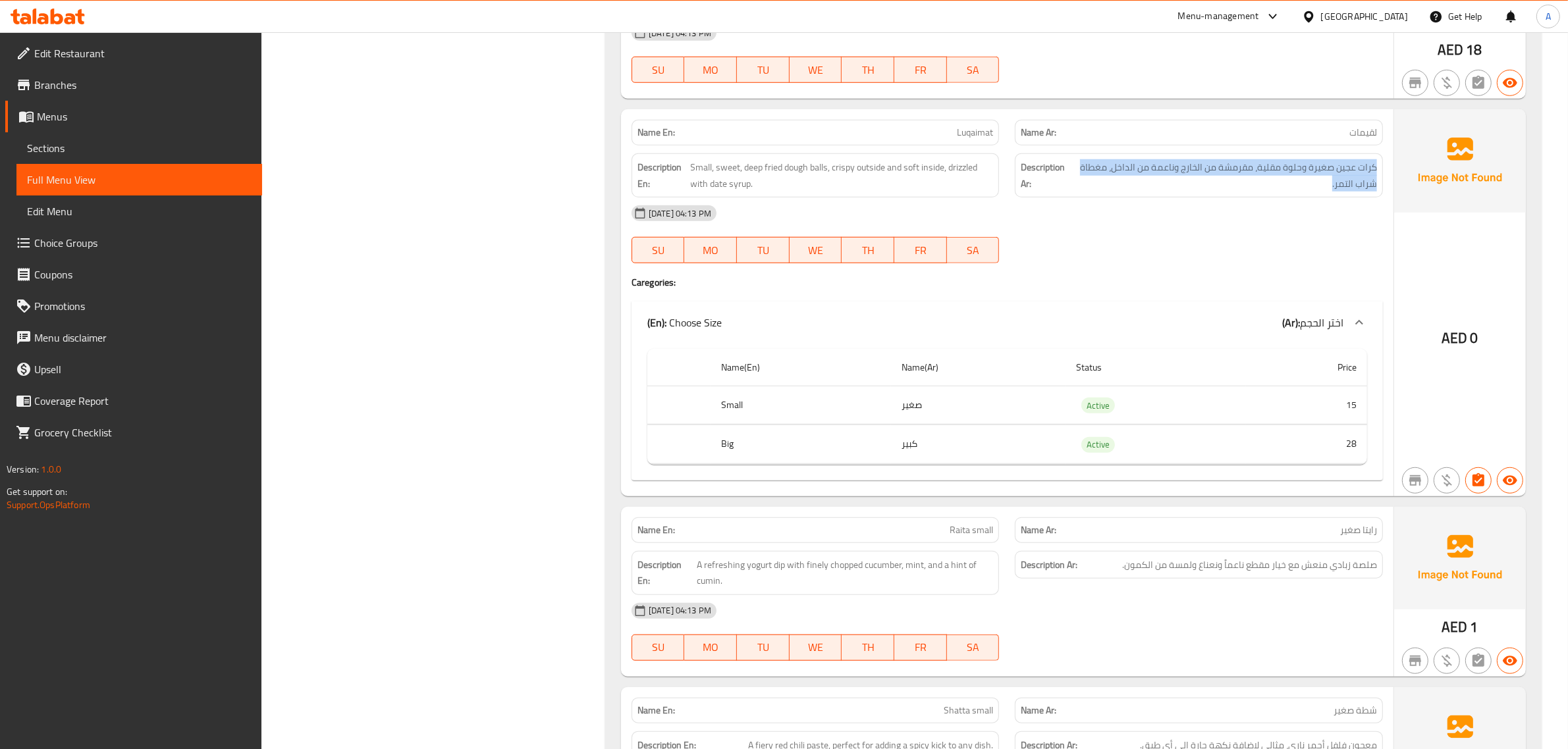
scroll to position [1443, 0]
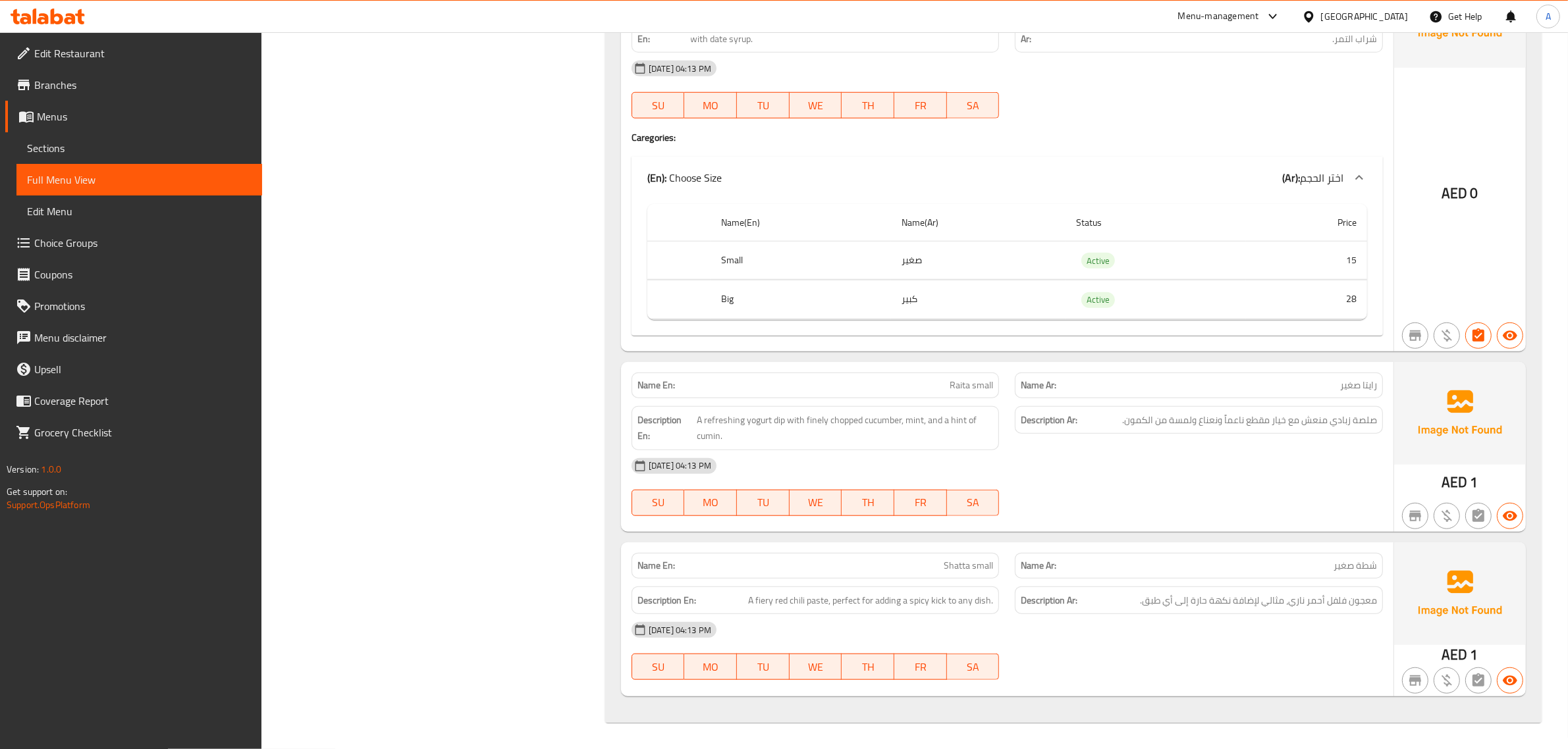
click at [1329, 423] on span "صلصة زبادي منعش مع خيار مقطع ناعماً ونعناع ولمسة من الكمون." at bounding box center [1250, 420] width 255 height 16
click at [1325, 609] on div "Description Ar: معجون فلفل أحمر ناري، مثالي لإضافة نكهة حارة إلى أي طبق." at bounding box center [1199, 601] width 368 height 28
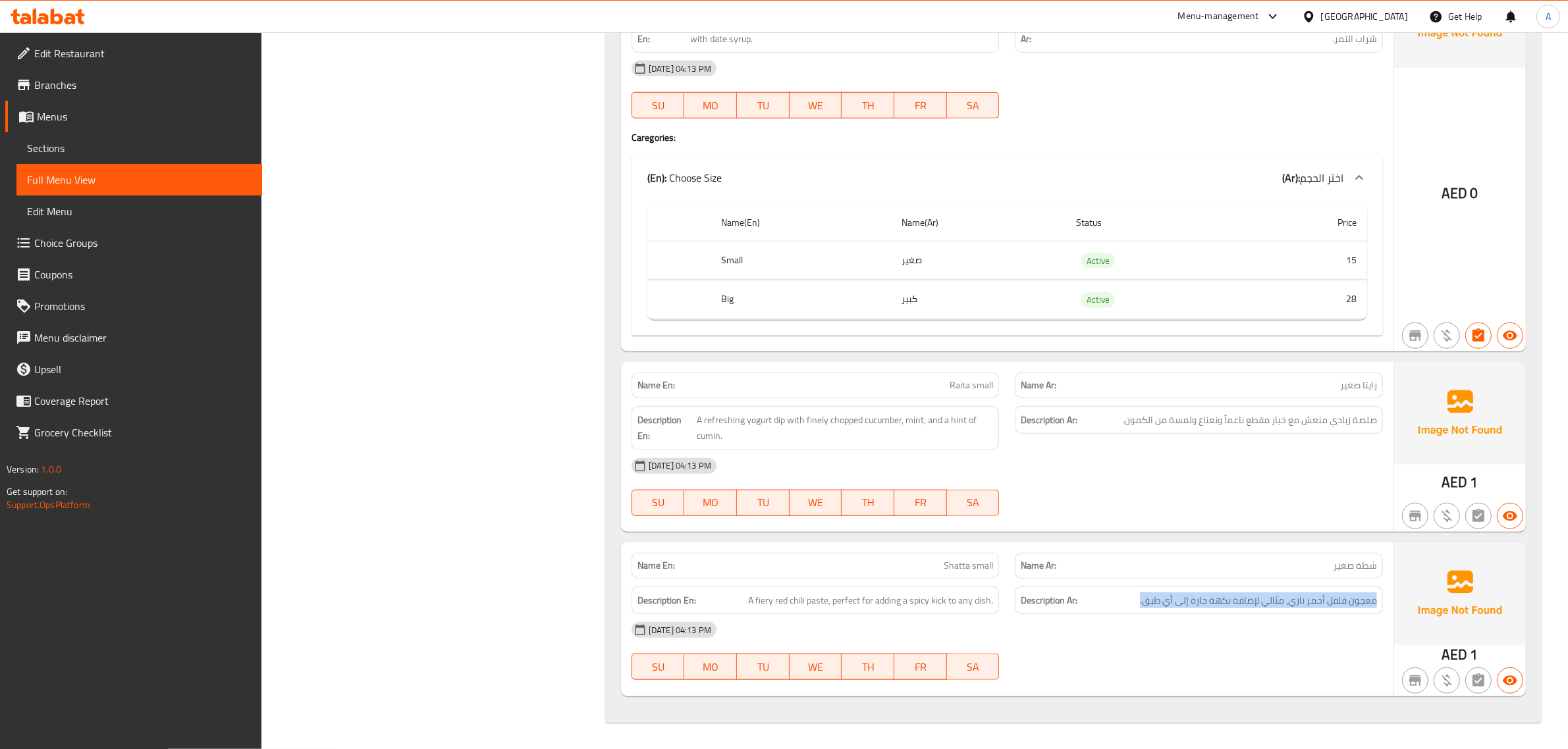
click at [1325, 609] on div "Description Ar: معجون فلفل أحمر ناري، مثالي لإضافة نكهة حارة إلى أي طبق." at bounding box center [1199, 601] width 368 height 28
click at [940, 549] on div "Name En: Shatta small" at bounding box center [815, 566] width 384 height 42
copy span "Shatta small"
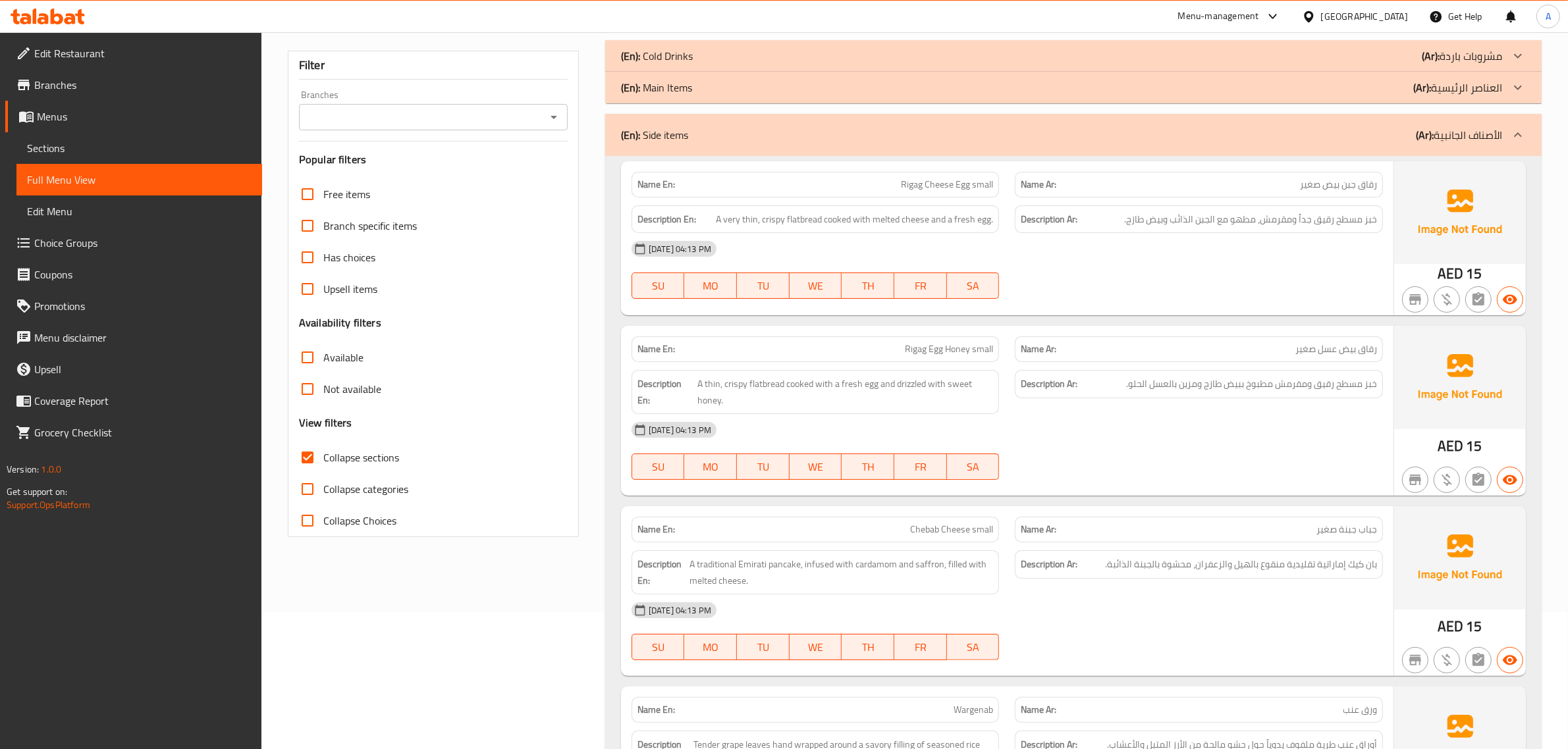
scroll to position [47, 0]
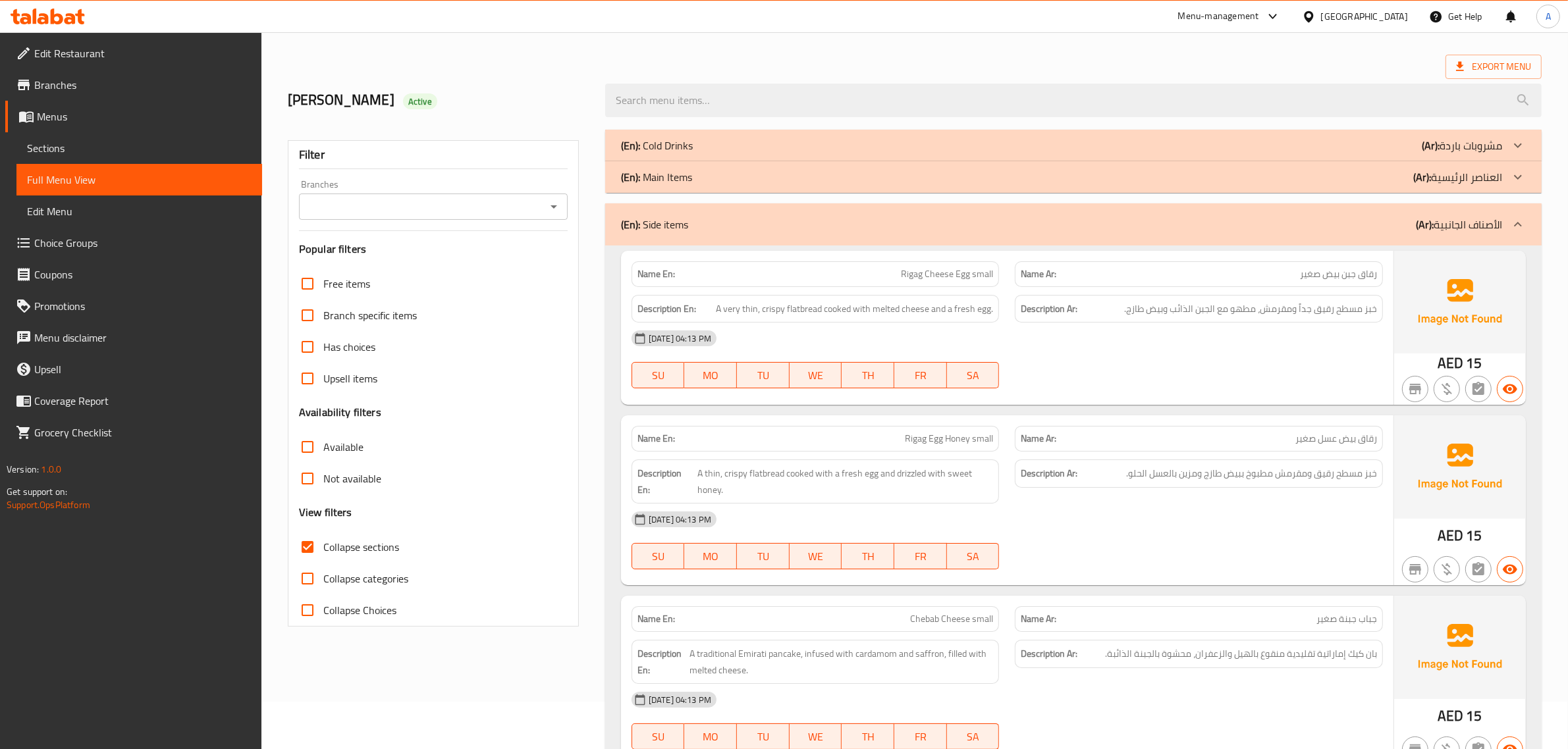
click at [1395, 222] on div "(En): Side items (Ar): الأصناف الجانبية" at bounding box center [1062, 224] width 881 height 16
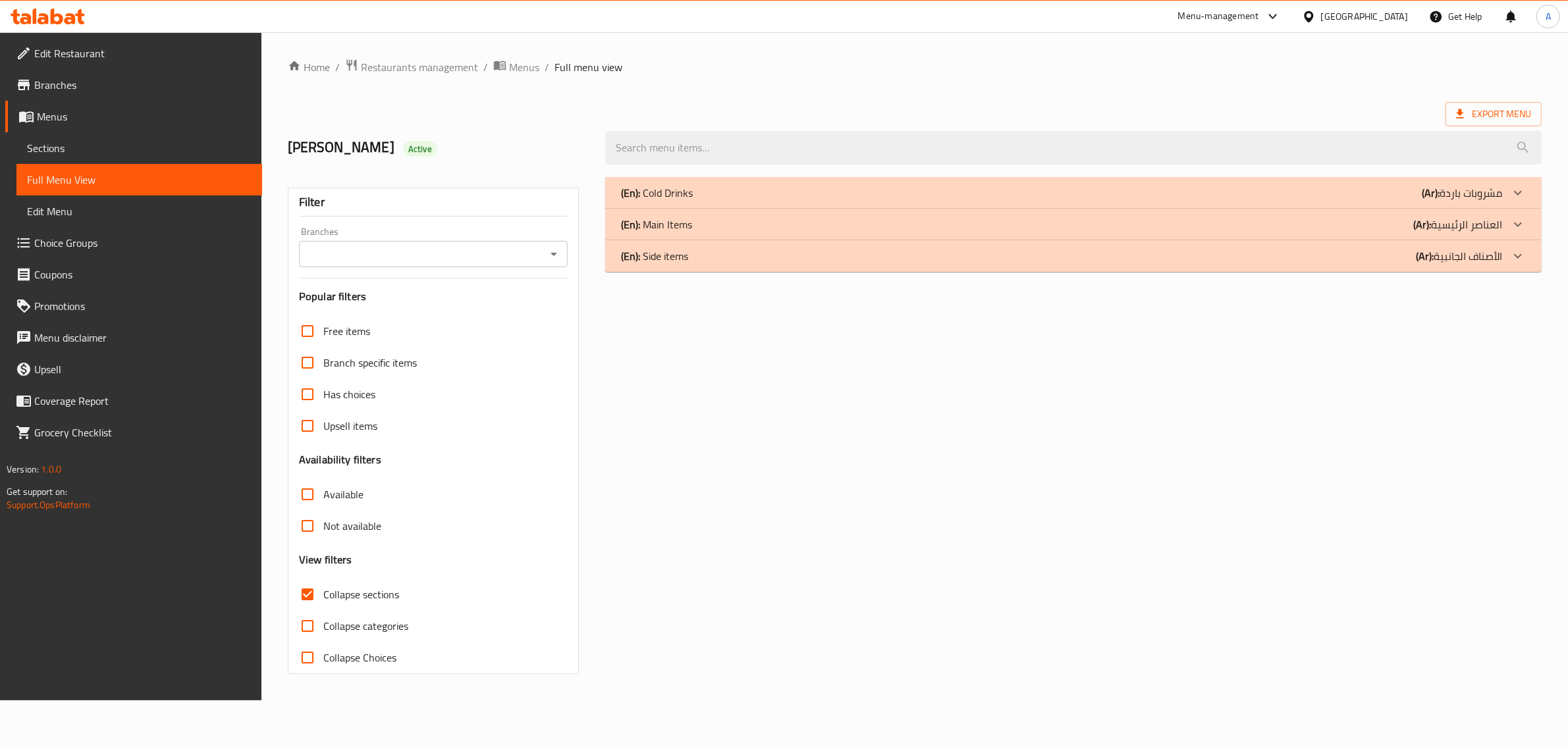
scroll to position [0, 0]
click at [699, 194] on div "(En): Cold Drinks (Ar): مشروبات باردة" at bounding box center [1070, 192] width 889 height 16
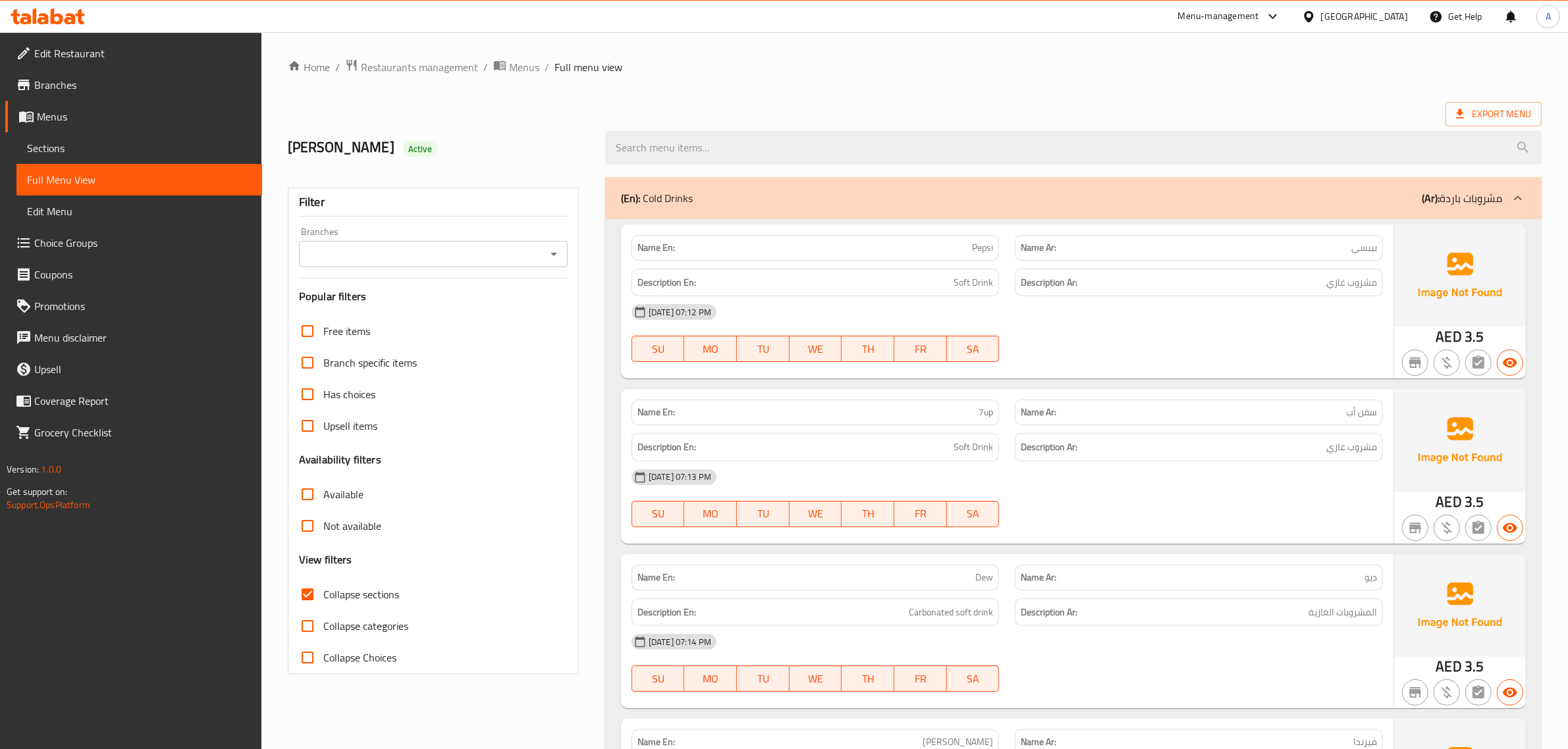
click at [1364, 438] on div "Description Ar: مشروب غازي" at bounding box center [1199, 448] width 368 height 28
copy div "مشروب غازي"
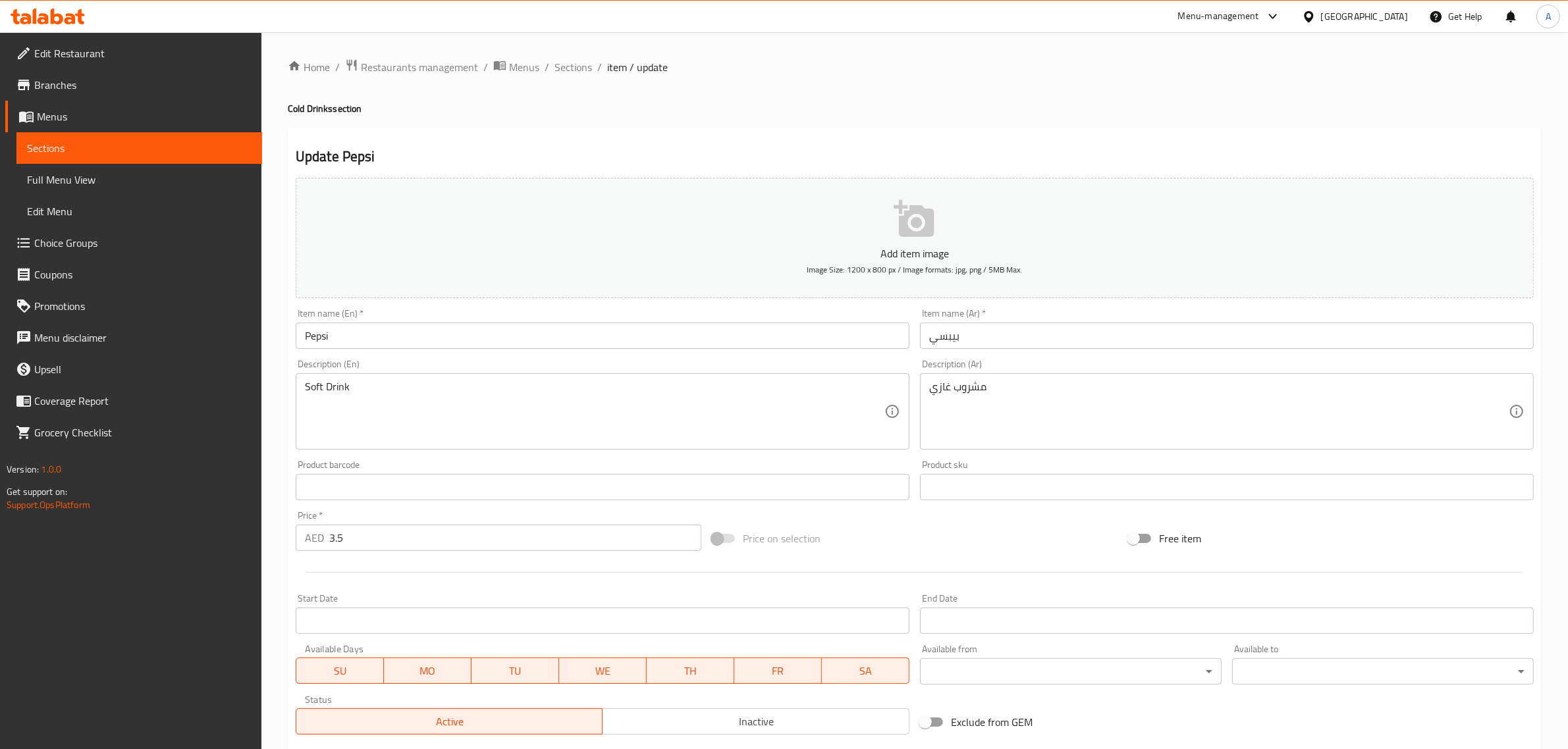
click at [534, 373] on div "Soft Drink Description (En)" at bounding box center [602, 411] width 614 height 76
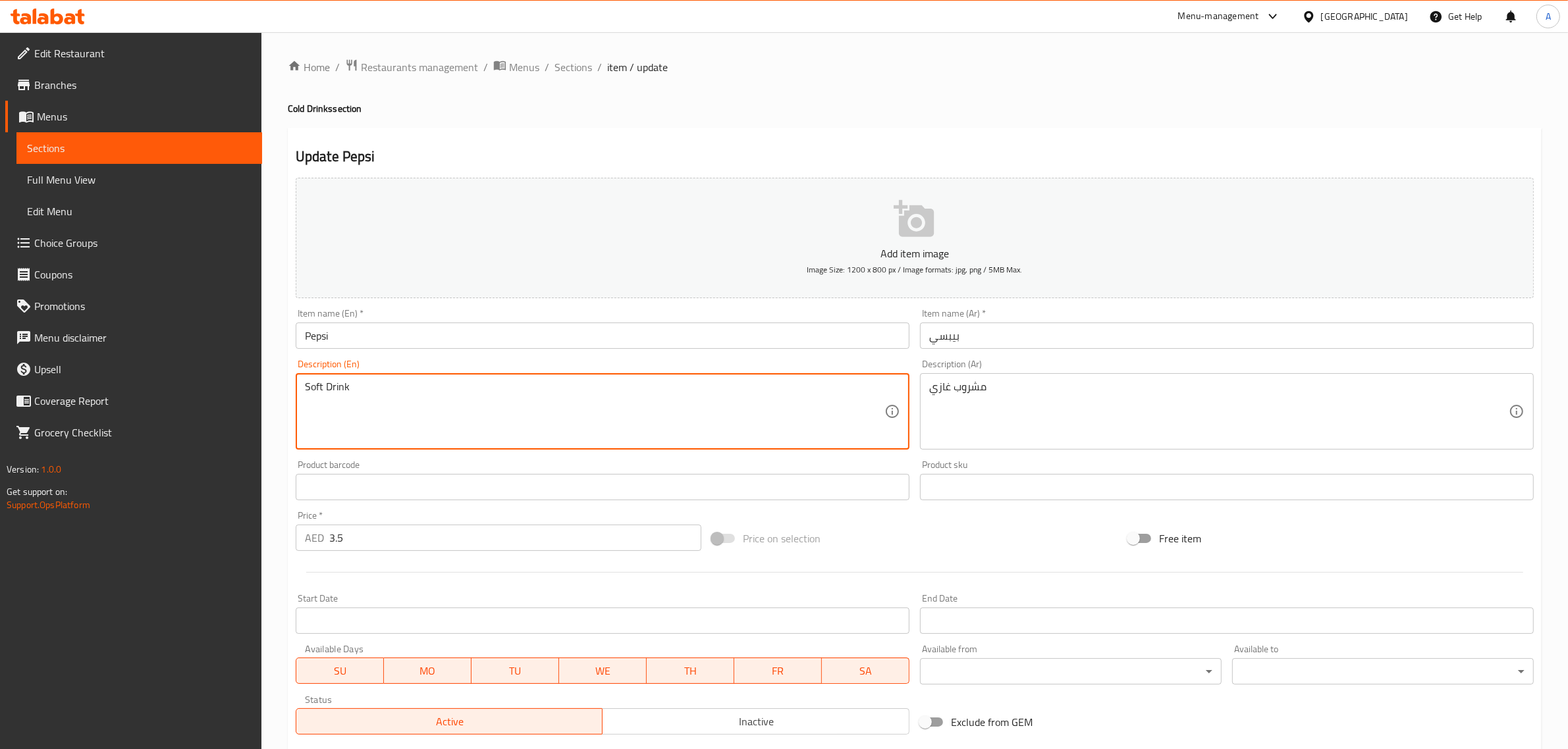
click at [530, 383] on textarea "Soft Drink" at bounding box center [594, 411] width 579 height 63
paste textarea "chilled carbonated soft drinks."
click at [353, 334] on input "Pepsi" at bounding box center [602, 336] width 614 height 26
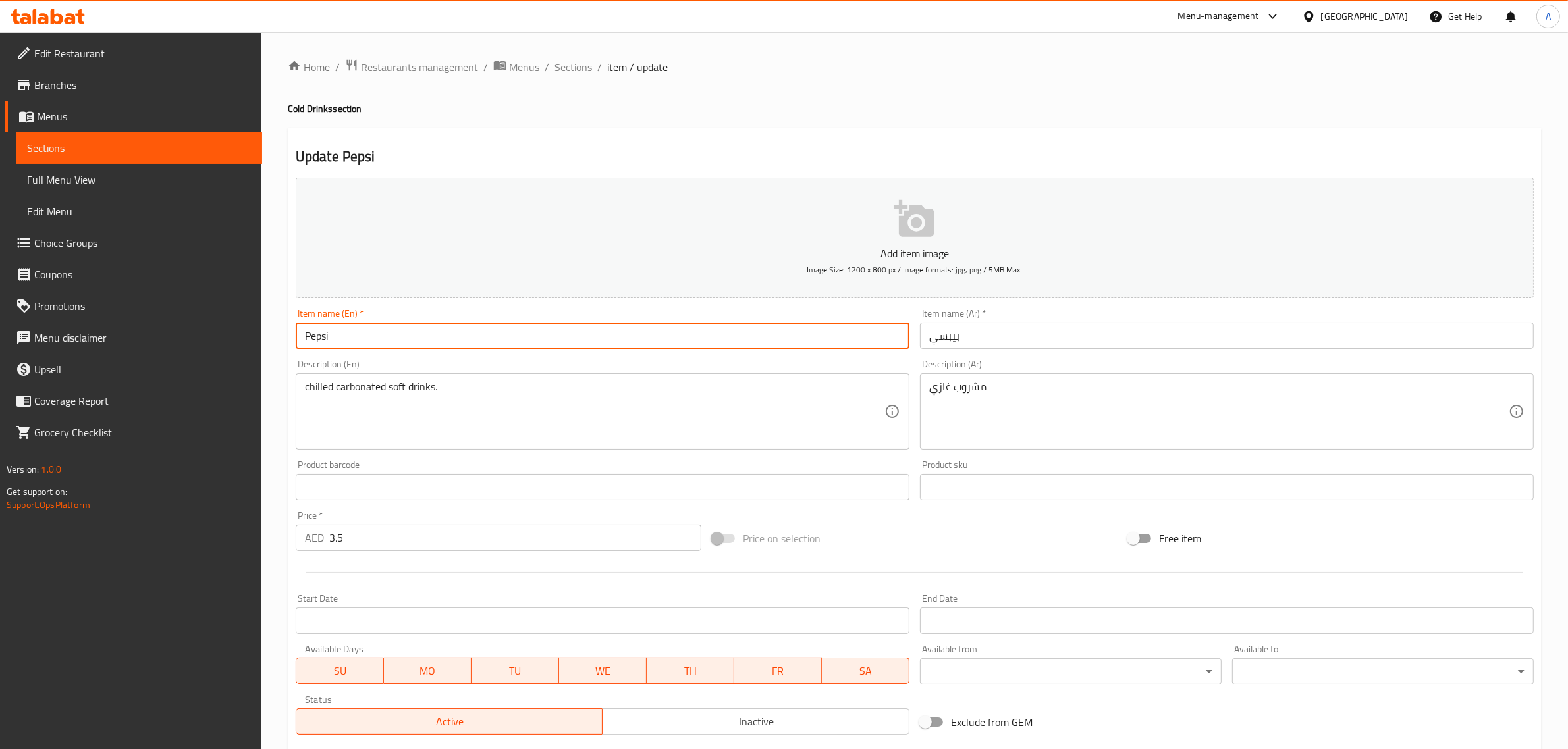
click at [353, 334] on input "Pepsi" at bounding box center [602, 336] width 614 height 26
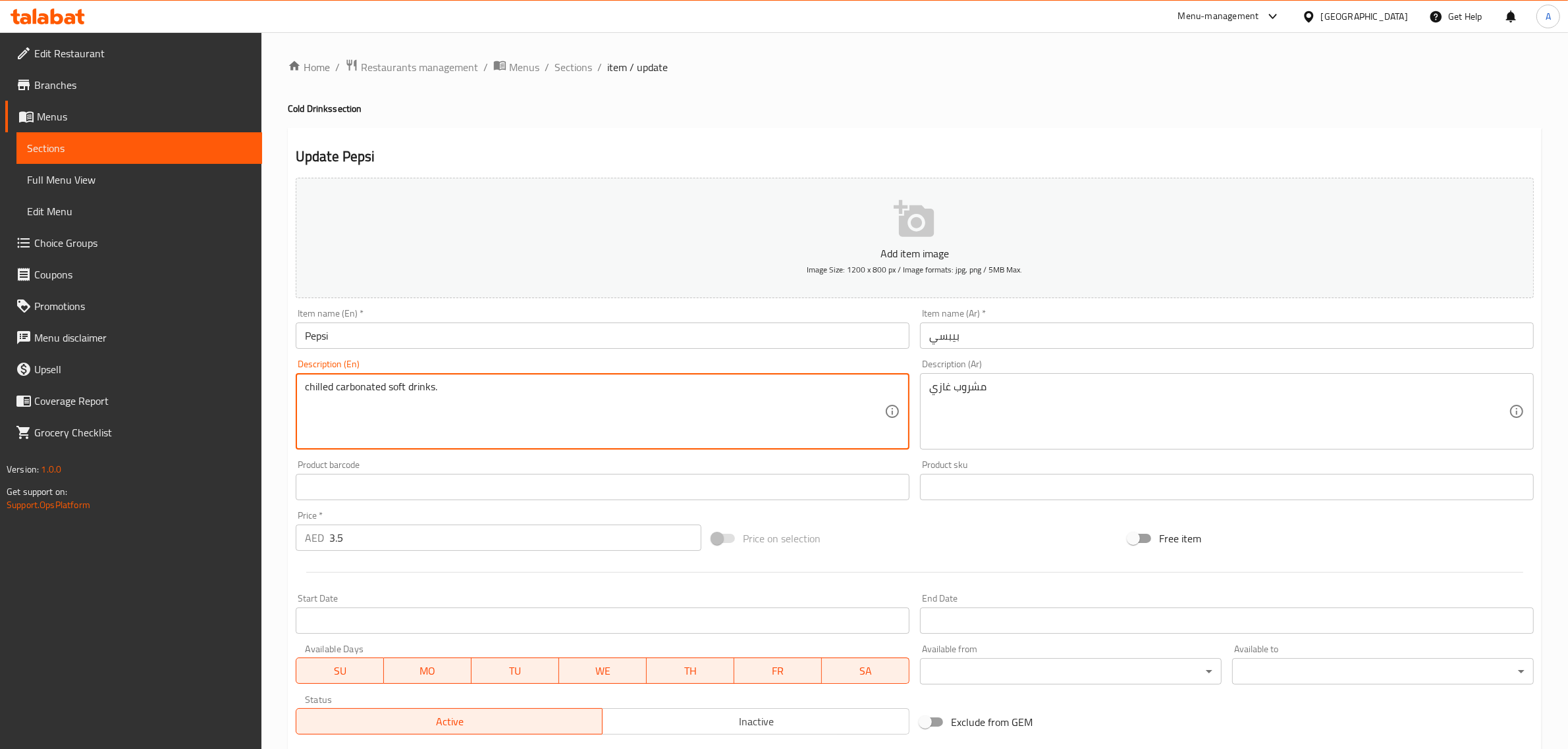
click at [366, 404] on textarea "chilled carbonated soft drinks." at bounding box center [594, 411] width 579 height 63
paste textarea "Carbonated soft drink"
type textarea "Carbonated soft drink"
click at [502, 406] on textarea "Soft Drink" at bounding box center [594, 411] width 579 height 63
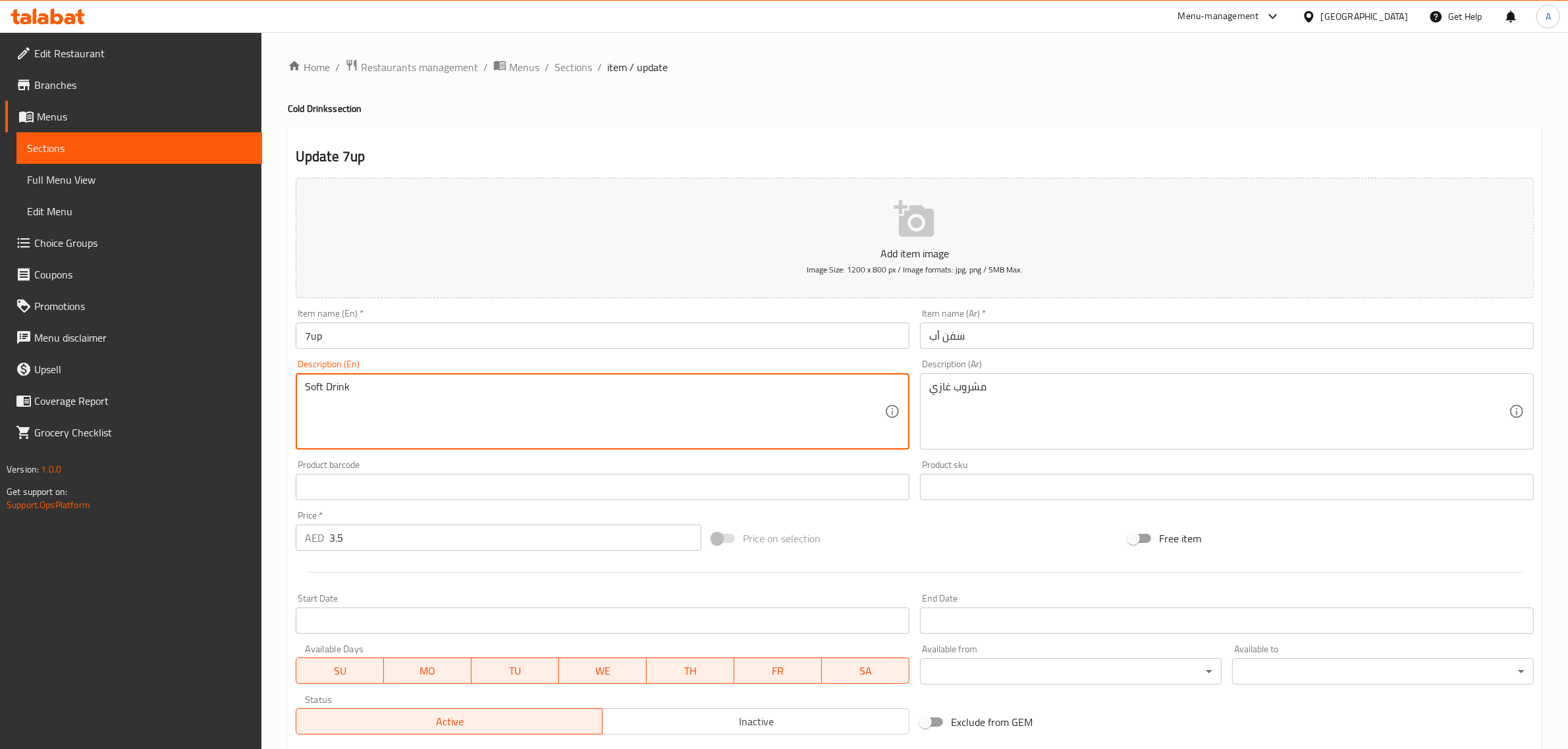
click at [502, 406] on textarea "Soft Drink" at bounding box center [594, 411] width 579 height 63
paste textarea "chilled carbonated soft drinks."
type textarea "chilled carbonated soft drinks."
click at [502, 406] on textarea "Carbonated soft drink" at bounding box center [594, 411] width 579 height 63
paste textarea "chilled carbonated soft drinks."
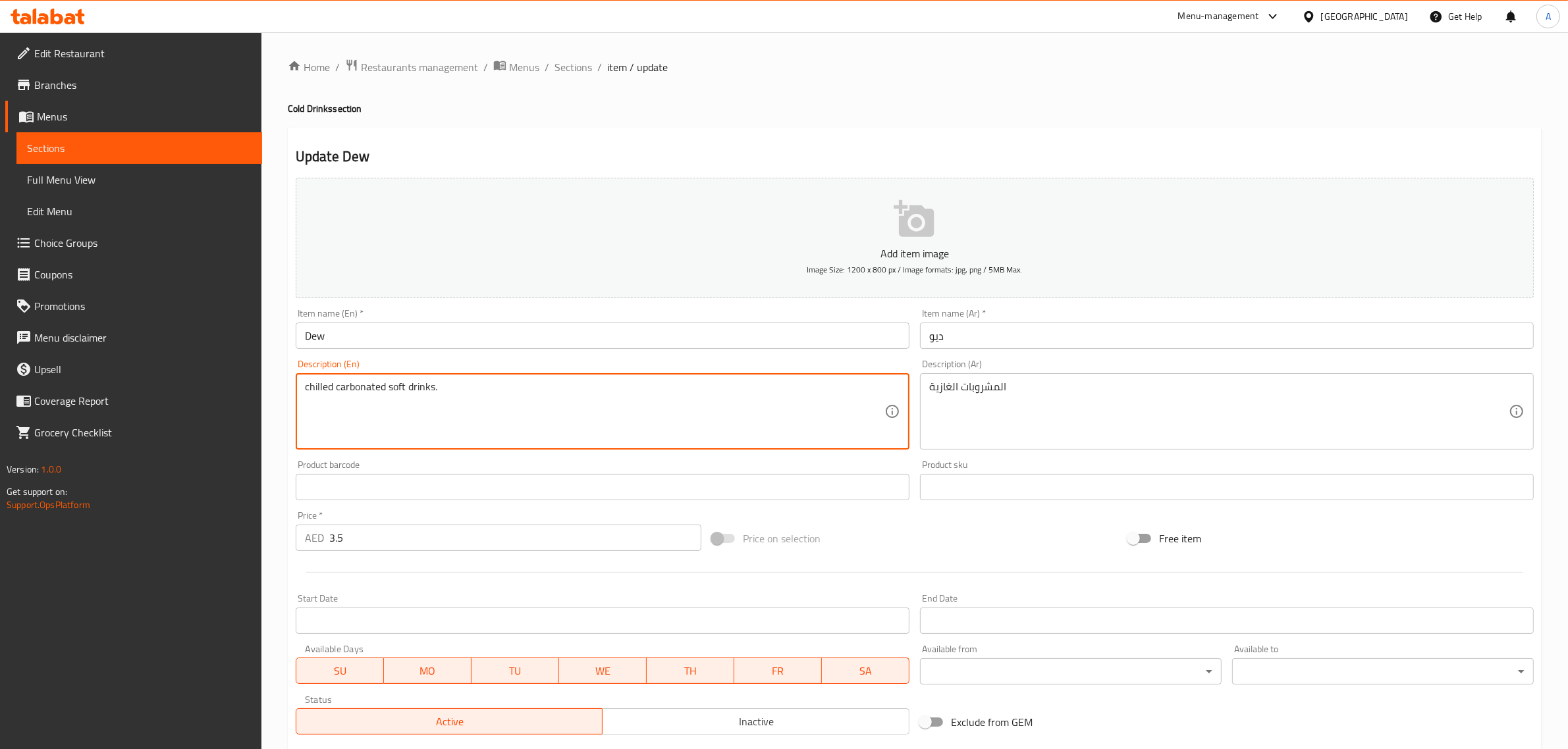
type textarea "chilled carbonated soft drinks."
click at [502, 406] on textarea "Carbonated soft drink" at bounding box center [594, 411] width 579 height 63
paste textarea "chilled carbonated soft drinks."
click at [445, 347] on input "Miranda" at bounding box center [602, 336] width 614 height 26
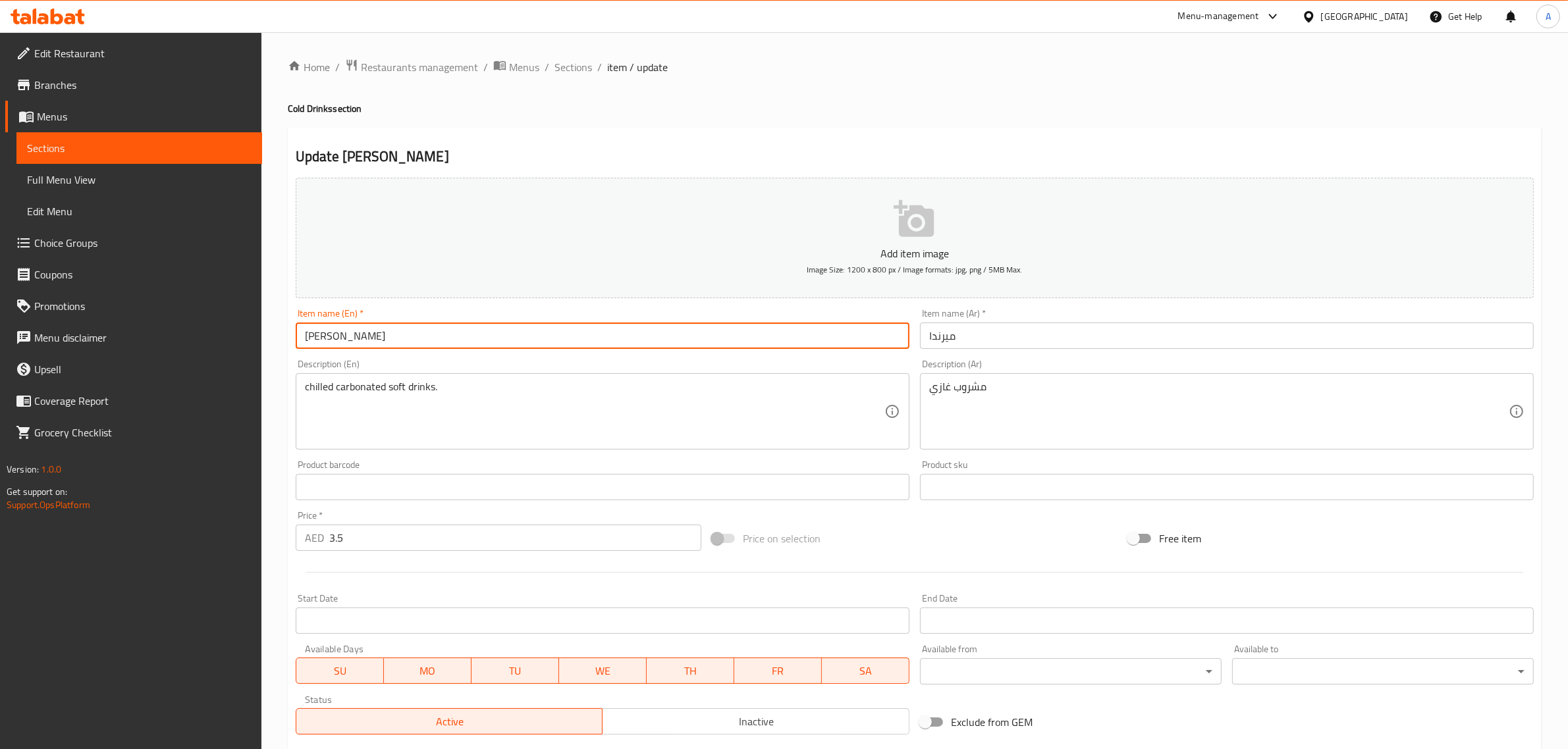
click at [445, 347] on input "Miranda" at bounding box center [602, 336] width 614 height 26
click at [432, 389] on textarea "chilled carbonated soft drinks." at bounding box center [594, 411] width 579 height 63
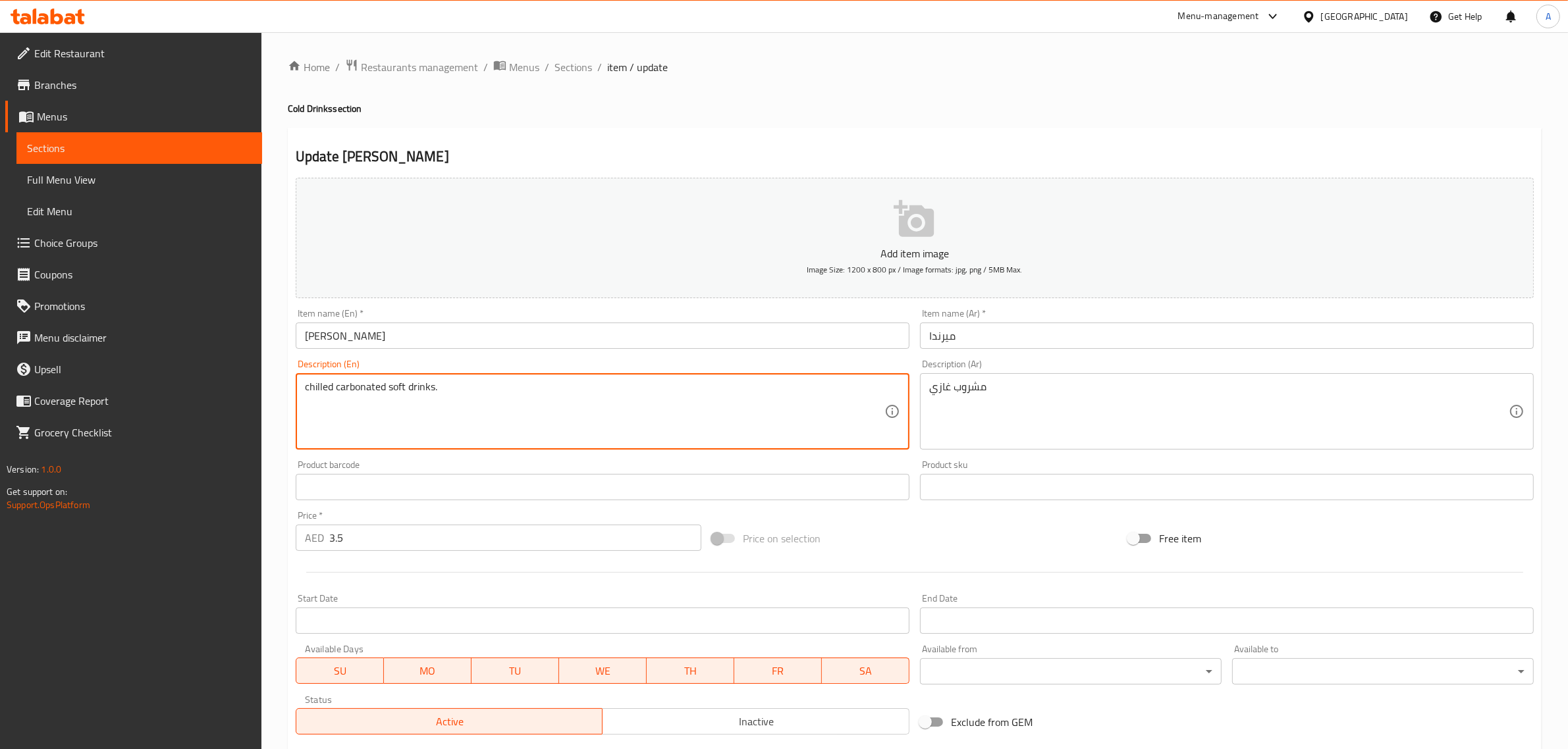
click at [432, 389] on textarea "chilled carbonated soft drinks." at bounding box center [594, 411] width 579 height 63
paste textarea "Soft Drink"
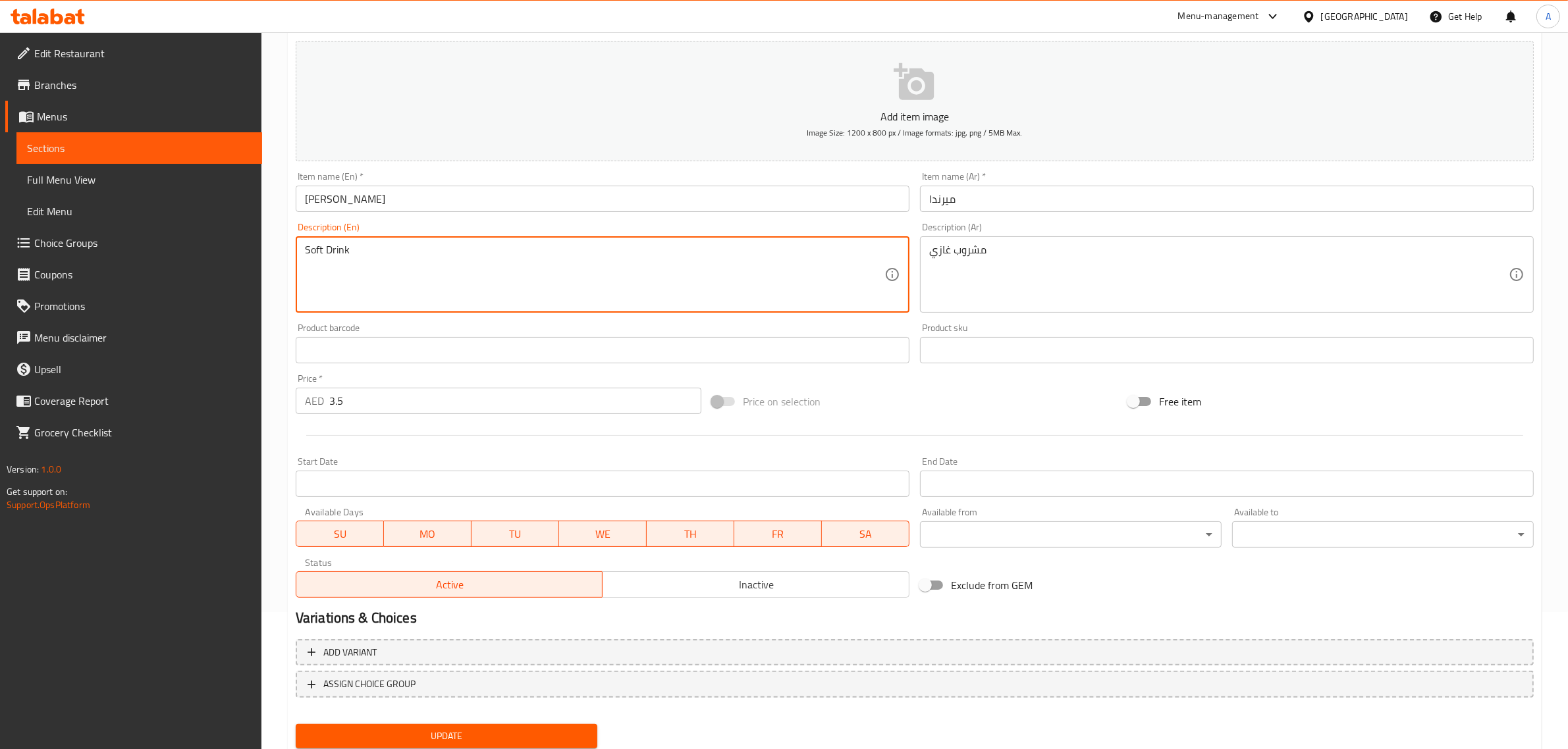
scroll to position [179, 0]
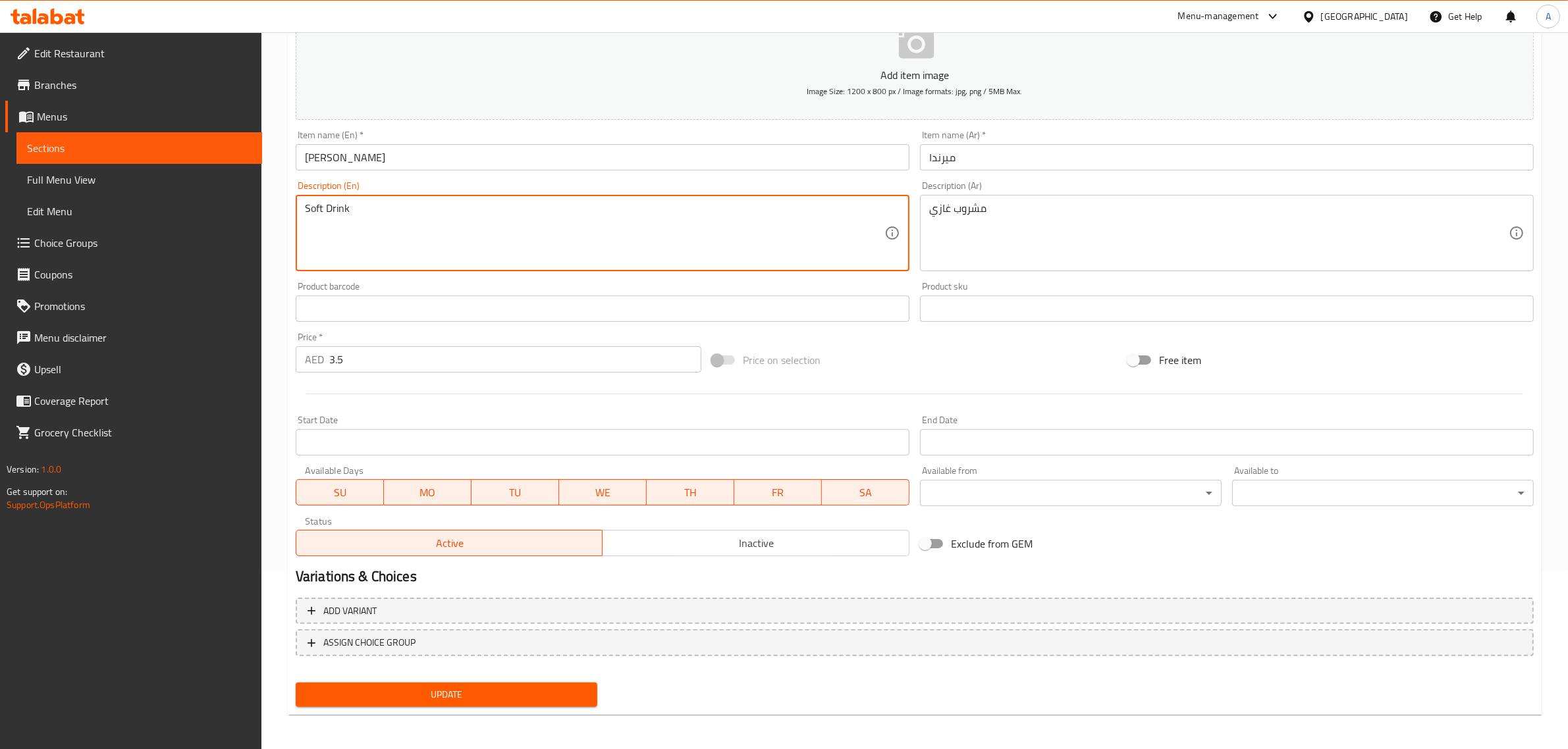
type textarea "Soft Drink"
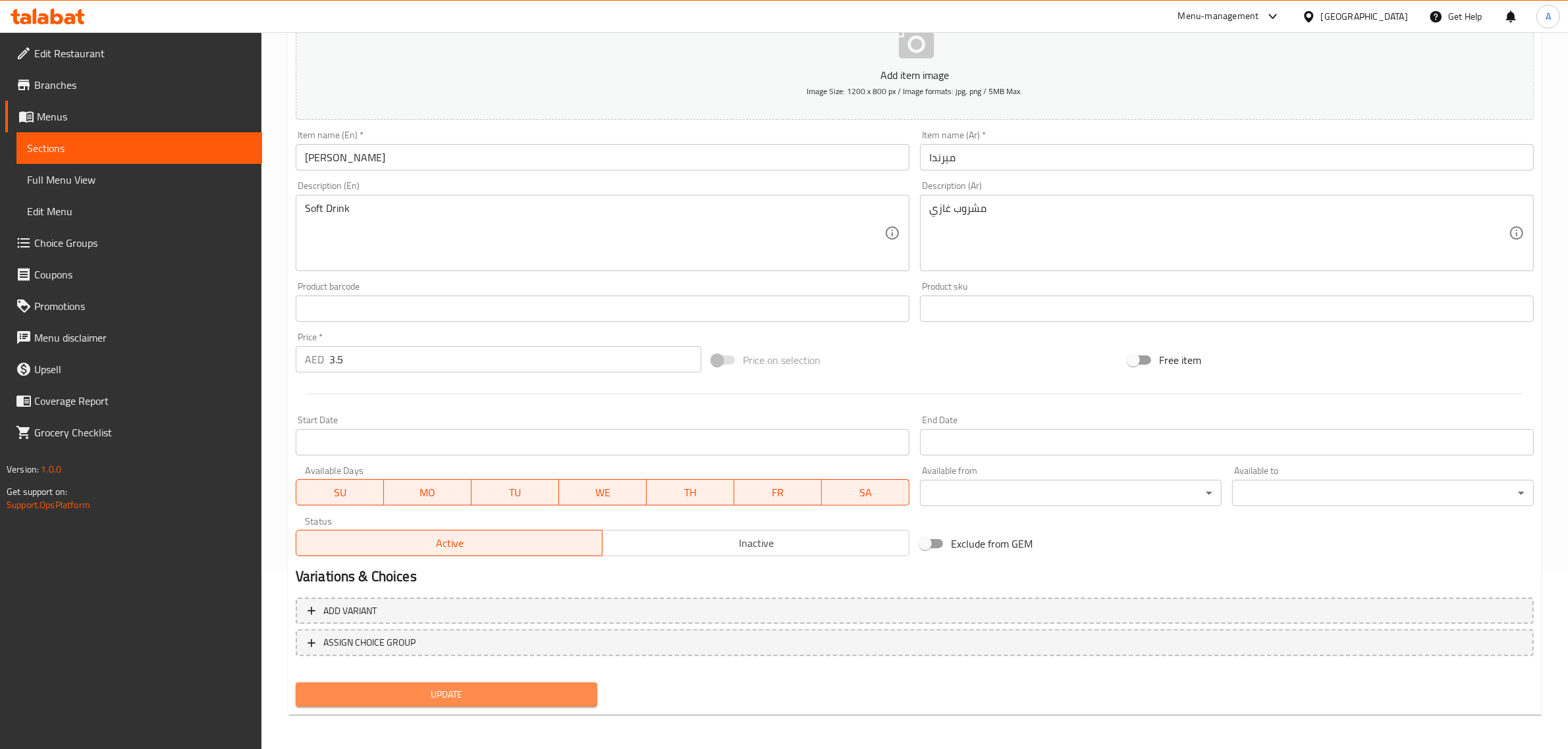
click at [383, 687] on span "Update" at bounding box center [446, 695] width 281 height 16
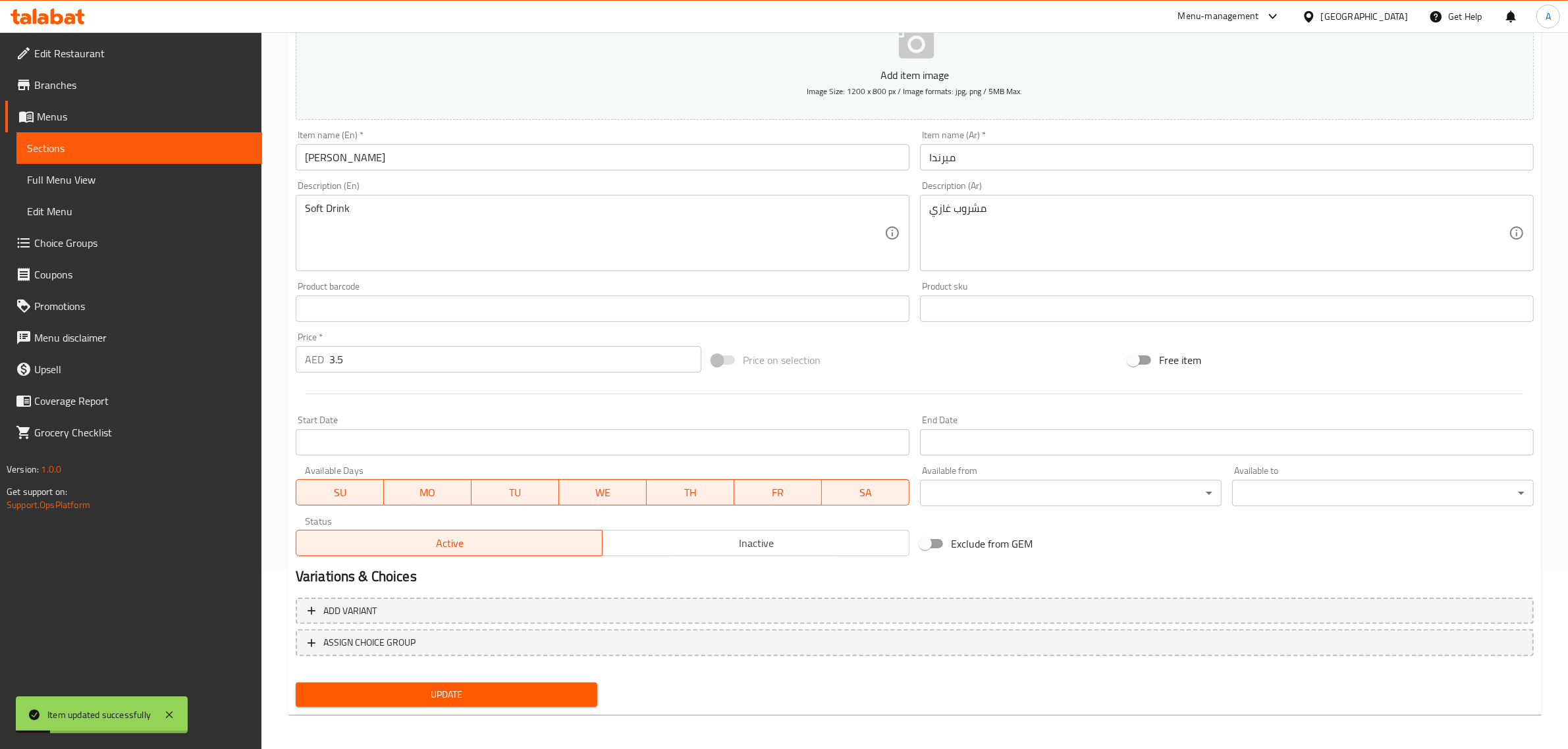
scroll to position [0, 0]
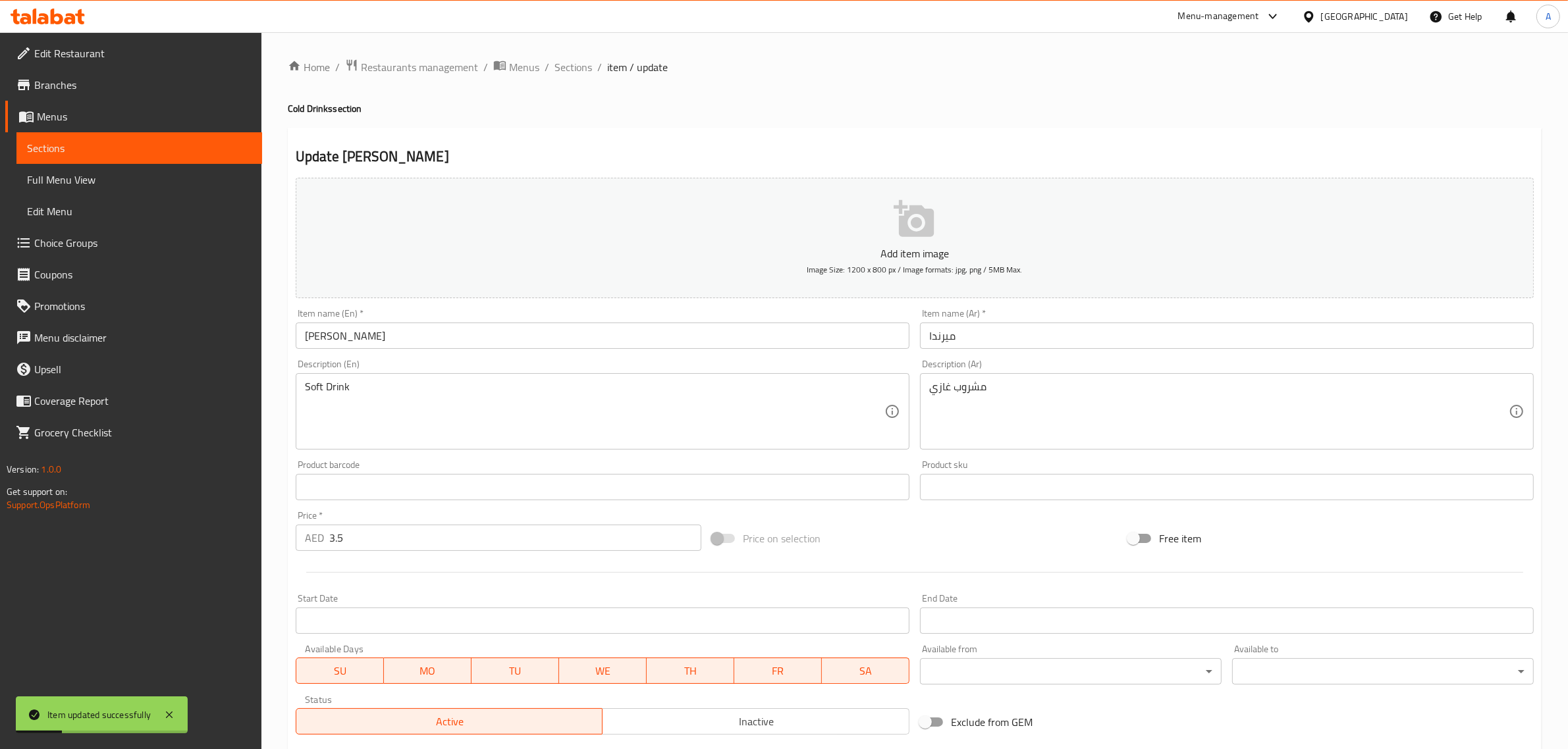
click at [568, 54] on div "Home / Restaurants management / Menus / Sections / item / update Cold Drinks se…" at bounding box center [915, 481] width 1307 height 898
click at [575, 68] on span "Sections" at bounding box center [573, 67] width 38 height 16
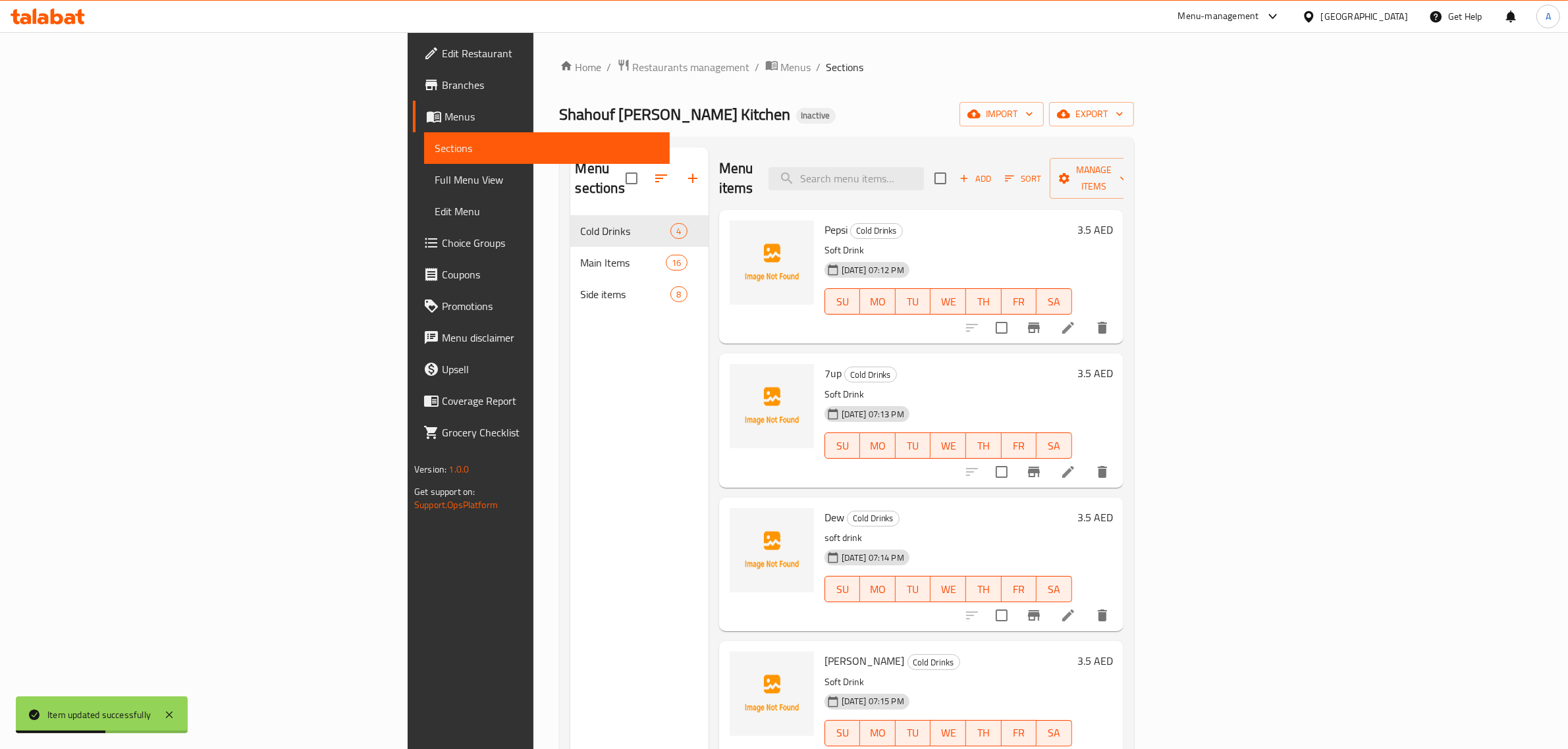
click at [1028, 150] on div "Menu items Add Sort Manage items" at bounding box center [921, 179] width 405 height 63
click at [924, 167] on input "search" at bounding box center [846, 179] width 155 height 23
paste input "Hammour Fish small"
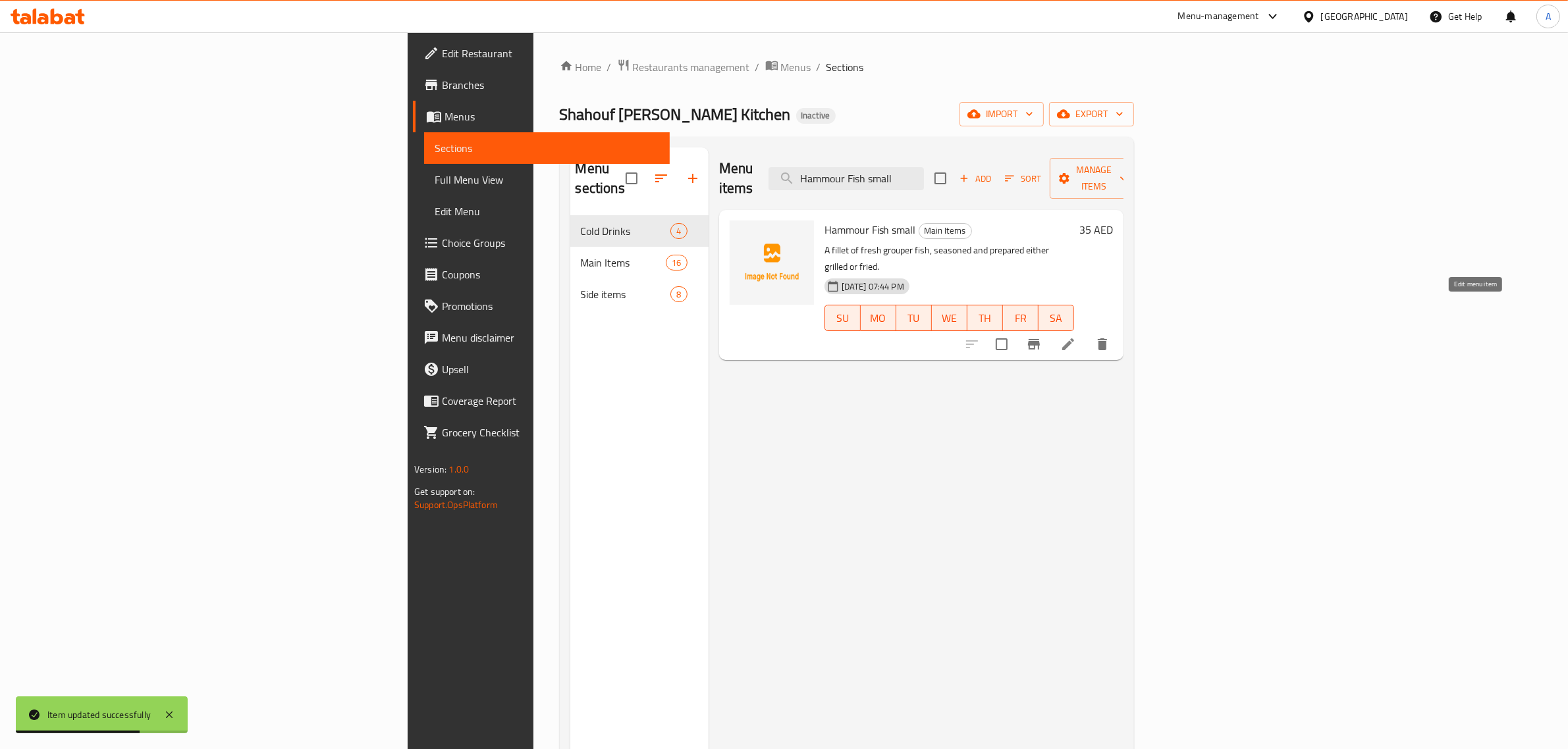
type input "Hammour Fish small"
click at [1076, 336] on icon at bounding box center [1068, 344] width 16 height 16
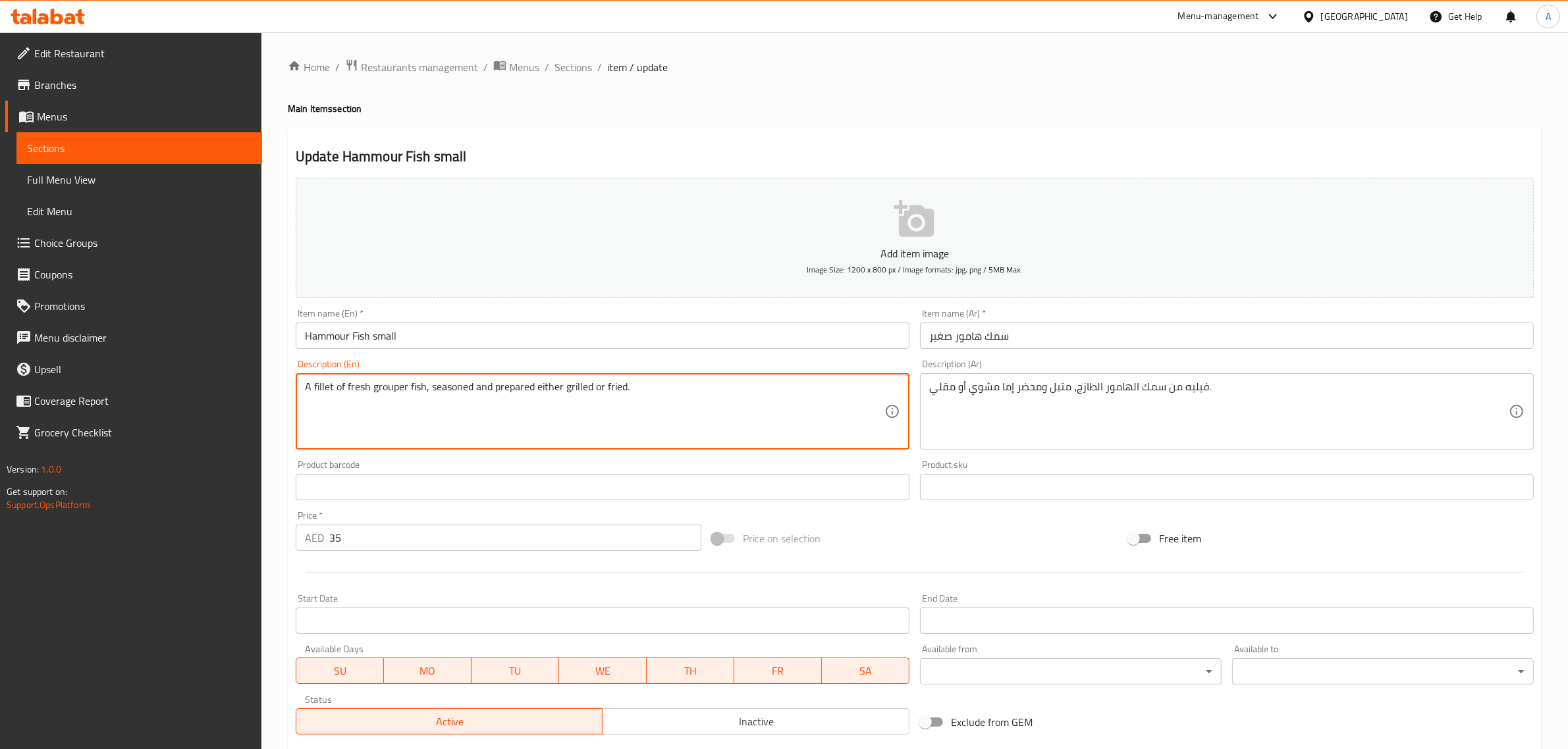
click at [766, 397] on textarea "A fillet of fresh grouper fish, seasoned and prepared either grilled or fried." at bounding box center [594, 411] width 579 height 63
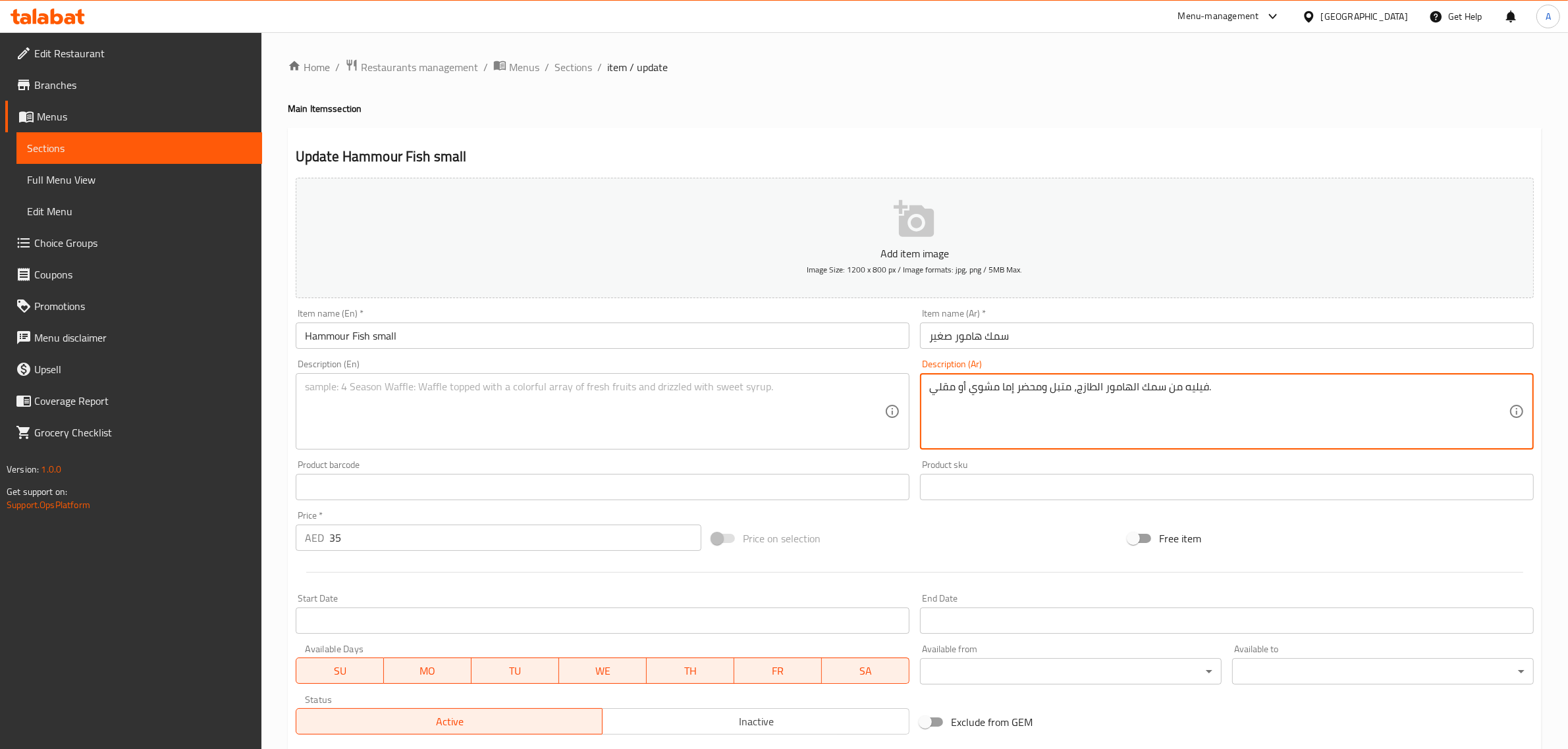
click at [1137, 390] on textarea "فيليه من سمك الهامور الطازج، متبل ومحضر إما مشوي أو مقلي." at bounding box center [1219, 411] width 579 height 63
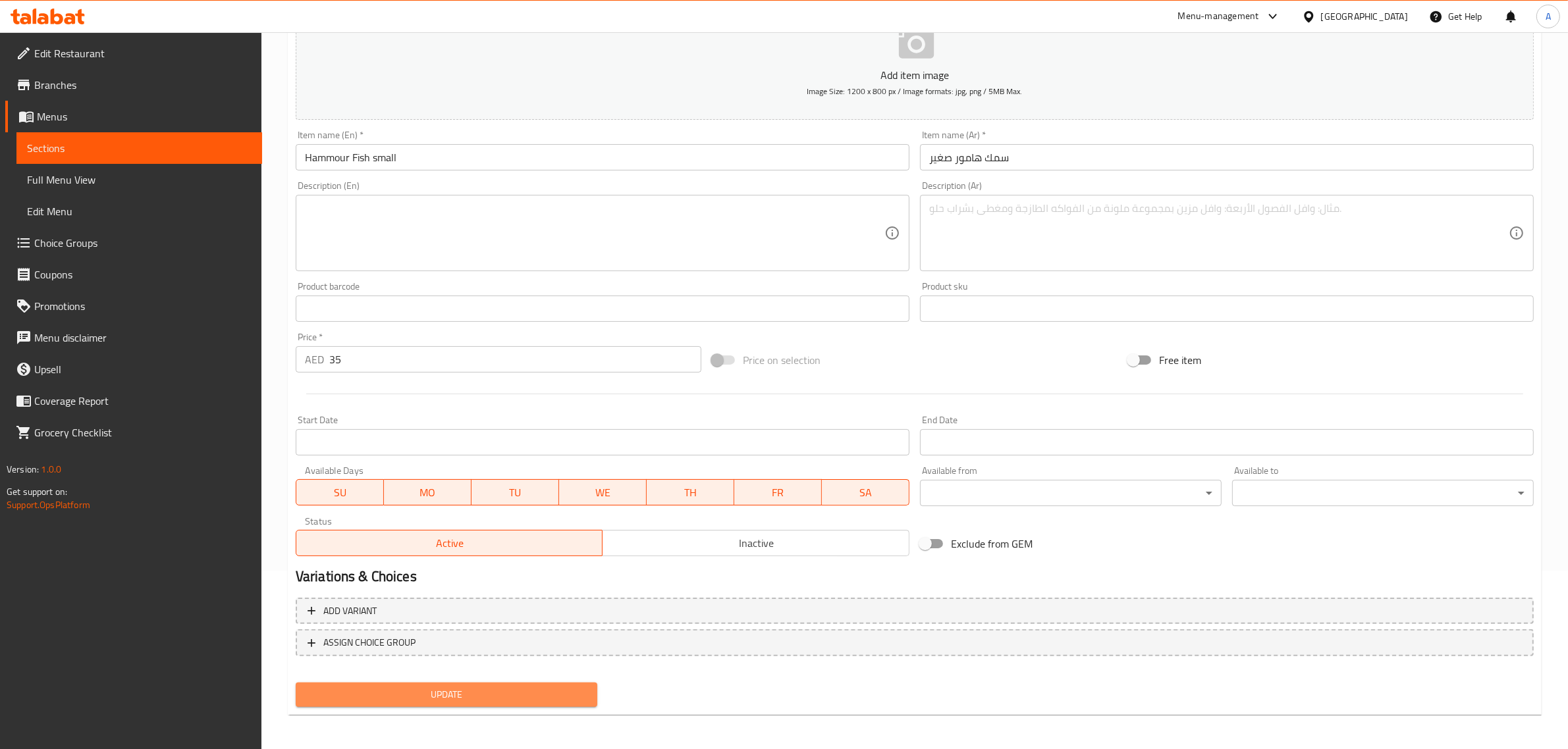
click at [574, 683] on button "Update" at bounding box center [446, 695] width 301 height 24
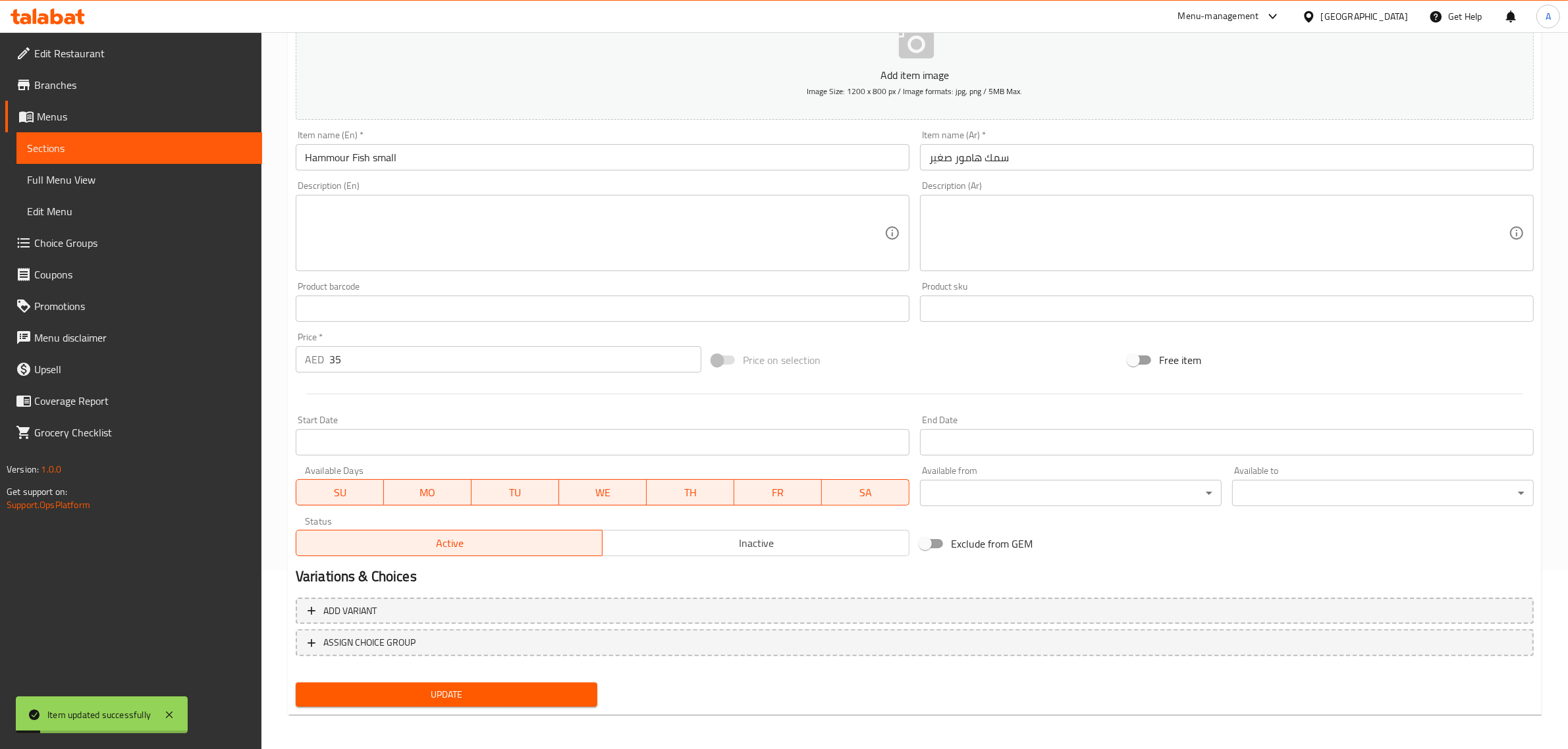
scroll to position [0, 0]
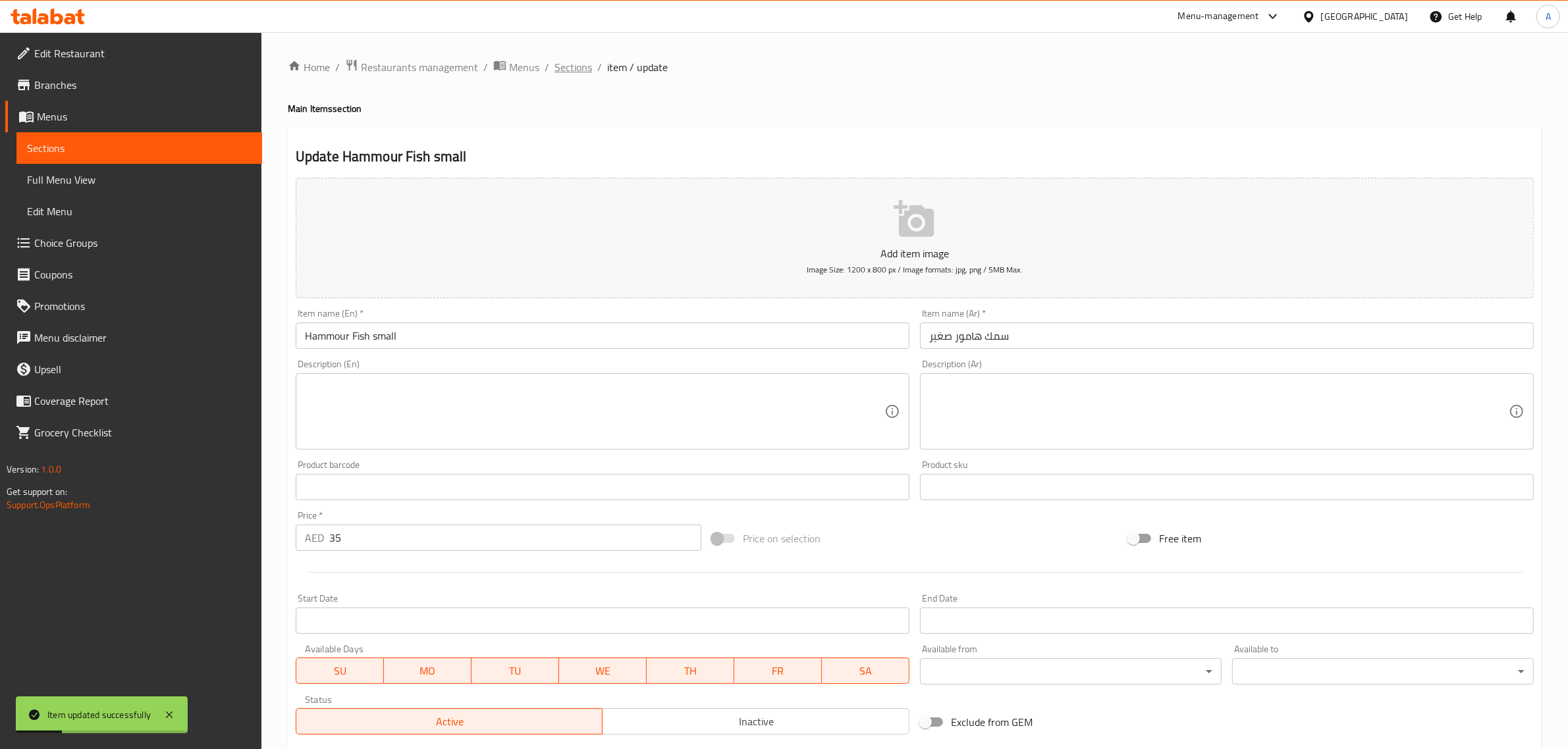
click at [569, 71] on span "Sections" at bounding box center [573, 67] width 38 height 16
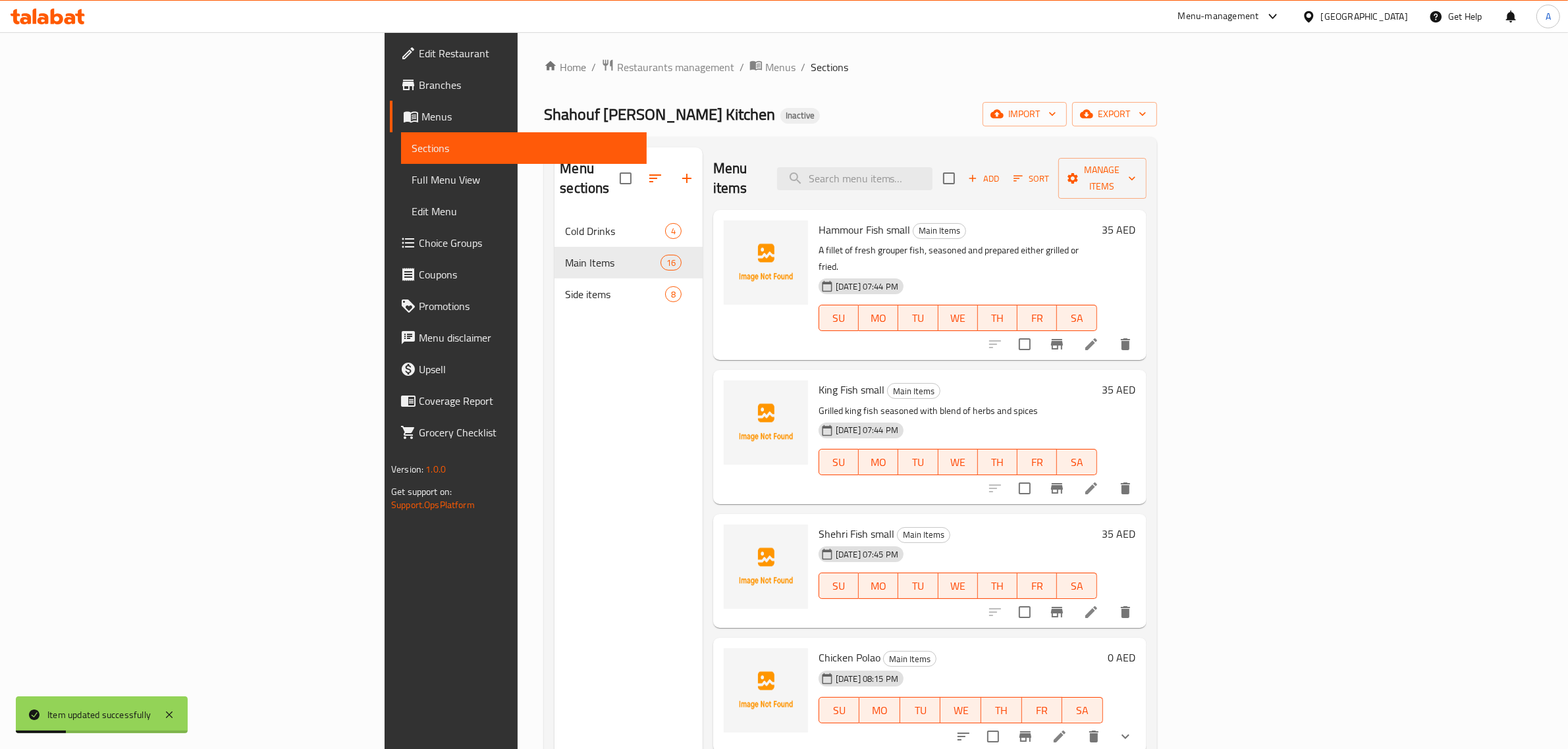
click at [1046, 242] on p "A fillet of fresh grouper fish, seasoned and prepared either grilled or fried." at bounding box center [958, 258] width 279 height 33
click at [933, 167] on input "search" at bounding box center [854, 179] width 155 height 23
paste input "King Fis"
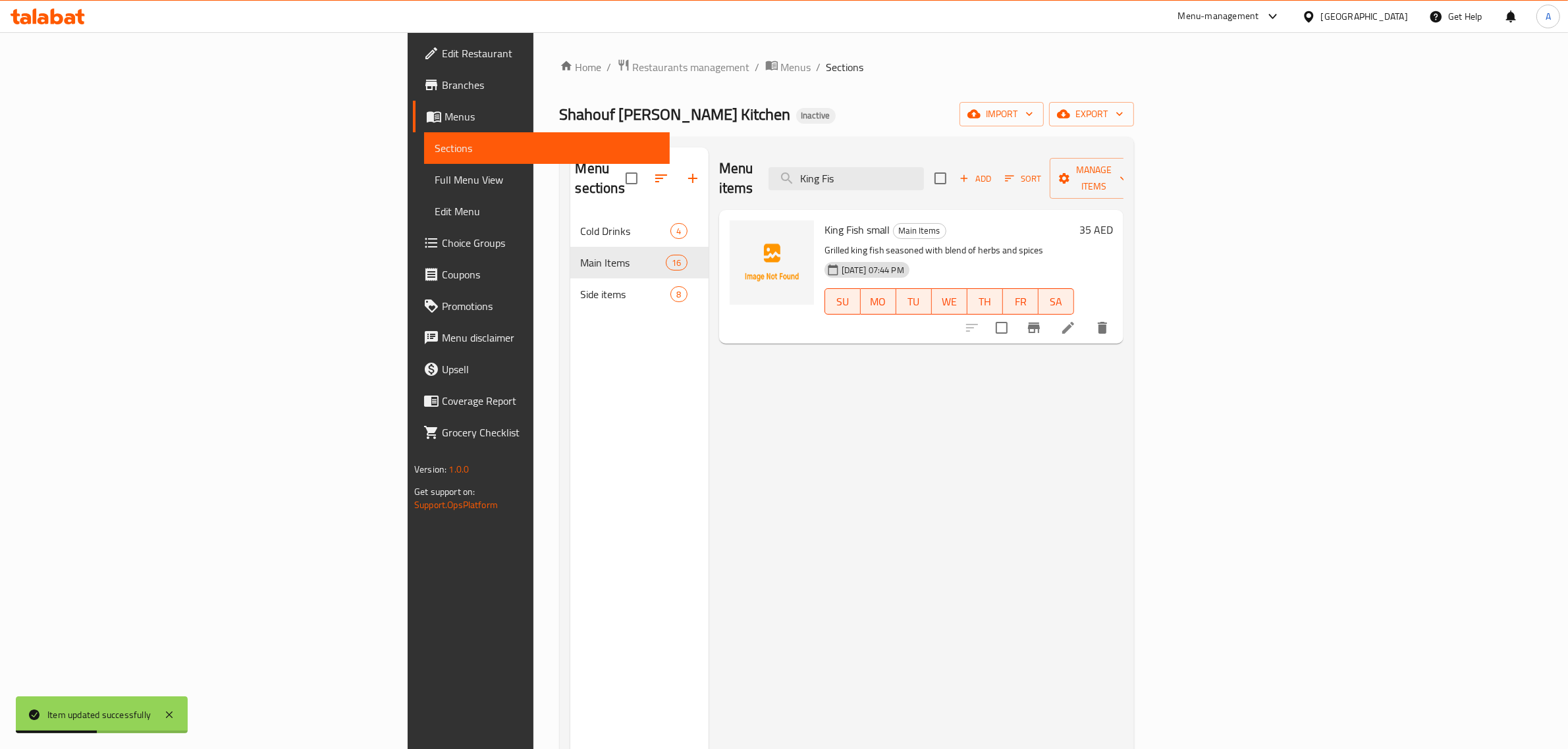
type input "King Fis"
click at [1086, 318] on li at bounding box center [1068, 328] width 37 height 24
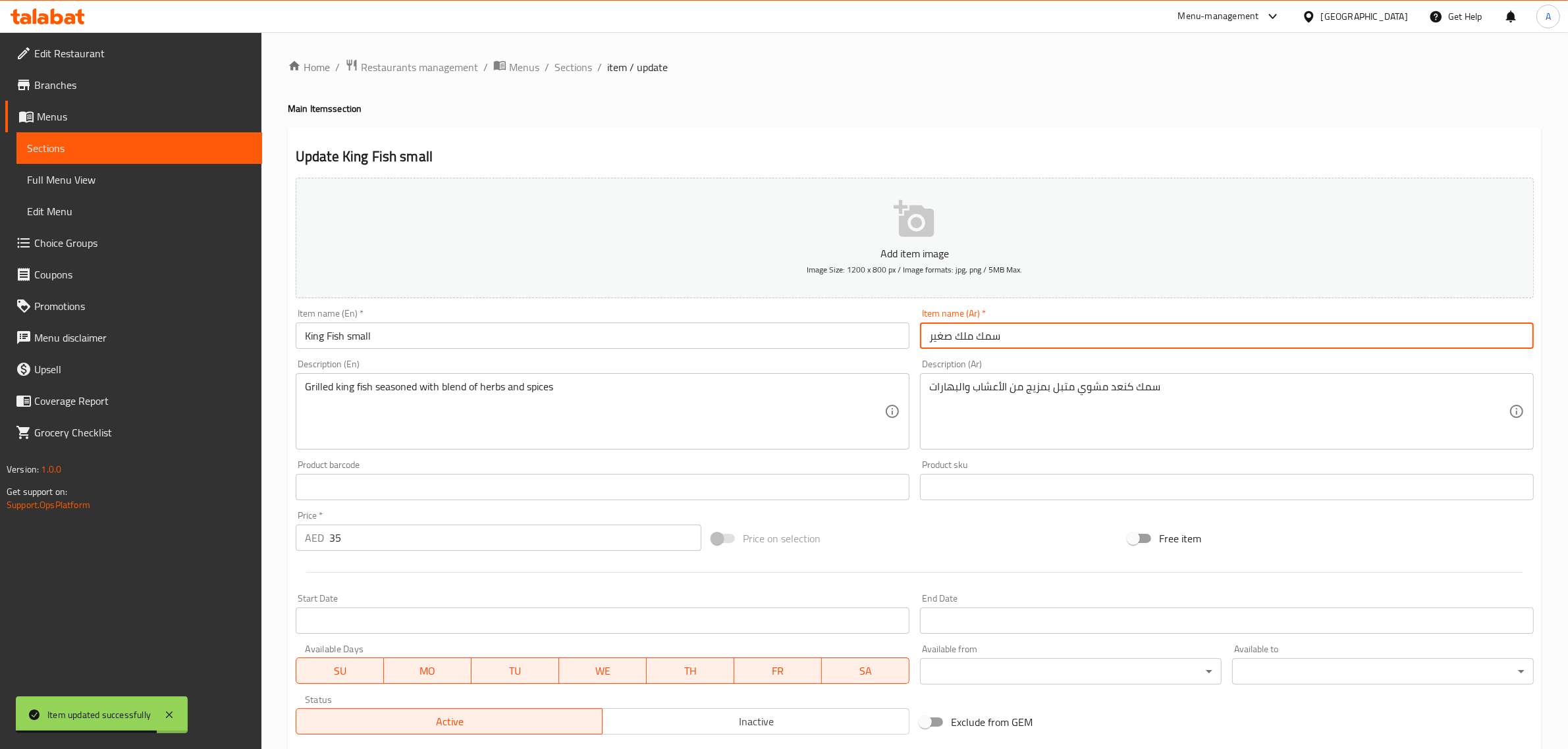
drag, startPoint x: 952, startPoint y: 334, endPoint x: 1100, endPoint y: 336, distance: 148.0
click at [1100, 336] on input "سمك ملك صغير" at bounding box center [1227, 336] width 614 height 26
paste input "كنعد"
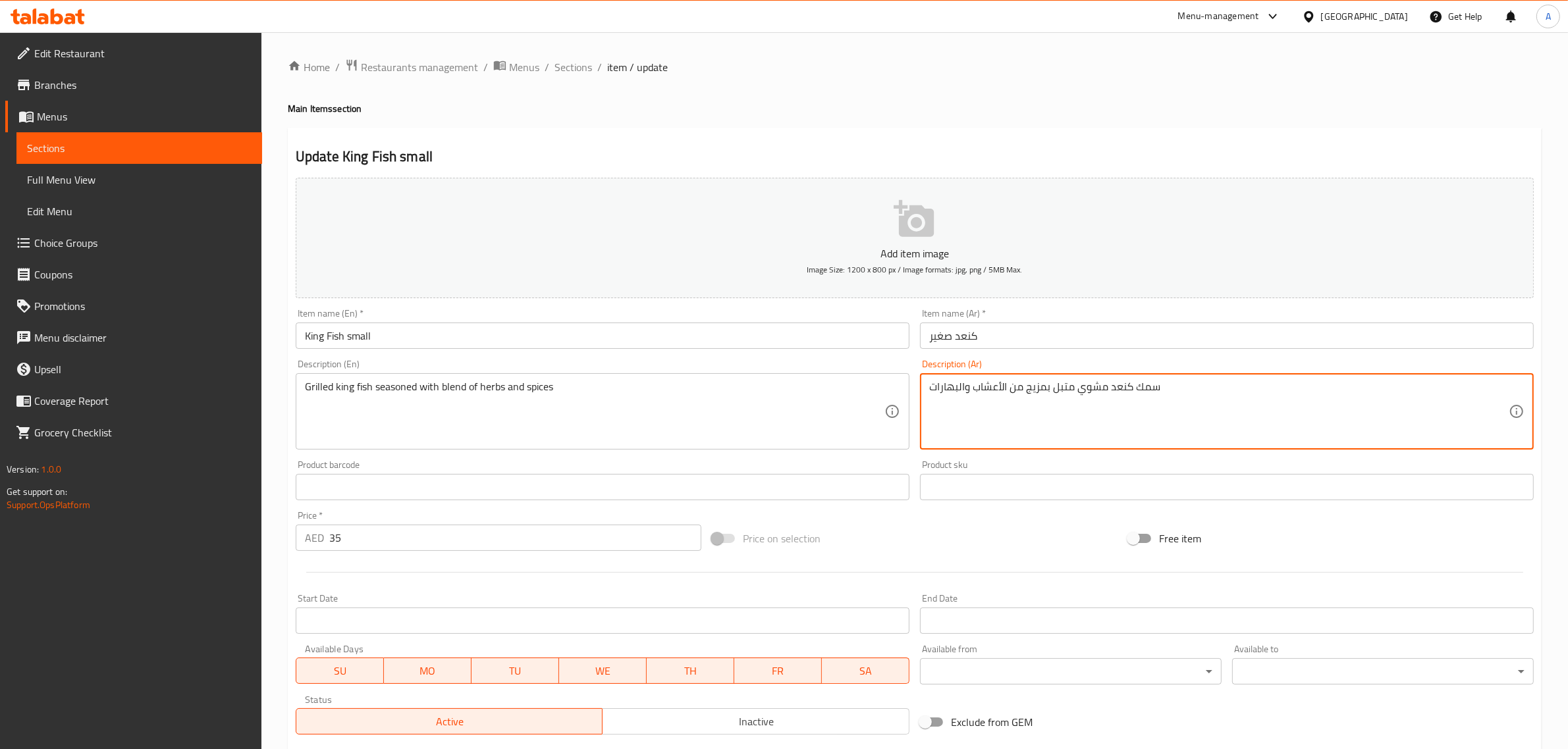
click at [1146, 387] on textarea "سمك كنعد مشوي متبل بمزيج من الأعشاب والبهارات" at bounding box center [1219, 411] width 579 height 63
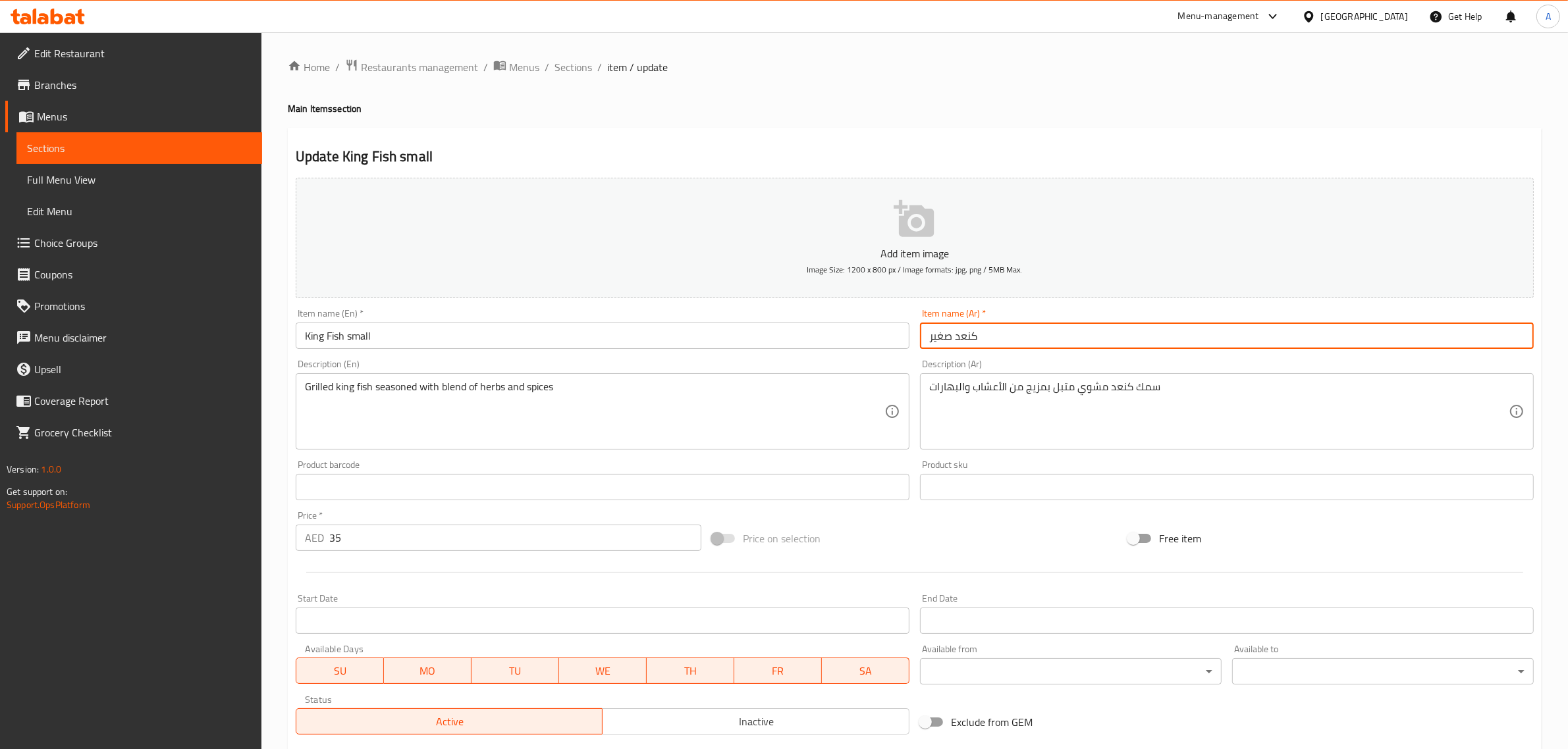
click at [921, 338] on input "كنعد صغير" at bounding box center [1227, 336] width 614 height 26
paste input "سمك"
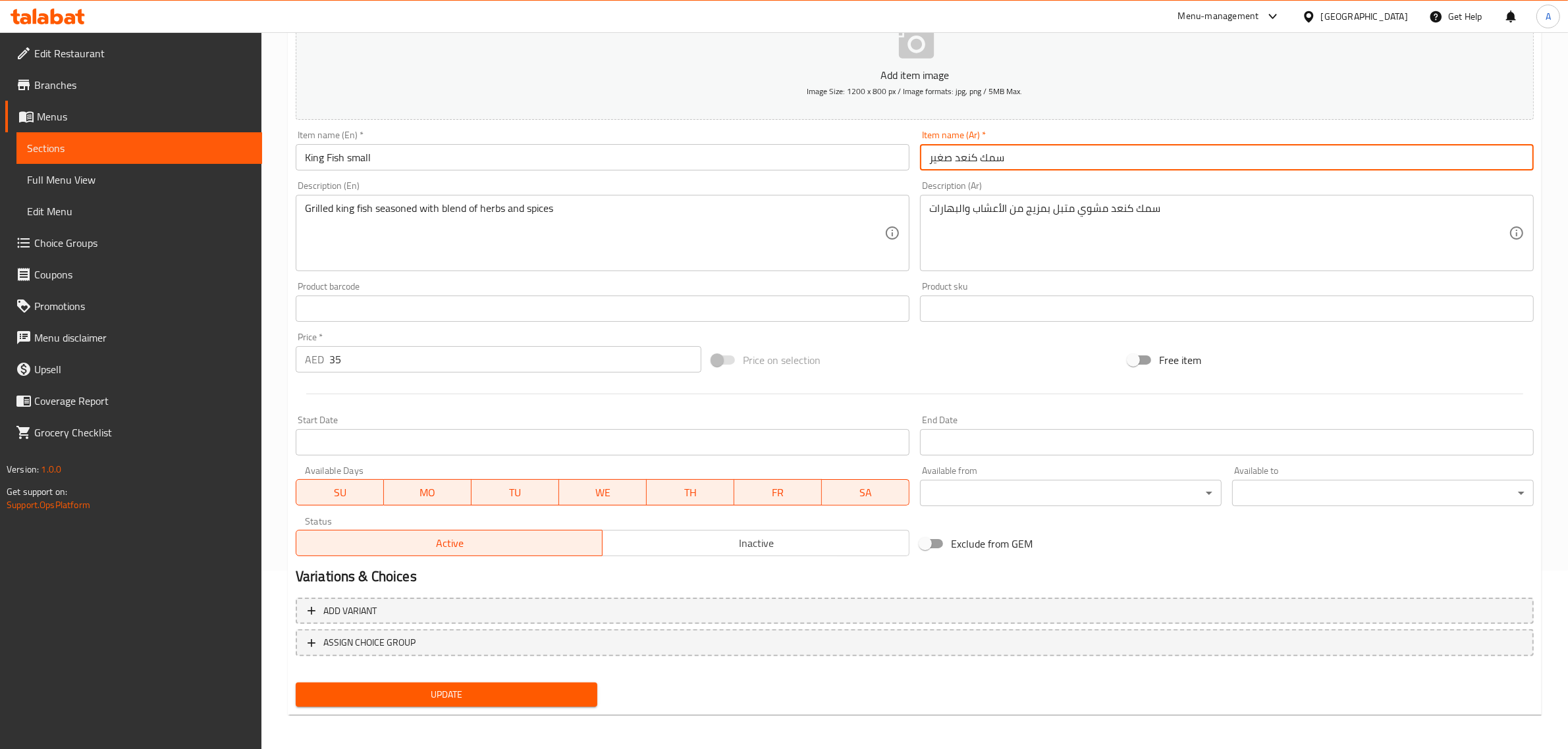
type input "سمك كنعد صغير"
click at [402, 692] on span "Update" at bounding box center [446, 695] width 281 height 16
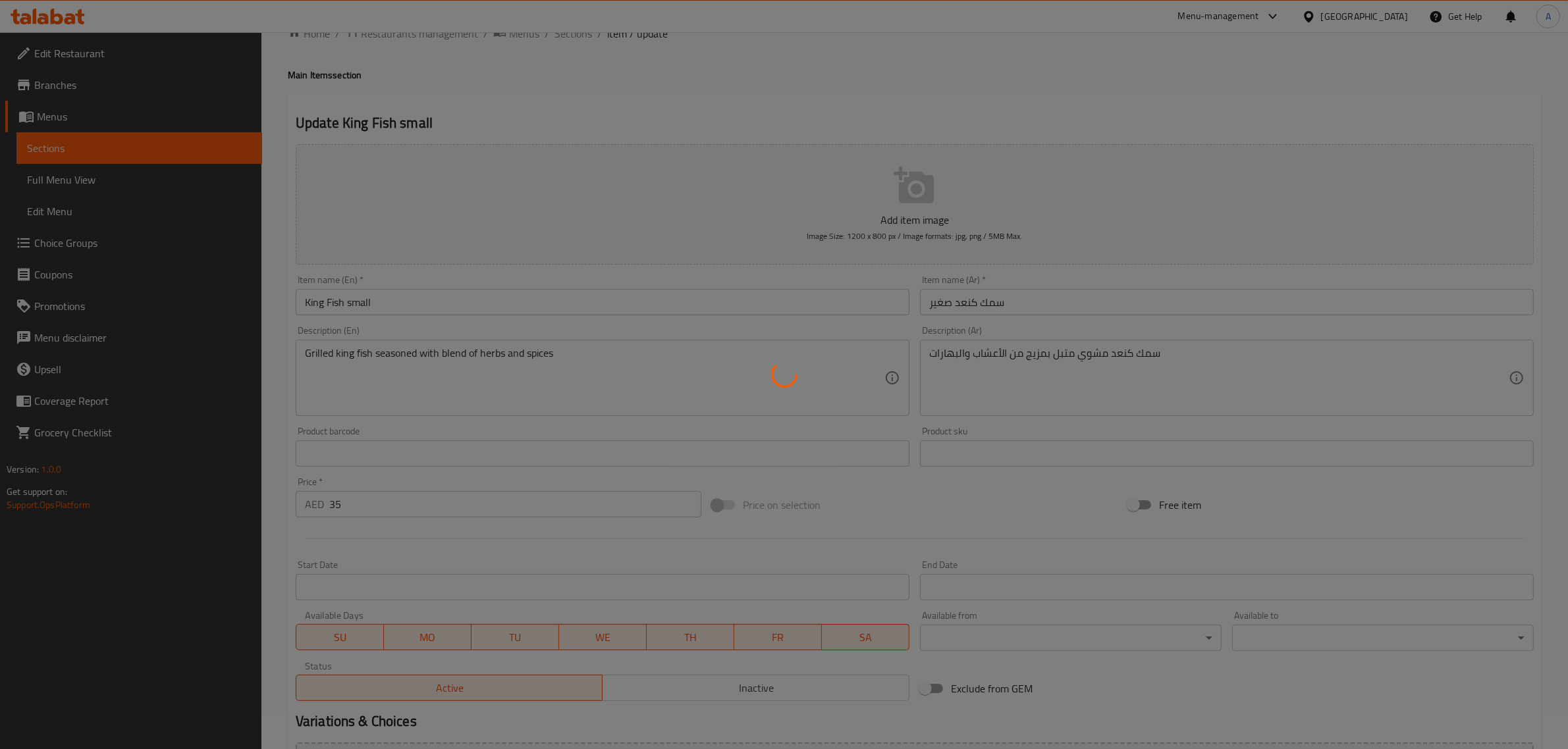
scroll to position [0, 0]
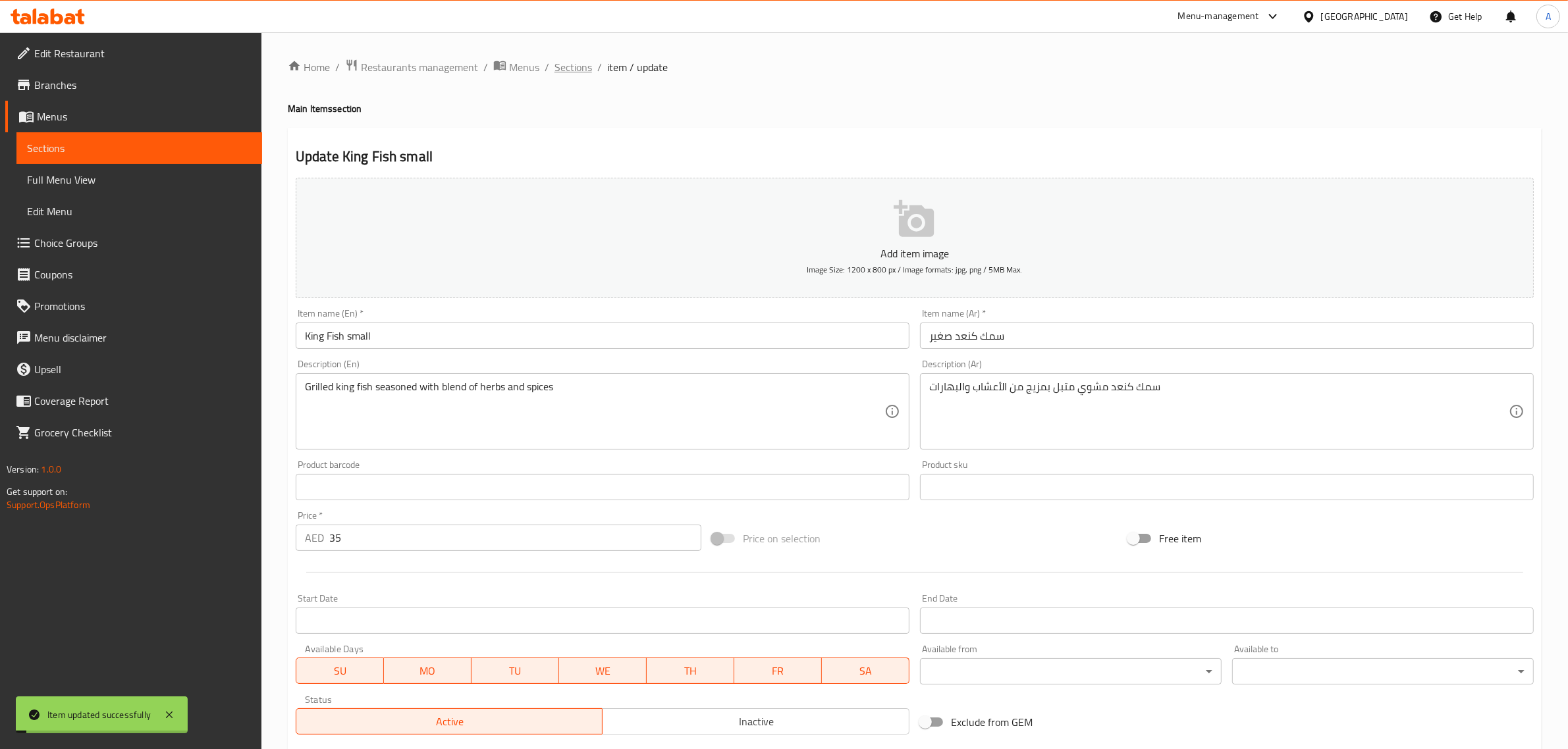
click at [558, 66] on span "Sections" at bounding box center [573, 67] width 38 height 16
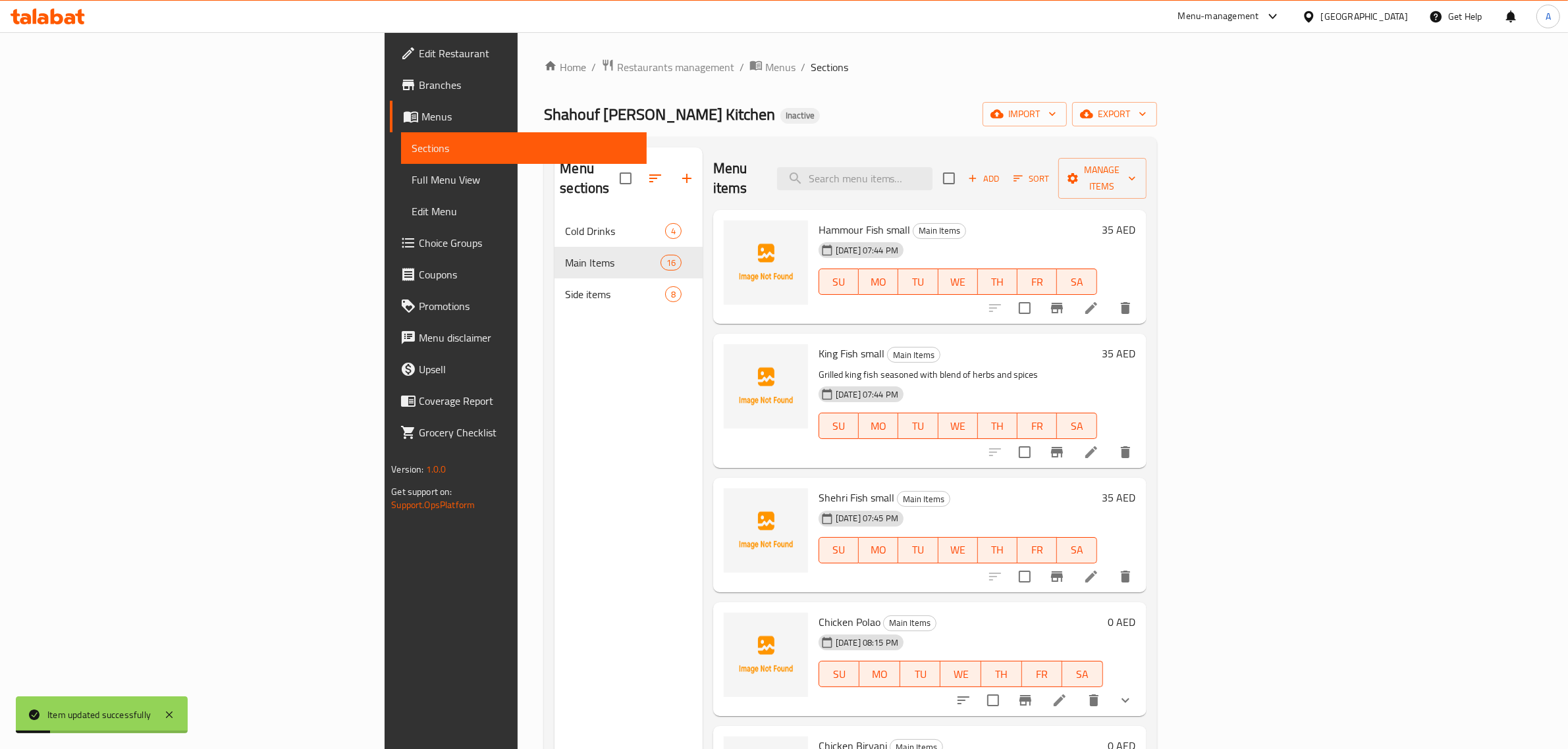
click at [411, 178] on span "Full Menu View" at bounding box center [523, 179] width 225 height 16
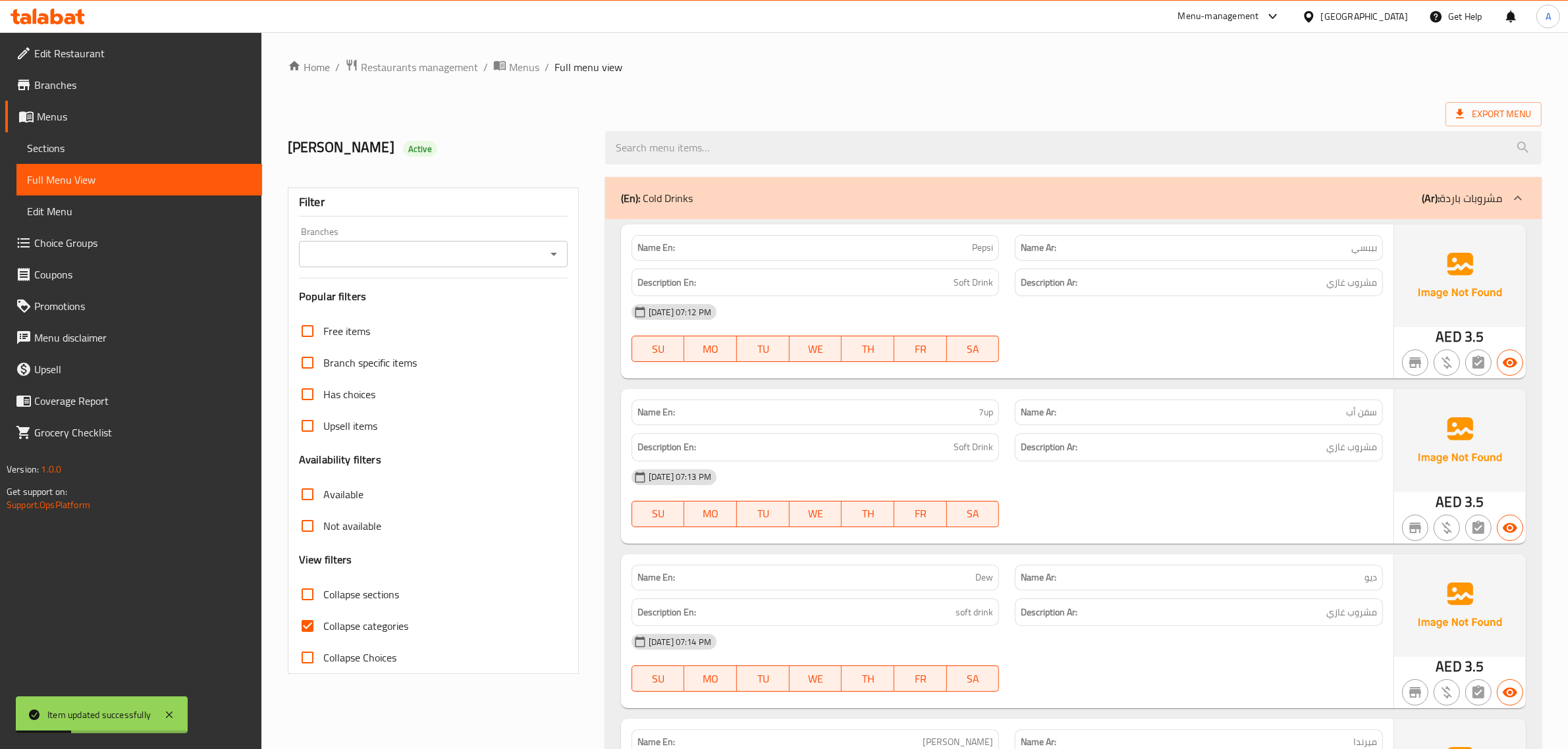
click at [941, 117] on div "Export Menu" at bounding box center [914, 114] width 1254 height 24
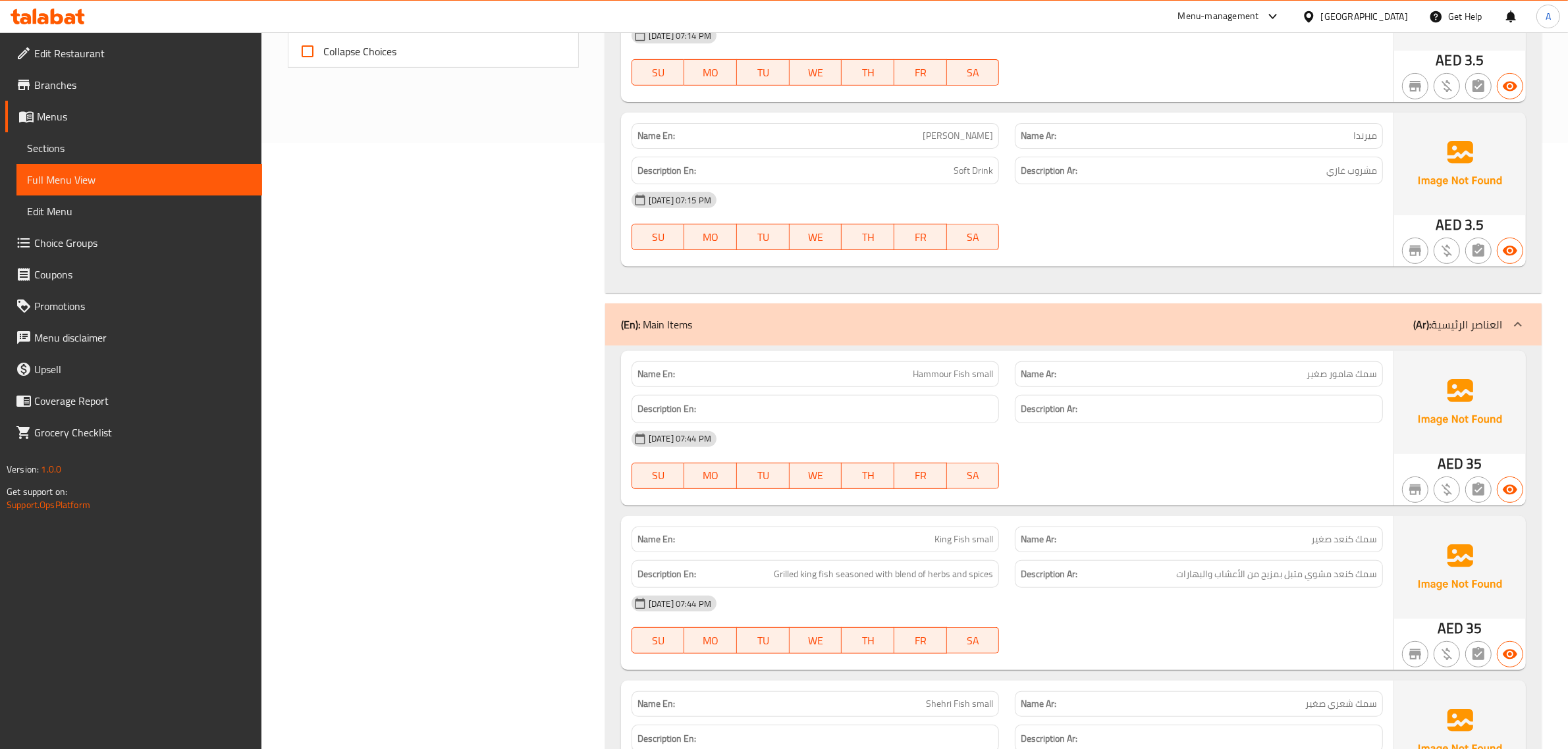
click at [86, 88] on span "Branches" at bounding box center [143, 84] width 217 height 16
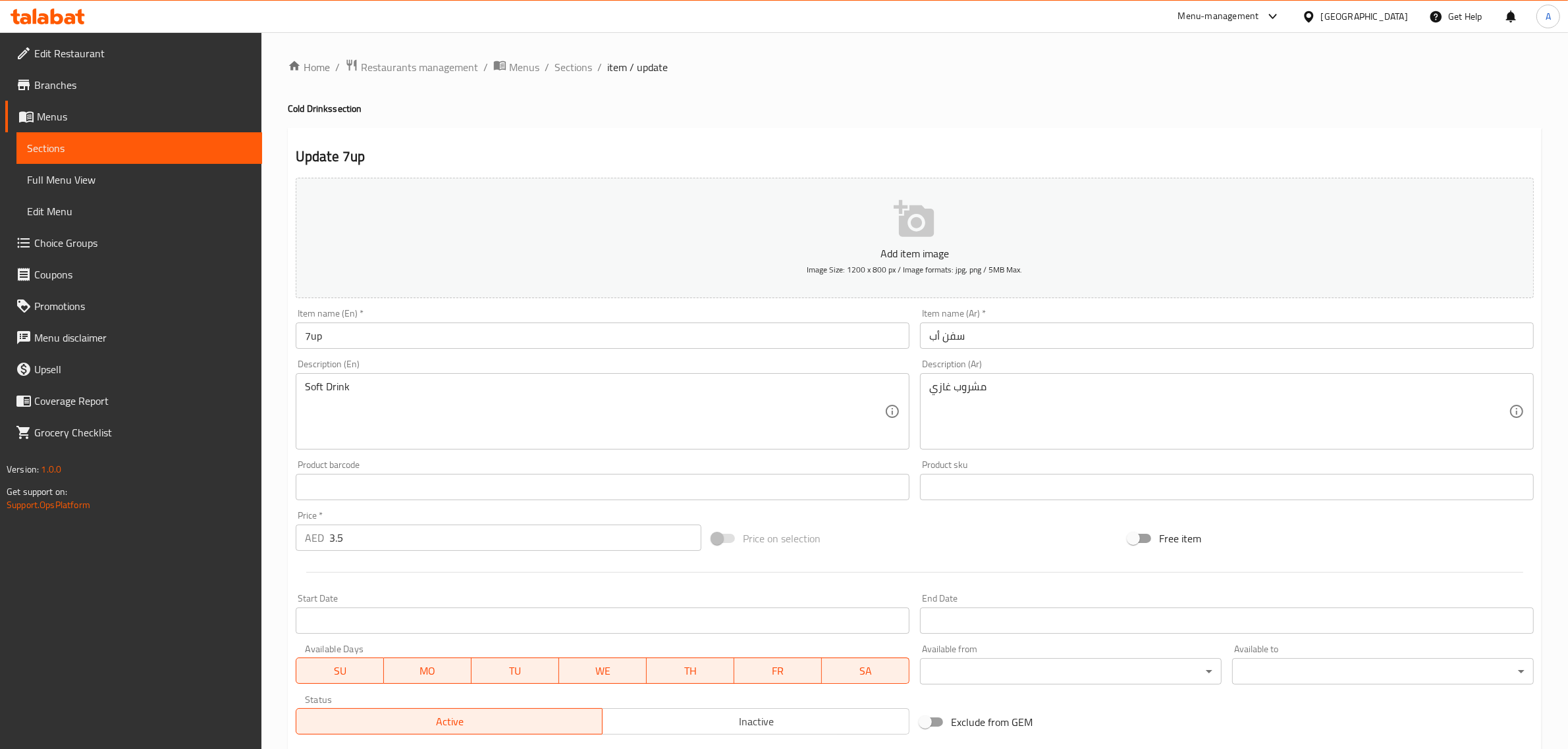
click at [351, 340] on input "7up" at bounding box center [602, 336] width 614 height 26
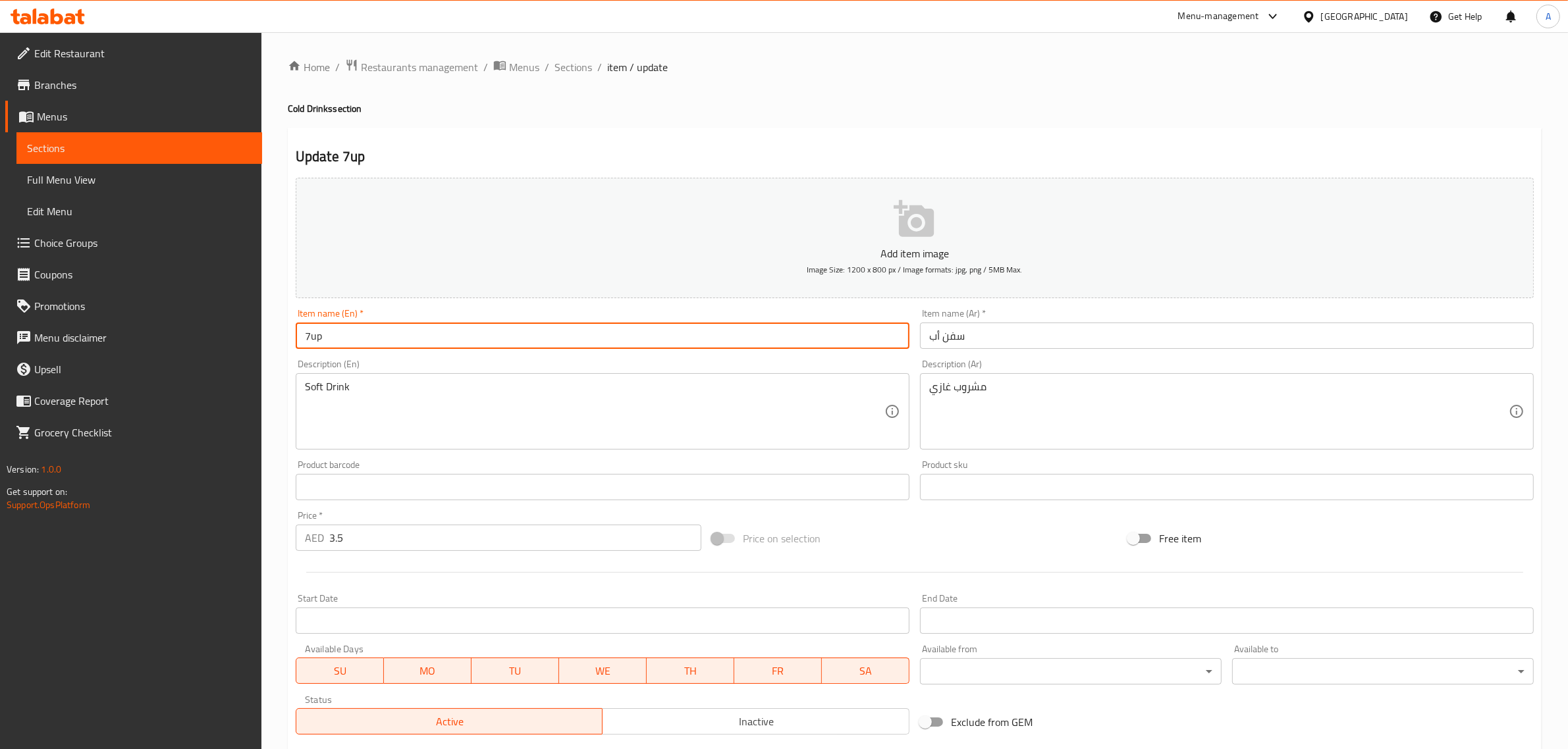
click at [351, 340] on input "7up" at bounding box center [602, 336] width 614 height 26
click at [351, 339] on input "7up" at bounding box center [602, 336] width 614 height 26
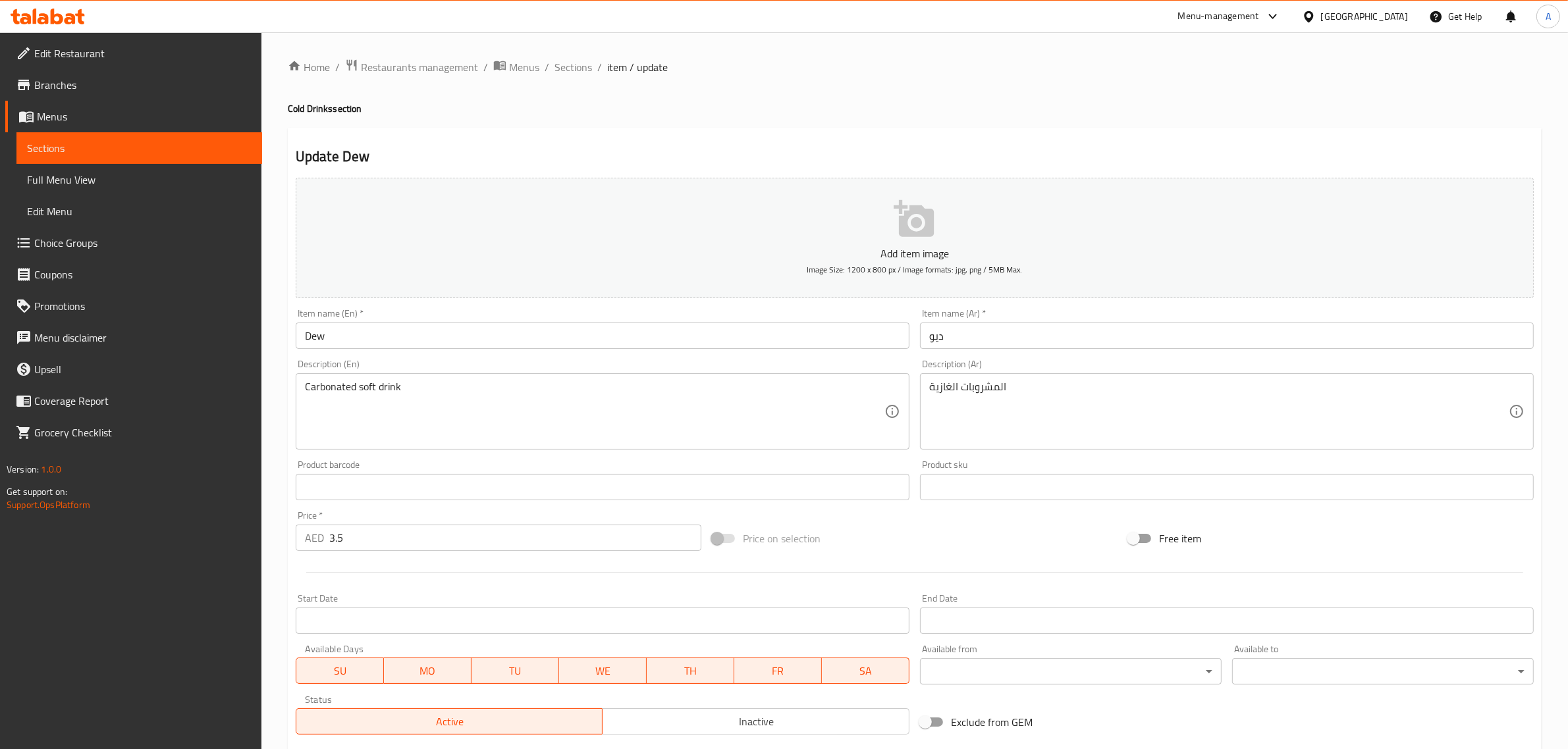
click at [316, 344] on input "Dew" at bounding box center [602, 336] width 614 height 26
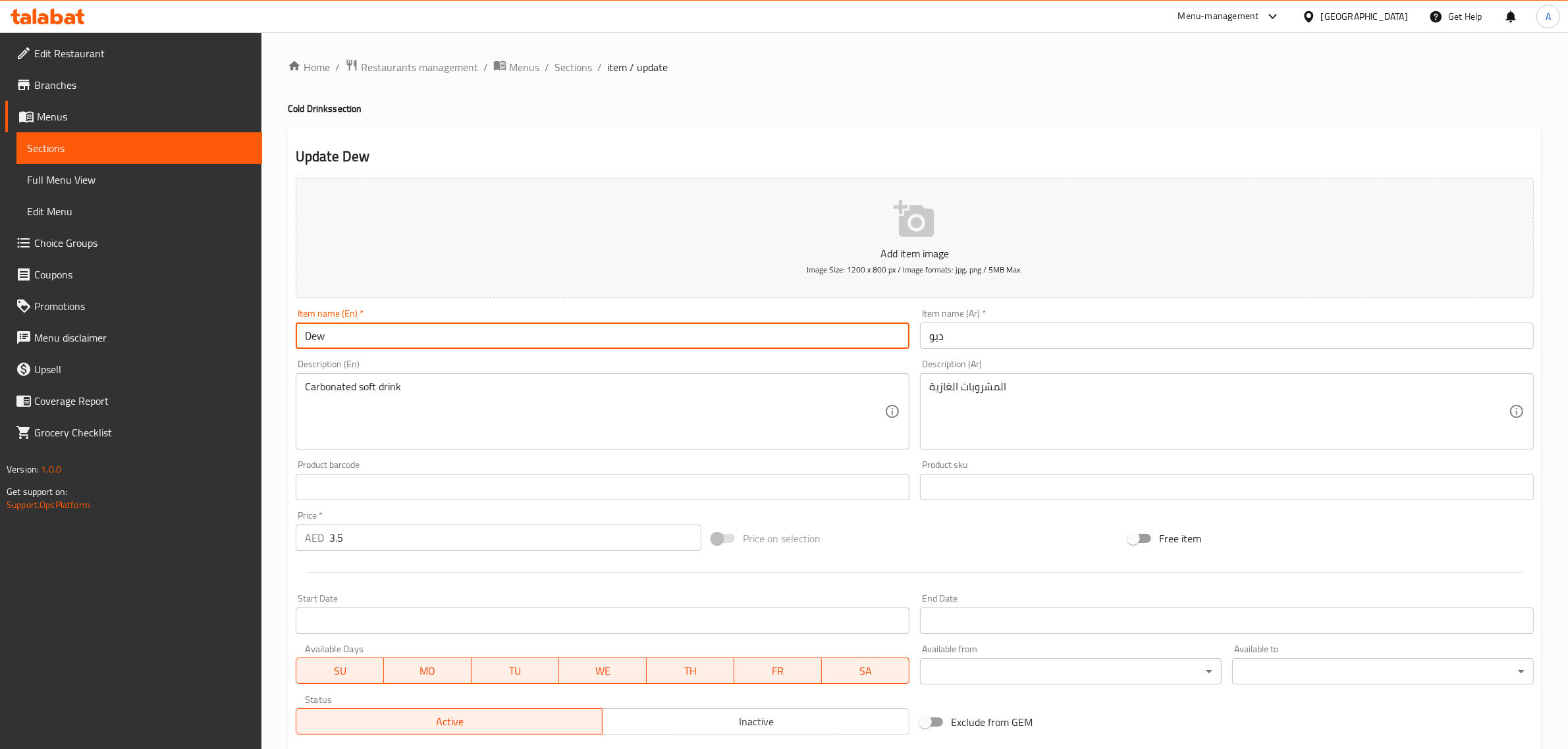
click at [316, 344] on input "Dew" at bounding box center [602, 336] width 614 height 26
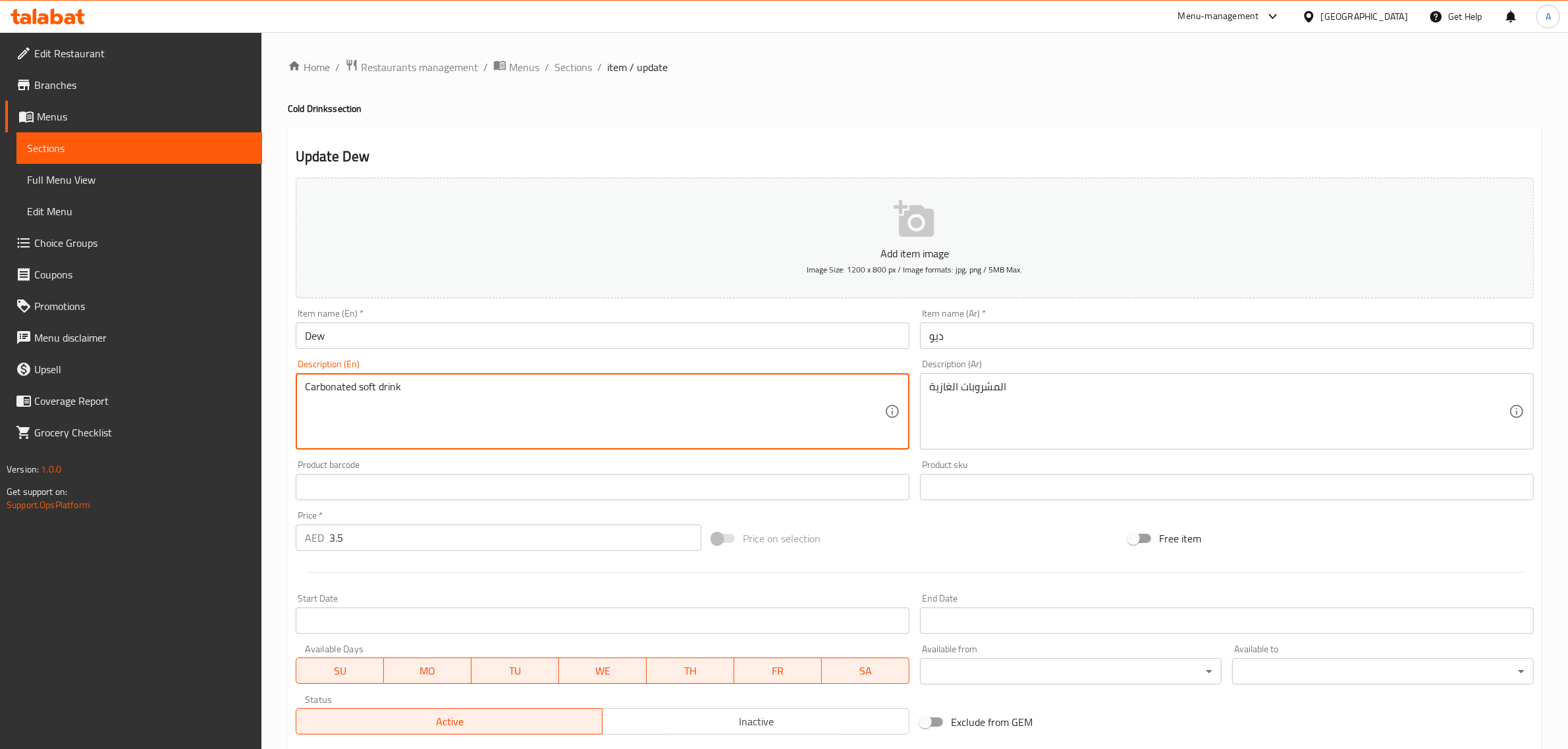
click at [373, 415] on textarea "Carbonated soft drink" at bounding box center [594, 411] width 579 height 63
paste textarea
type textarea "soft drink"
click at [1001, 468] on div "Product sku Product sku" at bounding box center [1227, 481] width 614 height 40
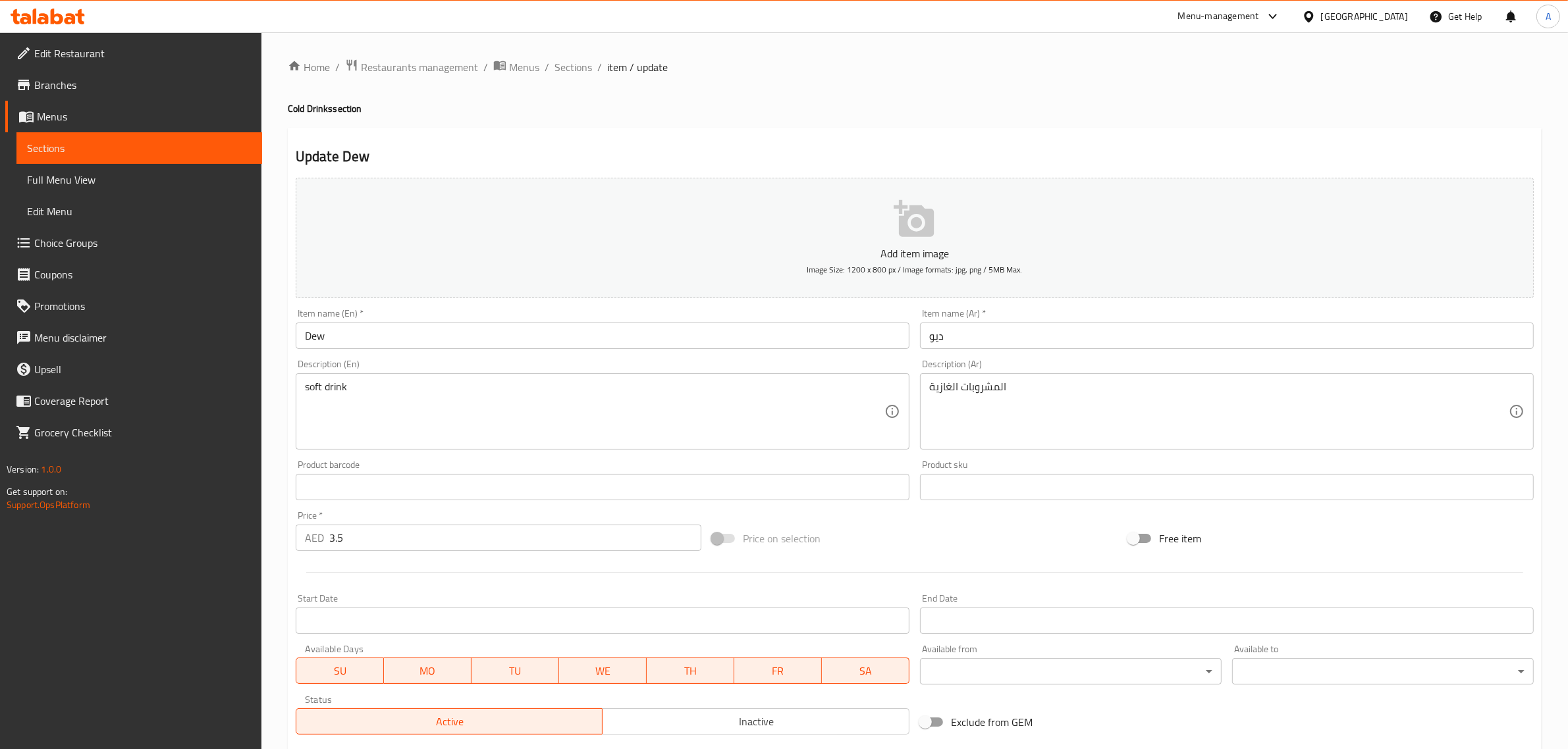
click at [1003, 433] on textarea "المشروبات الغازية" at bounding box center [1219, 411] width 579 height 63
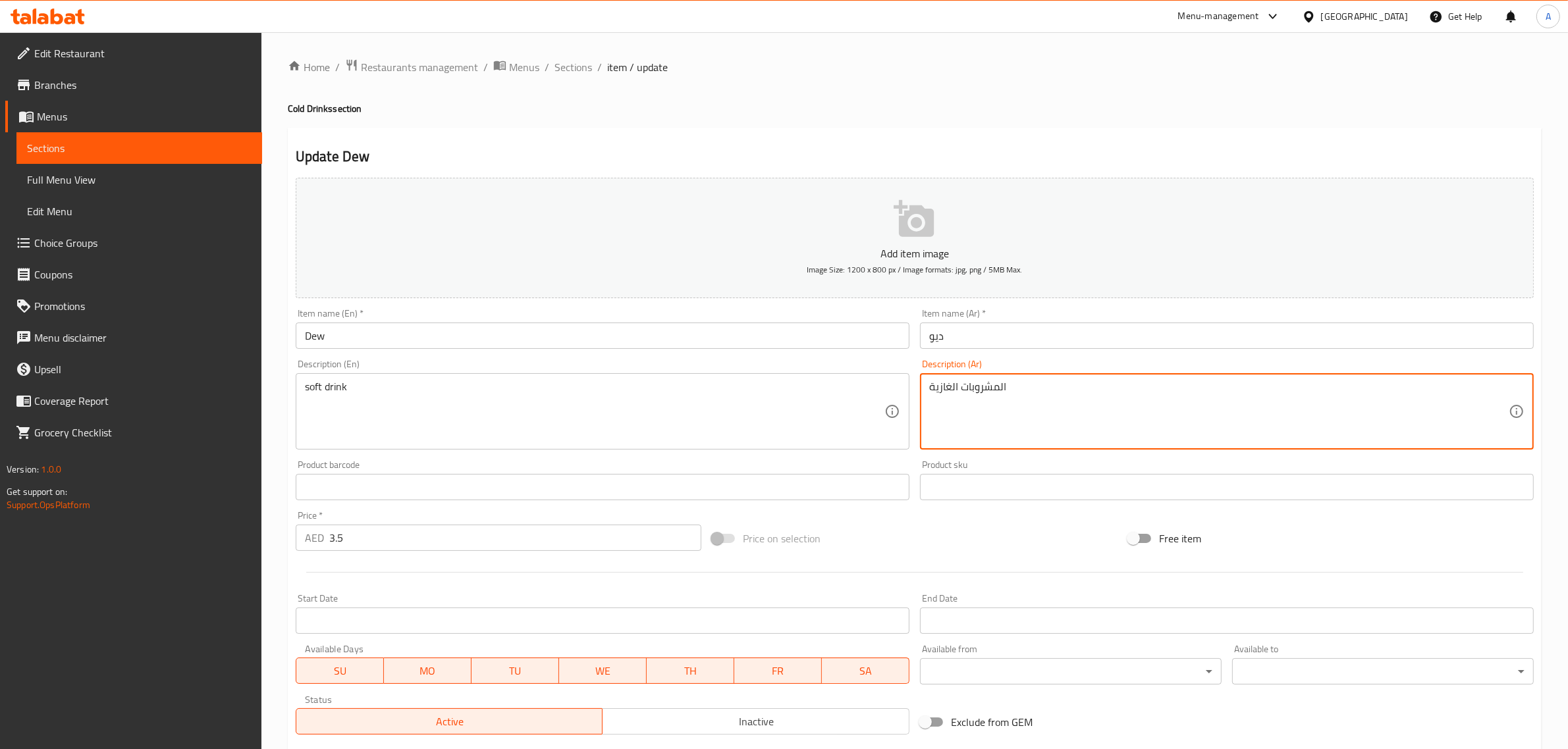
click at [1003, 433] on textarea "المشروبات الغازية" at bounding box center [1219, 411] width 579 height 63
paste textarea "مشروب غازي"
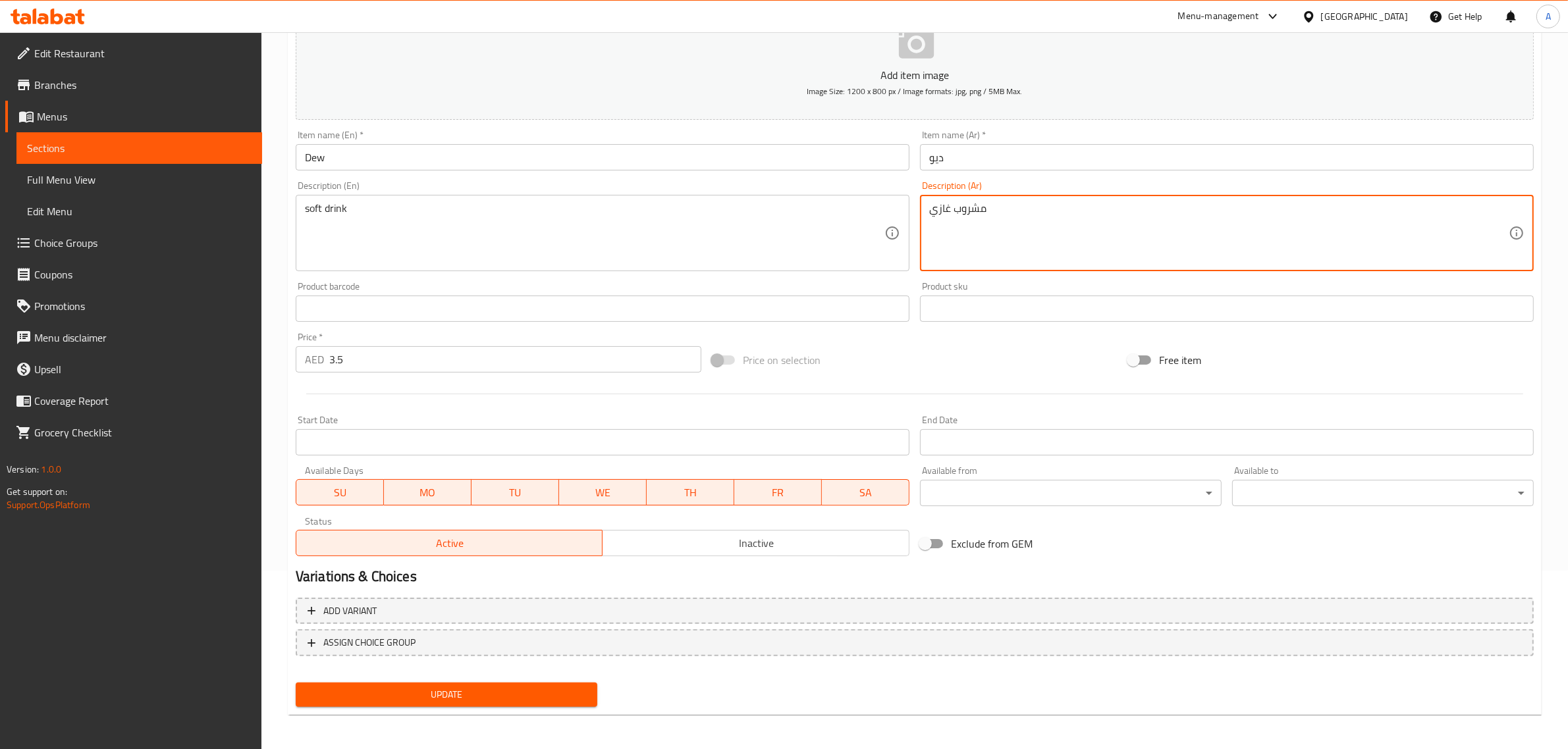
type textarea "مشروب غازي"
click at [452, 692] on span "Update" at bounding box center [446, 695] width 281 height 16
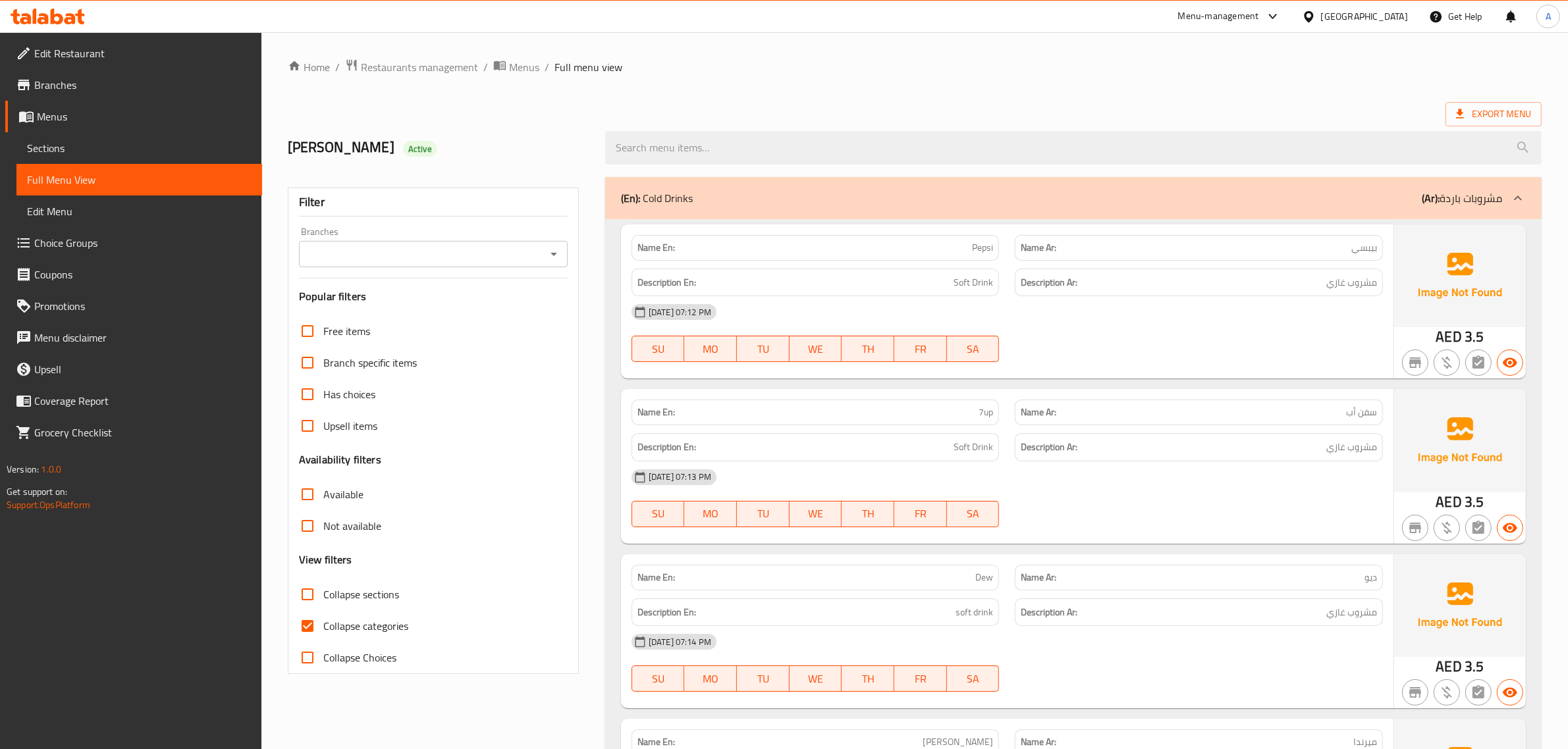
scroll to position [4518, 0]
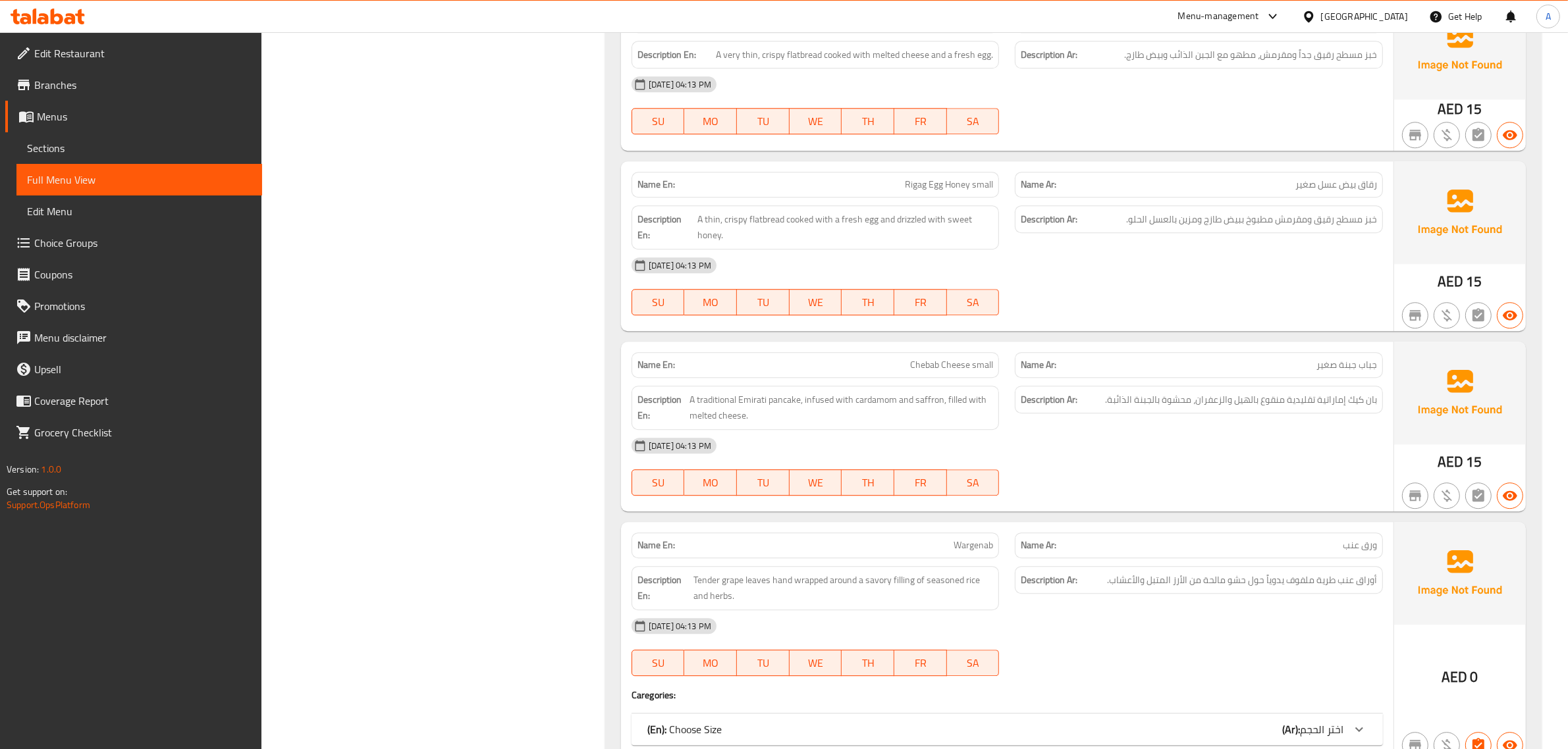
click at [1285, 372] on p "Name Ar: جباب جبنة صغير" at bounding box center [1199, 365] width 356 height 14
copy span "جباب جبنة صغير"
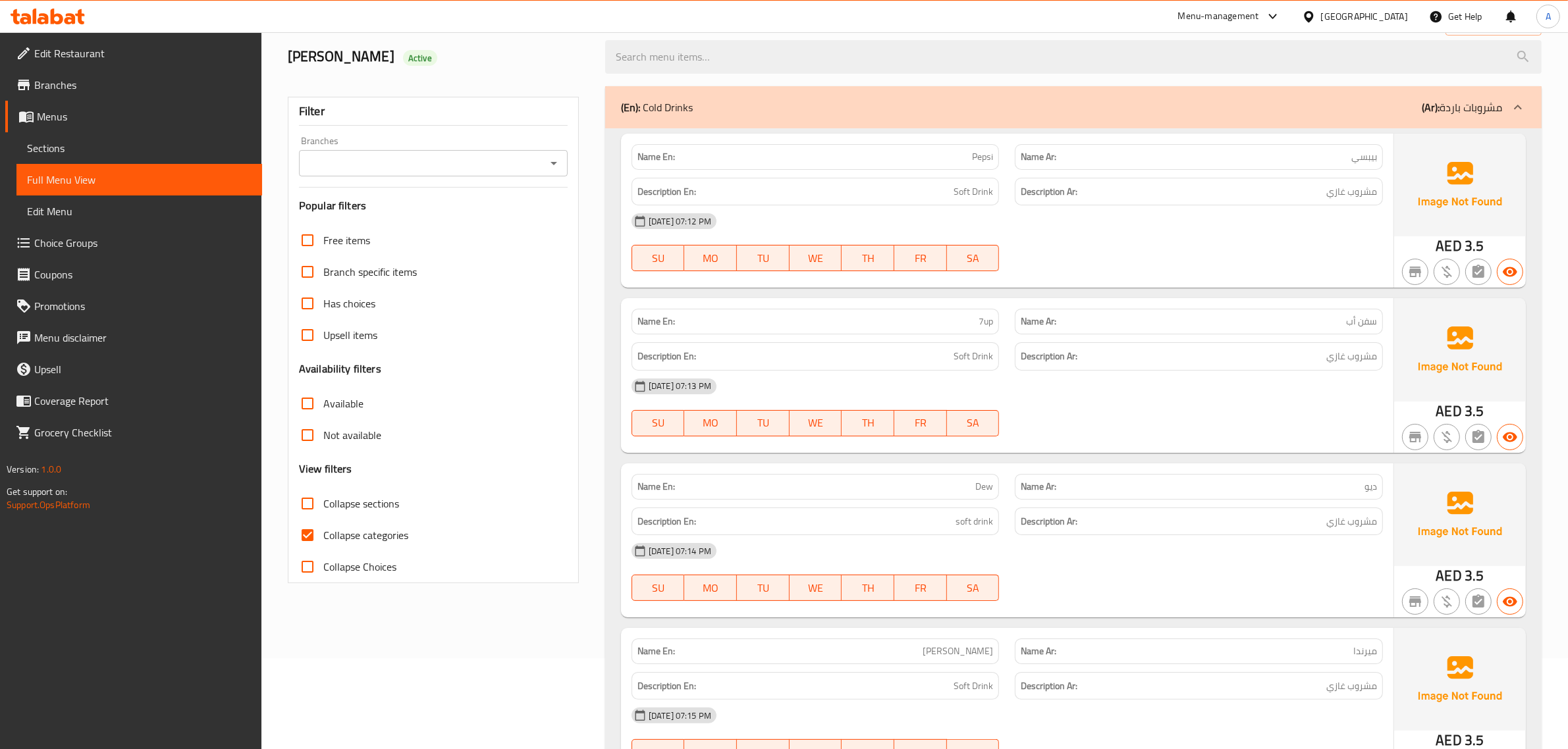
scroll to position [0, 0]
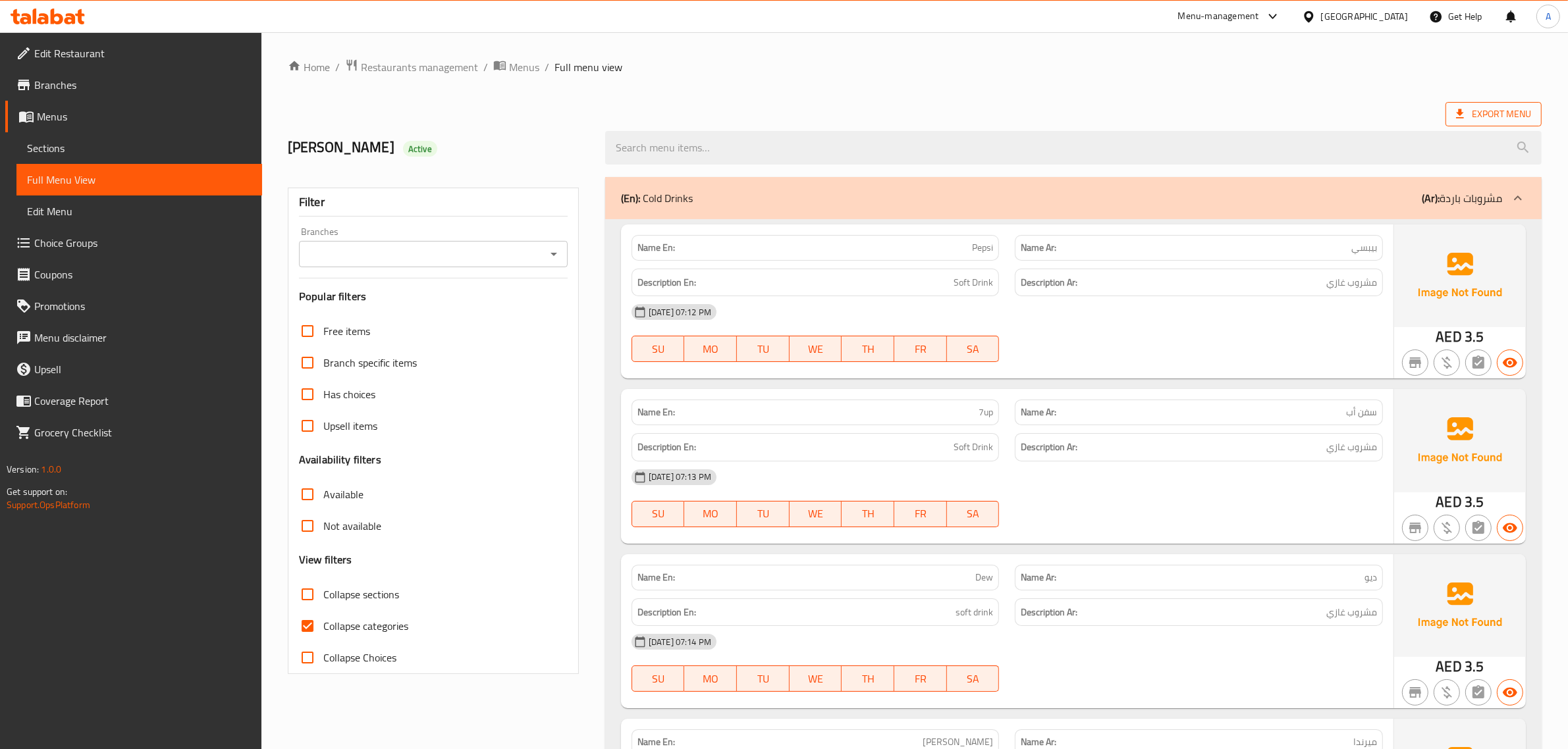
click at [1462, 109] on icon at bounding box center [1460, 114] width 13 height 13
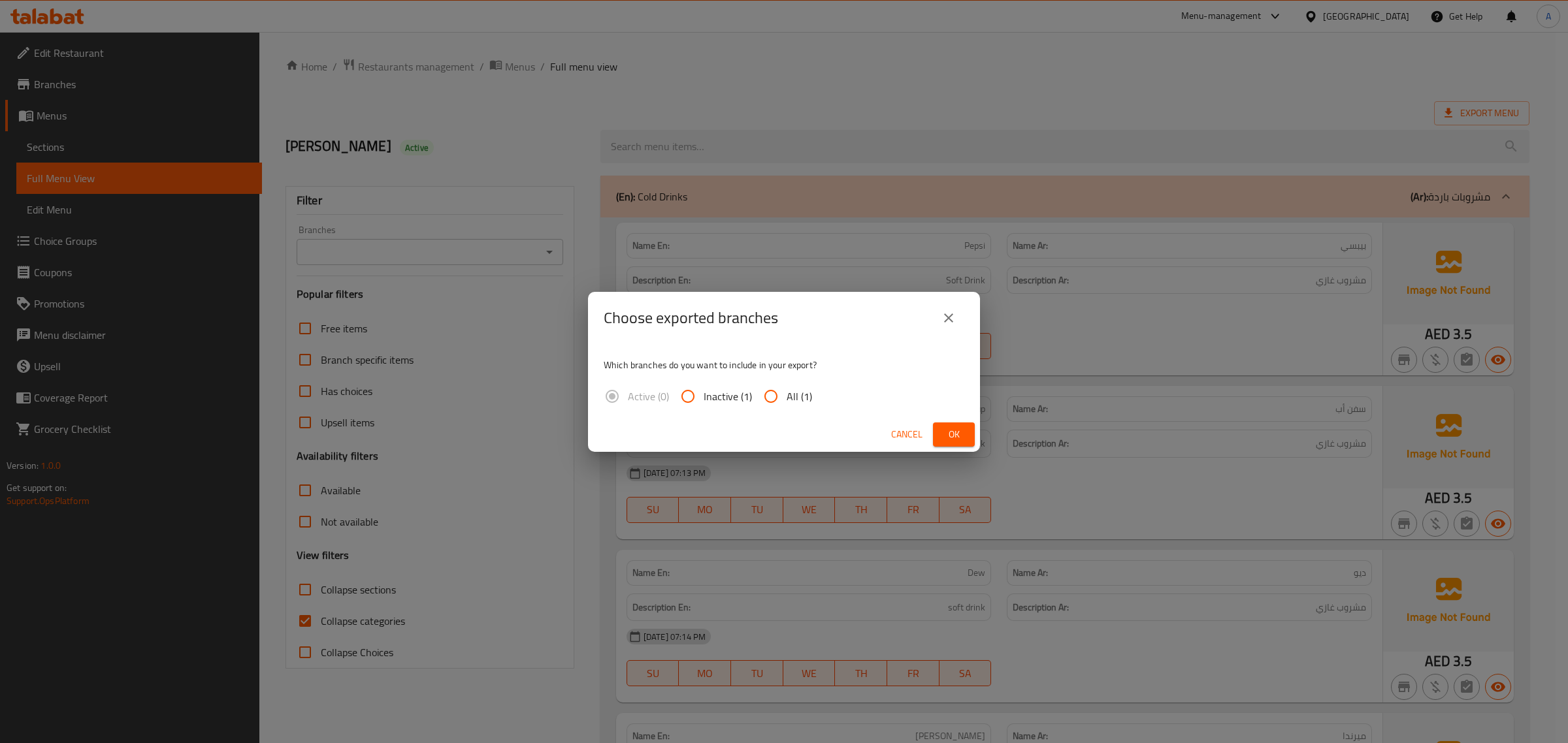
click at [817, 397] on div "Active (0) Inactive (1) All (1)" at bounding box center [712, 396] width 219 height 31
click at [805, 397] on span "All (1)" at bounding box center [799, 396] width 25 height 15
click at [787, 397] on input "All (1)" at bounding box center [771, 396] width 31 height 31
radio input "true"
click at [952, 429] on span "Ok" at bounding box center [953, 435] width 21 height 16
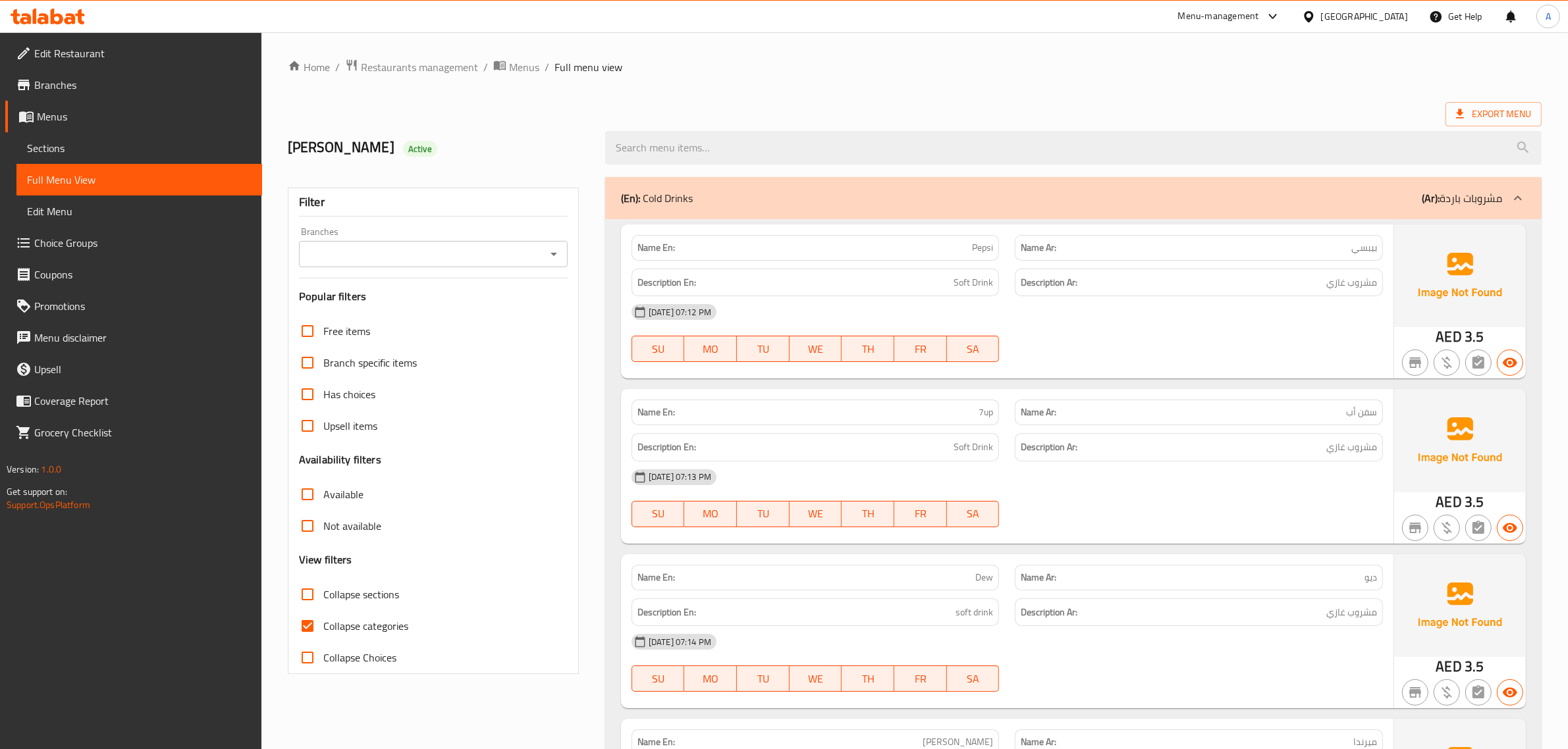
scroll to position [1101, 0]
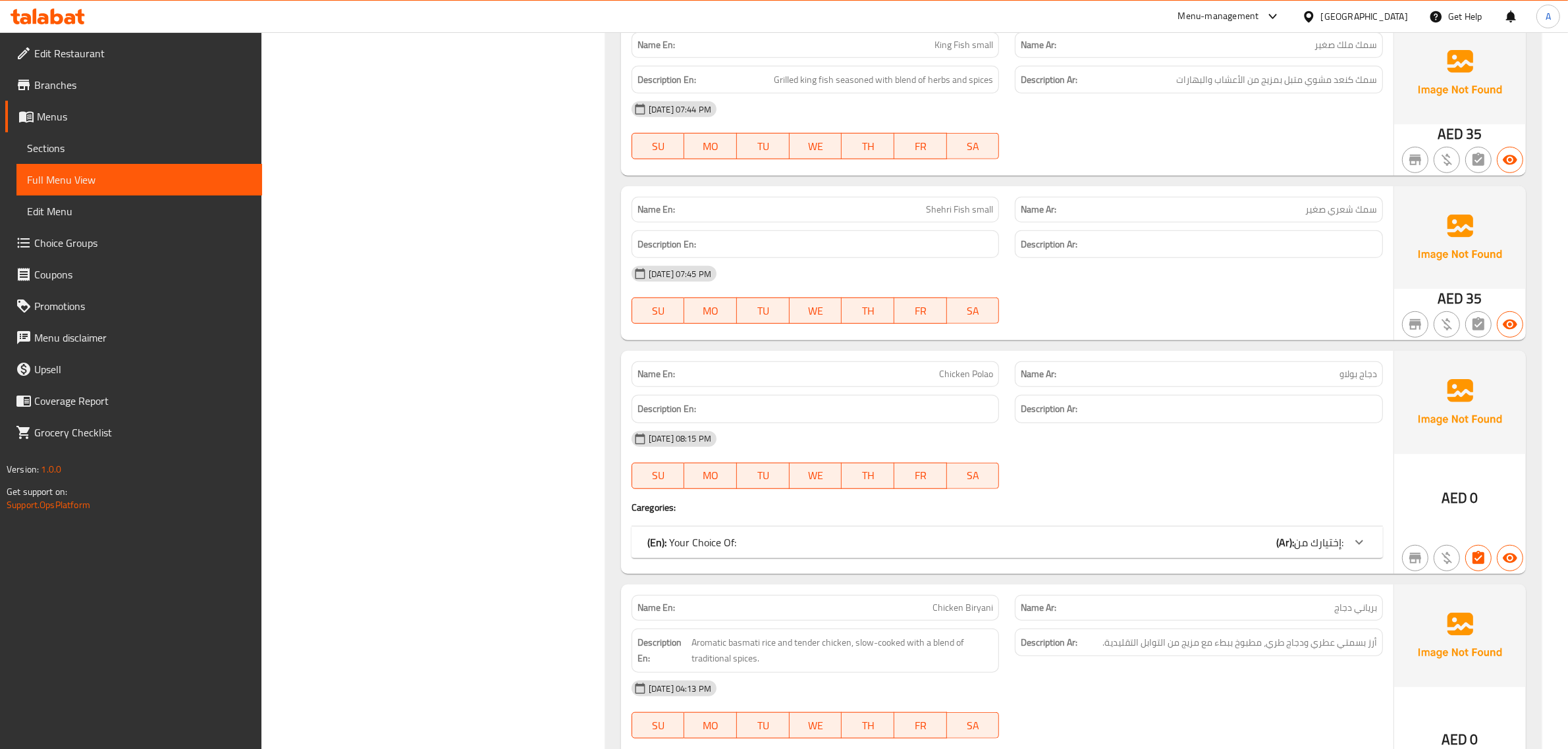
click at [1200, 525] on div "Name En: Chicken Polao Name Ar: دجاج بولاو Description En: Description Ar: 12-1…" at bounding box center [1008, 462] width 773 height 223
click at [1227, 527] on div "(En): Your Choice Of: (Ar): إختيارك من: Name(En) Name(Ar) Status Price small صغ…" at bounding box center [1008, 542] width 751 height 32
click at [1239, 537] on div "(En): Your Choice Of: (Ar): إختيارك من:" at bounding box center [995, 542] width 696 height 16
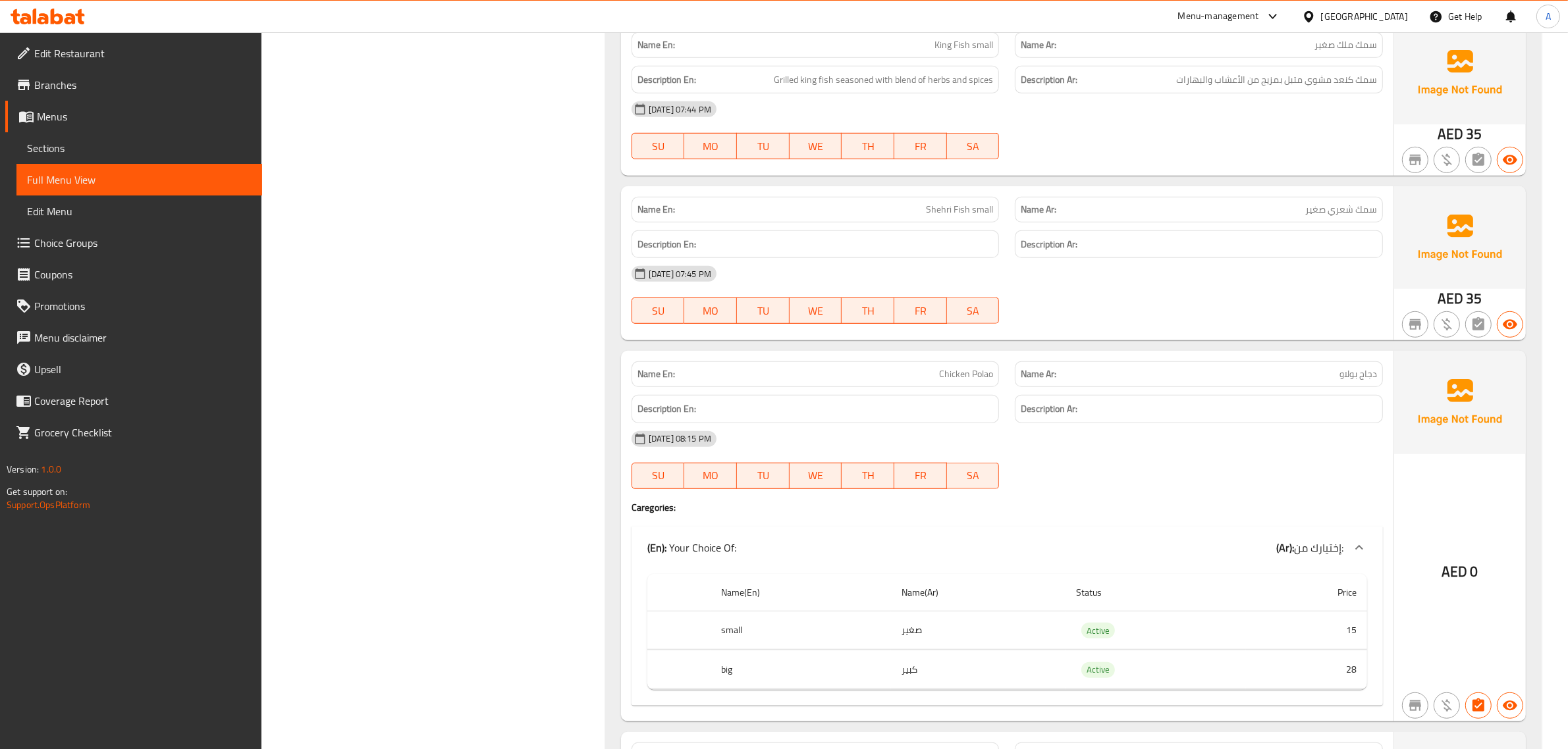
click at [959, 644] on td "صغير" at bounding box center [978, 630] width 175 height 39
click at [979, 682] on td "كبير" at bounding box center [978, 670] width 175 height 39
click at [972, 377] on span "Chicken Polao" at bounding box center [966, 374] width 54 height 14
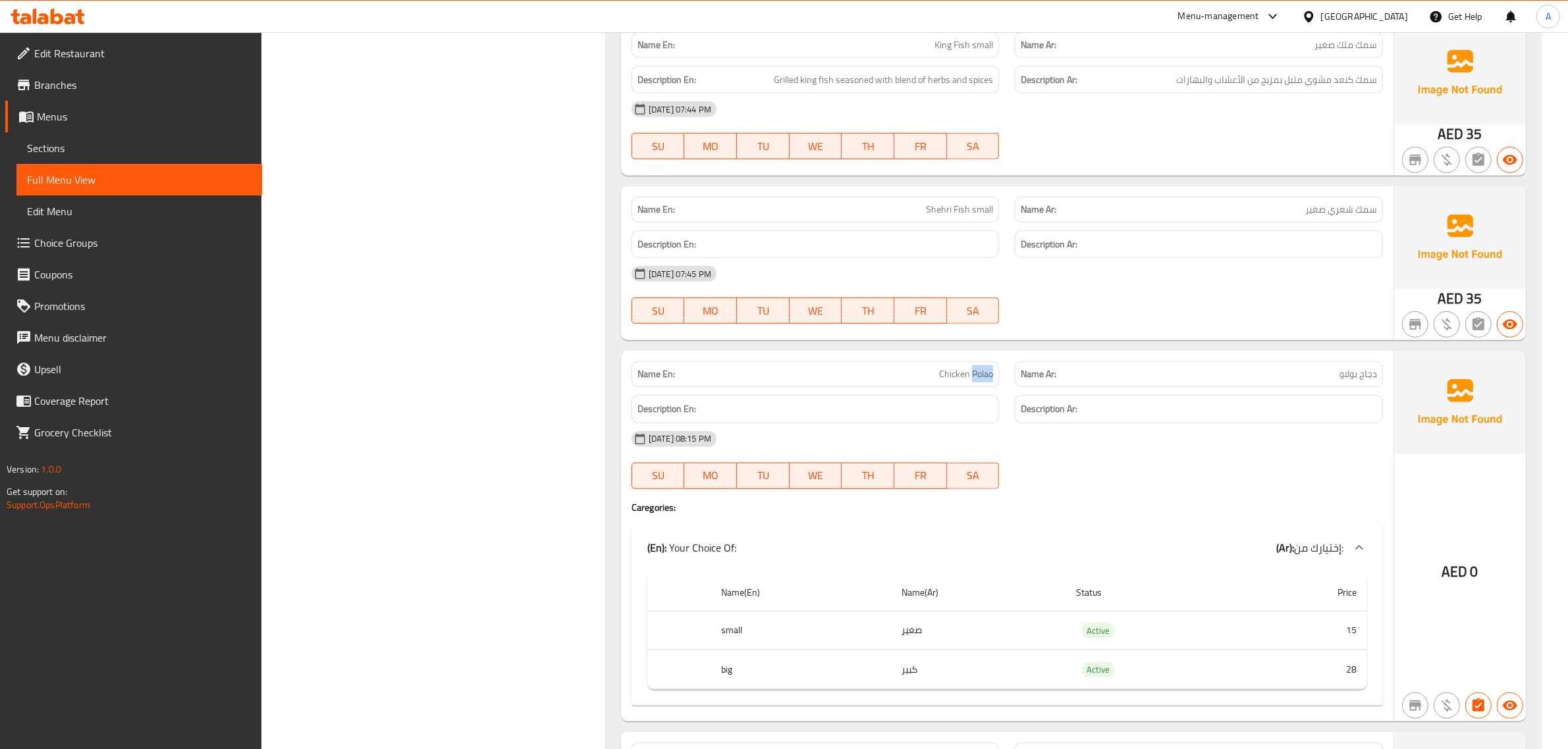
click at [972, 377] on span "Chicken Polao" at bounding box center [966, 374] width 54 height 14
copy span "Chicken Polao"
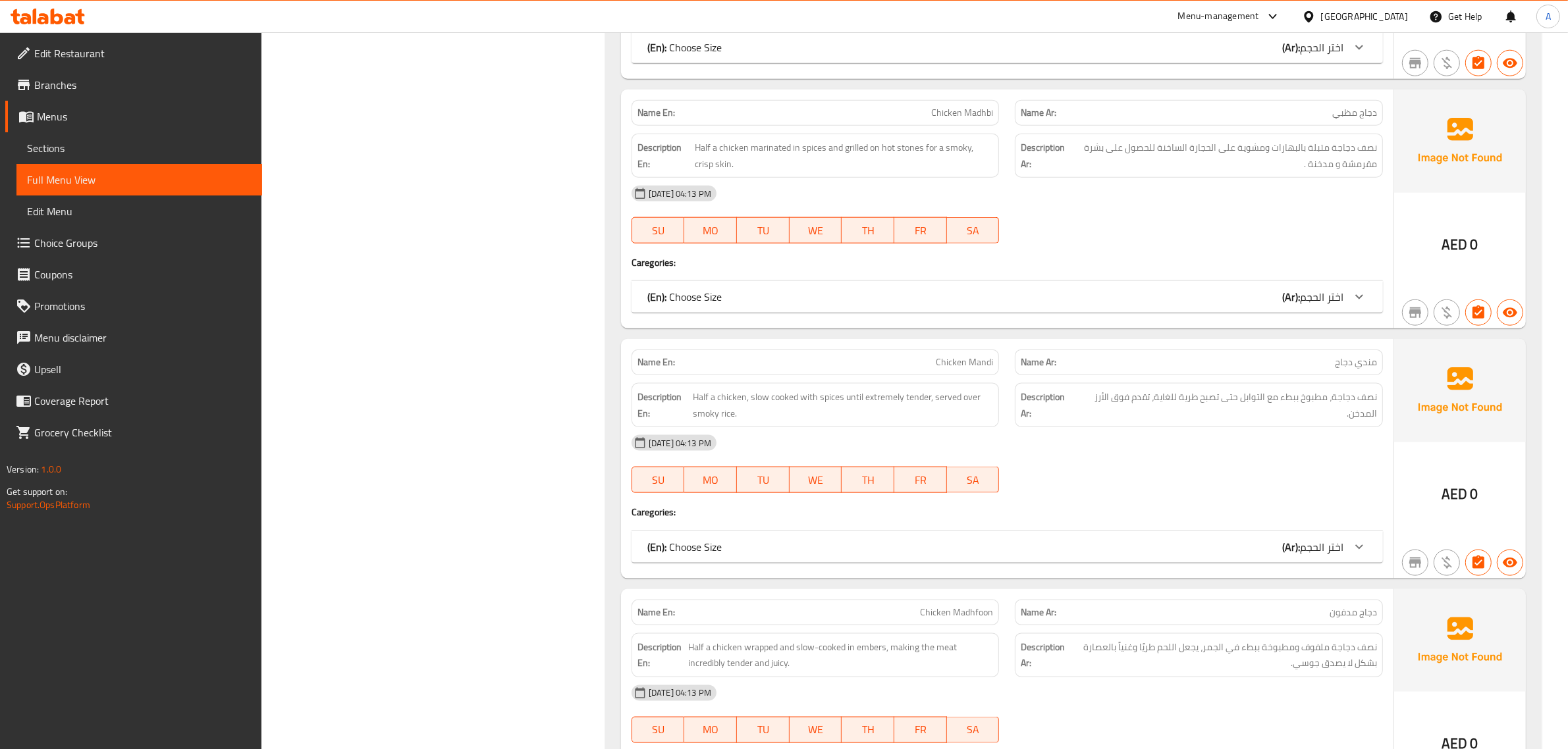
scroll to position [187, 0]
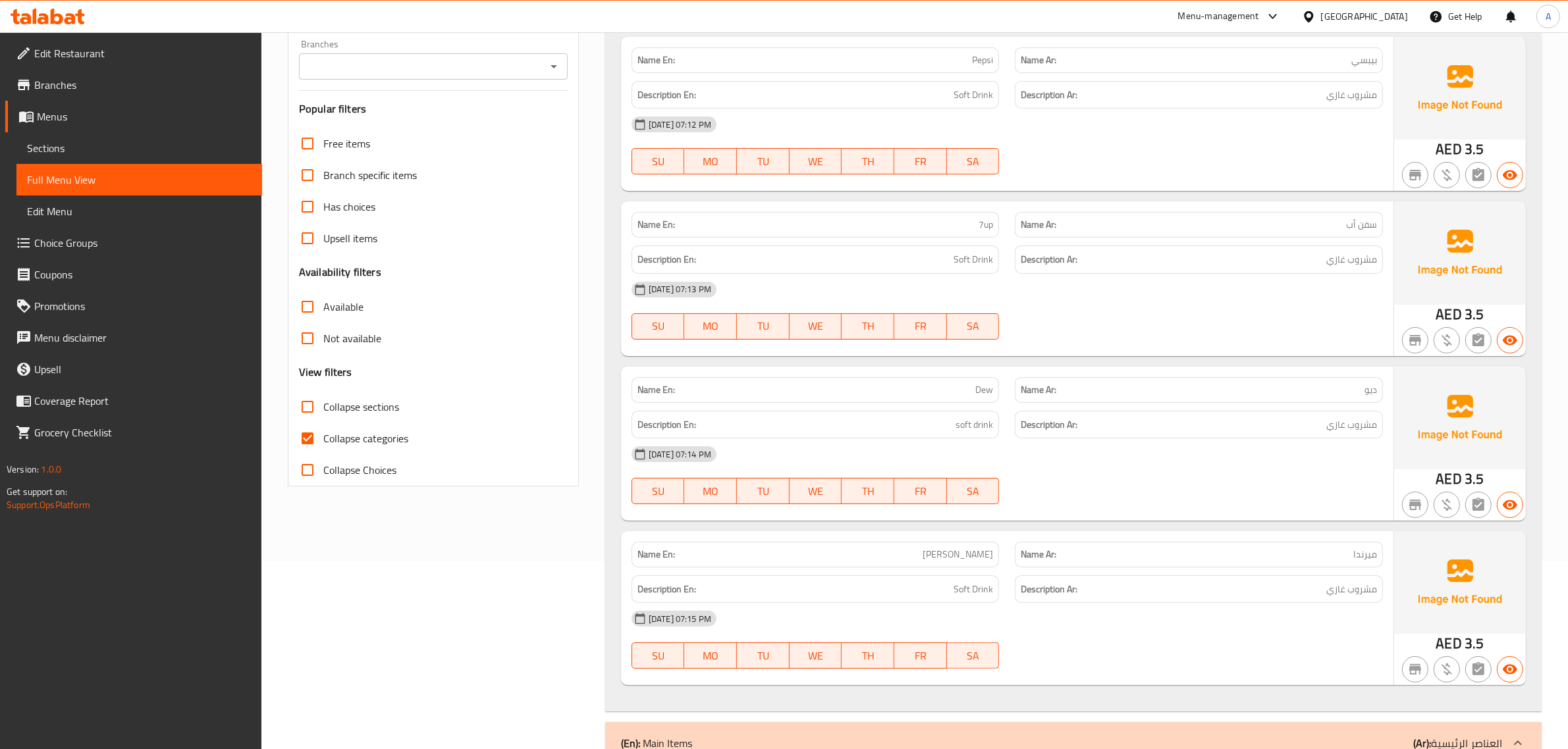
click at [347, 403] on span "Collapse sections" at bounding box center [361, 407] width 76 height 16
click at [324, 403] on input "Collapse sections" at bounding box center [308, 407] width 32 height 32
checkbox input "true"
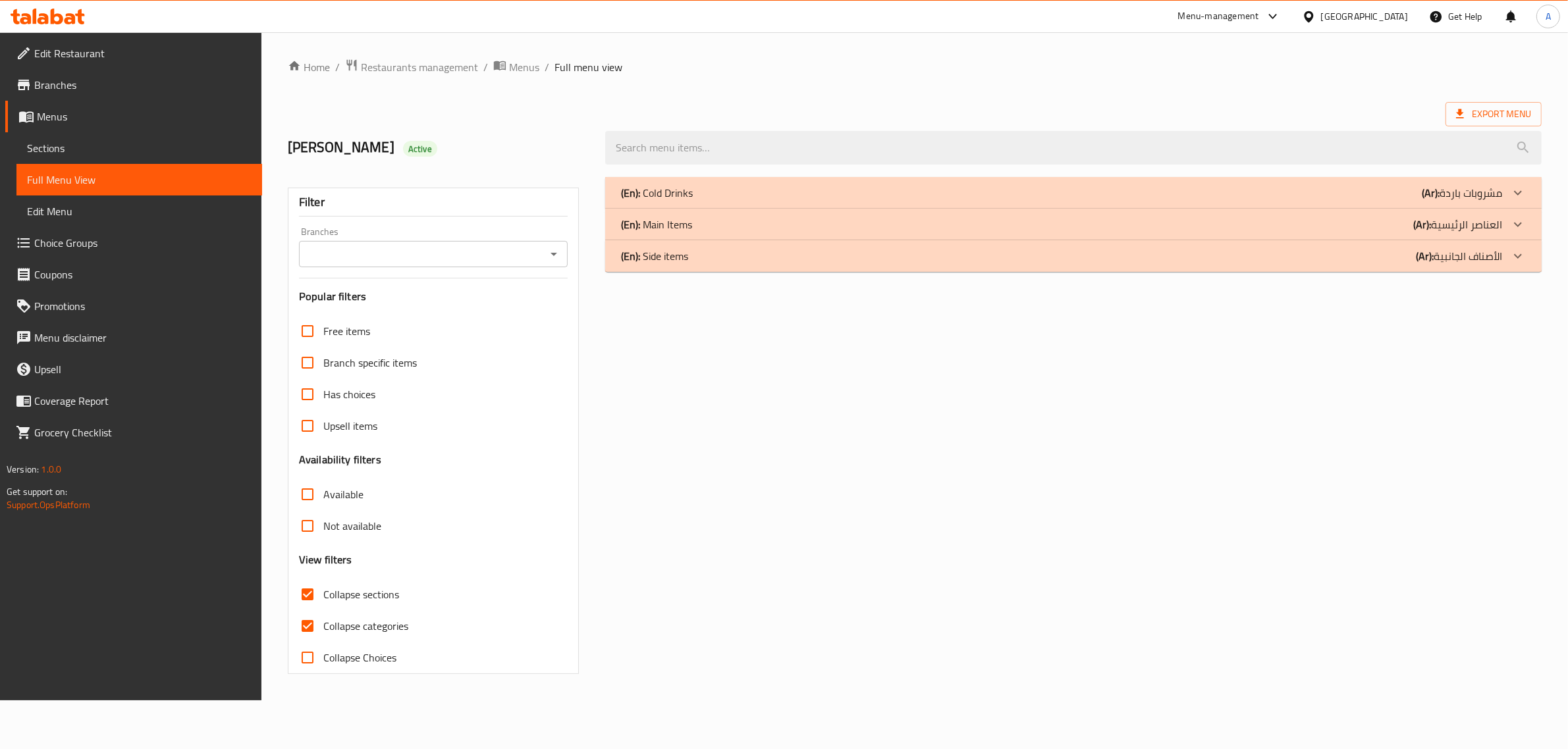
click at [337, 610] on label "Collapse categories" at bounding box center [350, 626] width 117 height 32
click at [324, 610] on input "Collapse categories" at bounding box center [308, 626] width 32 height 32
checkbox input "false"
click at [709, 222] on div "(En): Main Items (Ar): العناصر الرئيسية" at bounding box center [1070, 224] width 889 height 16
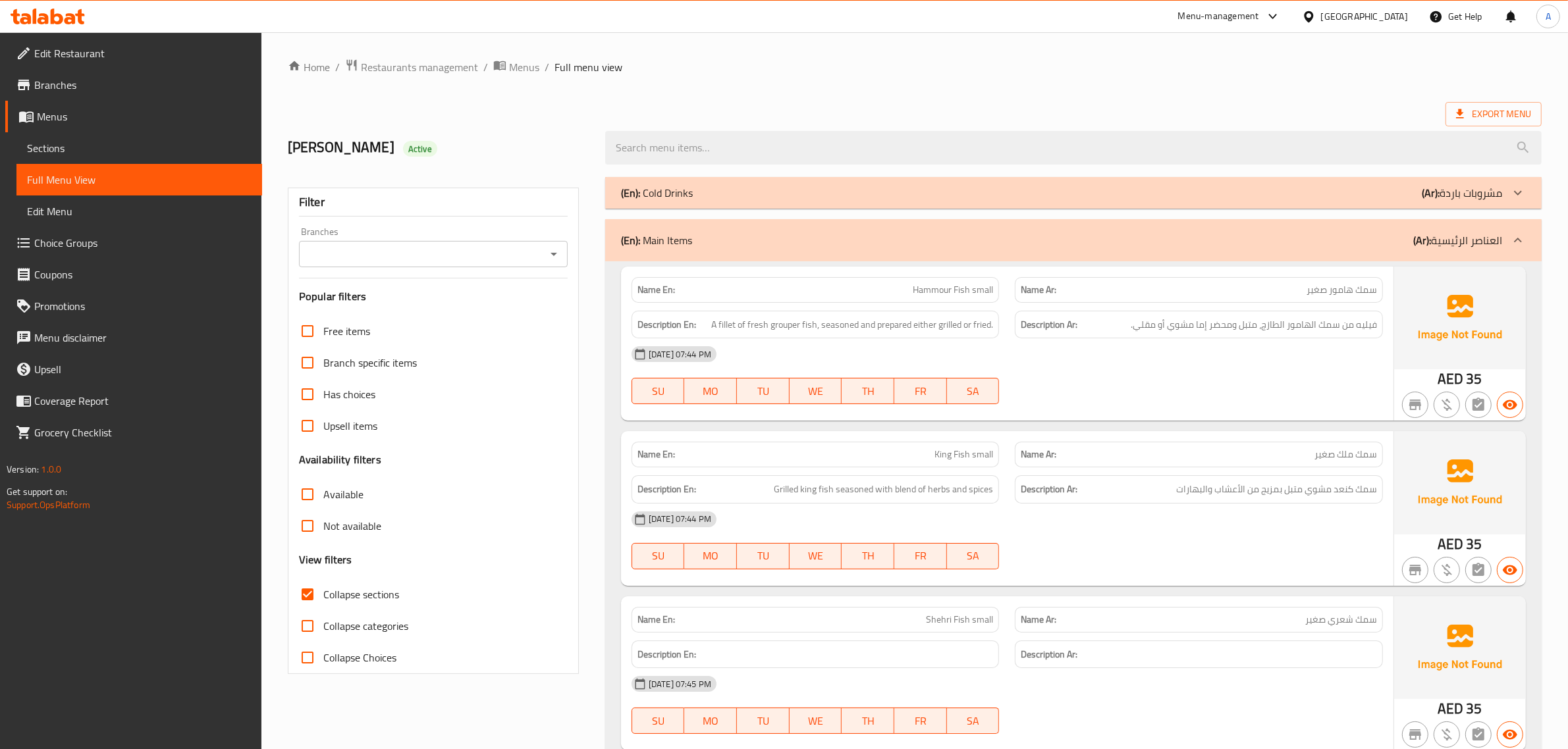
click at [709, 222] on div "(En): Main Items (Ar): العناصر الرئيسية" at bounding box center [1074, 240] width 937 height 42
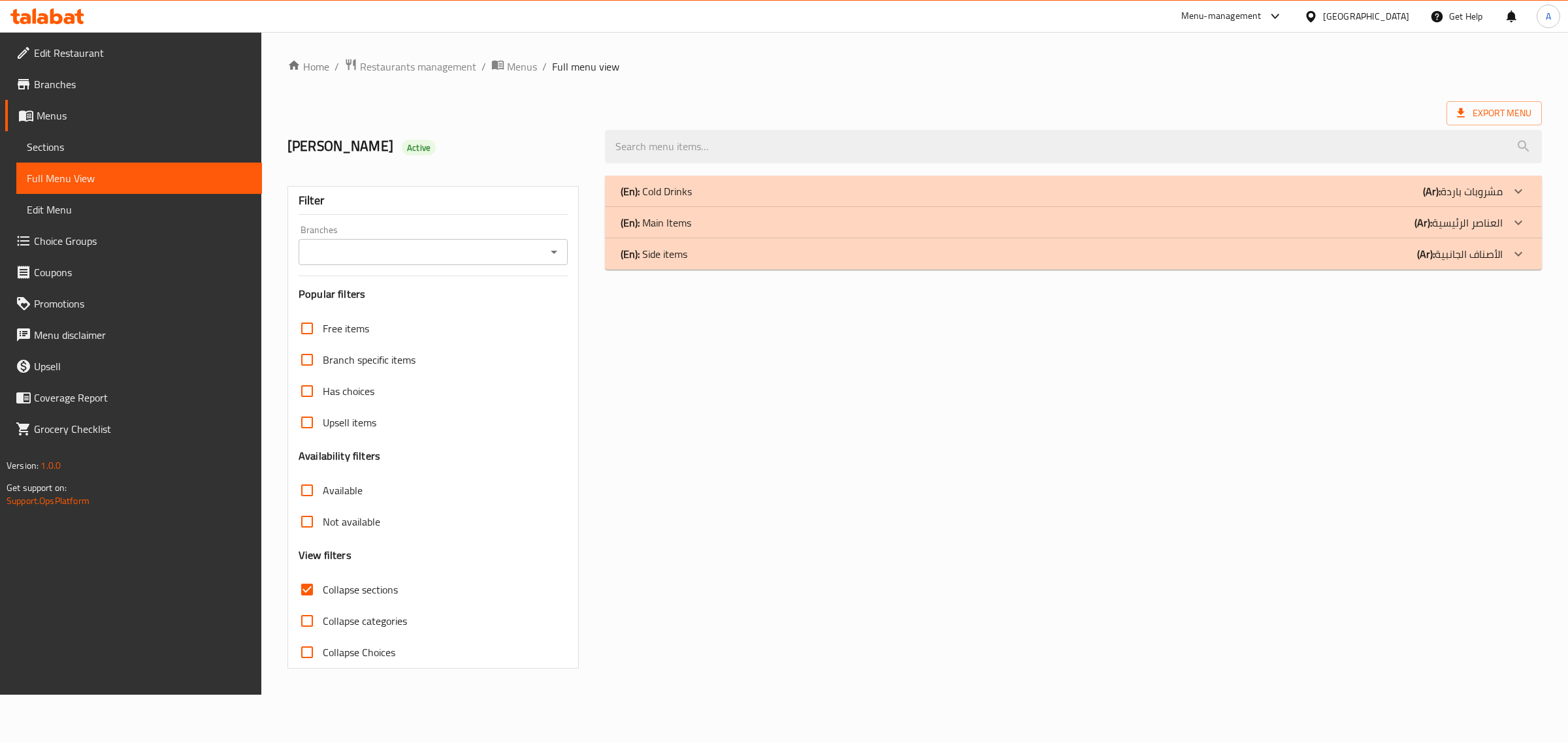
click at [674, 249] on p "(En): Side items" at bounding box center [654, 253] width 67 height 15
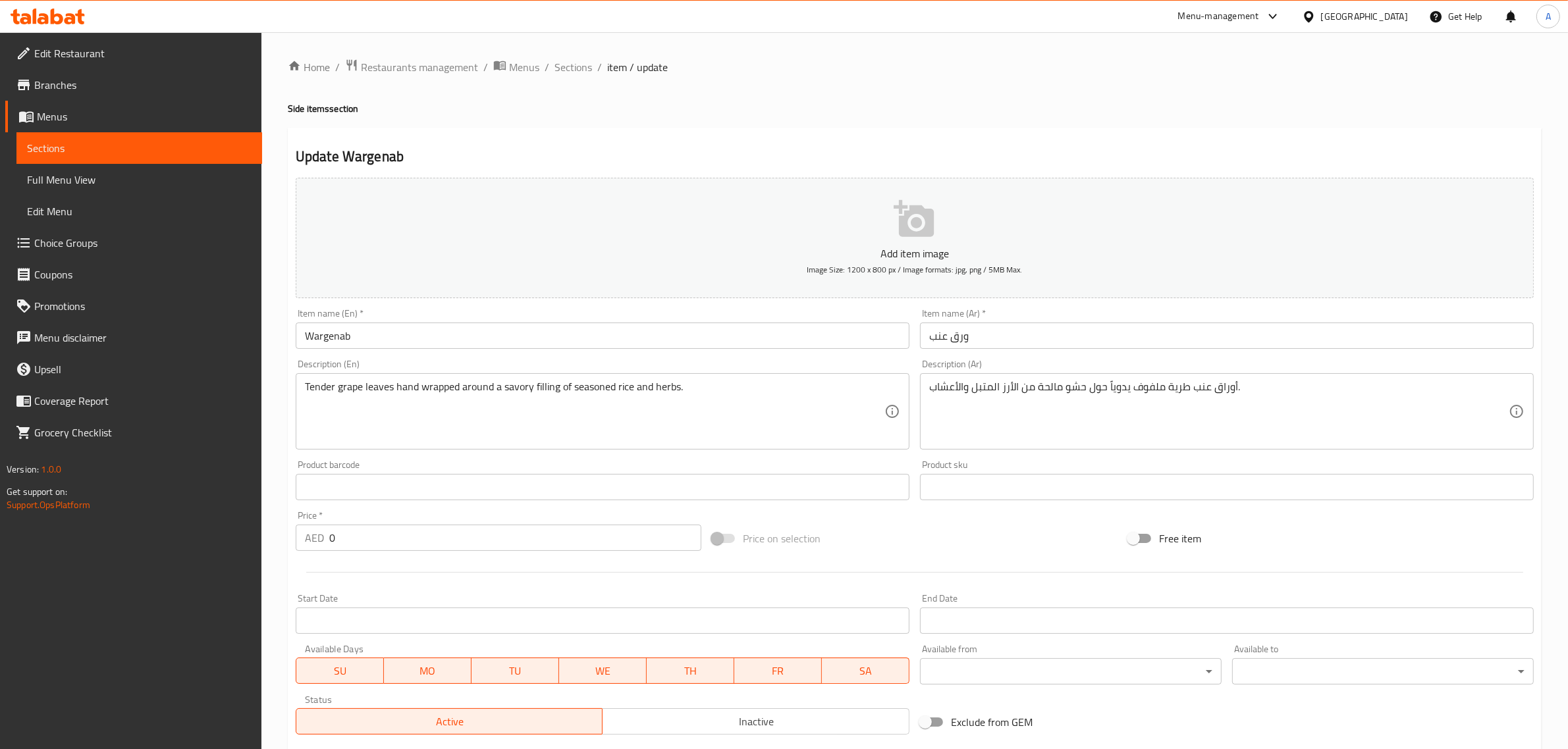
scroll to position [211, 0]
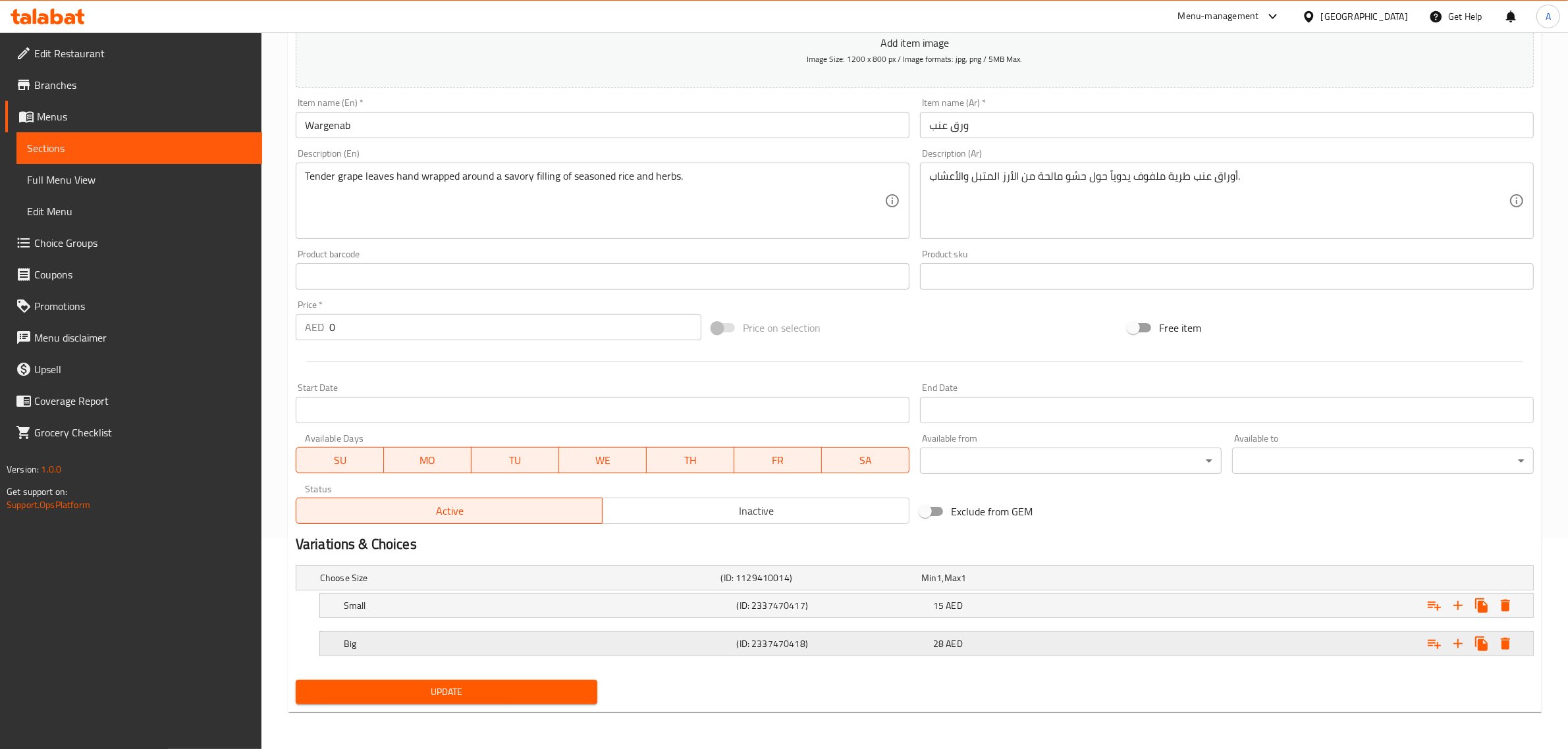
click at [920, 640] on h5 "(ID: 2337470418)" at bounding box center [832, 644] width 191 height 13
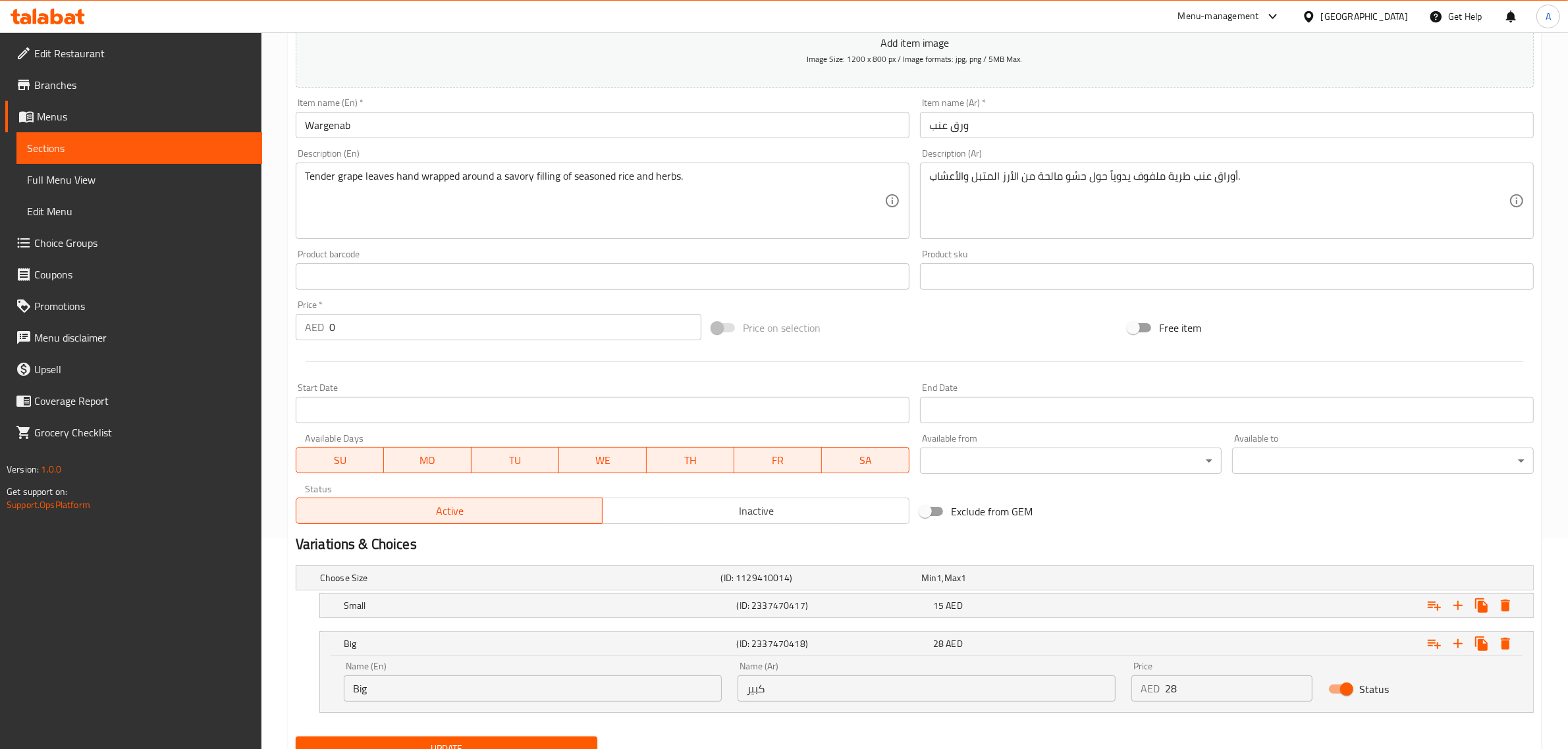
click at [605, 673] on div "Name (En) Big Name (En)" at bounding box center [533, 682] width 378 height 40
click at [570, 692] on input "Big" at bounding box center [533, 688] width 378 height 26
click at [570, 692] on input "Bigs" at bounding box center [533, 688] width 378 height 26
type input "s"
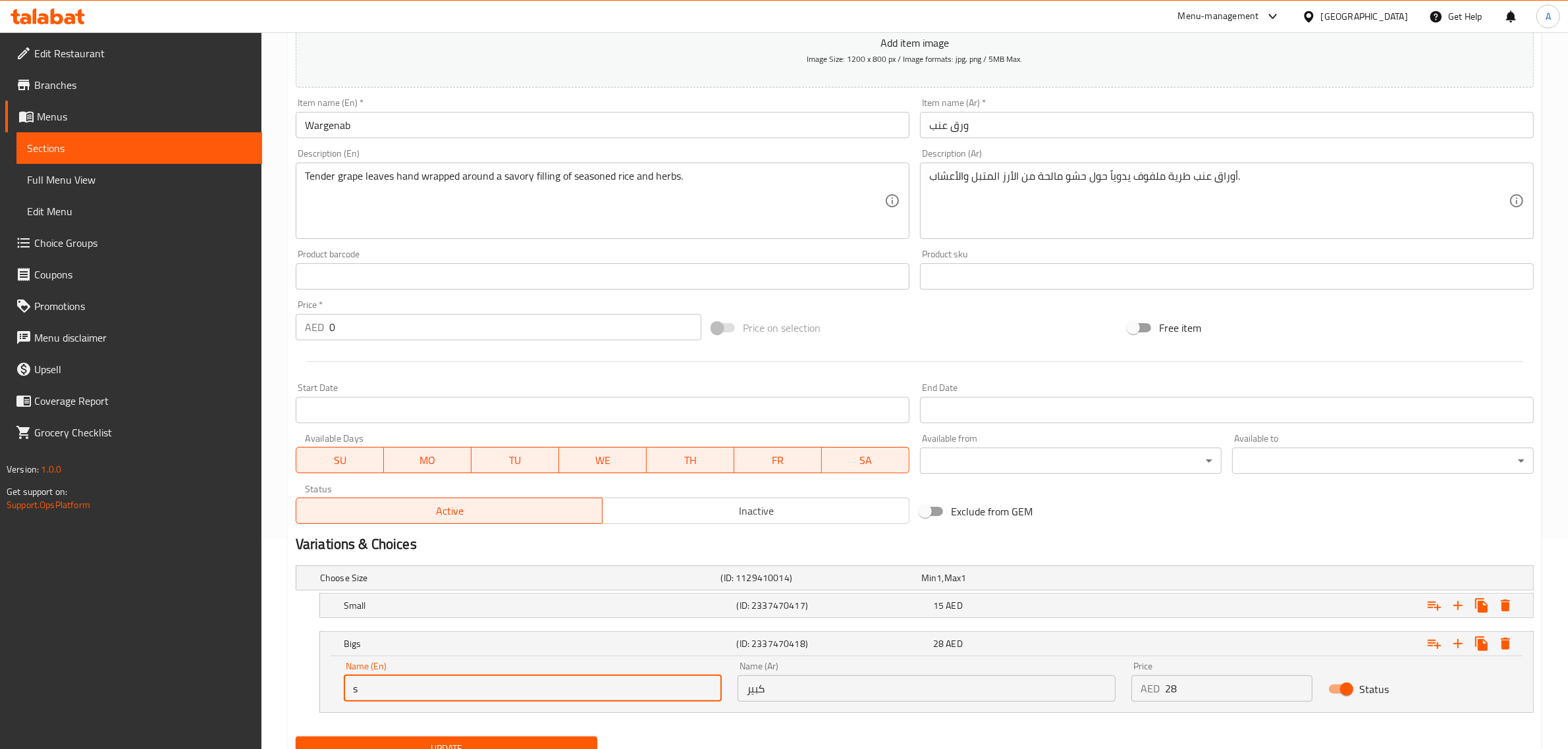
click at [570, 692] on input "s" at bounding box center [533, 688] width 378 height 26
click at [575, 690] on input "s" at bounding box center [533, 688] width 378 height 26
type input ";"
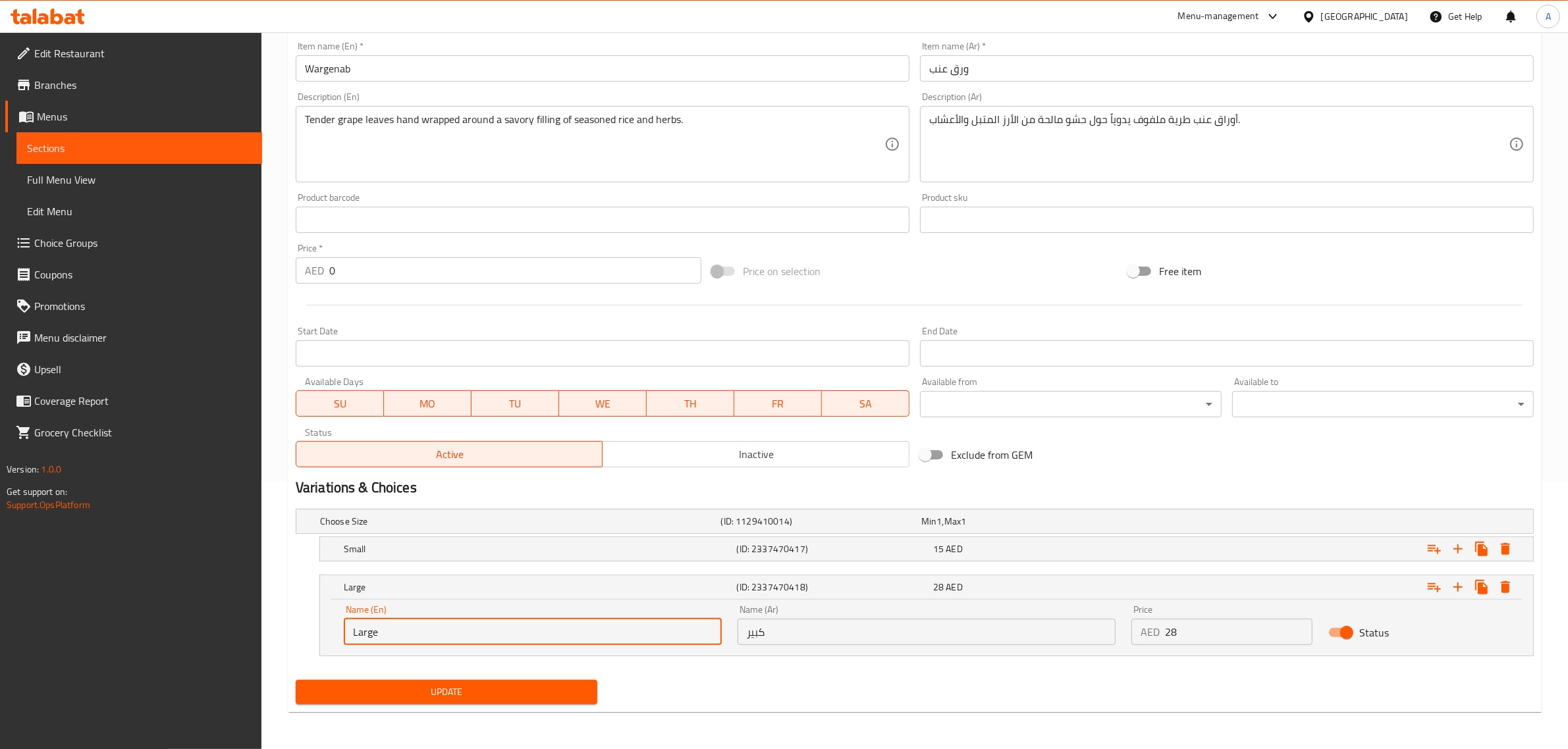
type input "Large"
click at [545, 684] on span "Update" at bounding box center [446, 692] width 281 height 16
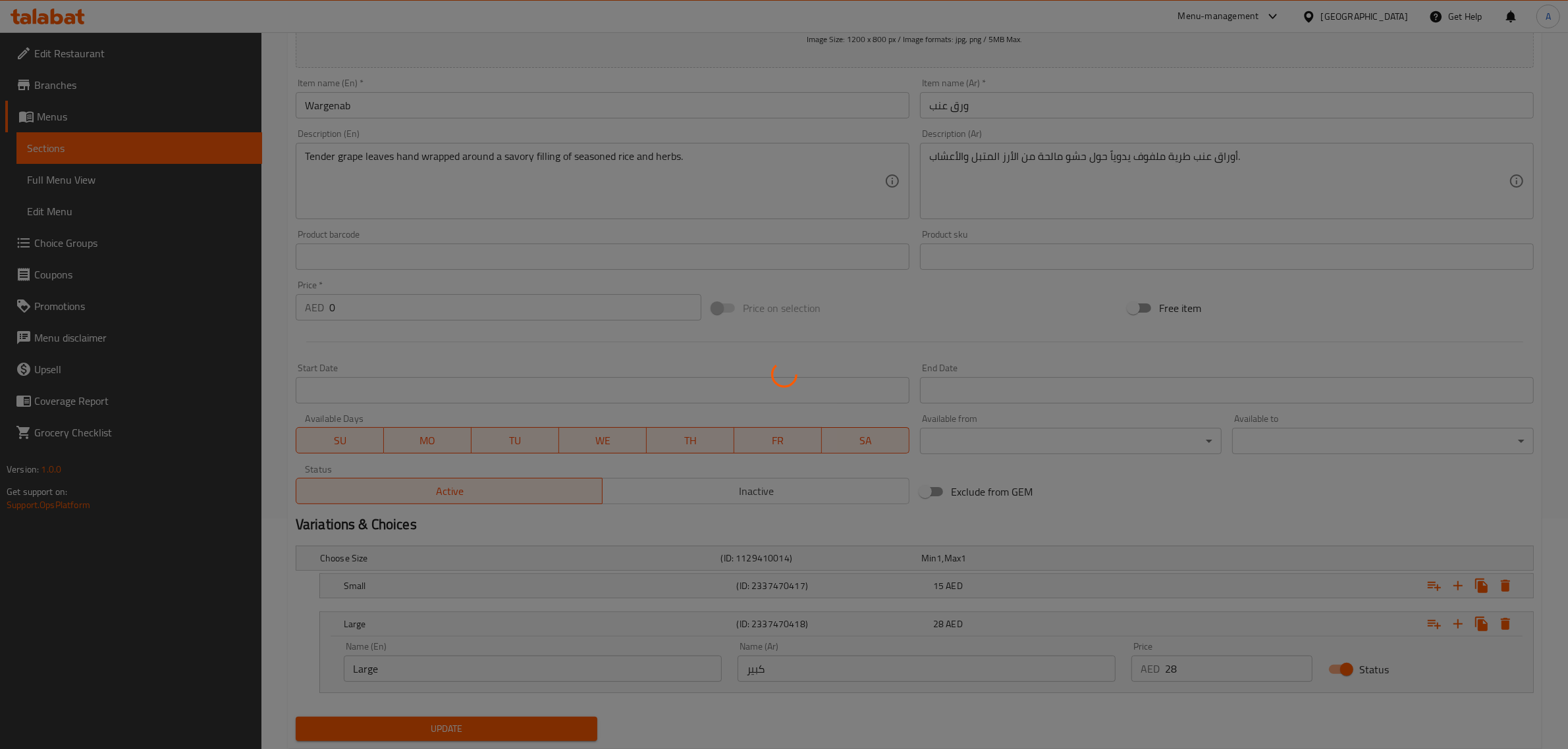
scroll to position [216, 0]
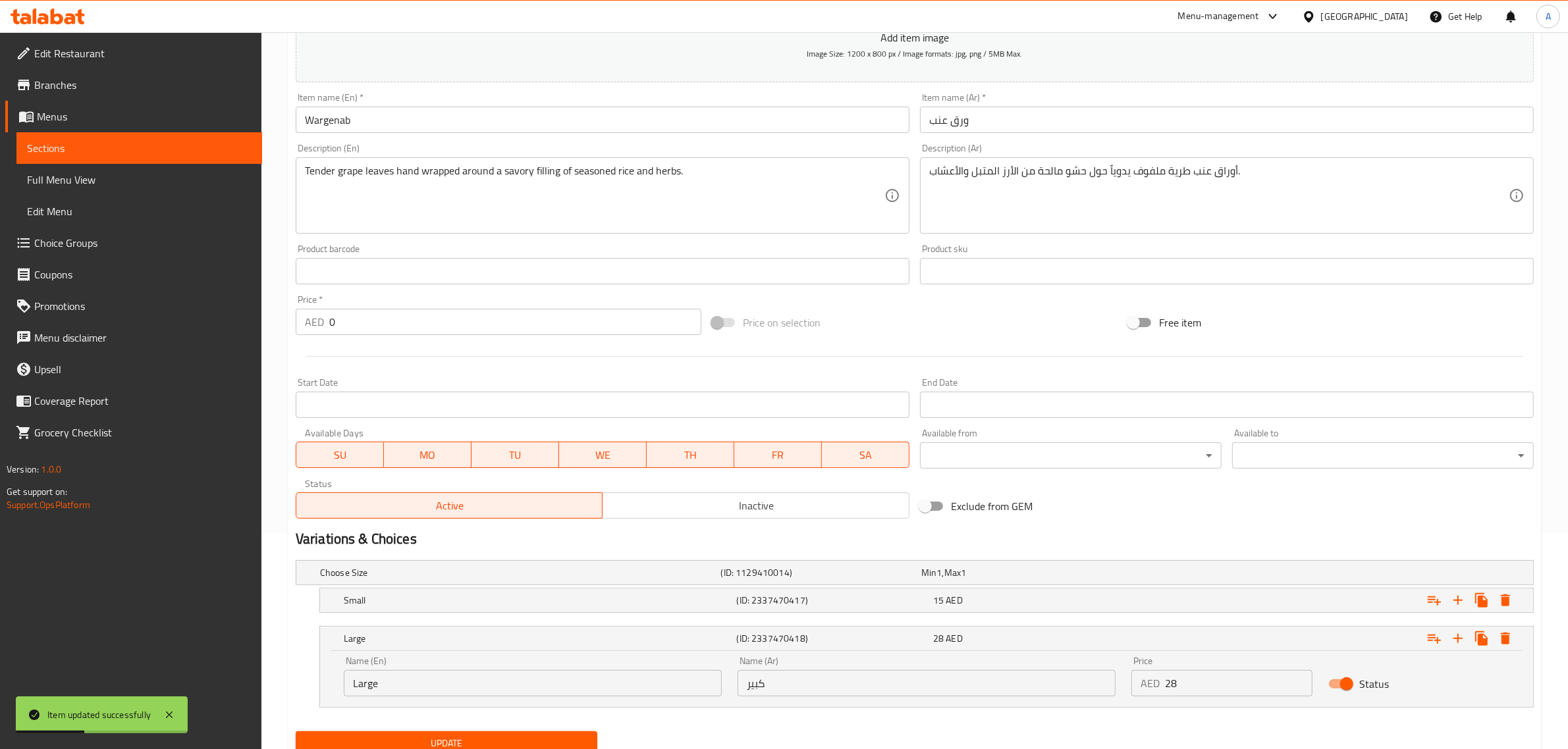
click at [380, 696] on div "Name (En) Large Name (En)" at bounding box center [533, 676] width 394 height 56
click at [379, 690] on input "Large" at bounding box center [533, 683] width 378 height 26
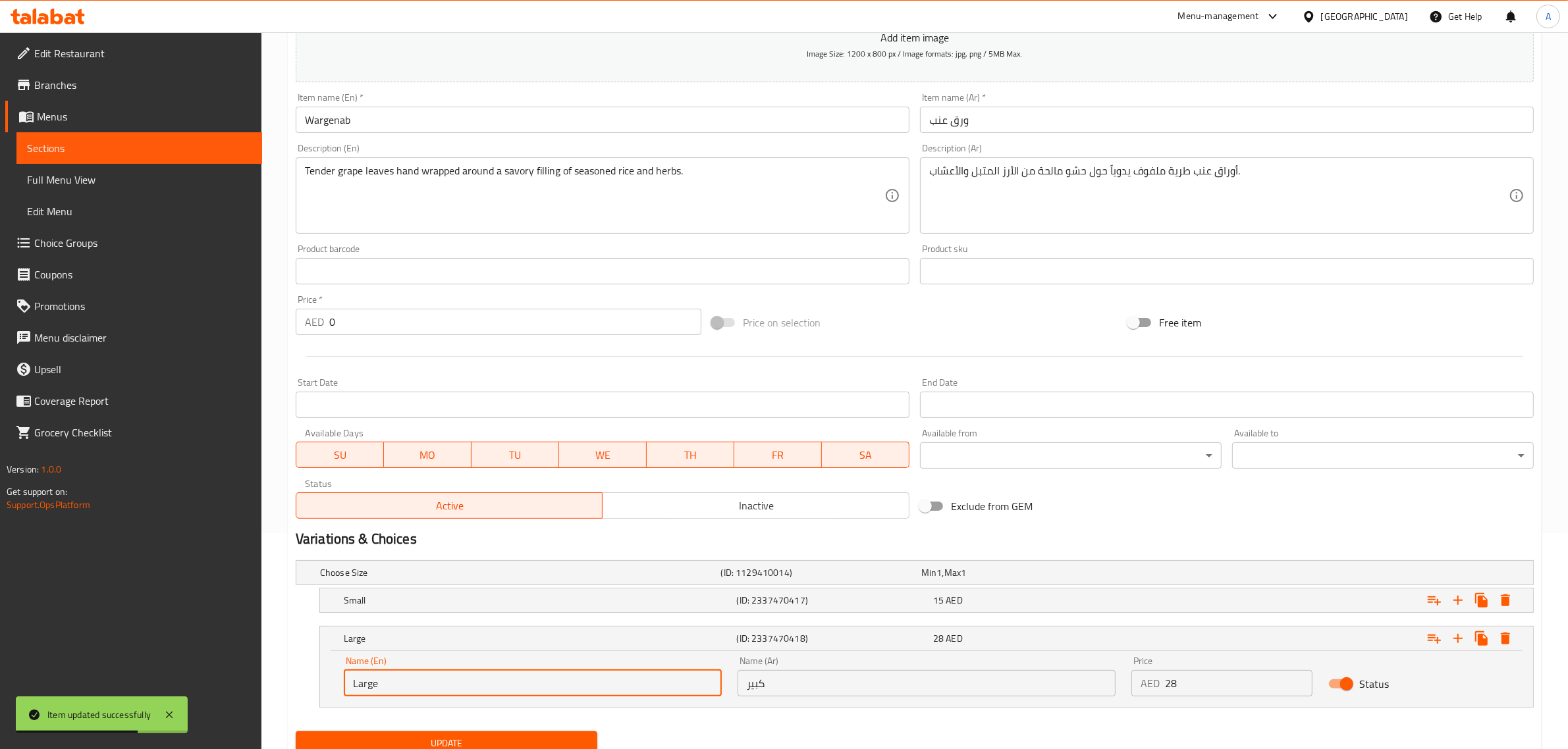
paste input "Big"
type input "Big"
click at [403, 731] on button "Update" at bounding box center [446, 744] width 301 height 24
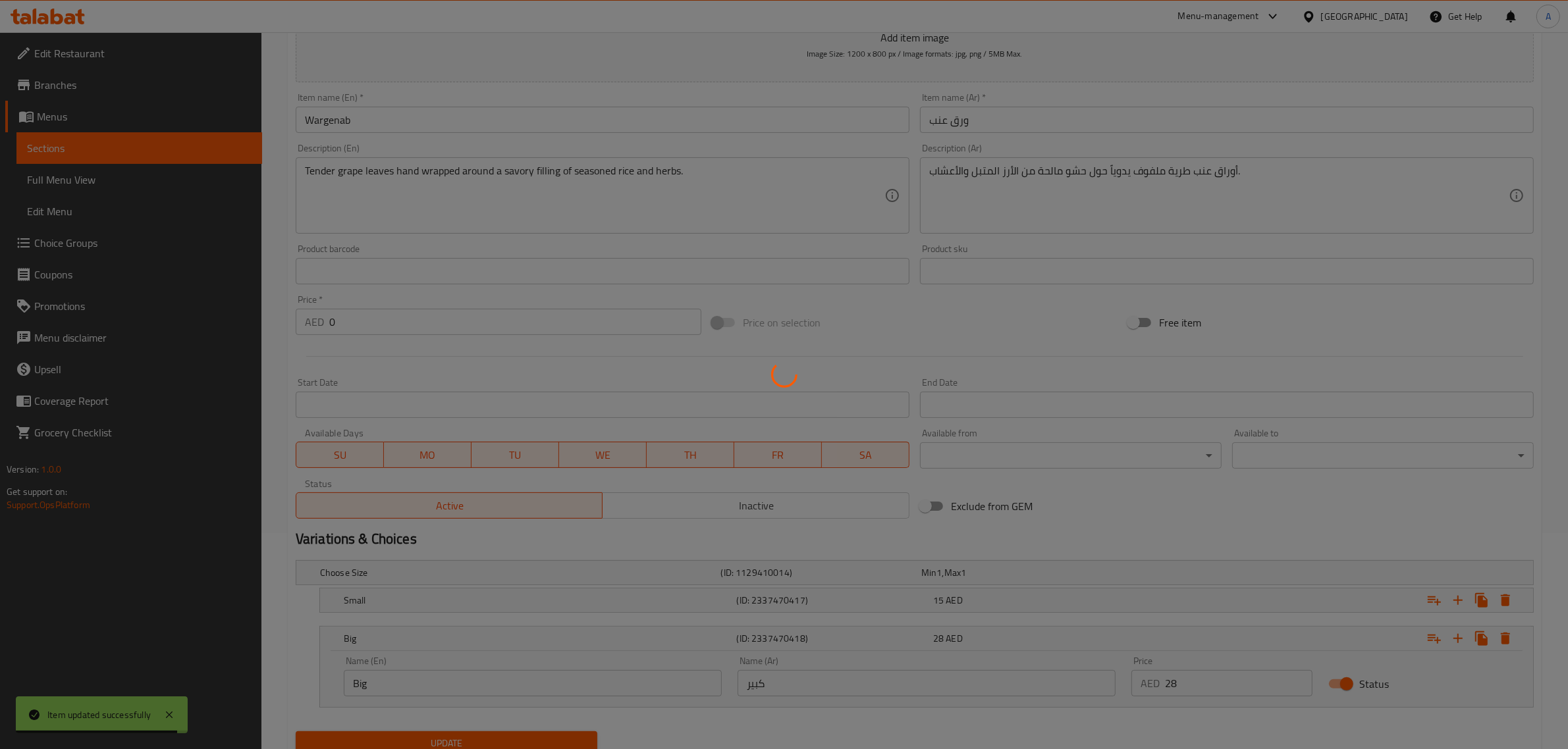
scroll to position [268, 0]
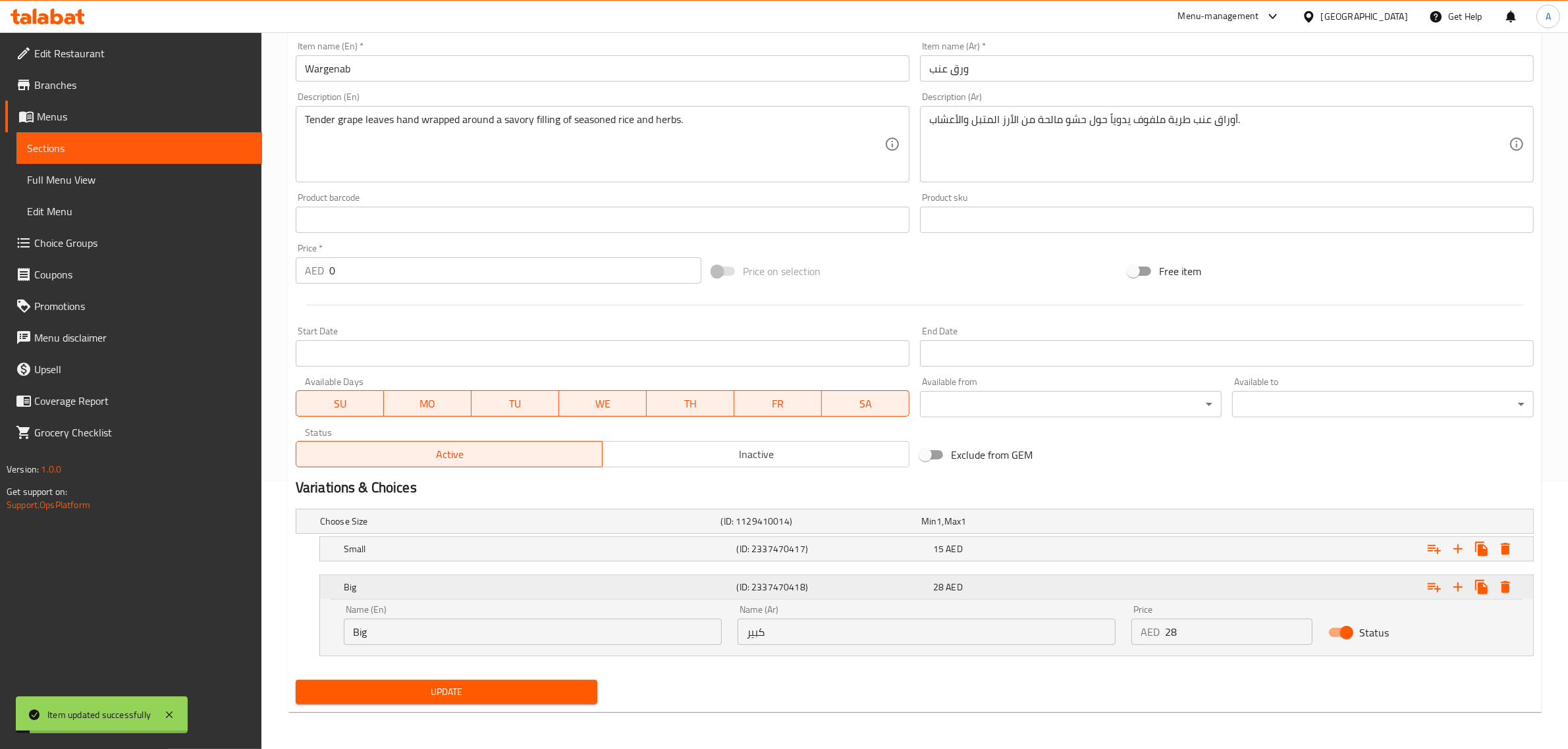
click at [1138, 597] on div "Expand" at bounding box center [1323, 587] width 393 height 29
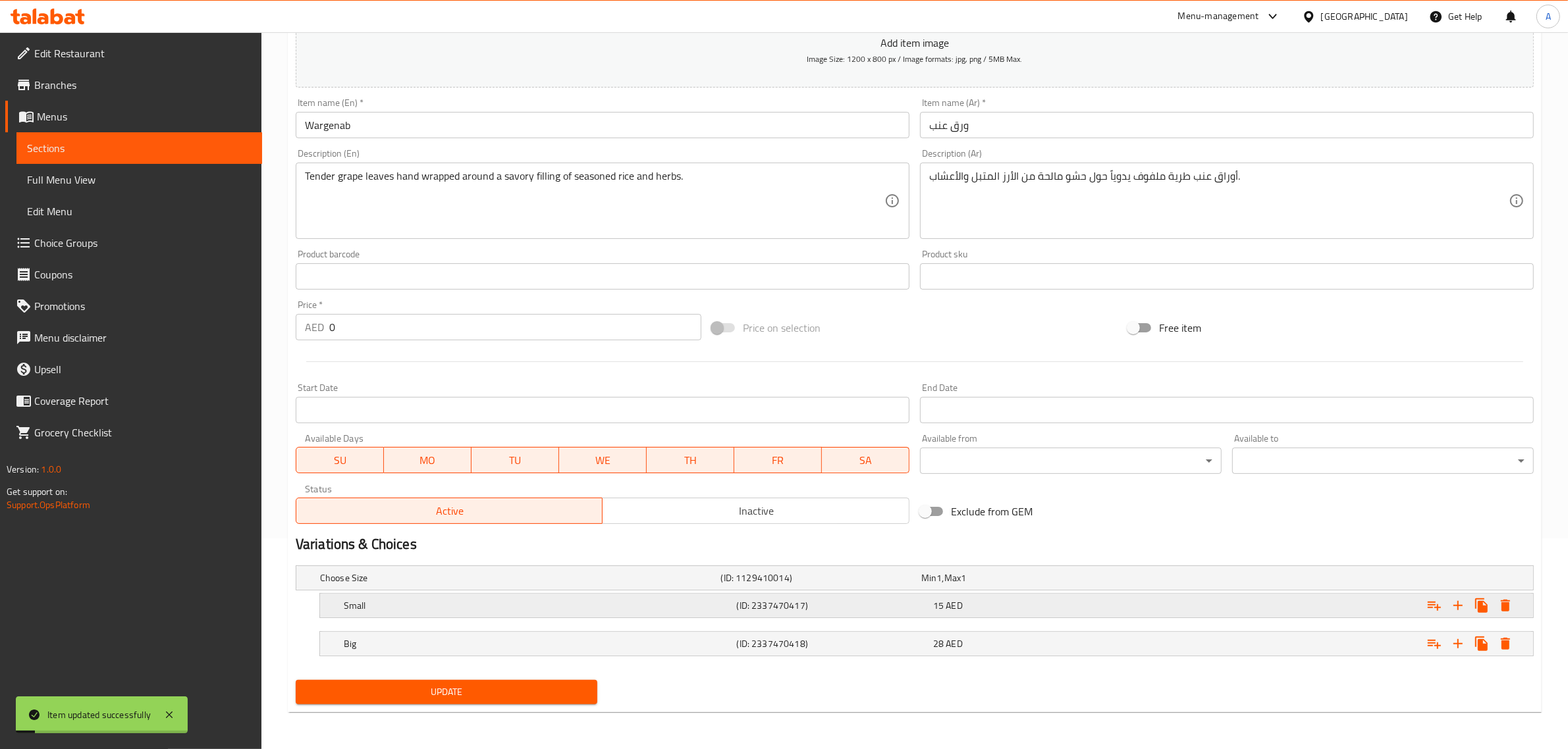
scroll to position [211, 0]
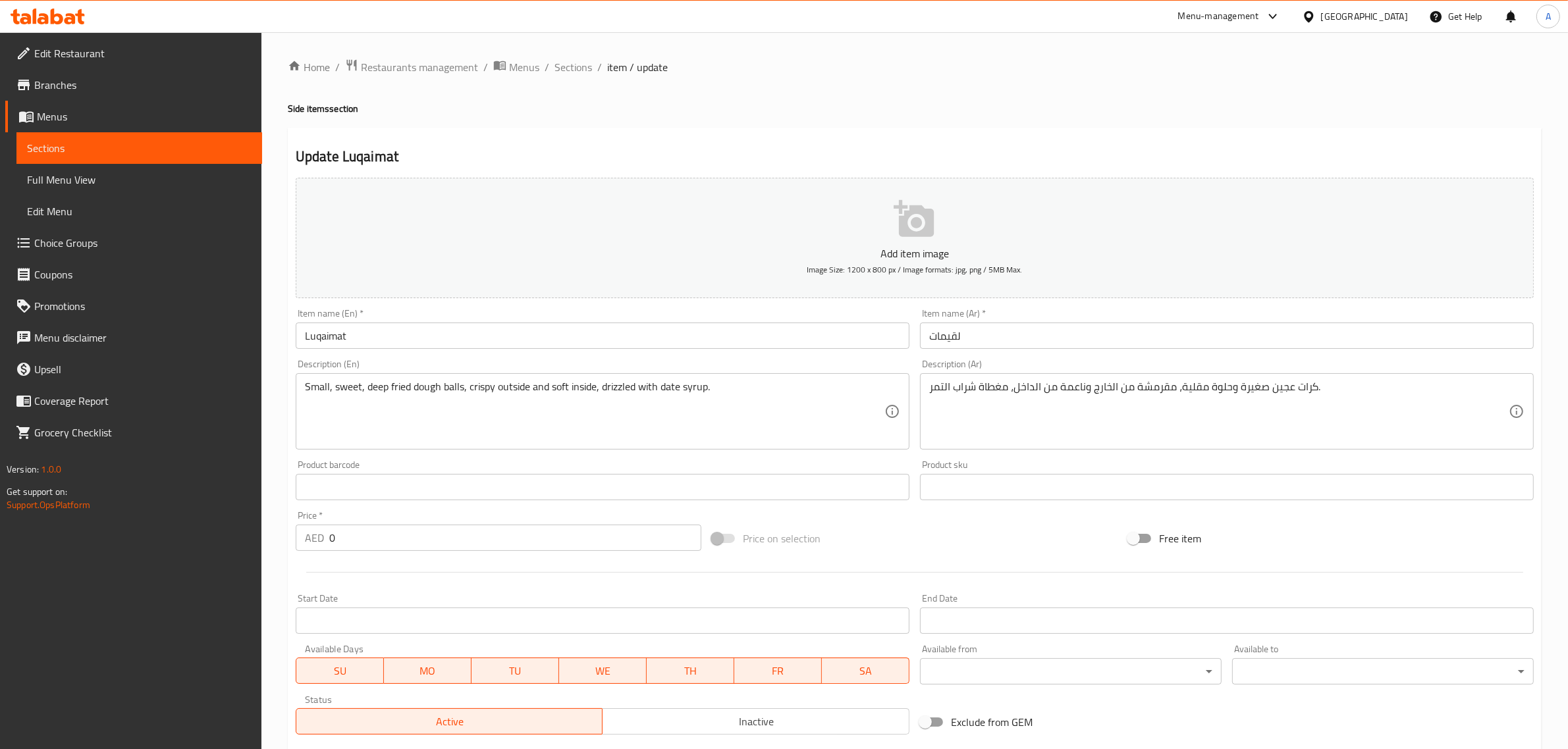
scroll to position [211, 0]
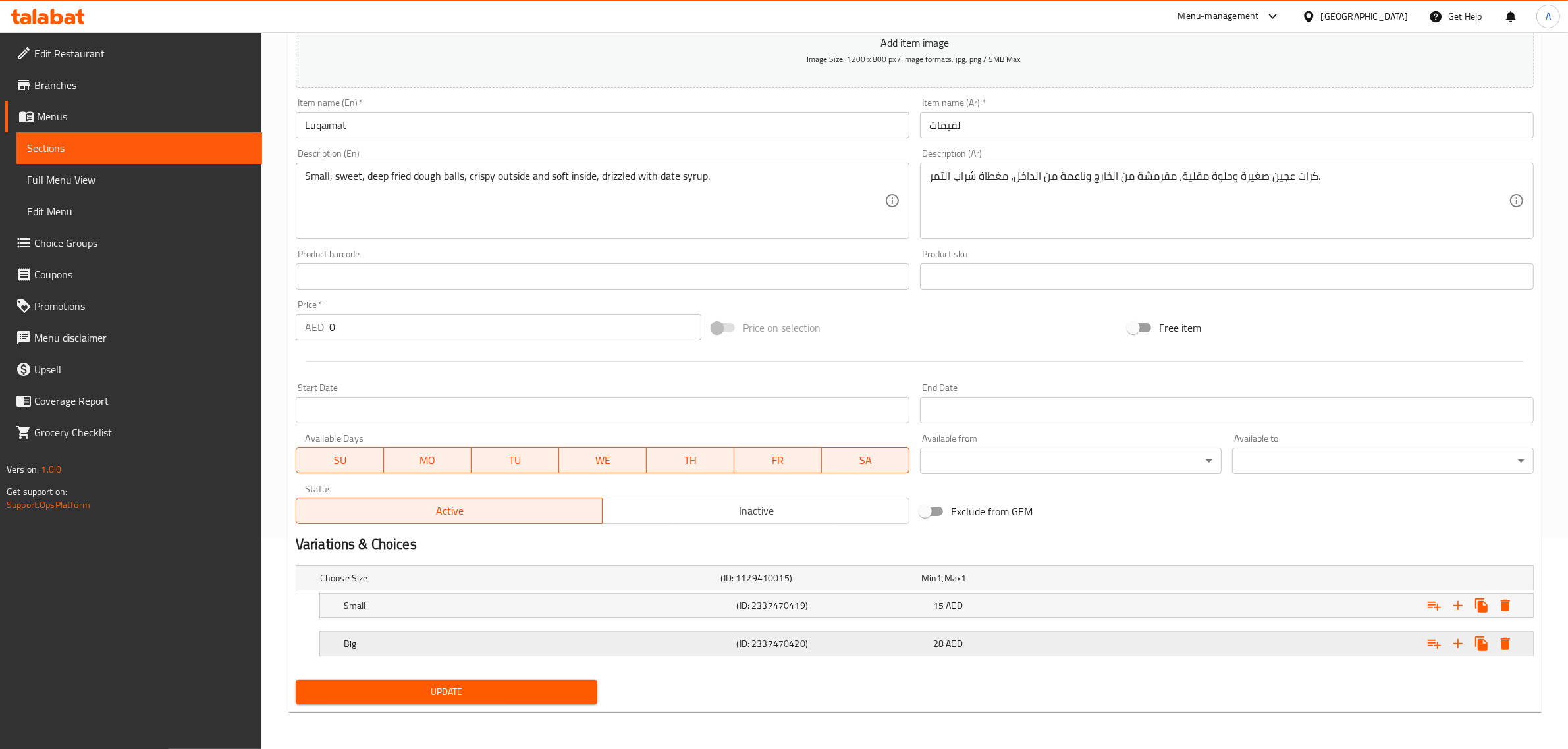
drag, startPoint x: 970, startPoint y: 640, endPoint x: 954, endPoint y: 635, distance: 16.8
click at [969, 640] on div "28 AED" at bounding box center [1028, 644] width 191 height 13
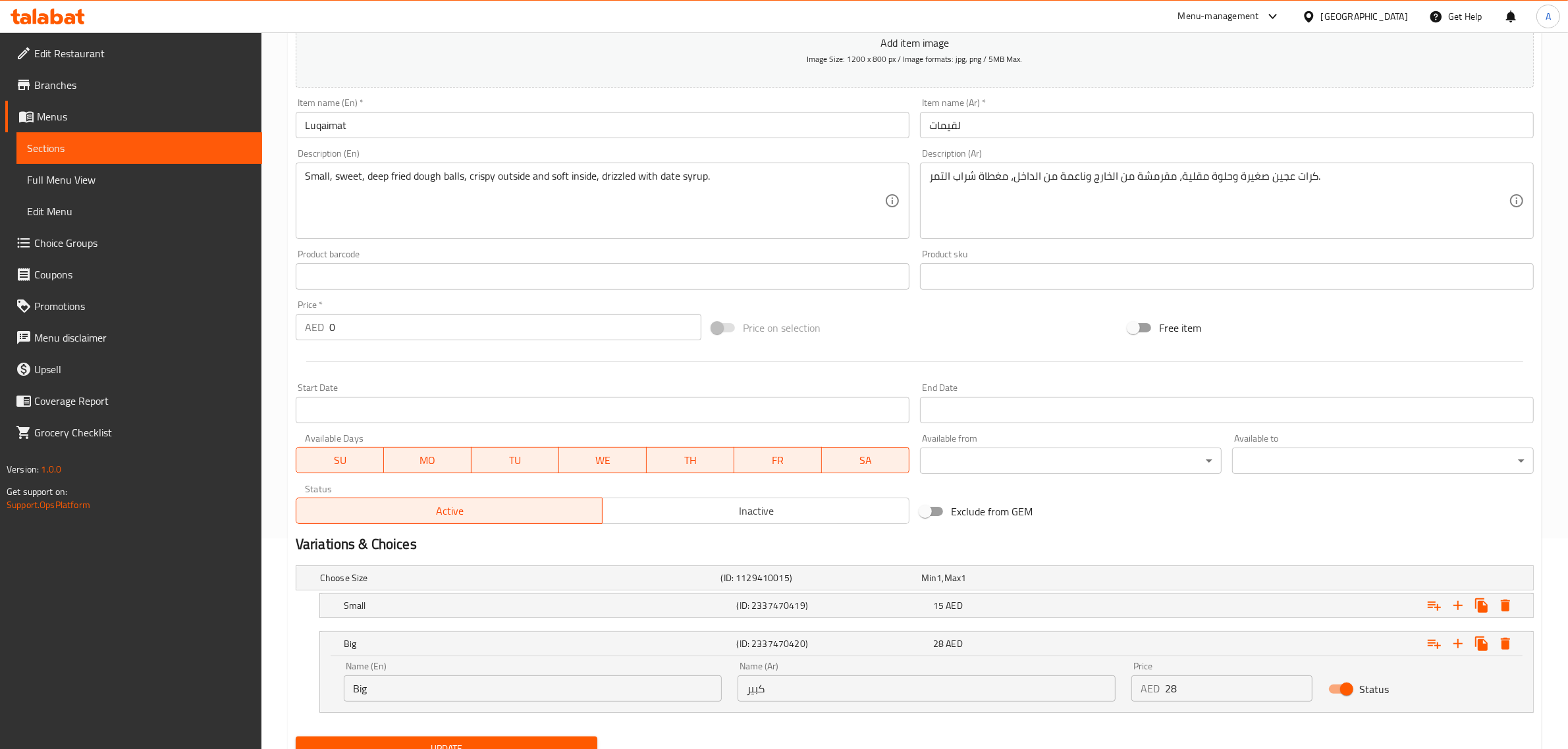
click at [511, 686] on input "Big" at bounding box center [533, 688] width 378 height 26
paste input "Large"
click at [506, 702] on input "Large" at bounding box center [533, 688] width 378 height 26
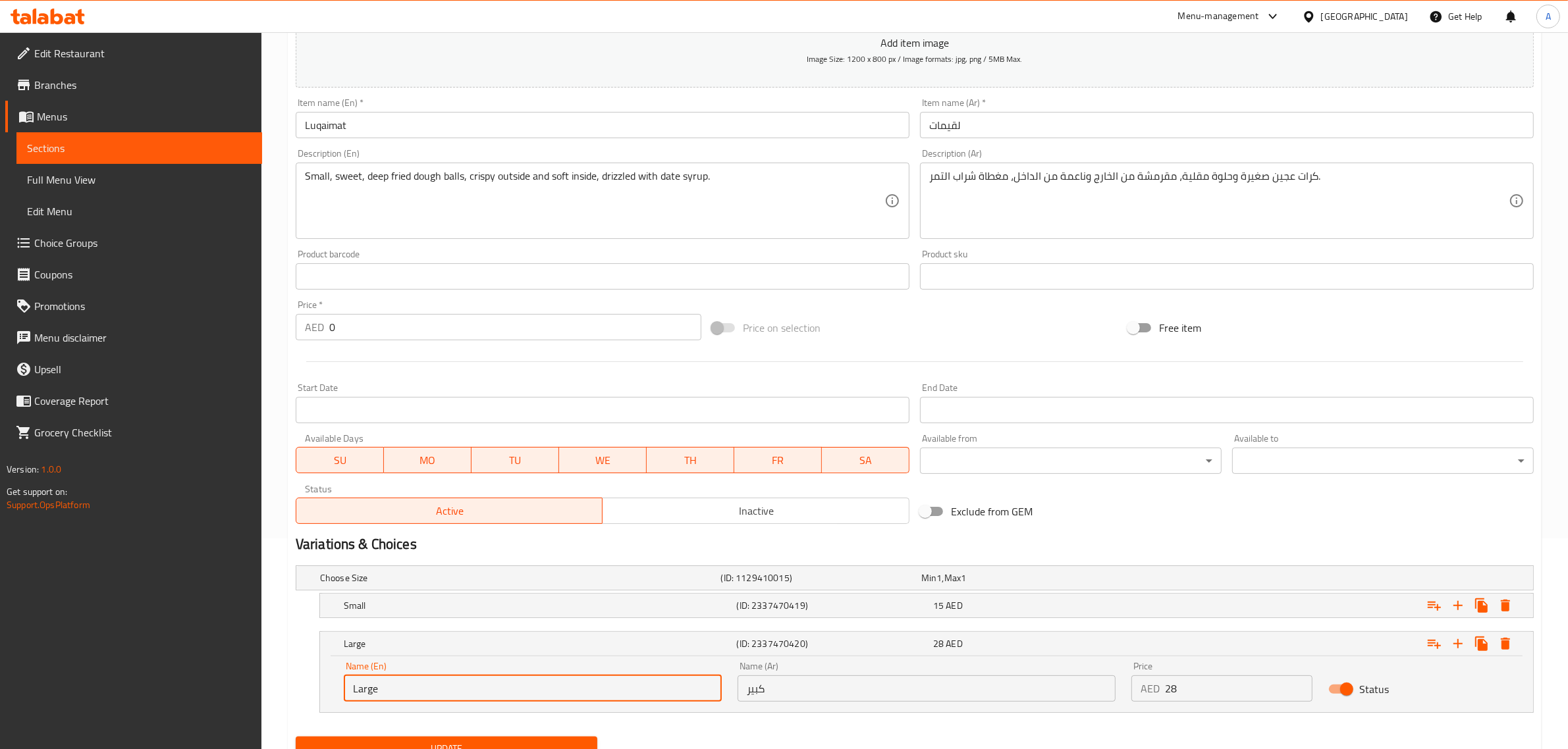
paste input "Big"
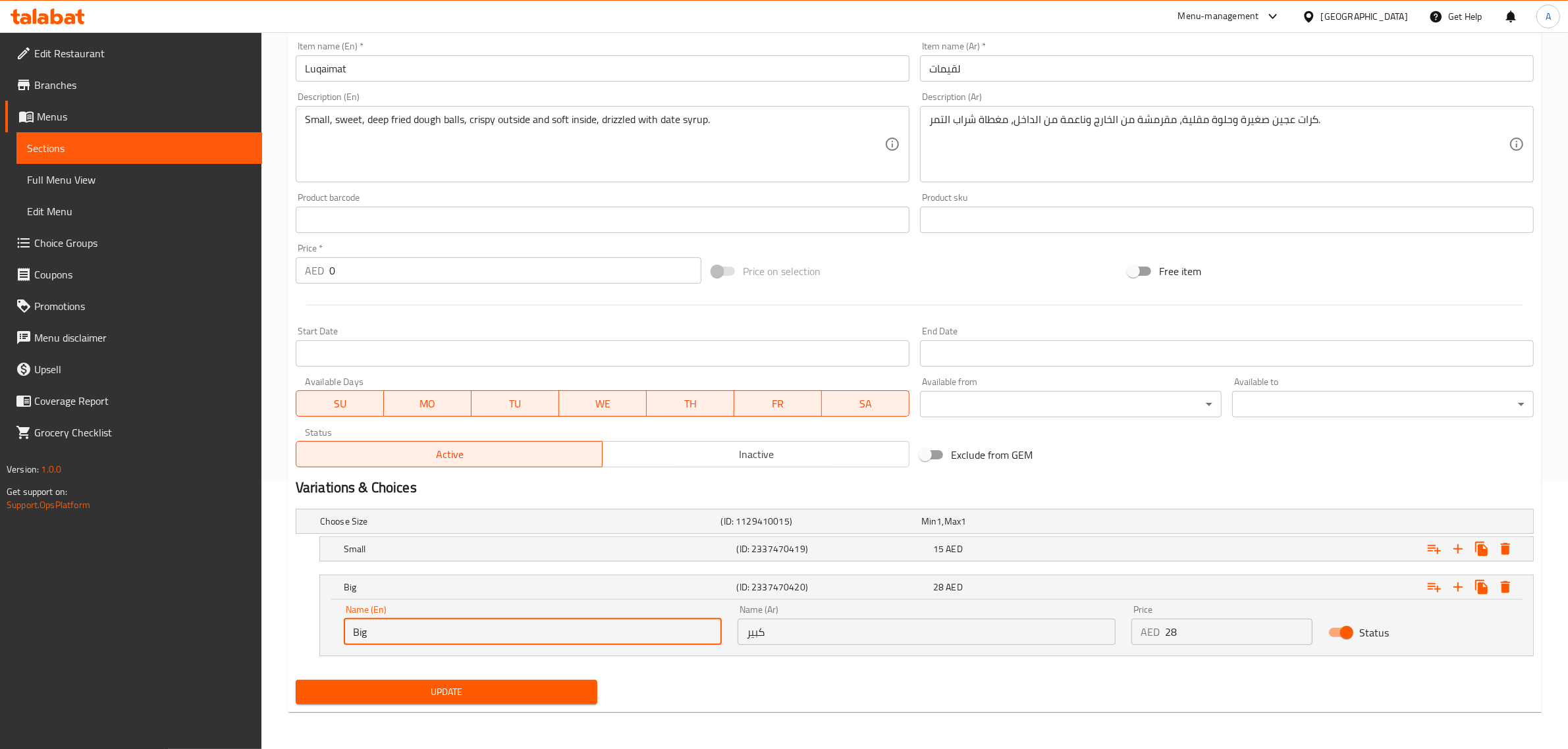
type input "Big"
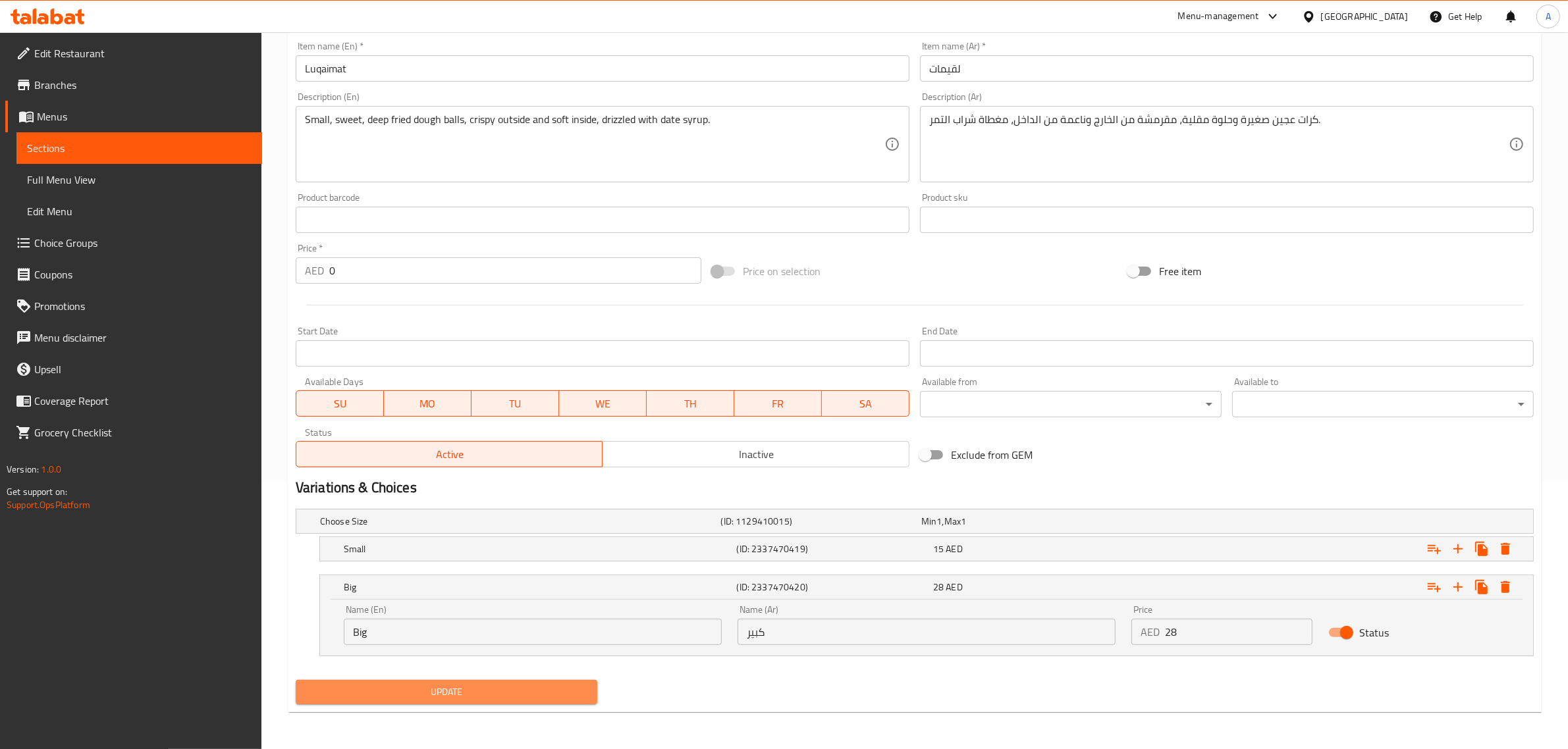
click at [397, 699] on span "Update" at bounding box center [446, 692] width 281 height 16
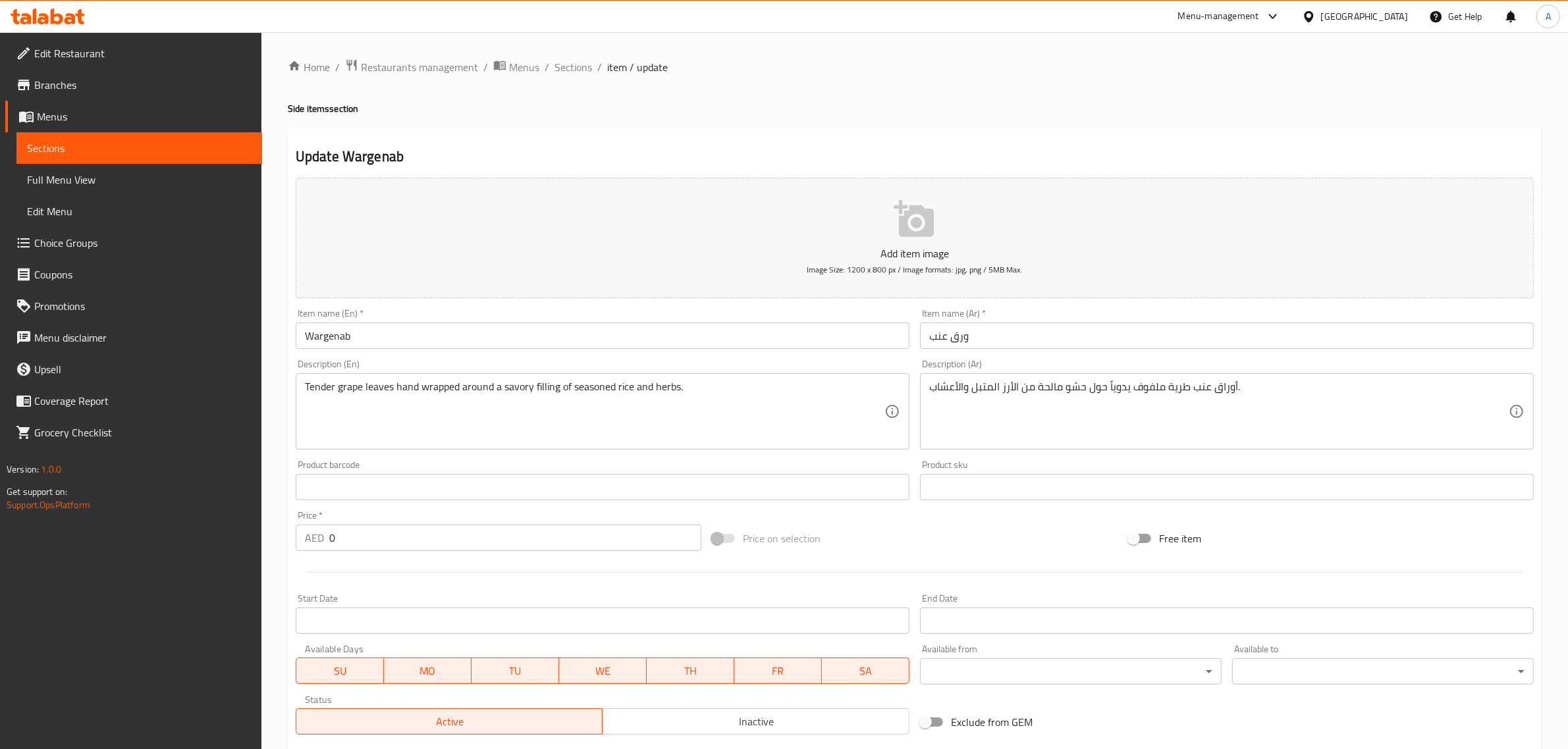
scroll to position [211, 0]
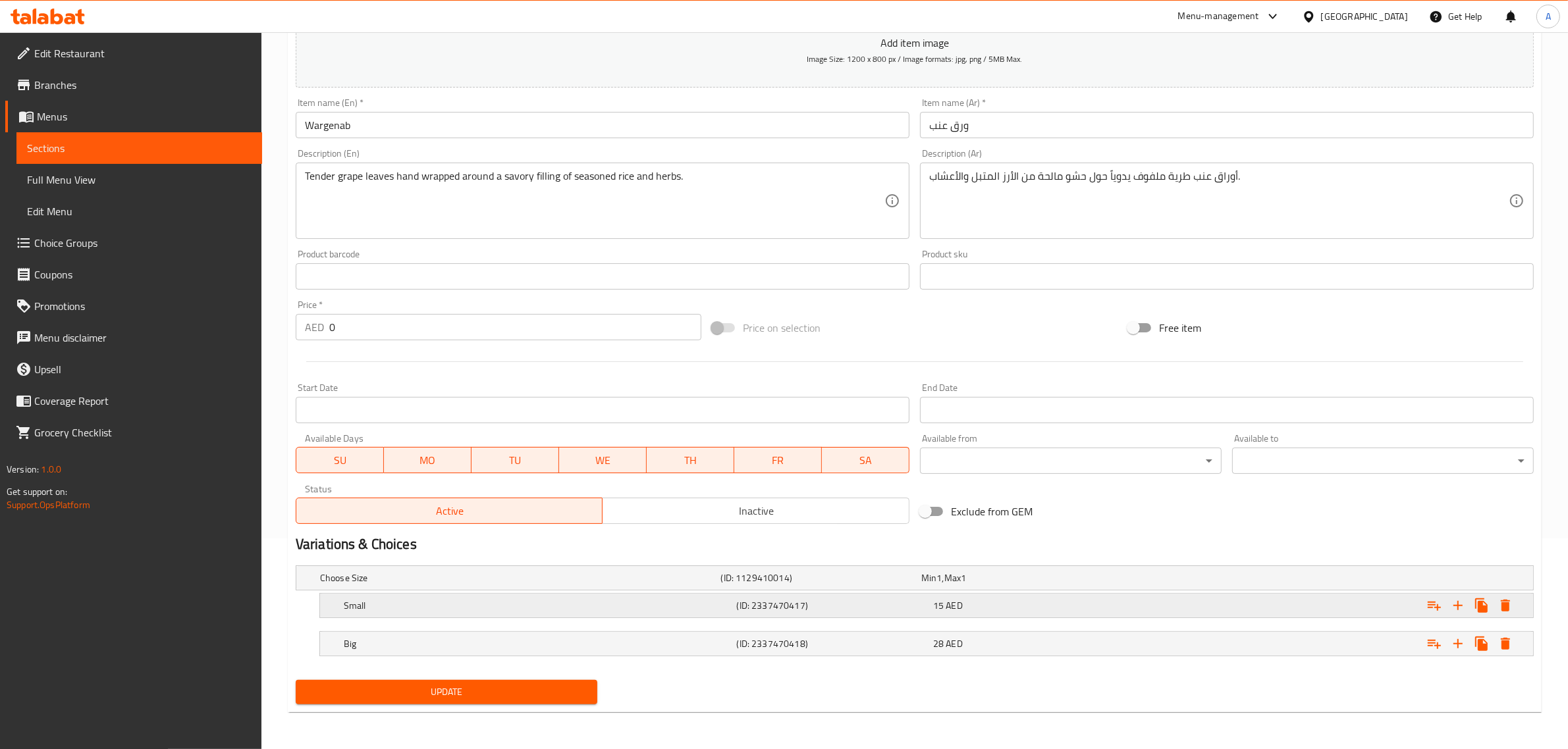
click at [600, 603] on h5 "Small" at bounding box center [538, 606] width 388 height 13
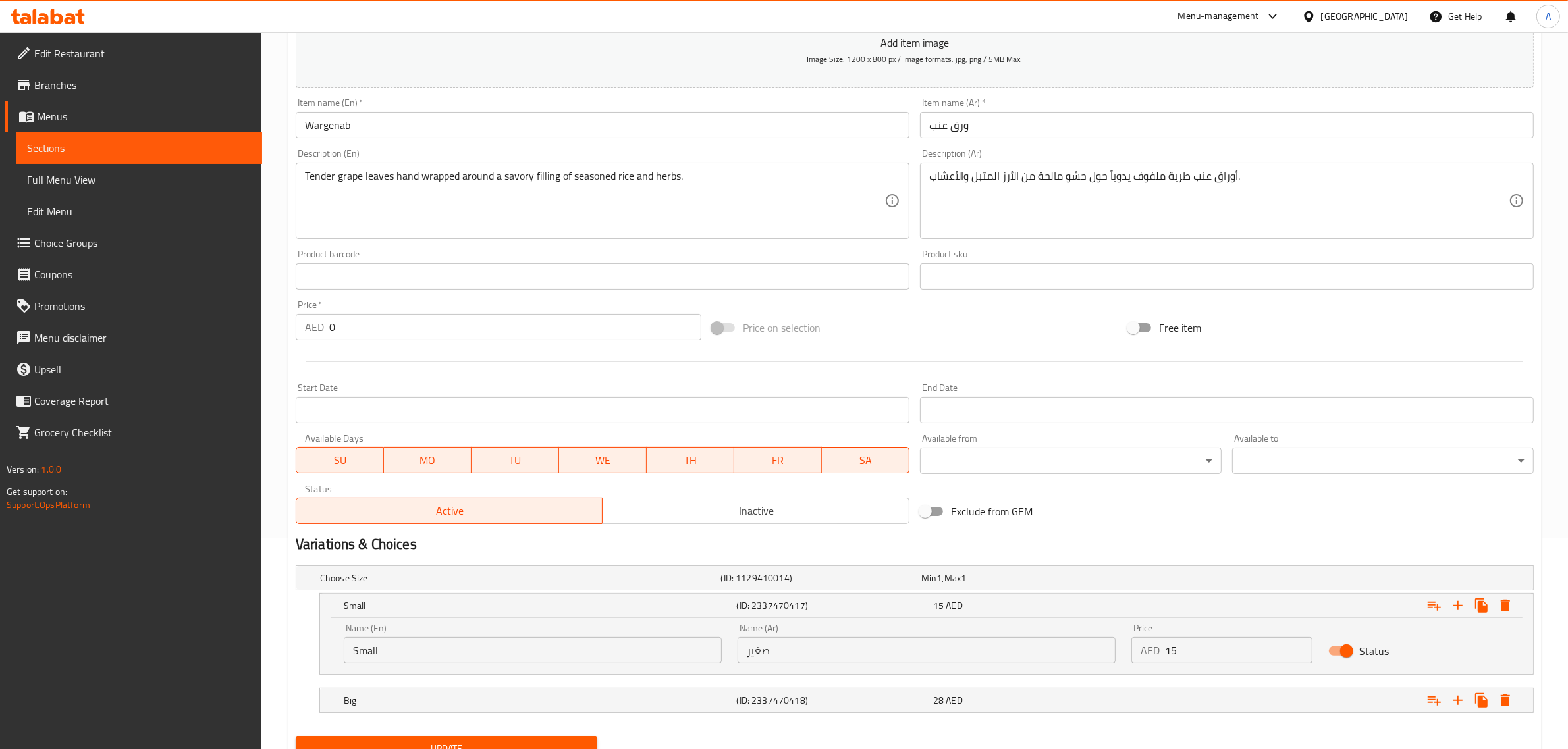
scroll to position [268, 0]
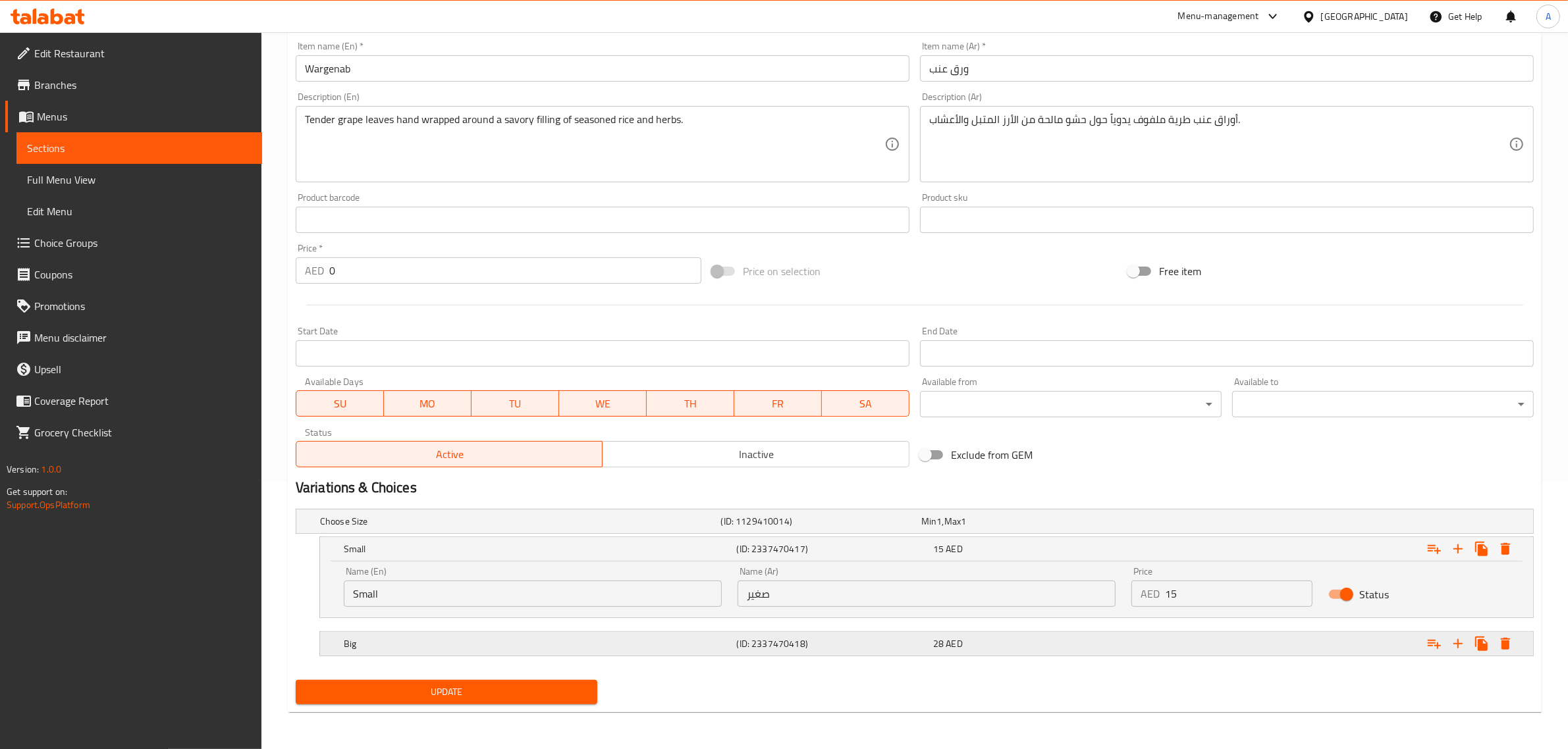
click at [910, 640] on h5 "(ID: 2337470418)" at bounding box center [832, 644] width 191 height 13
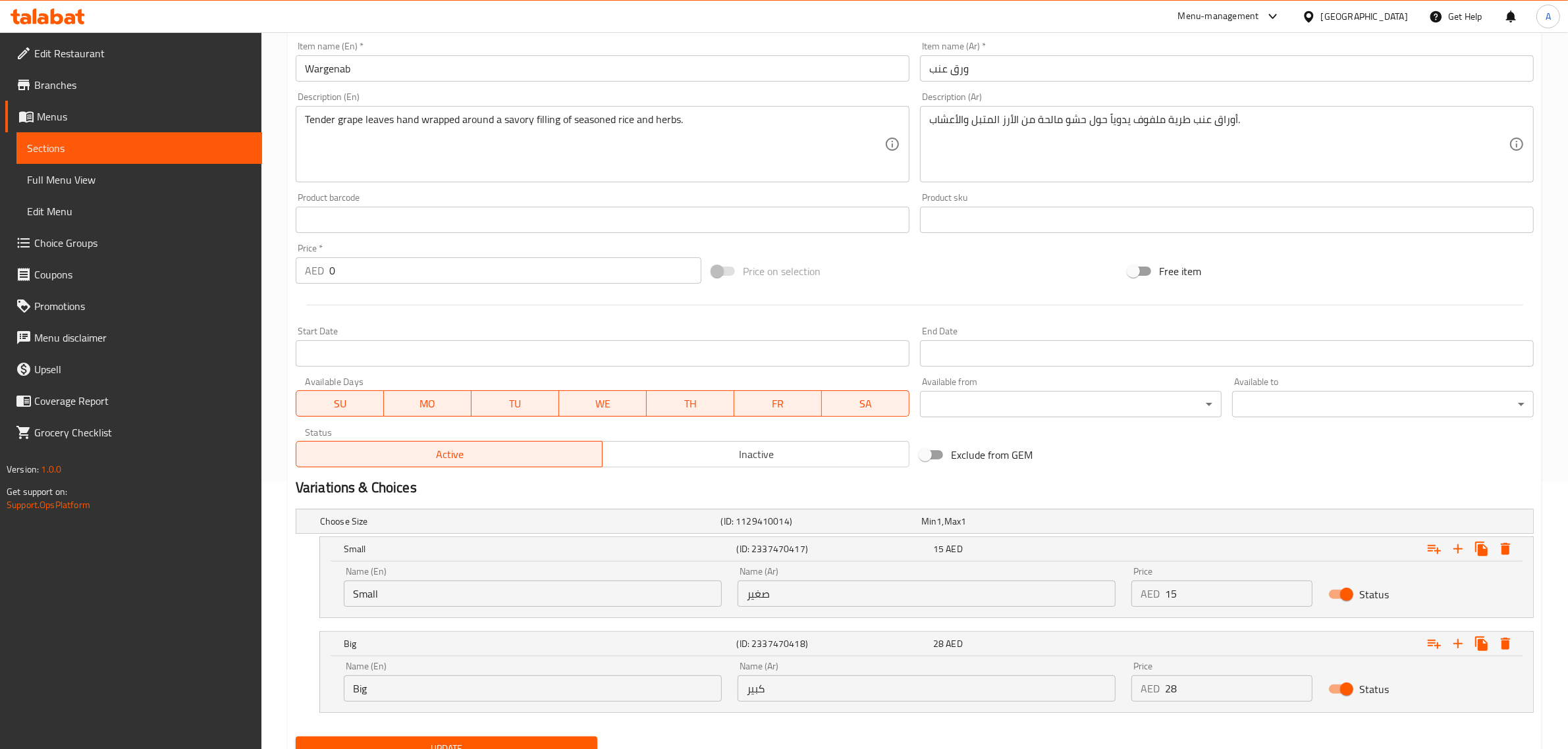
scroll to position [324, 0]
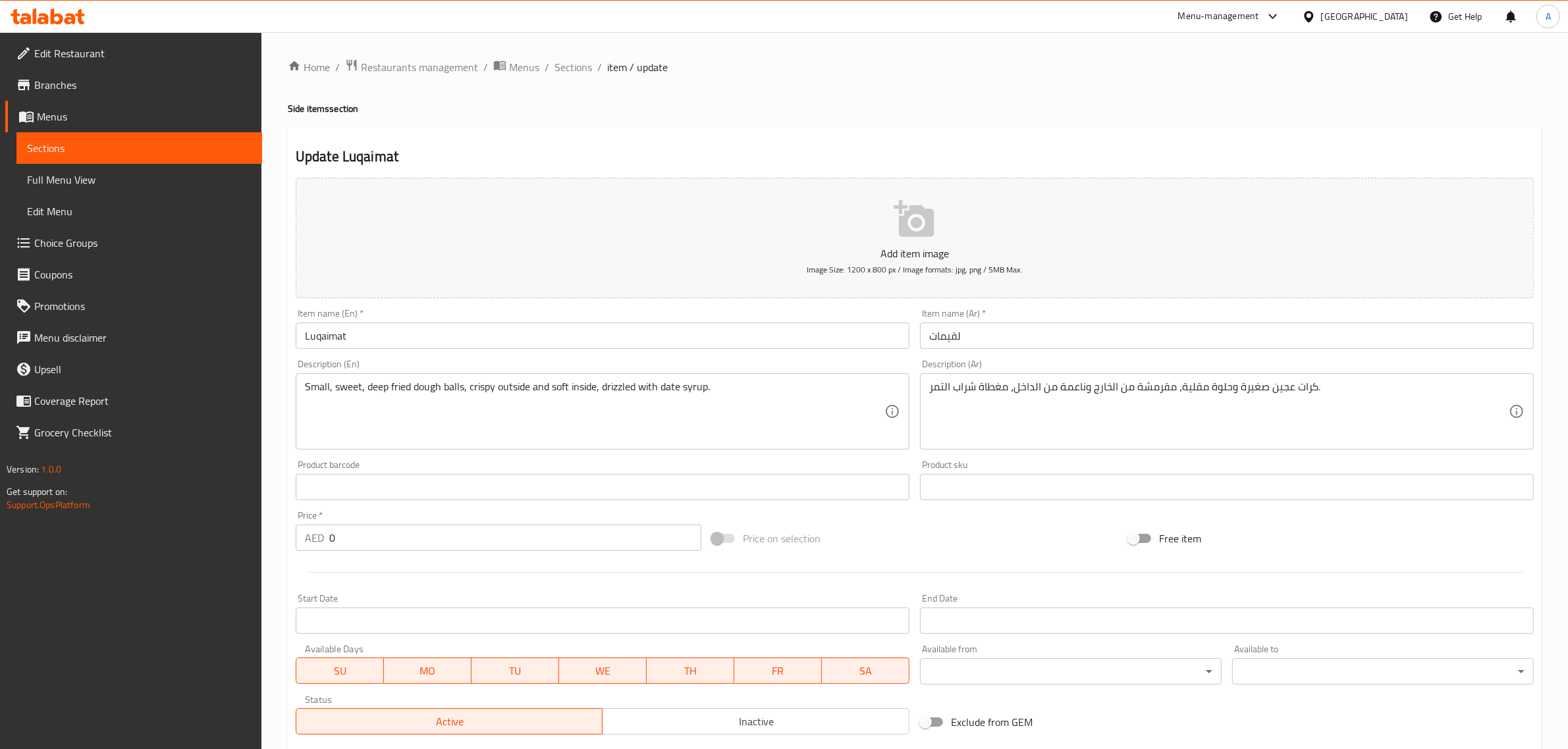
scroll to position [211, 0]
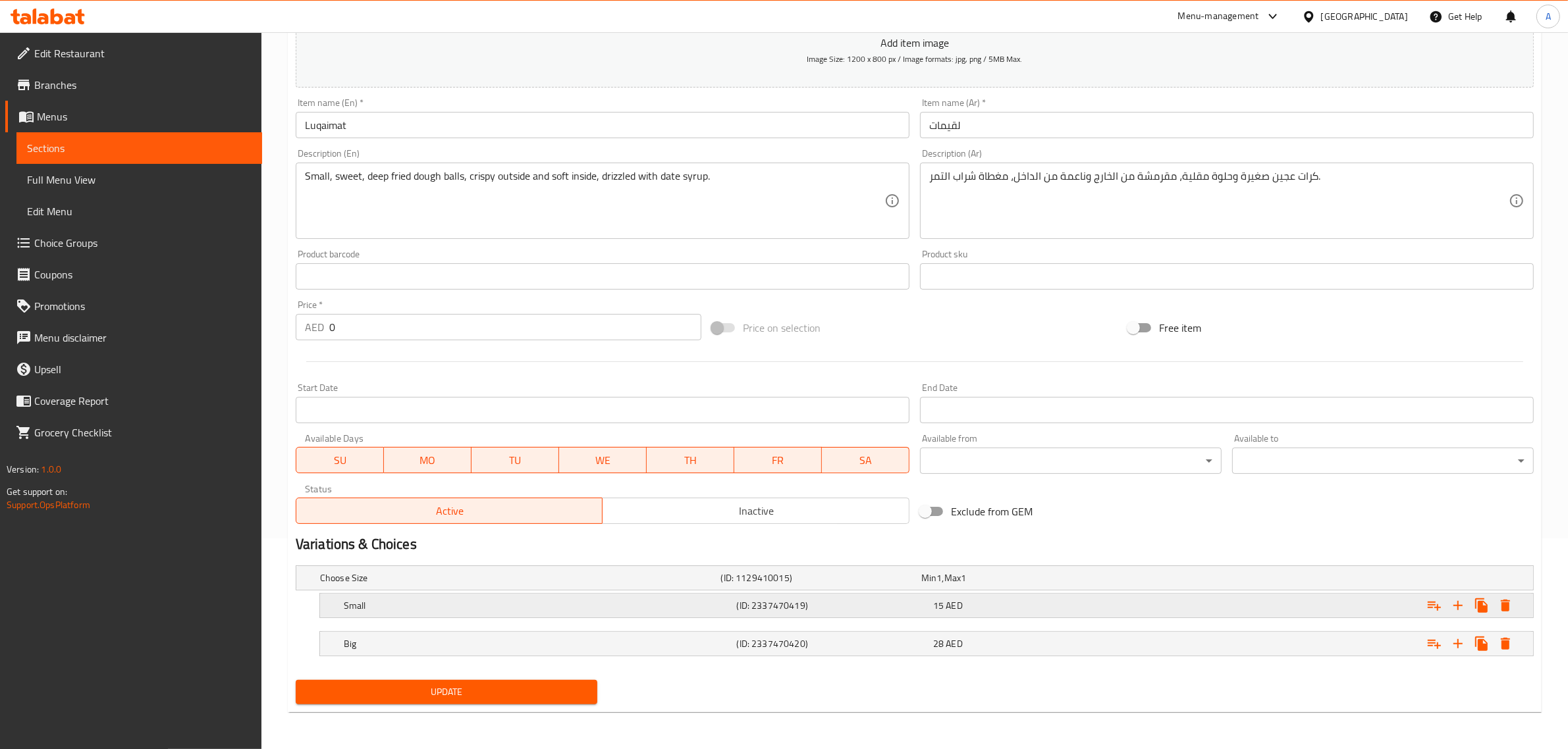
click at [989, 616] on div "Small (ID: 2337470419) 15 AED" at bounding box center [931, 605] width 1179 height 29
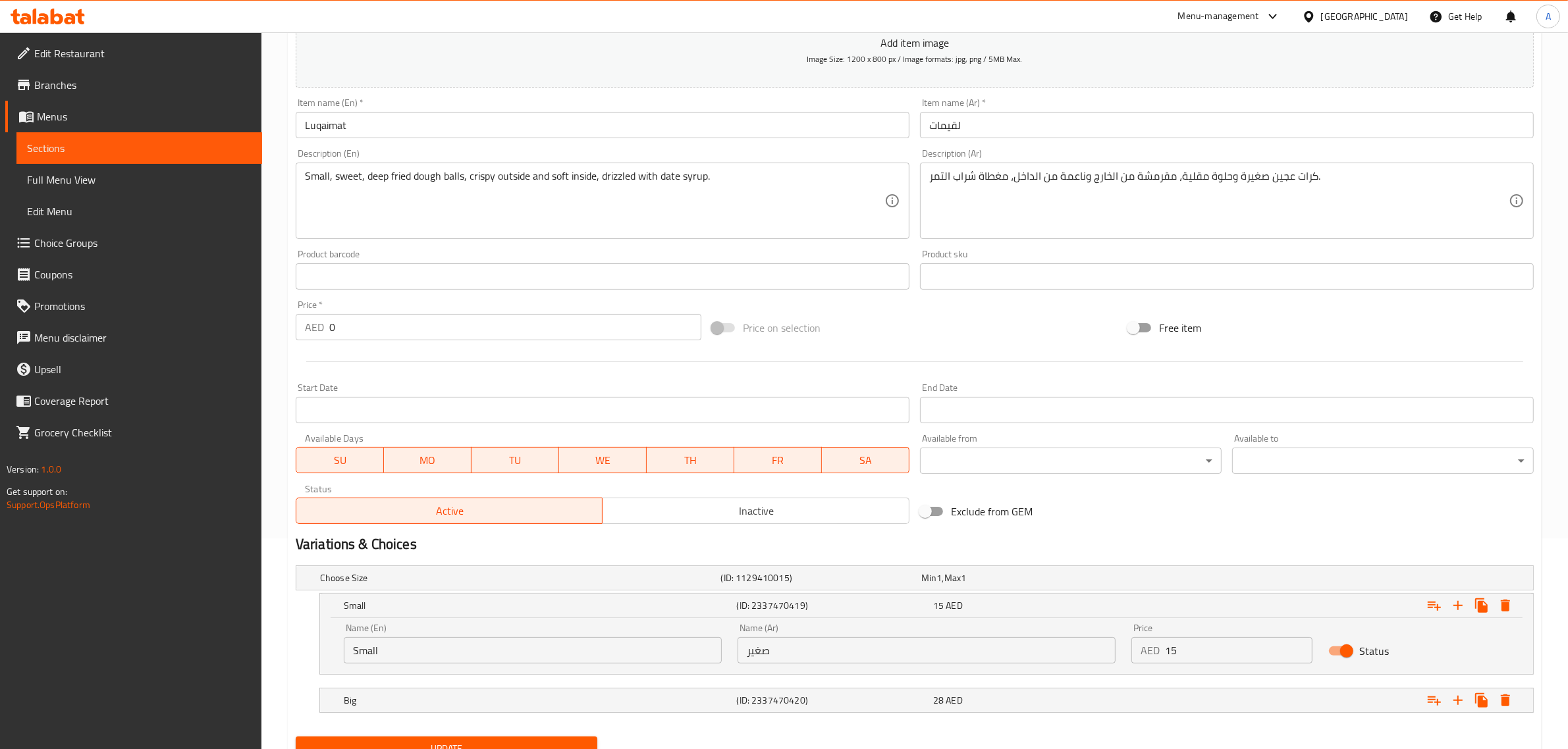
scroll to position [268, 0]
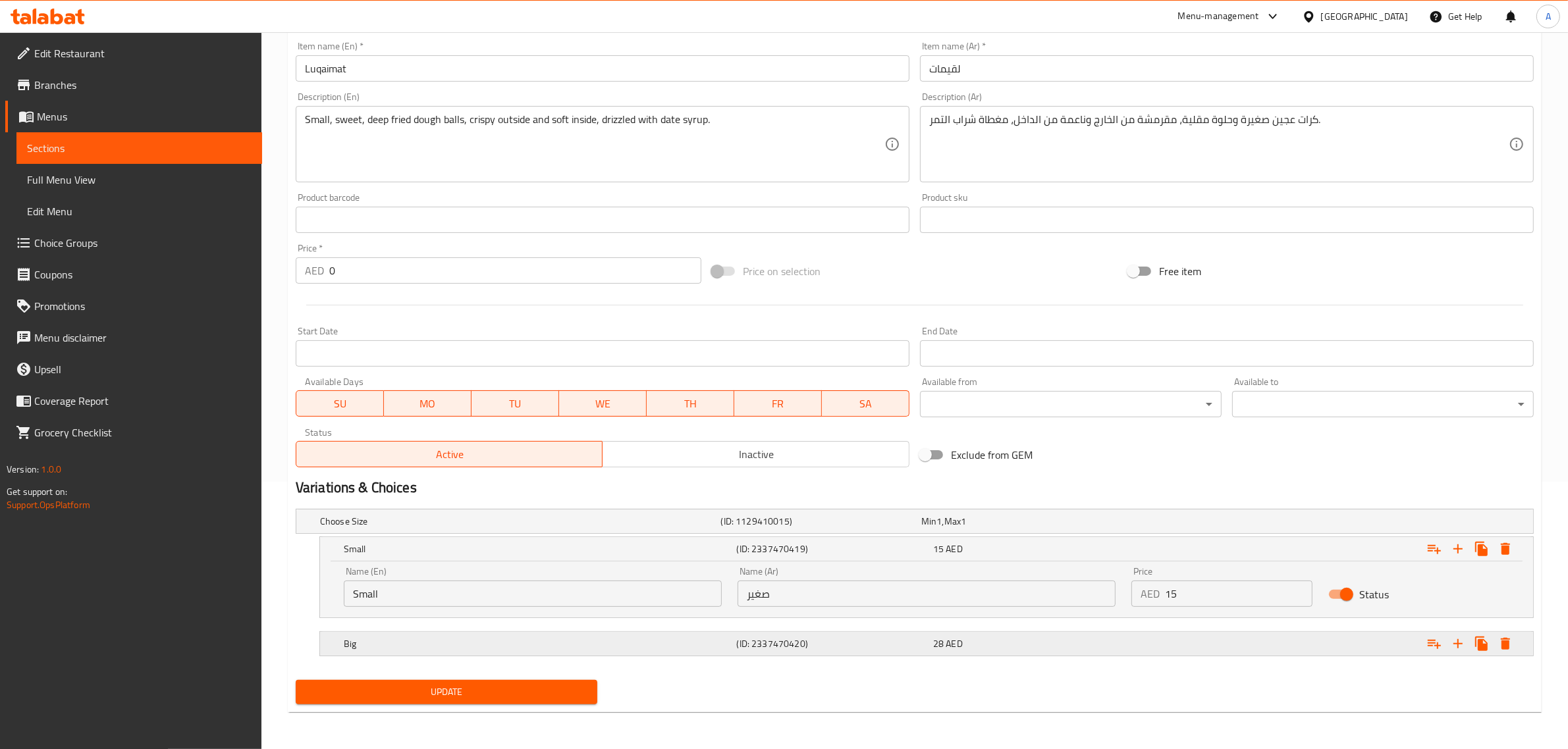
click at [784, 642] on h5 "(ID: 2337470420)" at bounding box center [832, 644] width 191 height 13
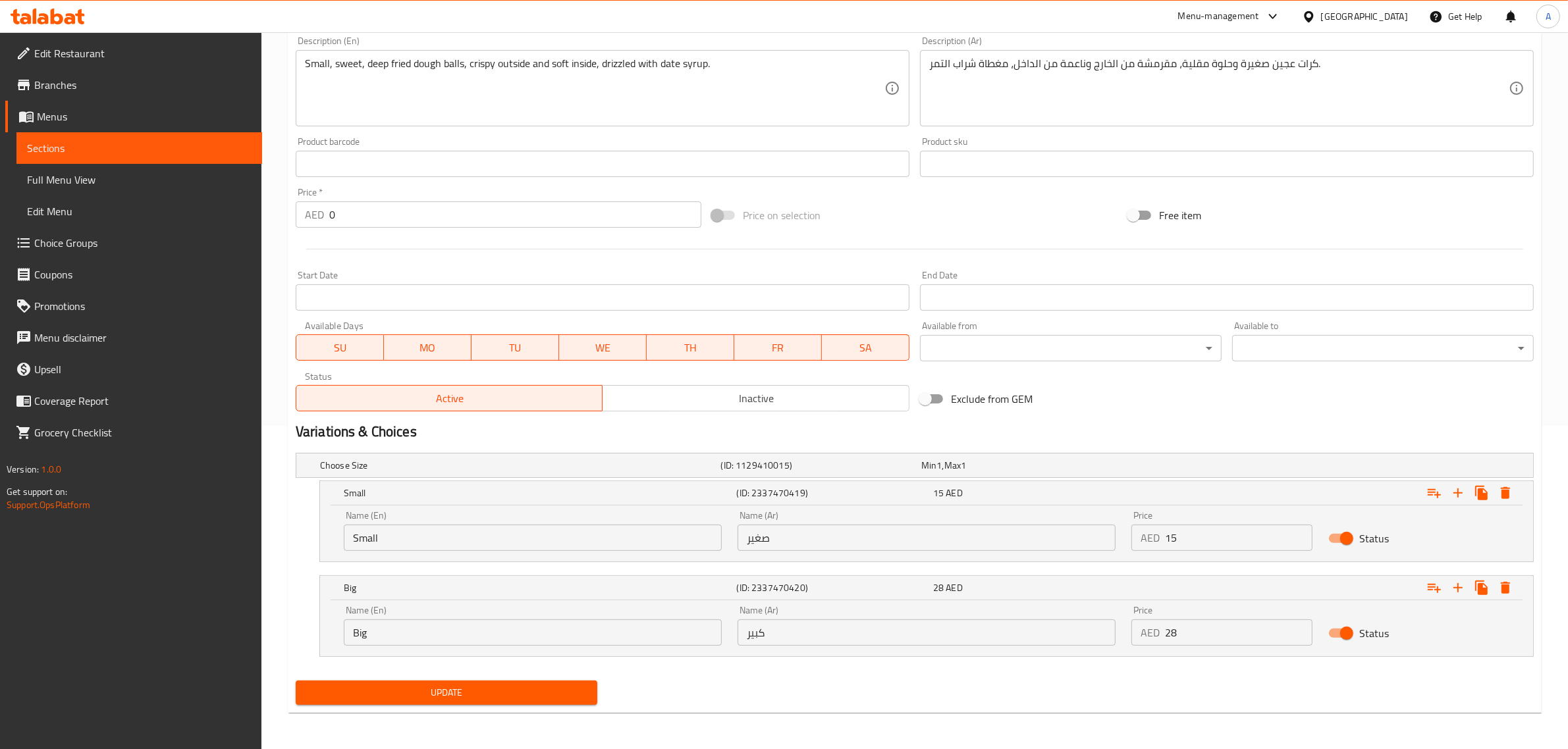
scroll to position [0, 0]
